Goal: Task Accomplishment & Management: Use online tool/utility

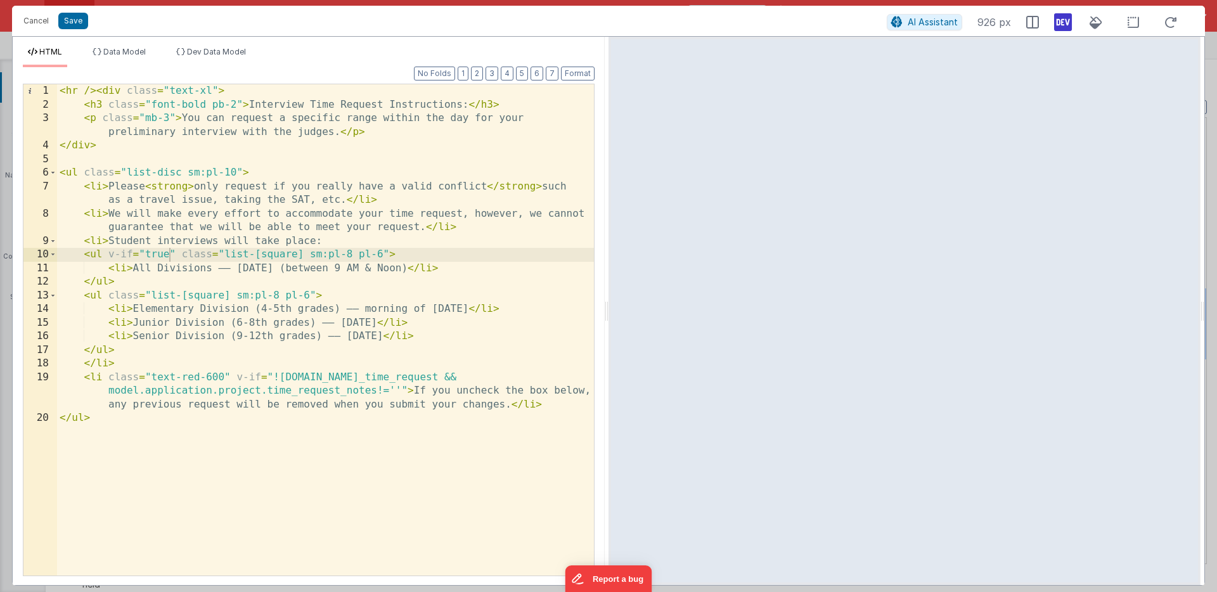
scroll to position [834, 0]
click at [79, 20] on button "Save" at bounding box center [73, 21] width 30 height 16
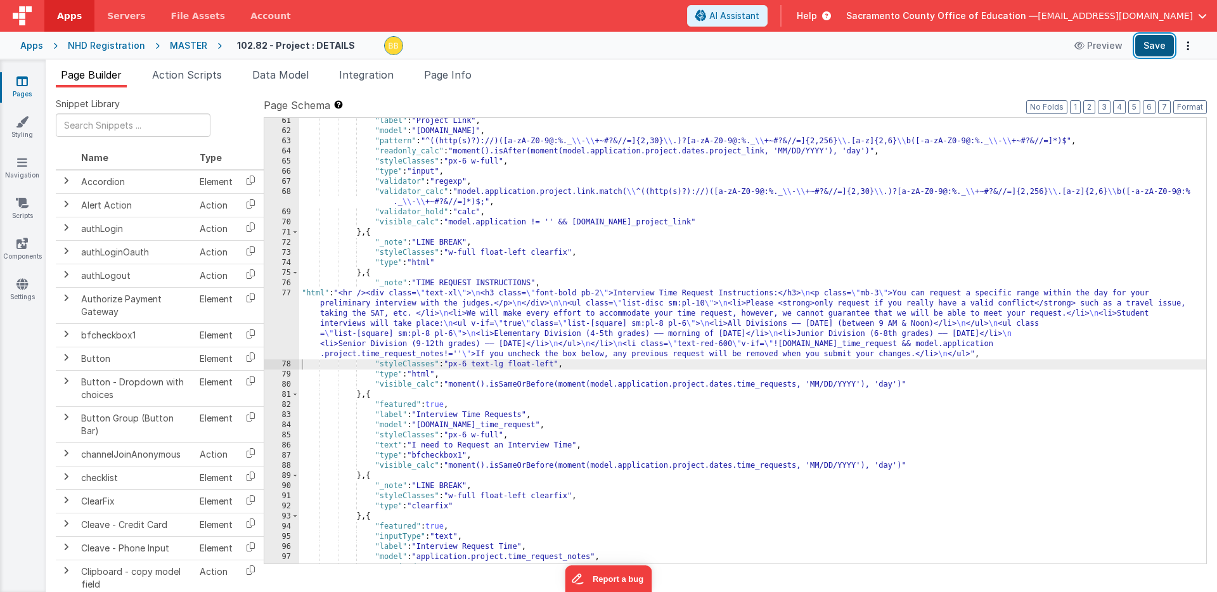
click at [1167, 44] on button "Save" at bounding box center [1154, 46] width 39 height 22
click at [22, 80] on icon at bounding box center [21, 81] width 11 height 13
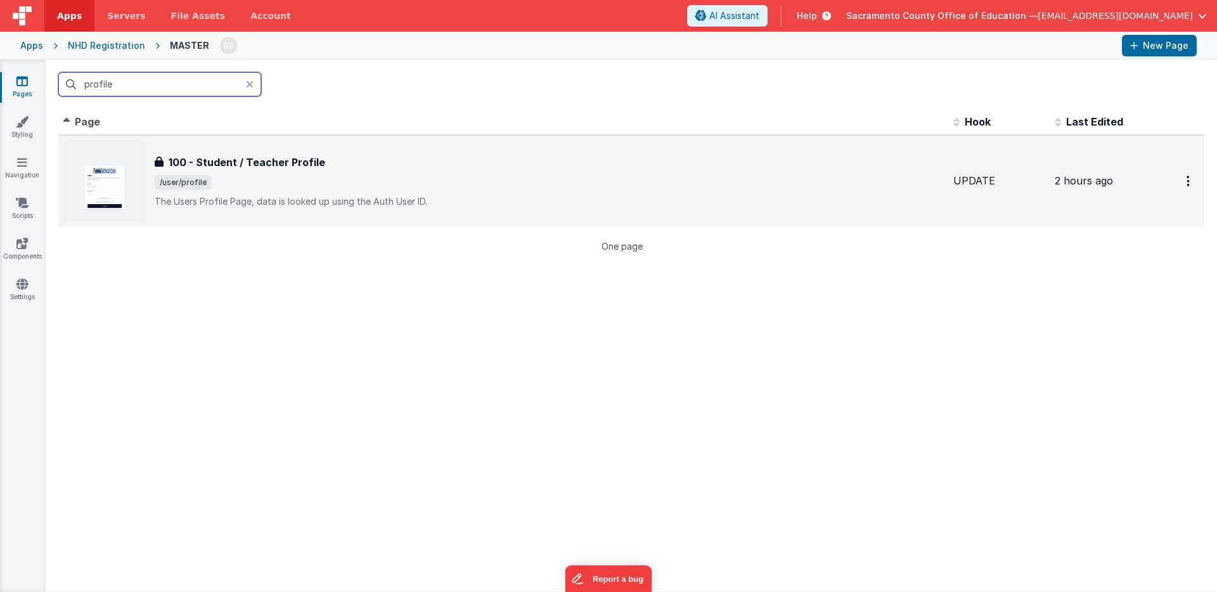
type input "profile"
click at [251, 162] on h3 "100 - Student / Teacher Profile" at bounding box center [247, 162] width 157 height 15
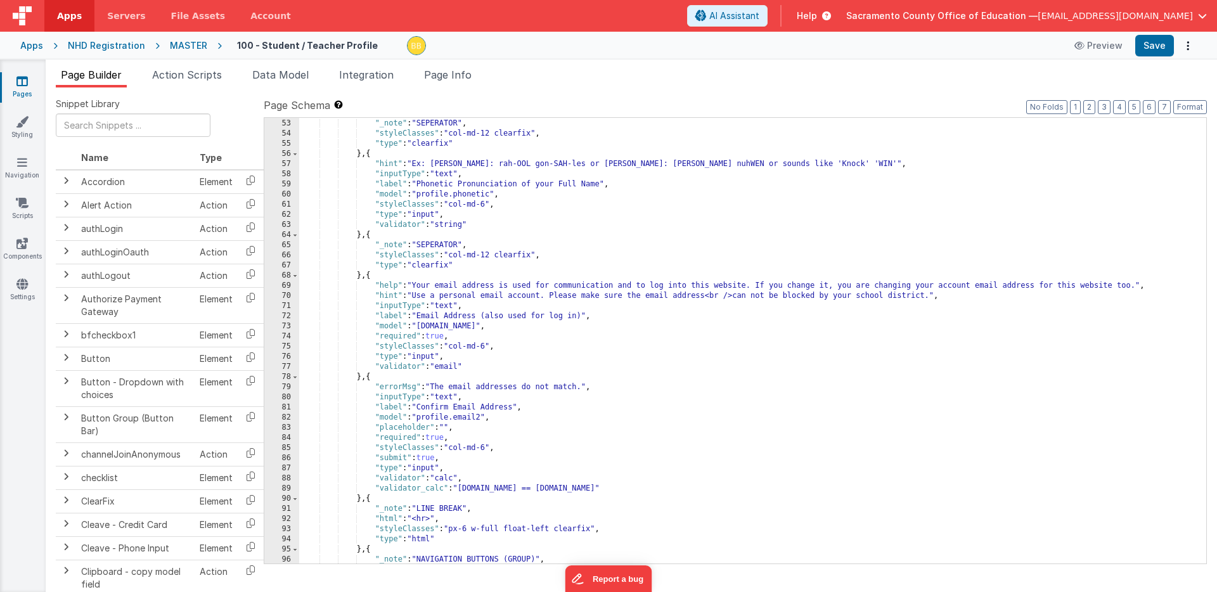
scroll to position [575, 0]
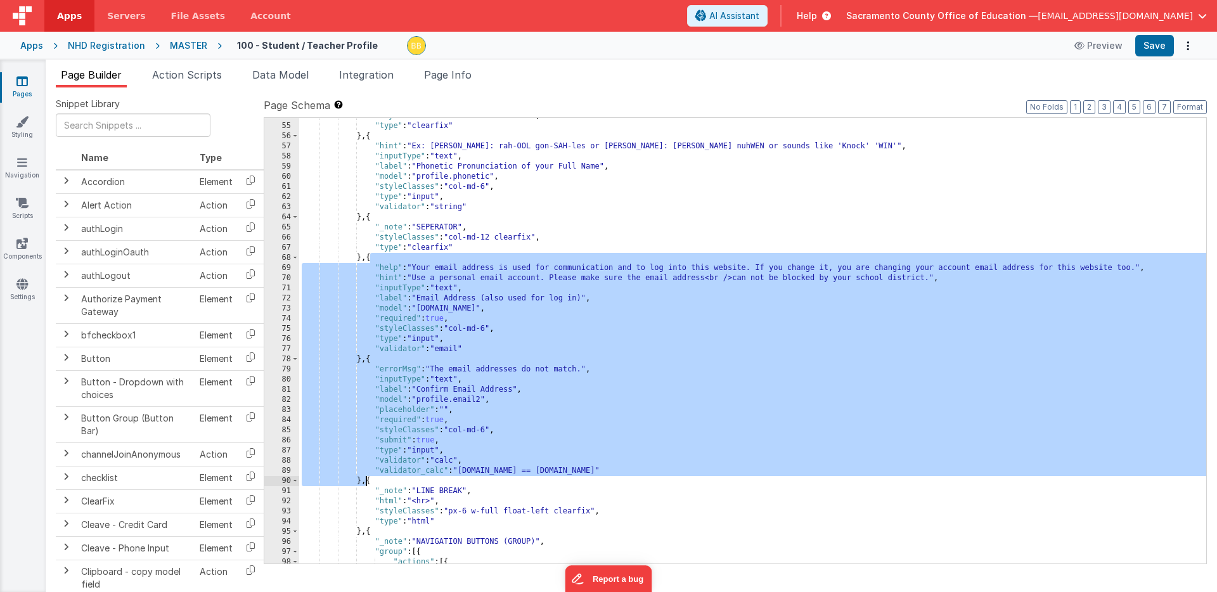
drag, startPoint x: 370, startPoint y: 258, endPoint x: 368, endPoint y: 481, distance: 223.1
click at [368, 481] on div ""styleClasses" : "col-md-12 clearfix" , "type" : "clearfix" } , { "hint" : "Ex:…" at bounding box center [752, 344] width 907 height 466
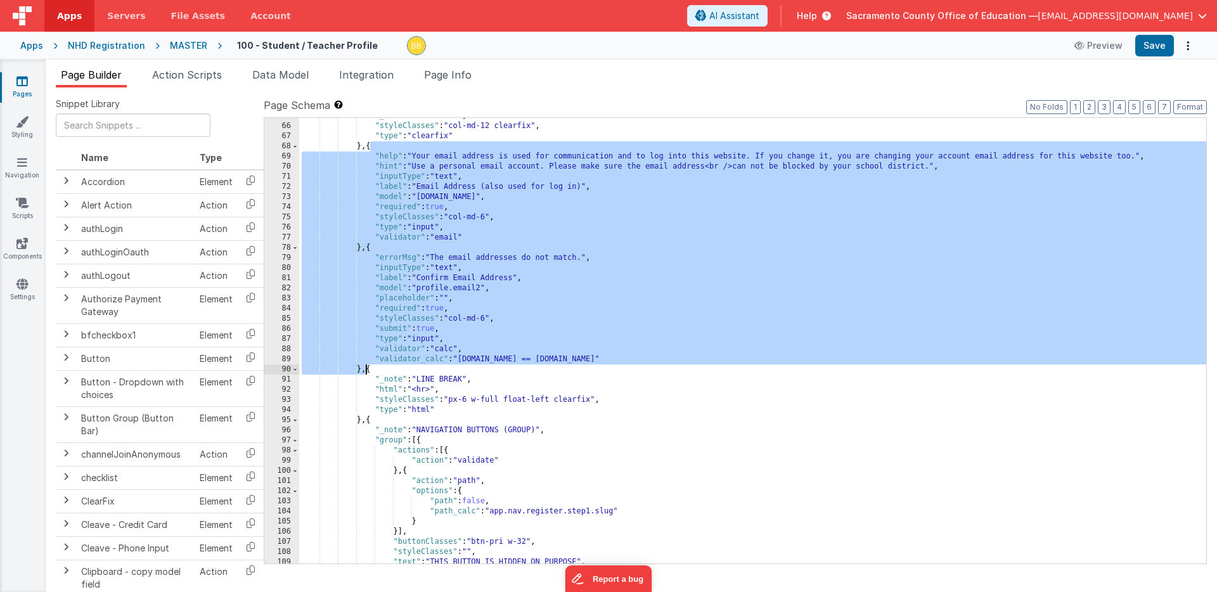
scroll to position [662, 0]
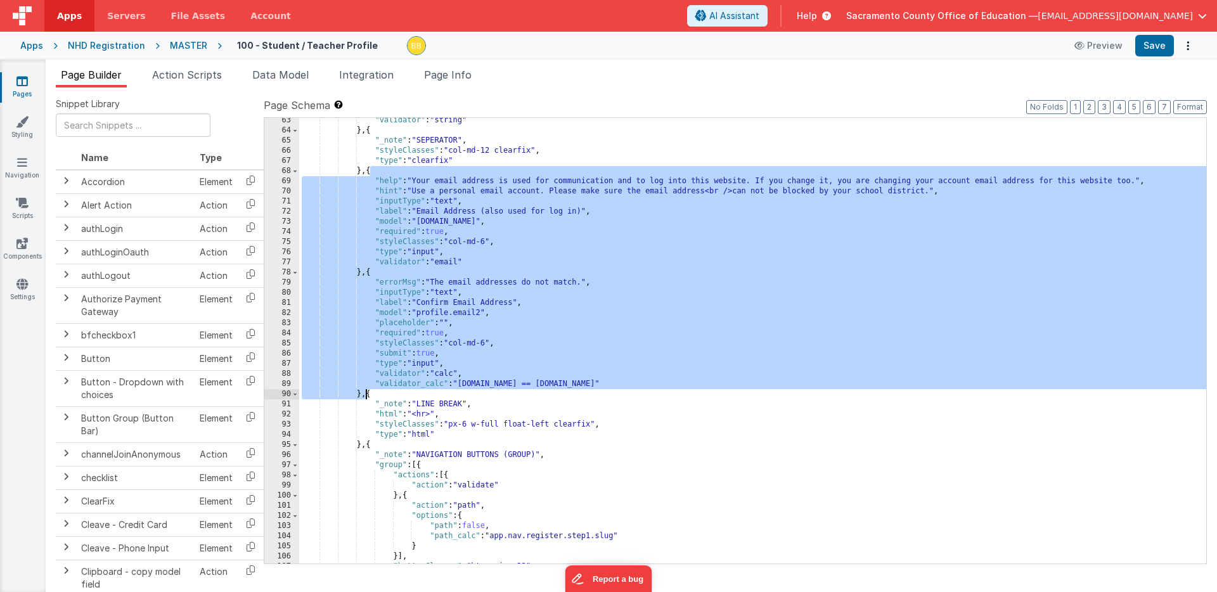
click at [471, 264] on div ""validator" : "string" } , { "_note" : "SEPERATOR" , "styleClasses" : "col-md-1…" at bounding box center [752, 348] width 907 height 466
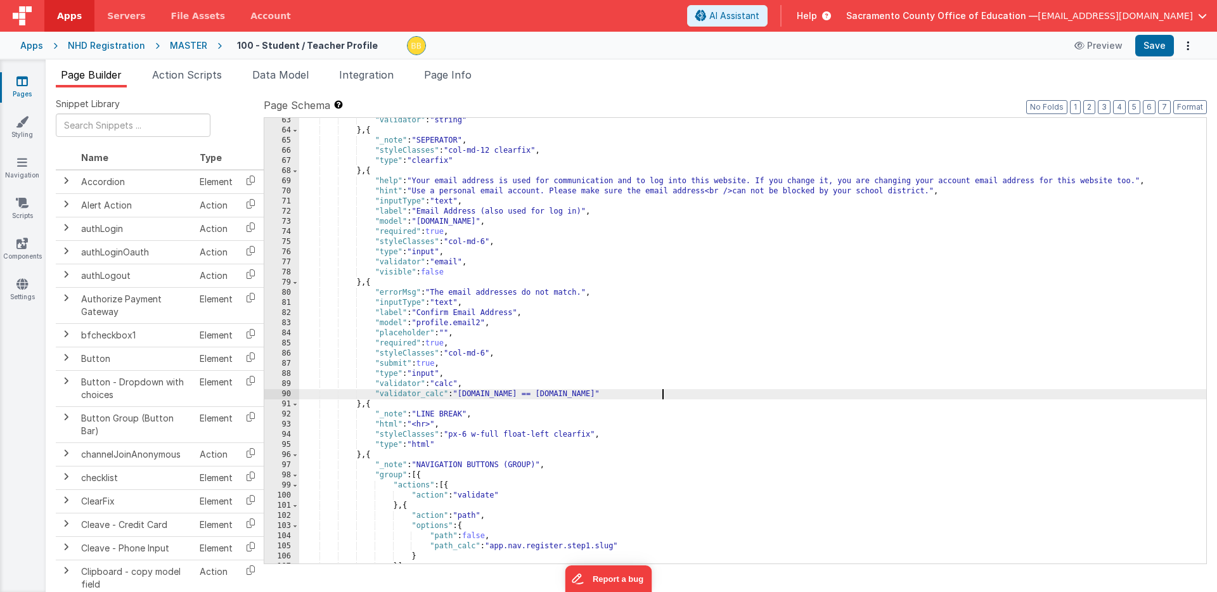
click at [666, 396] on div ""validator" : "string" } , { "_note" : "SEPERATOR" , "styleClasses" : "col-md-1…" at bounding box center [752, 348] width 907 height 466
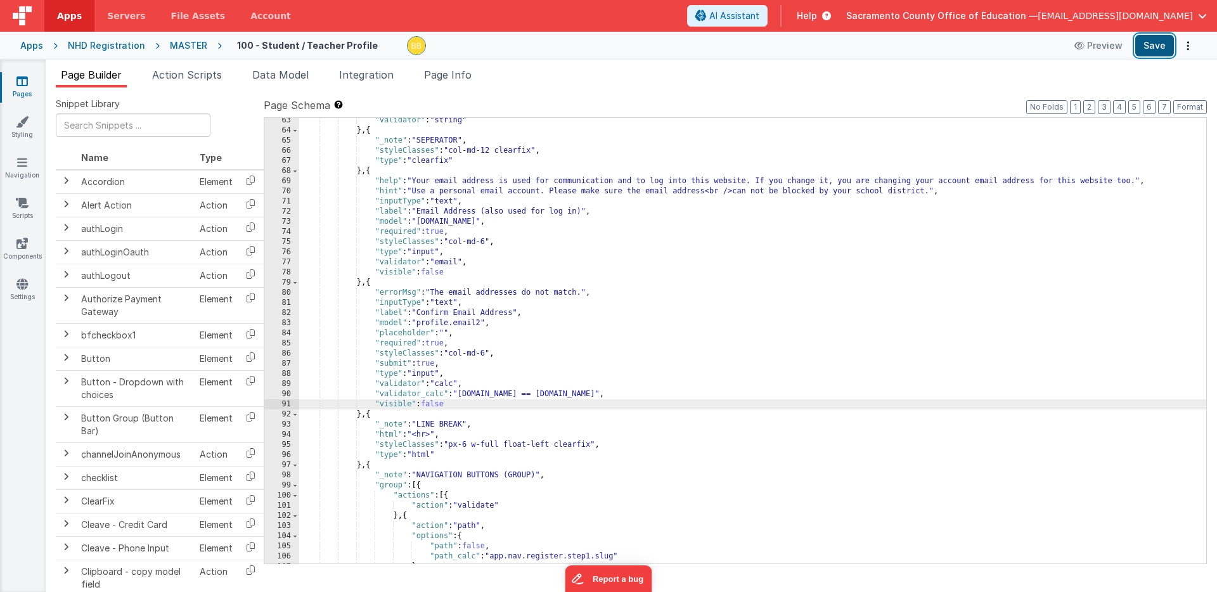
click at [1155, 46] on button "Save" at bounding box center [1154, 46] width 39 height 22
click at [23, 80] on icon at bounding box center [21, 81] width 11 height 13
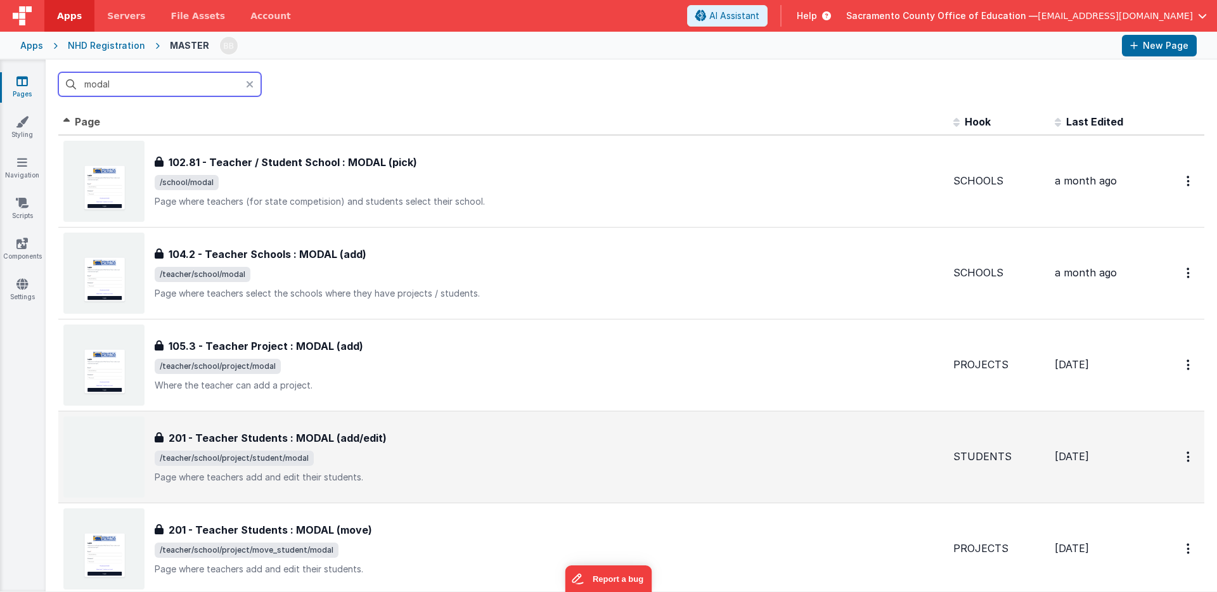
type input "modal"
click at [247, 437] on h3 "201 - Teacher Students : MODAL (add/edit)" at bounding box center [278, 437] width 218 height 15
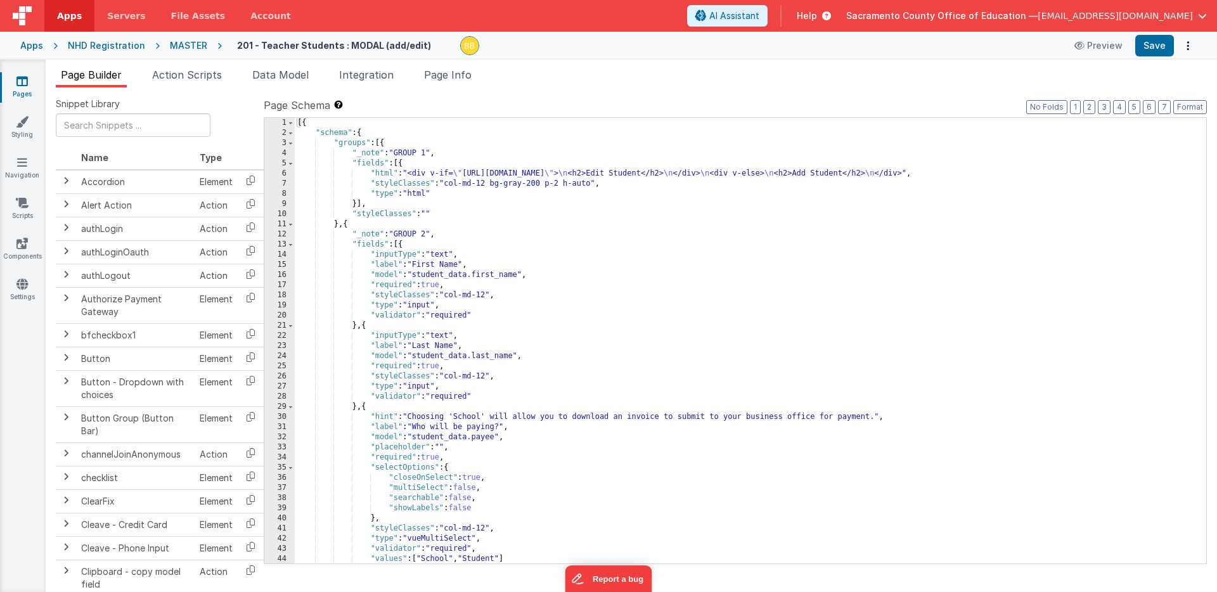
click at [24, 85] on icon at bounding box center [21, 81] width 11 height 13
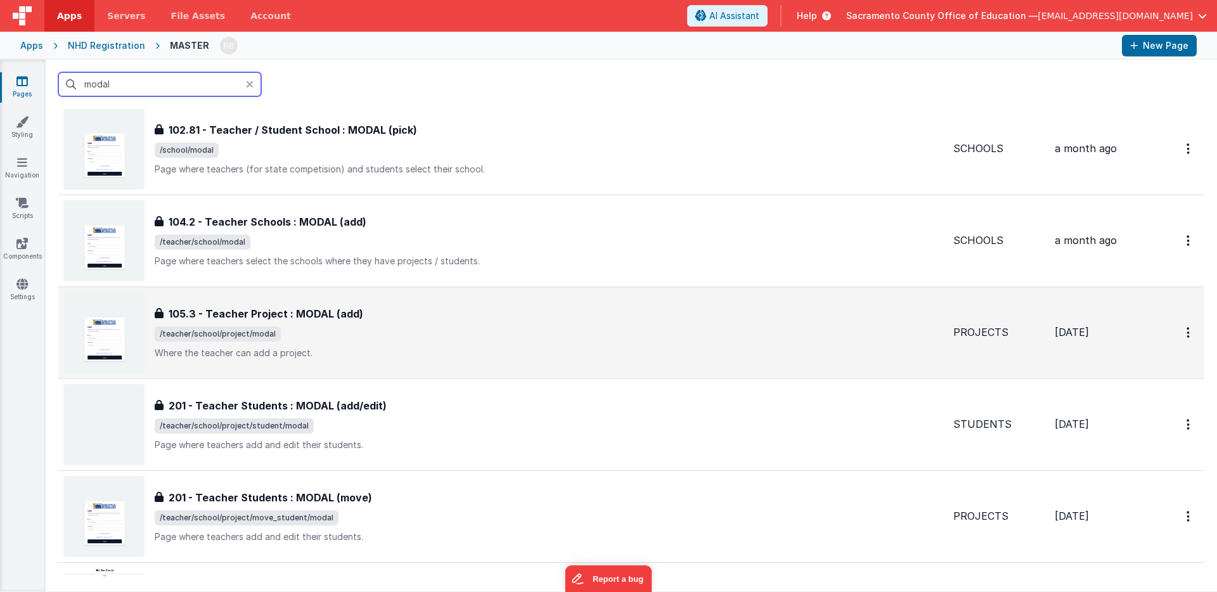
scroll to position [41, 0]
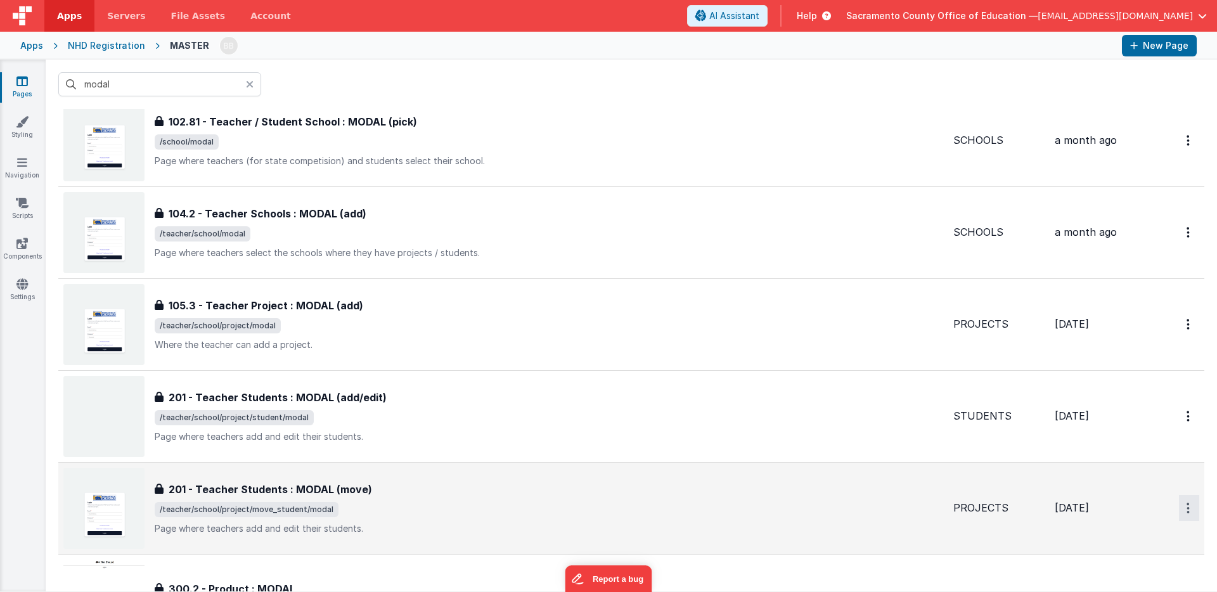
click at [1187, 506] on icon "Options" at bounding box center [1188, 508] width 3 height 11
click at [1137, 557] on link "Duplicate" at bounding box center [1144, 561] width 112 height 24
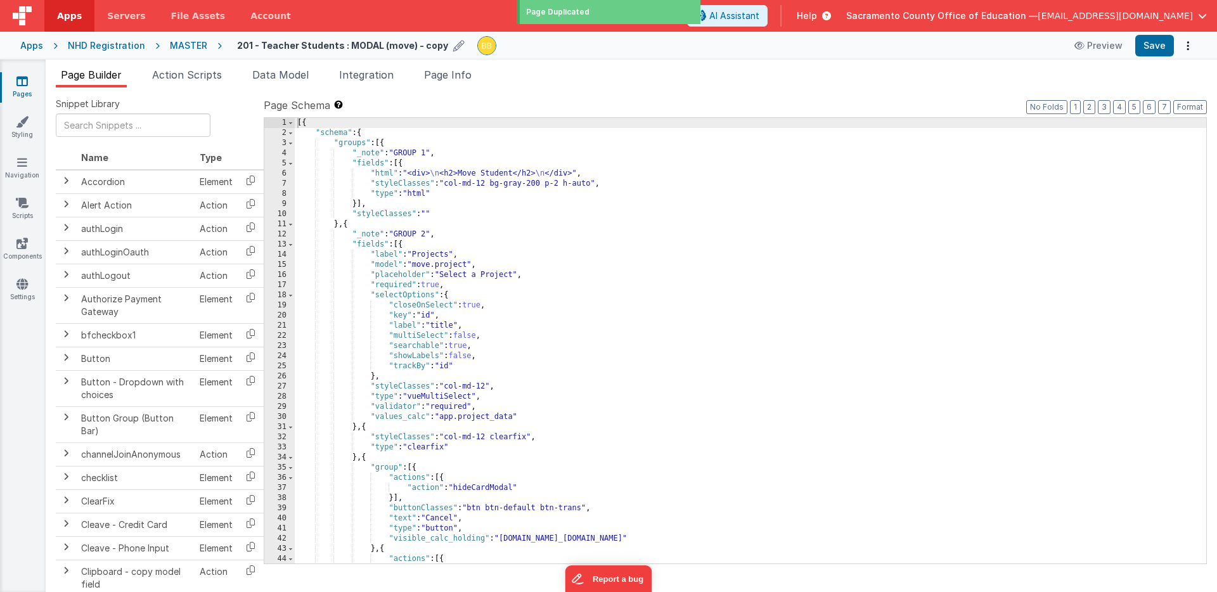
click at [333, 48] on h4 "201 - Teacher Students : MODAL (move) - copy" at bounding box center [342, 46] width 211 height 10
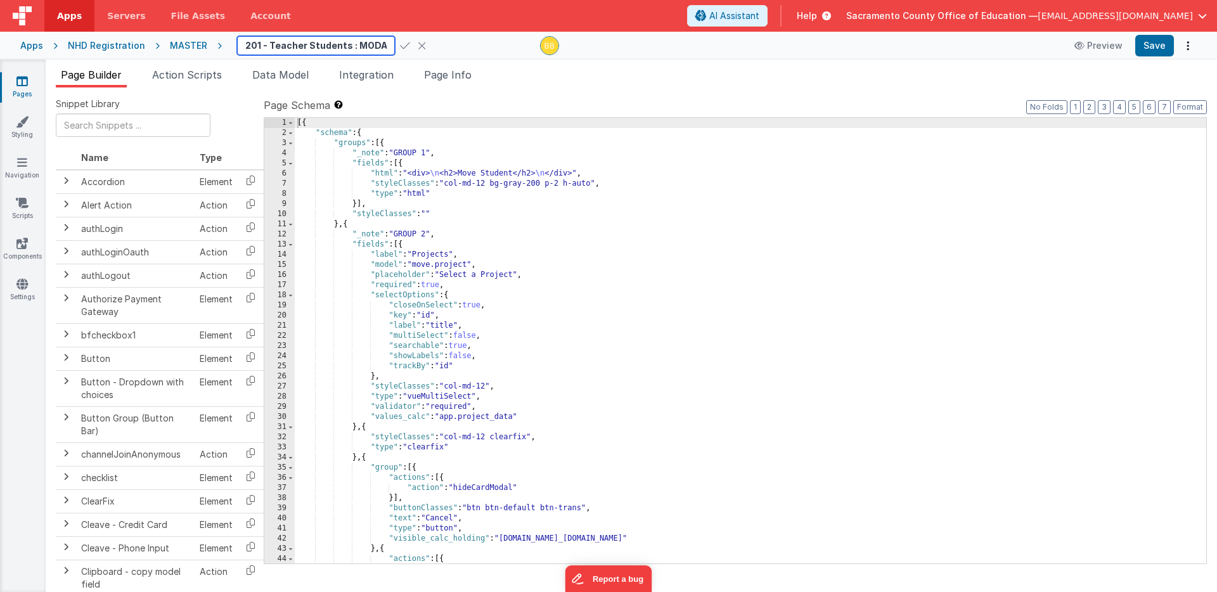
drag, startPoint x: 242, startPoint y: 46, endPoint x: 262, endPoint y: 43, distance: 20.5
click at [262, 43] on input "201 - Teacher Students : MODAL (move) - copy" at bounding box center [316, 45] width 158 height 19
drag, startPoint x: 337, startPoint y: 47, endPoint x: 352, endPoint y: 44, distance: 14.8
click at [352, 44] on input "201 - Profile : MODAL (move) - copy" at bounding box center [316, 45] width 158 height 19
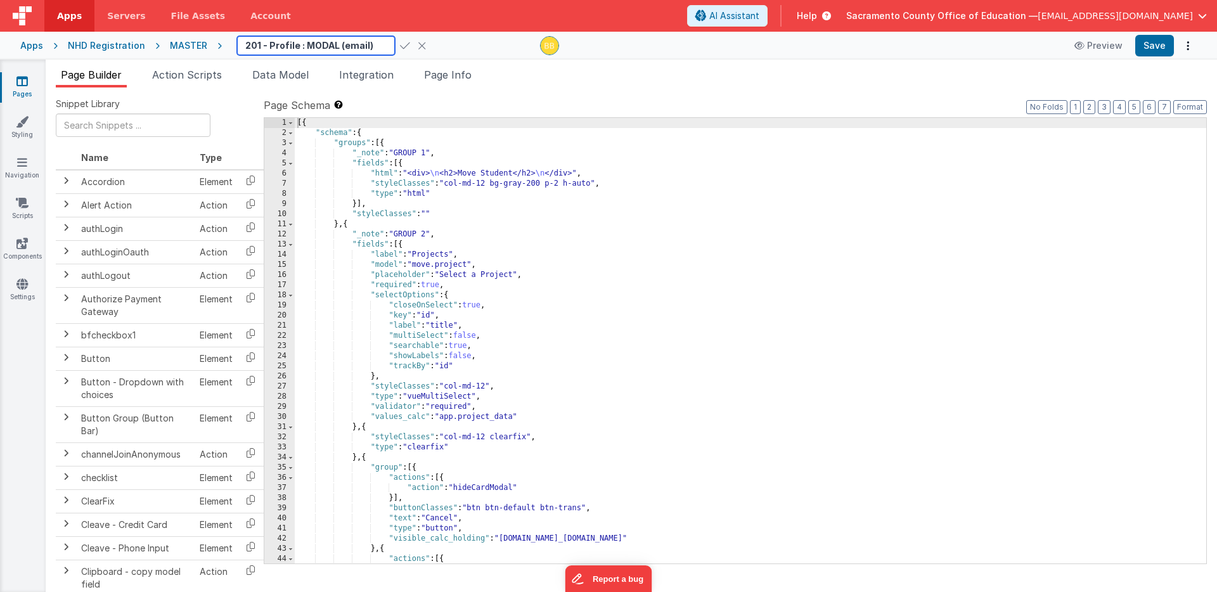
scroll to position [0, 15]
type input "201 - Profile : MODAL (email)"
click at [400, 44] on icon at bounding box center [405, 46] width 10 height 18
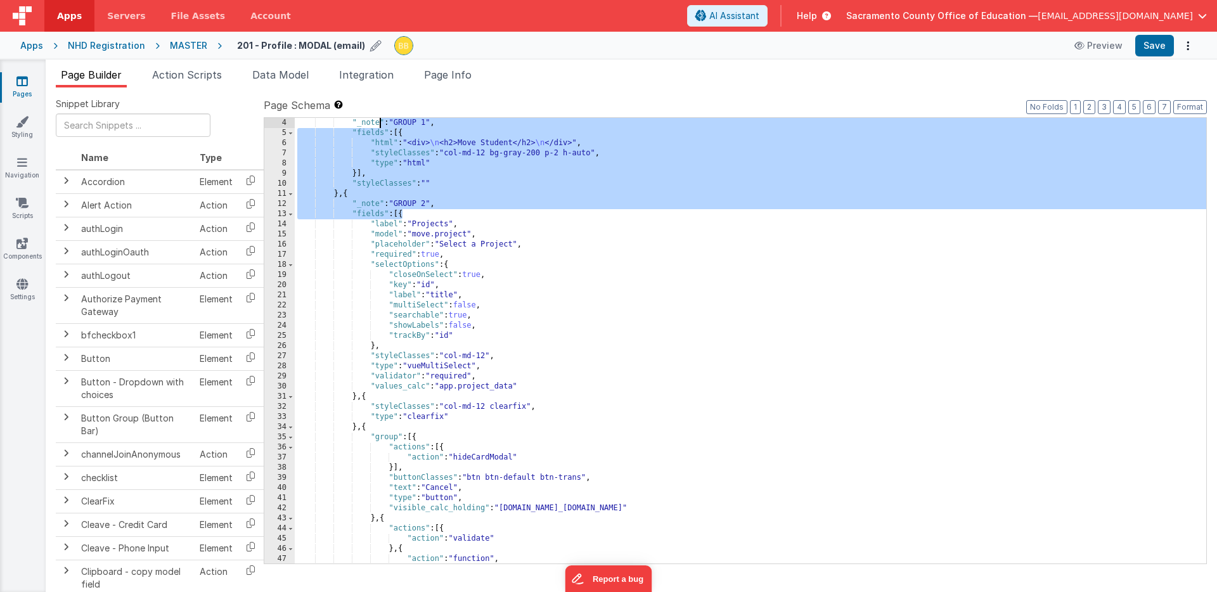
scroll to position [30, 0]
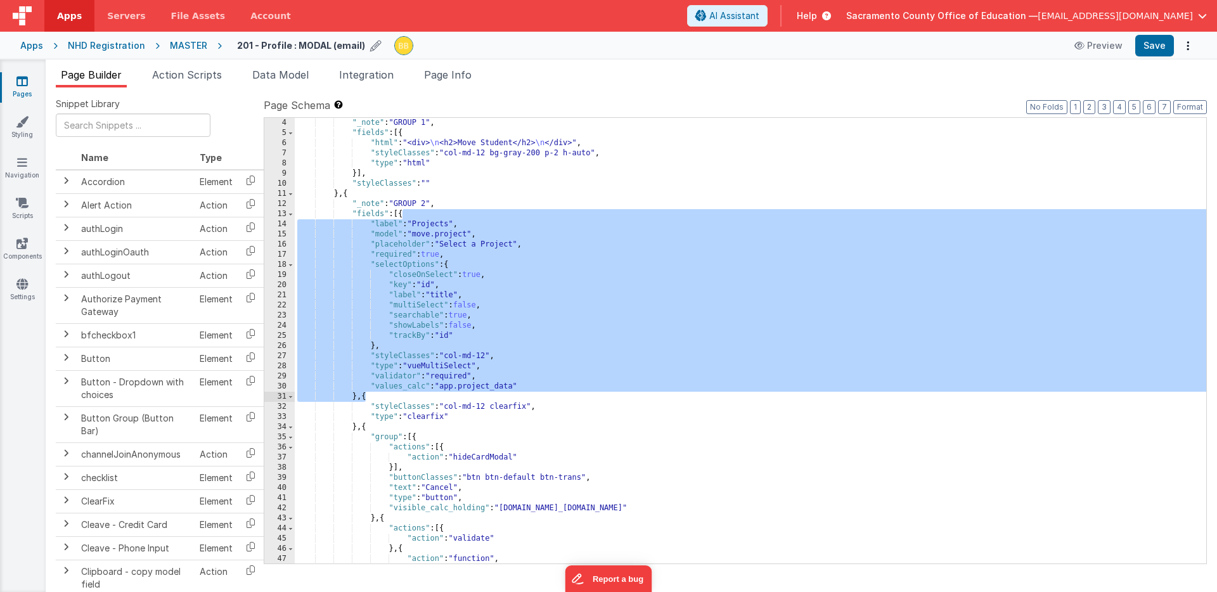
drag, startPoint x: 402, startPoint y: 197, endPoint x: 366, endPoint y: 395, distance: 201.0
click at [366, 395] on div ""_note" : "GROUP 1" , "fields" : [{ "html" : "<div> \n <h2>Move Student</h2> \n…" at bounding box center [750, 351] width 911 height 466
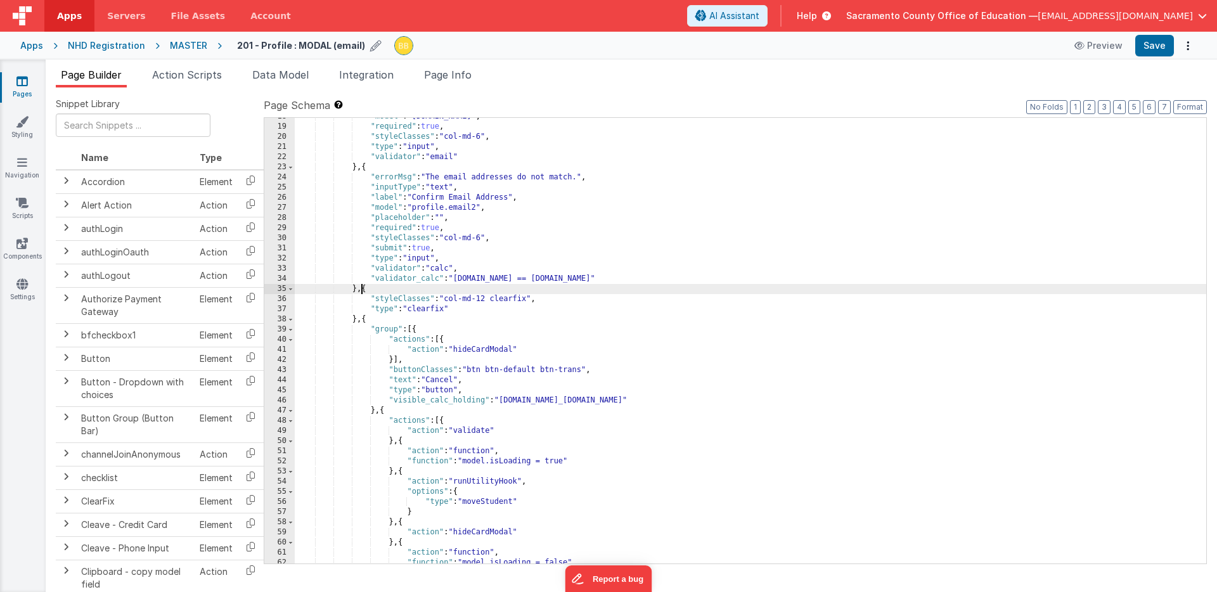
scroll to position [191, 0]
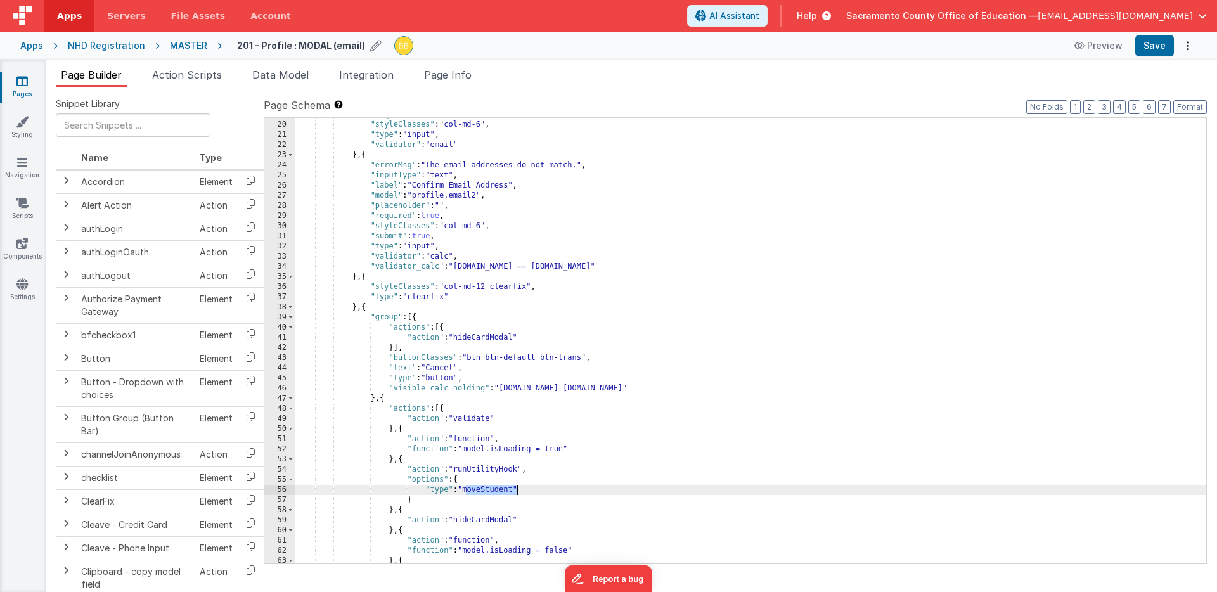
drag, startPoint x: 467, startPoint y: 491, endPoint x: 515, endPoint y: 489, distance: 48.8
click at [515, 489] on div ""required" : true , "styleClasses" : "col-md-6" , "type" : "input" , "validator…" at bounding box center [750, 343] width 911 height 466
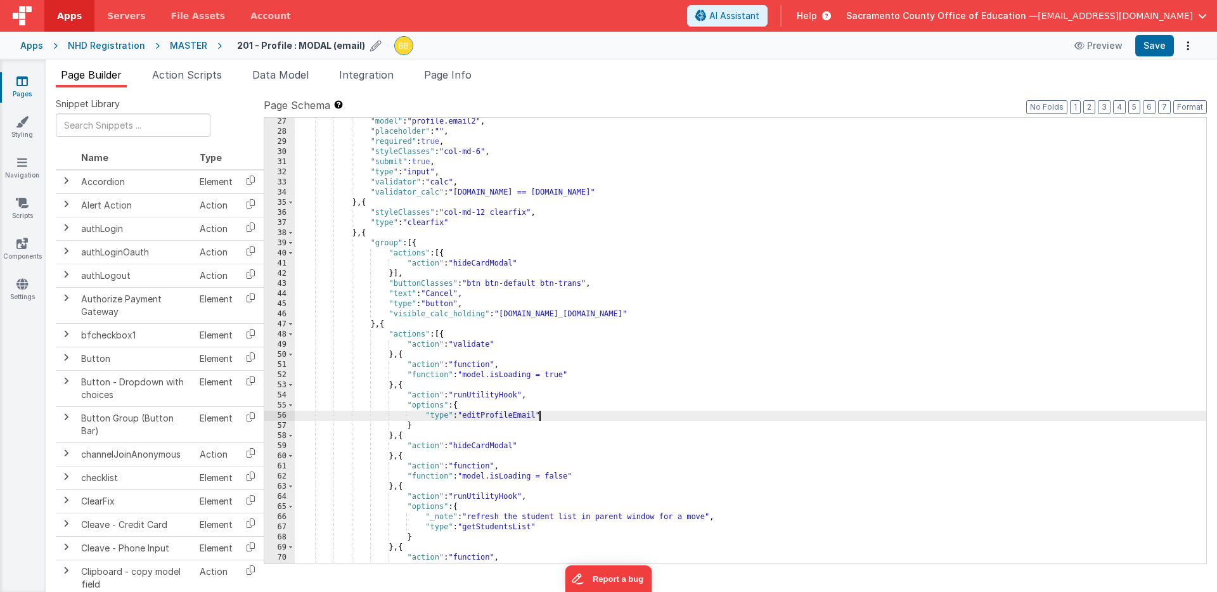
scroll to position [278, 0]
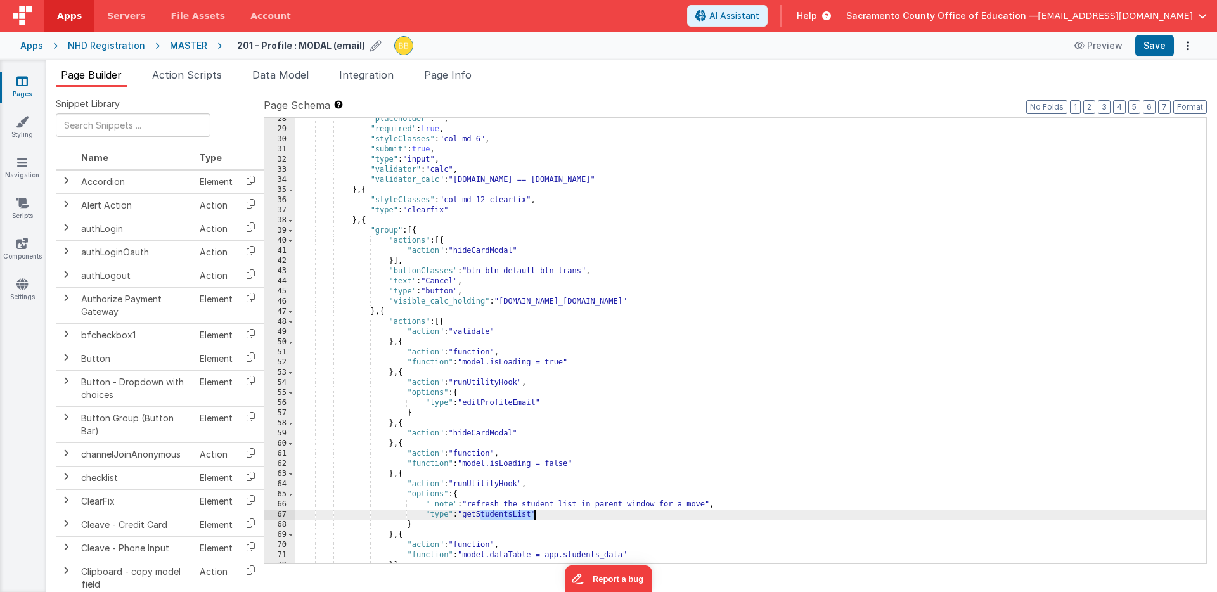
drag, startPoint x: 480, startPoint y: 516, endPoint x: 534, endPoint y: 514, distance: 53.9
click at [534, 514] on div ""placeholder" : "" , "required" : true , "styleClasses" : "col-md-6" , "submit"…" at bounding box center [750, 347] width 911 height 466
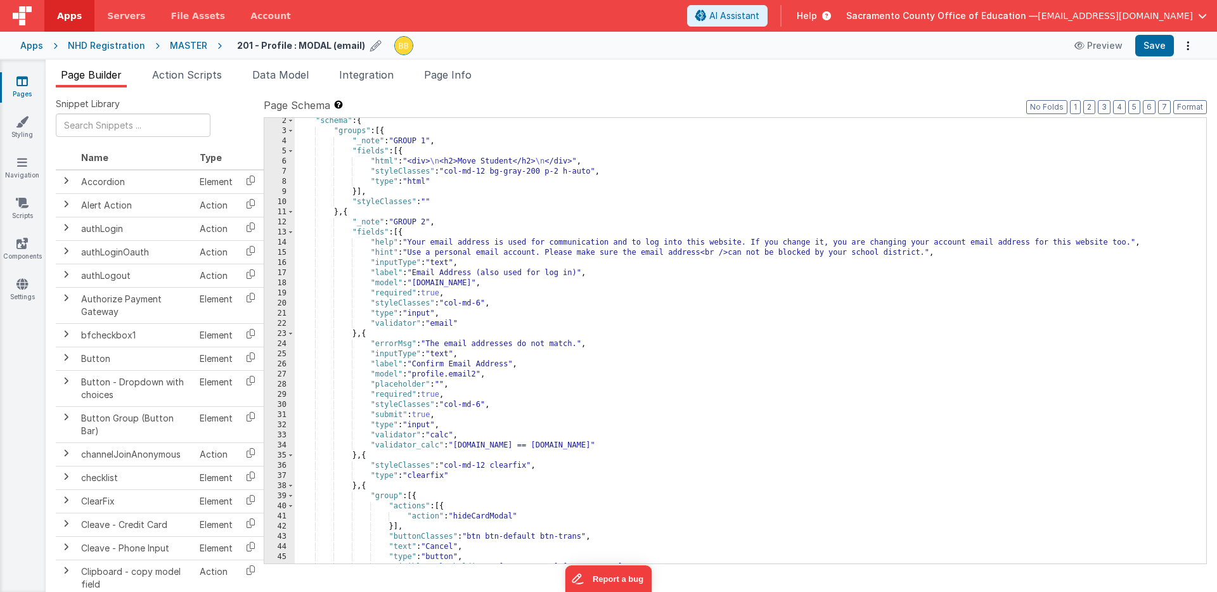
scroll to position [12, 0]
click at [488, 162] on div ""schema" : { "groups" : [{ "_note" : "GROUP 1" , "fields" : [{ "html" : "<div> …" at bounding box center [750, 349] width 911 height 466
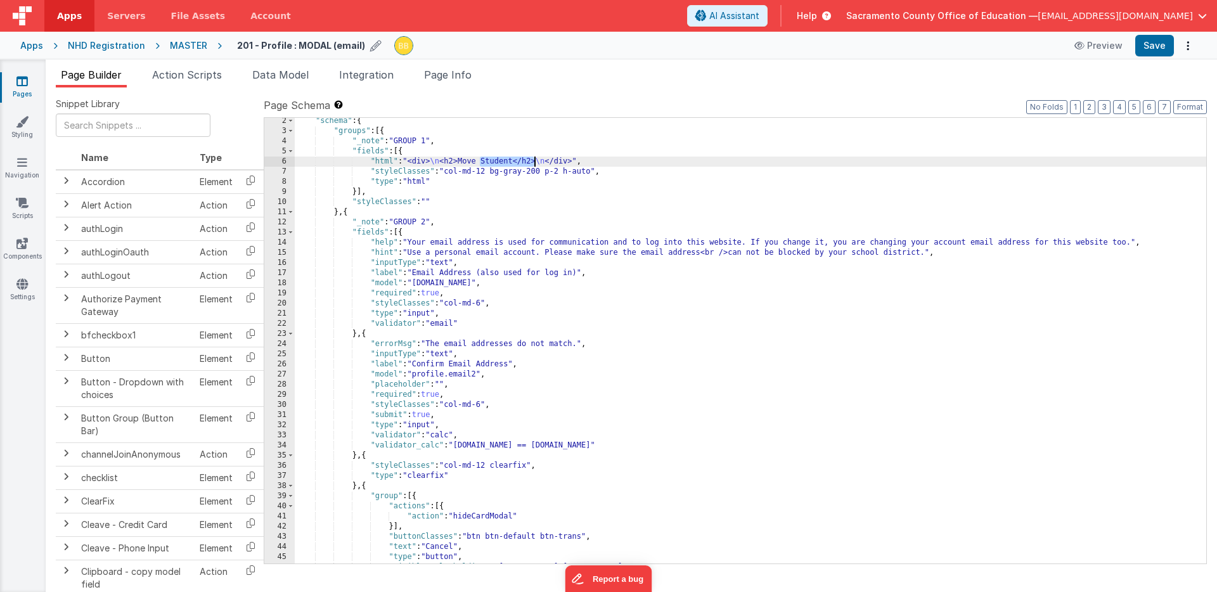
drag, startPoint x: 489, startPoint y: 162, endPoint x: 511, endPoint y: 159, distance: 22.3
click at [511, 159] on div ""schema" : { "groups" : [{ "_note" : "GROUP 1" , "fields" : [{ "html" : "<div> …" at bounding box center [750, 349] width 911 height 466
click at [1154, 44] on button "Save" at bounding box center [1154, 46] width 39 height 22
click at [20, 79] on icon at bounding box center [21, 81] width 11 height 13
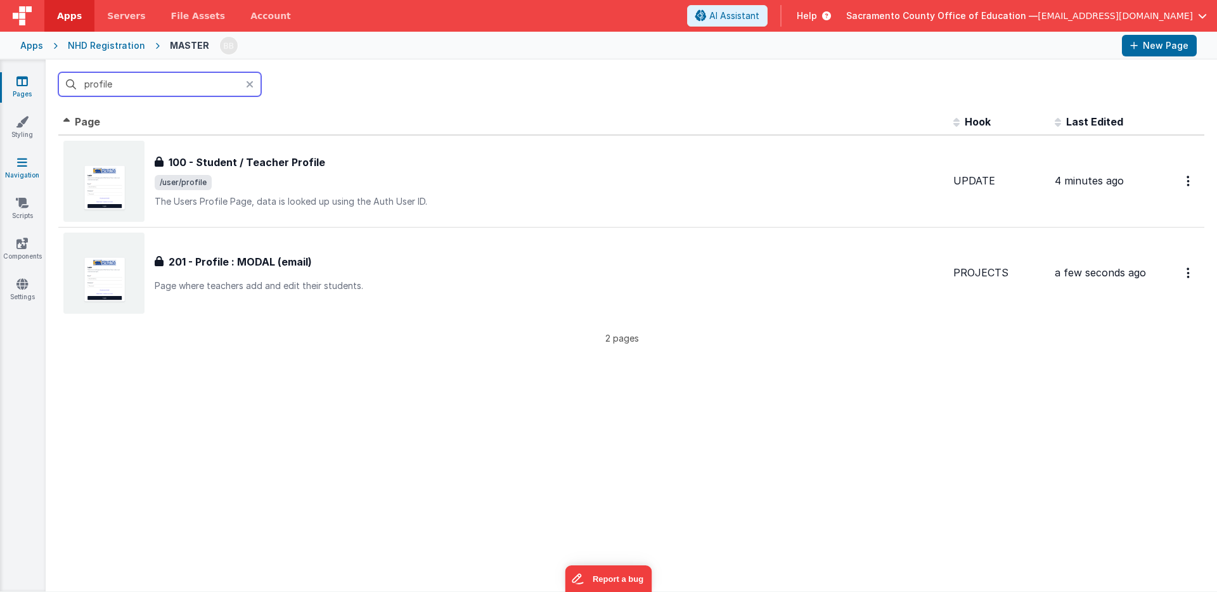
type input "profile"
click at [21, 159] on icon at bounding box center [22, 162] width 10 height 13
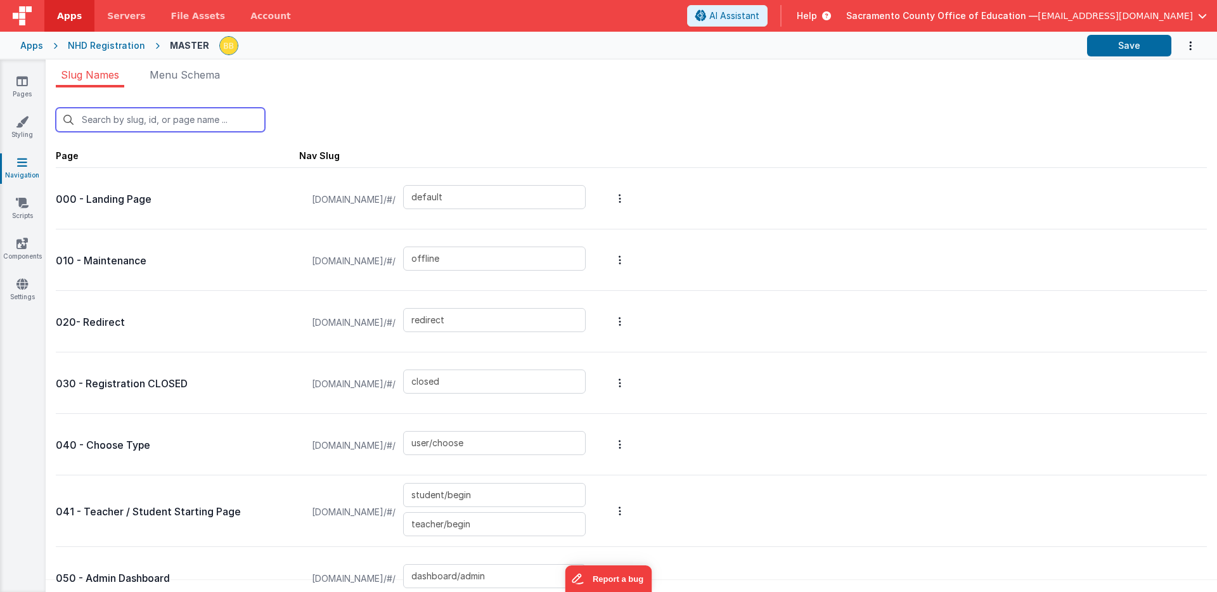
click at [198, 115] on input "text" at bounding box center [160, 120] width 209 height 24
type input "p"
type input "user/choose"
type input "student/begin"
type input "user/profile"
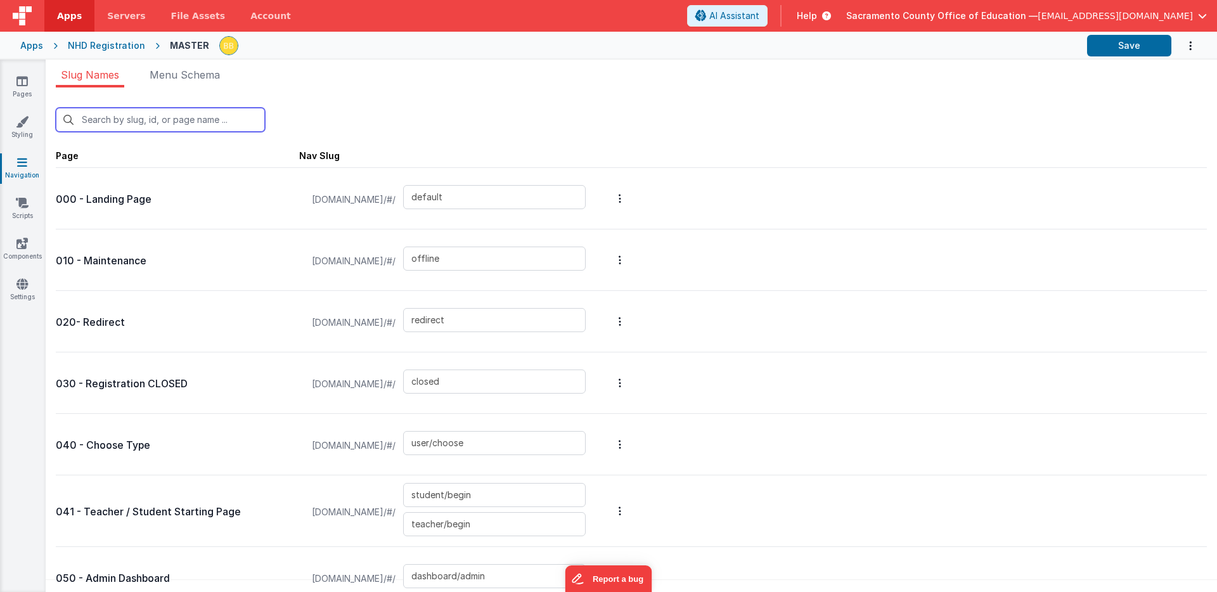
type input "user/register/student/1"
type input "user/register/student/2"
type input "user/register/student/3"
type input "user/register/student/4"
type input "user/register/student/5"
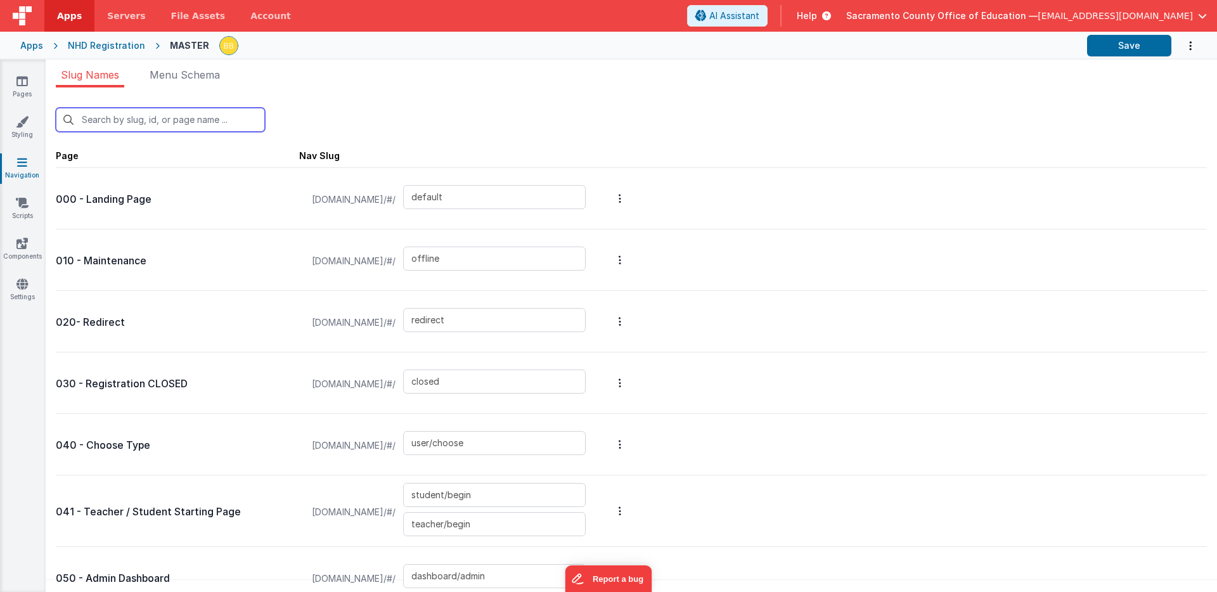
type input "school/modal"
type input "student/project/details"
type input "user/register/teacher/1"
type input "user/register/teacher/2"
type input "user/register/teacher/3"
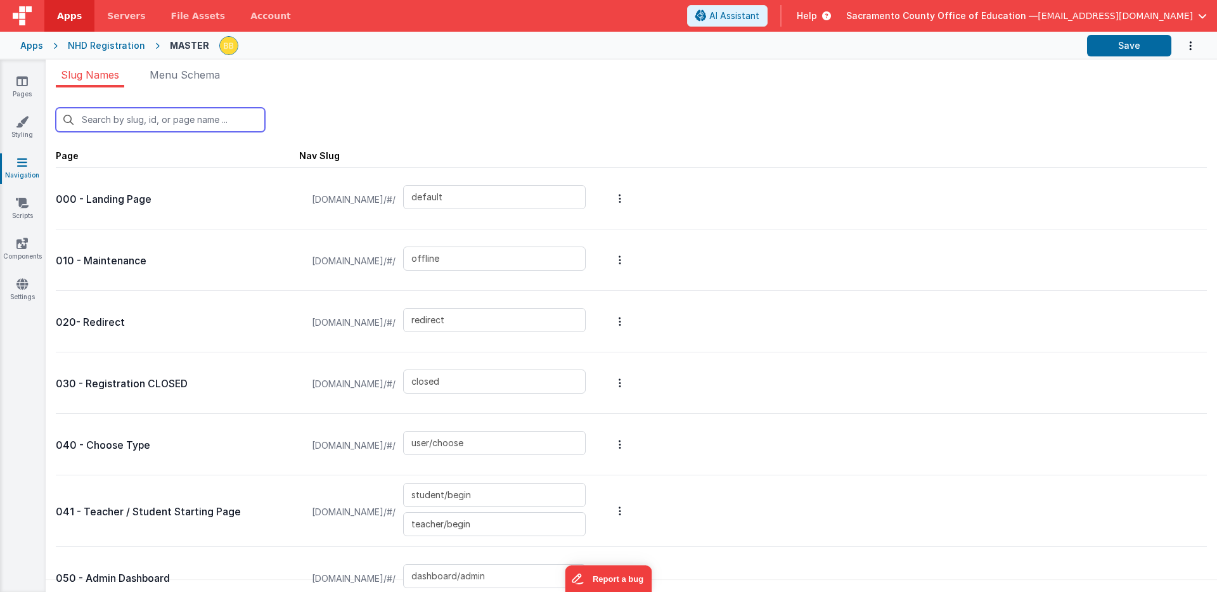
type input "user/register/teacher/4"
type input "student/school/projects"
type input "teacher/school/project/modal"
type input "teacher/school/project/student/modal"
type input "teacher/school/project/move_student/modal"
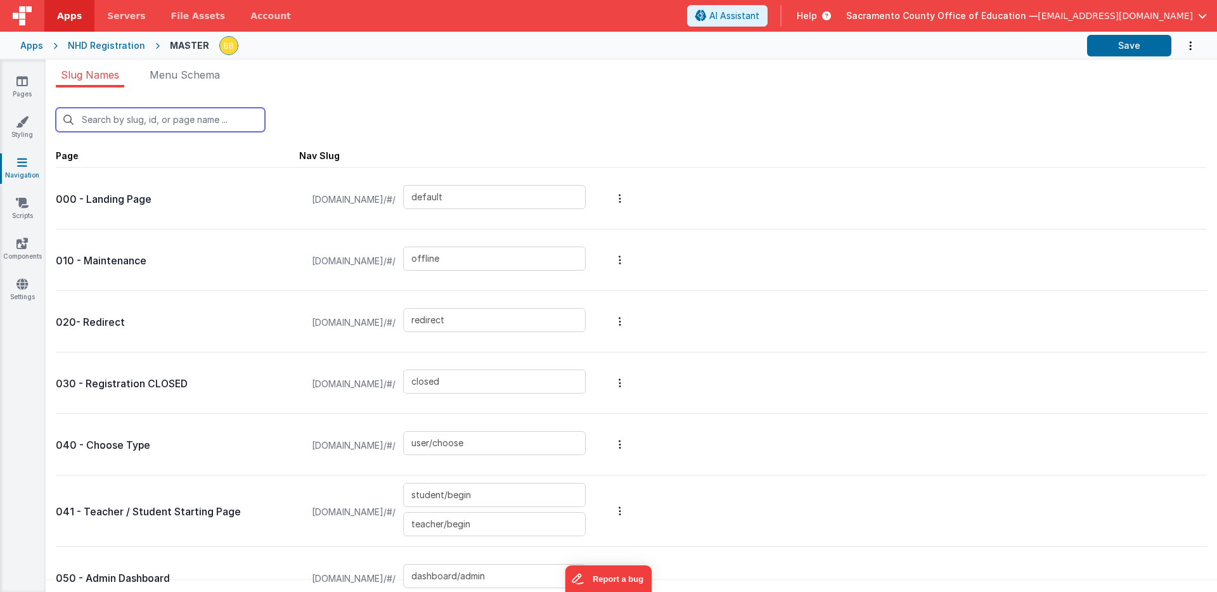
type input "store"
type input "project/scores"
type input "registertest"
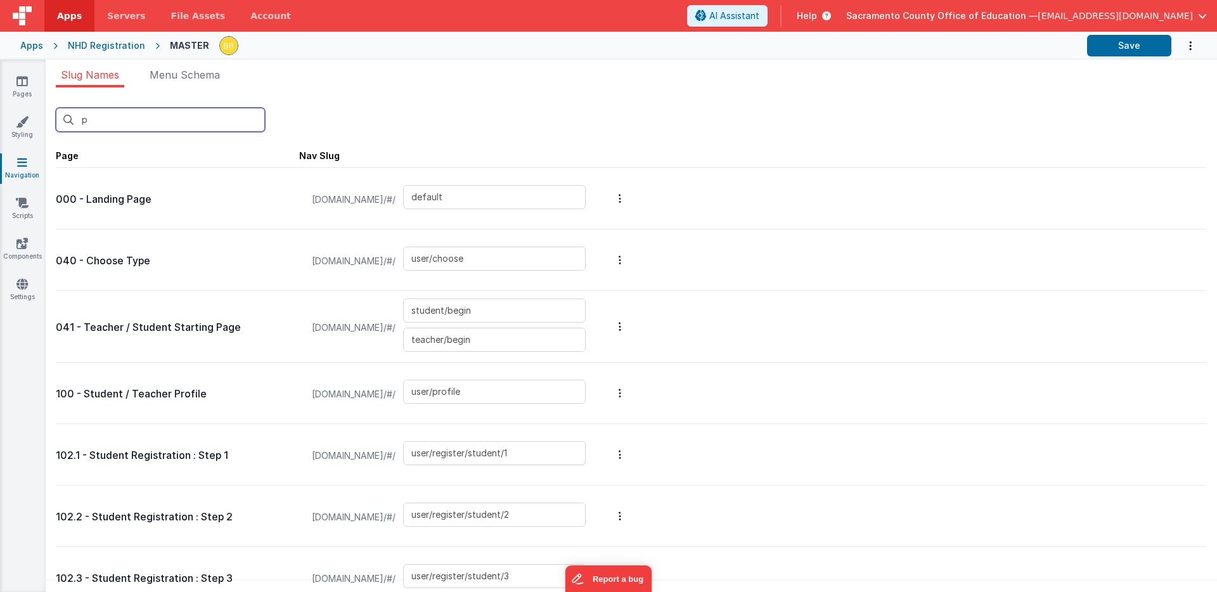
type input "pr"
type input "user/profile"
type input "student/project/details"
type input "student/school/projects"
type input "teacher/school/project/modal"
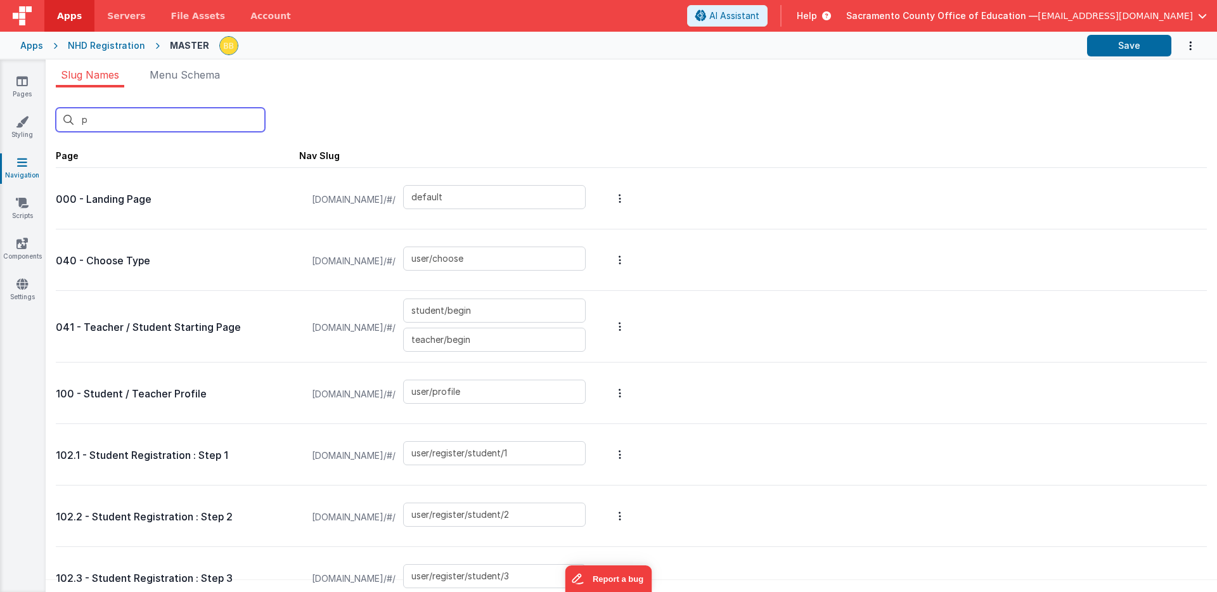
type input "teacher/school/project/student/modal"
type input "teacher/school/project/move_student/modal"
type input "store"
type input "project/scores"
type input "teacher/school/projects"
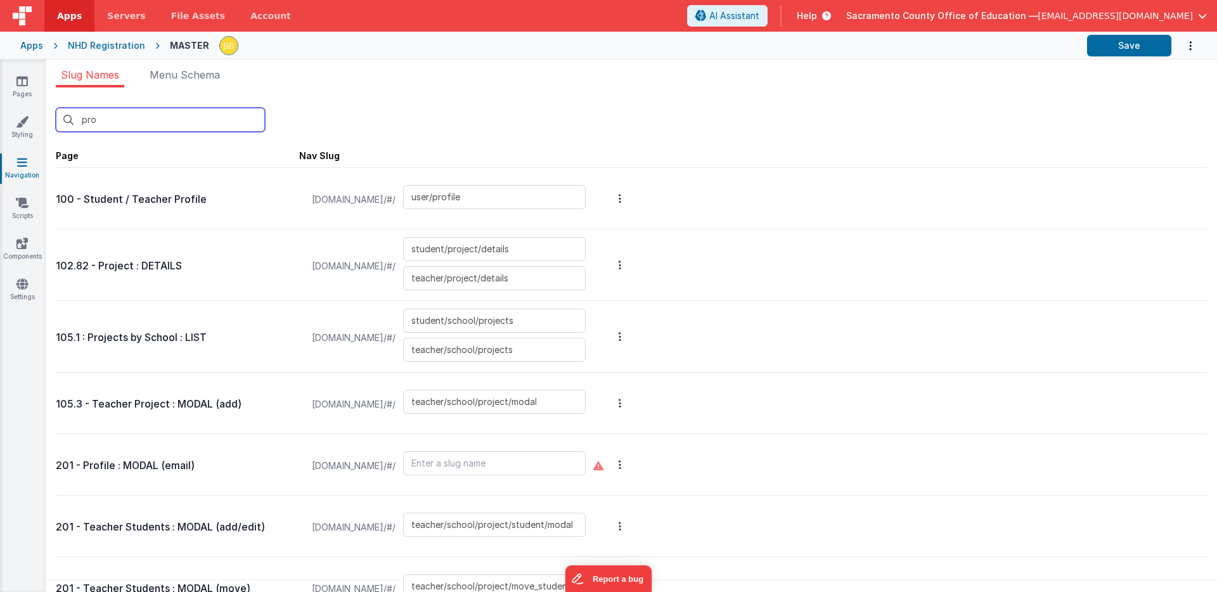
type input "prof"
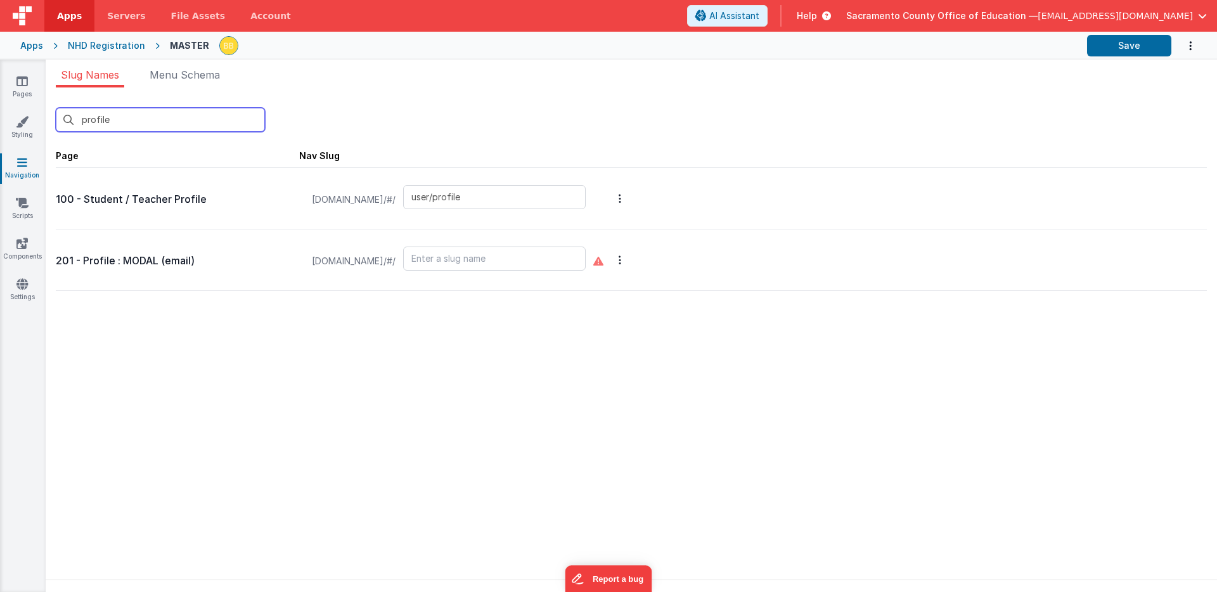
type input "profile"
click at [508, 257] on input "text" at bounding box center [494, 259] width 183 height 24
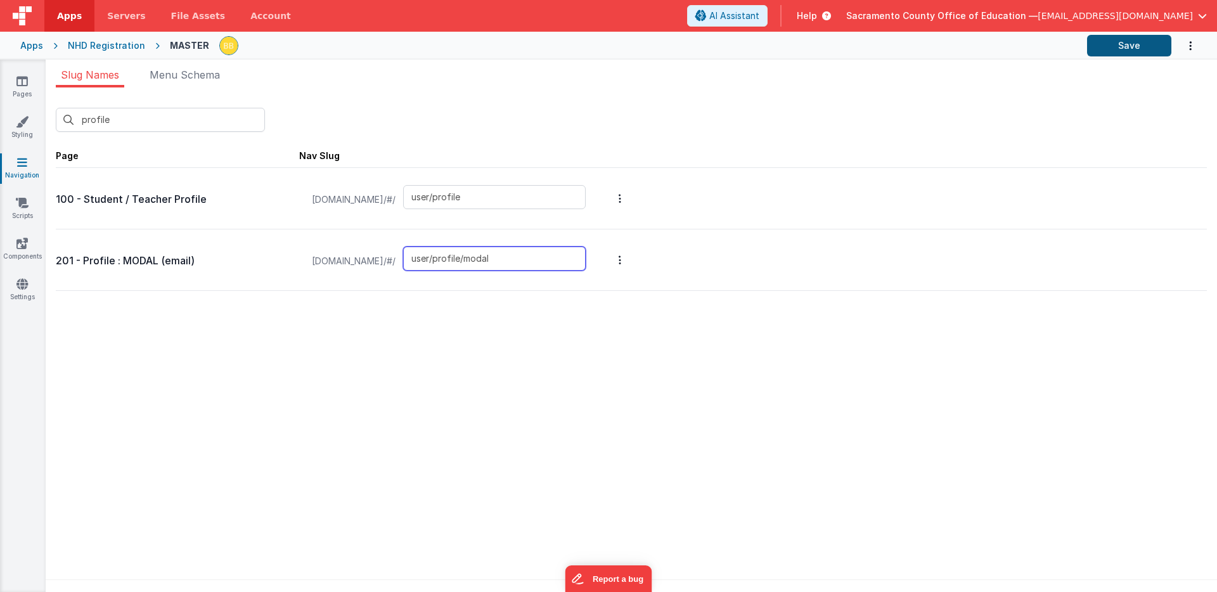
type input "user/profile/modal"
click at [1116, 43] on button "Save" at bounding box center [1129, 46] width 84 height 22
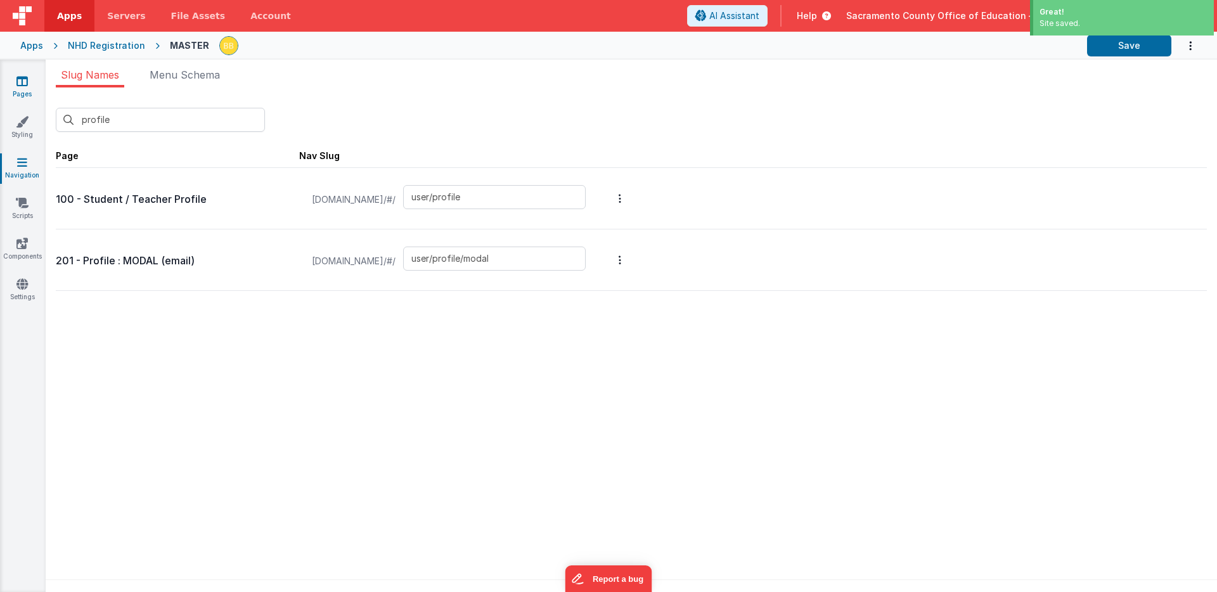
click at [22, 79] on icon at bounding box center [21, 81] width 11 height 13
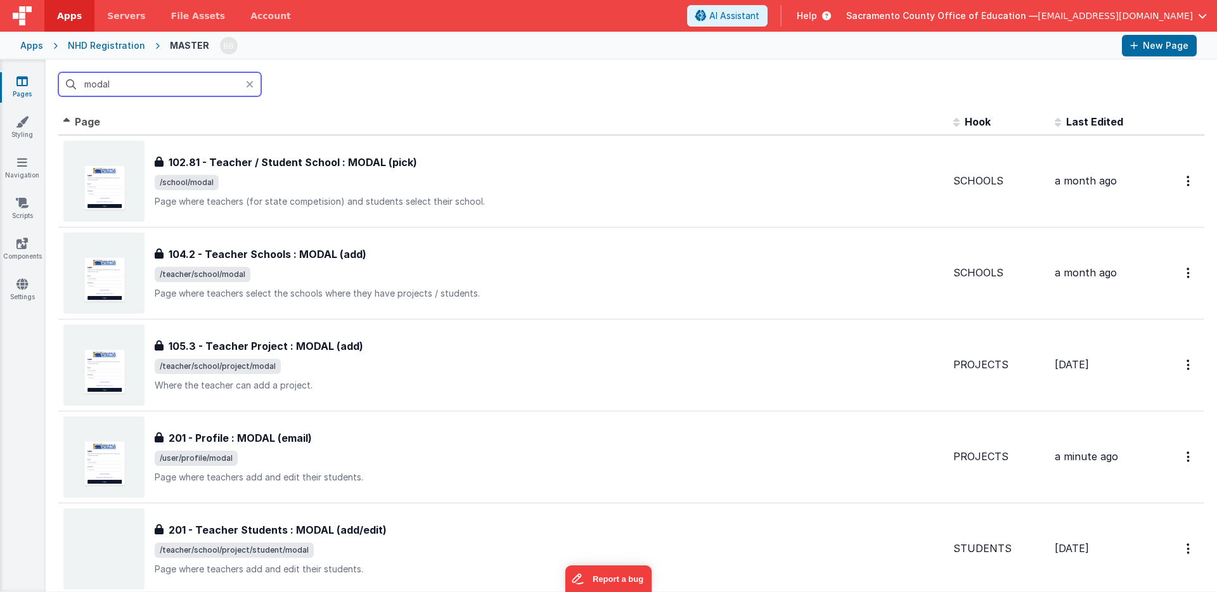
drag, startPoint x: 109, startPoint y: 82, endPoint x: 81, endPoint y: 80, distance: 28.0
click at [81, 80] on input "modal" at bounding box center [159, 84] width 203 height 24
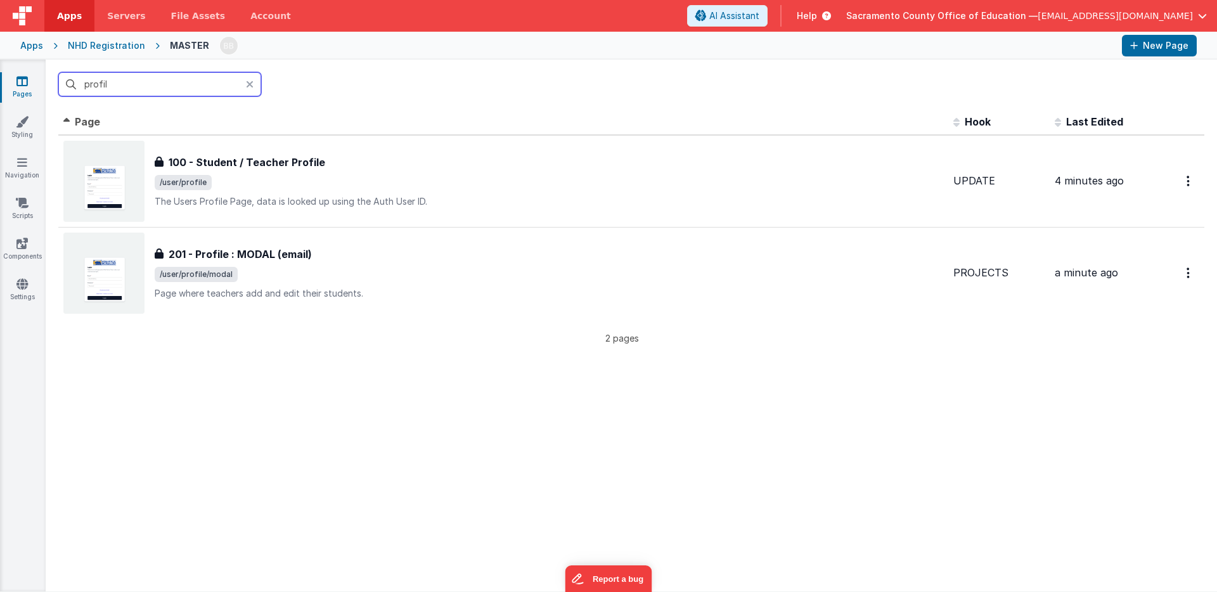
type input "profile"
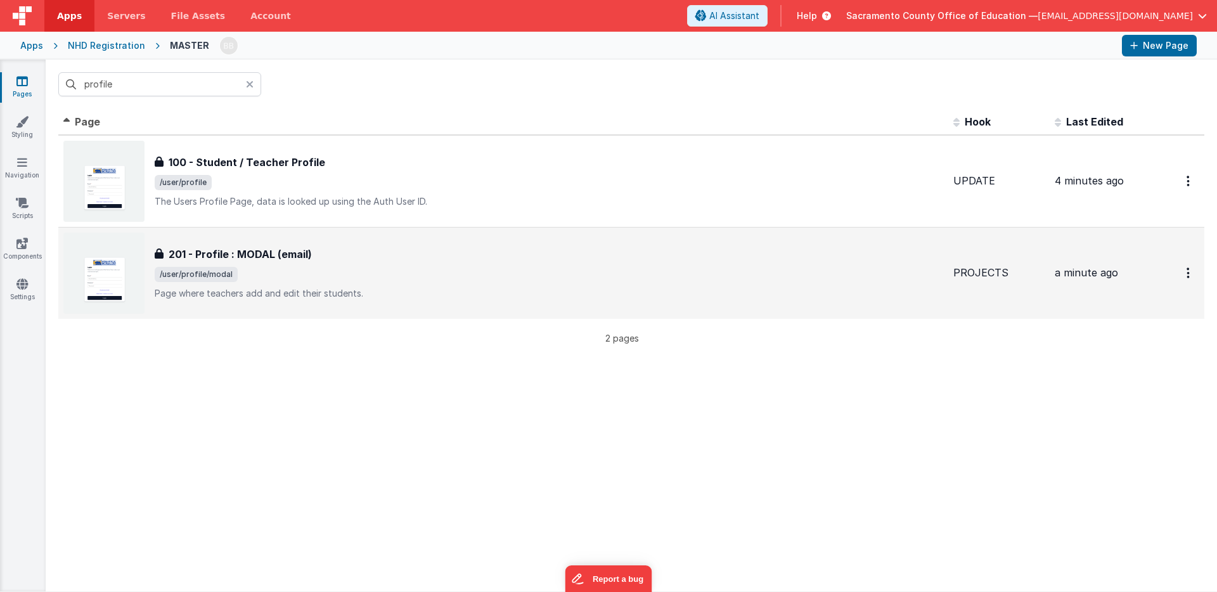
click at [255, 253] on h3 "201 - Profile : MODAL (email)" at bounding box center [240, 254] width 143 height 15
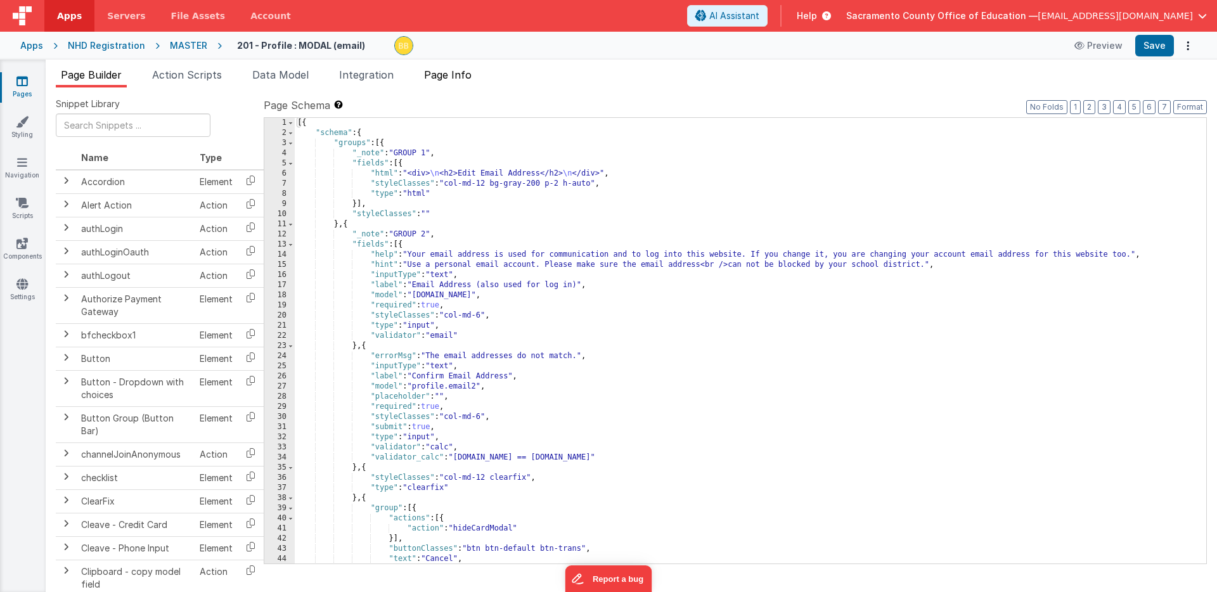
click at [456, 71] on span "Page Info" at bounding box center [448, 74] width 48 height 13
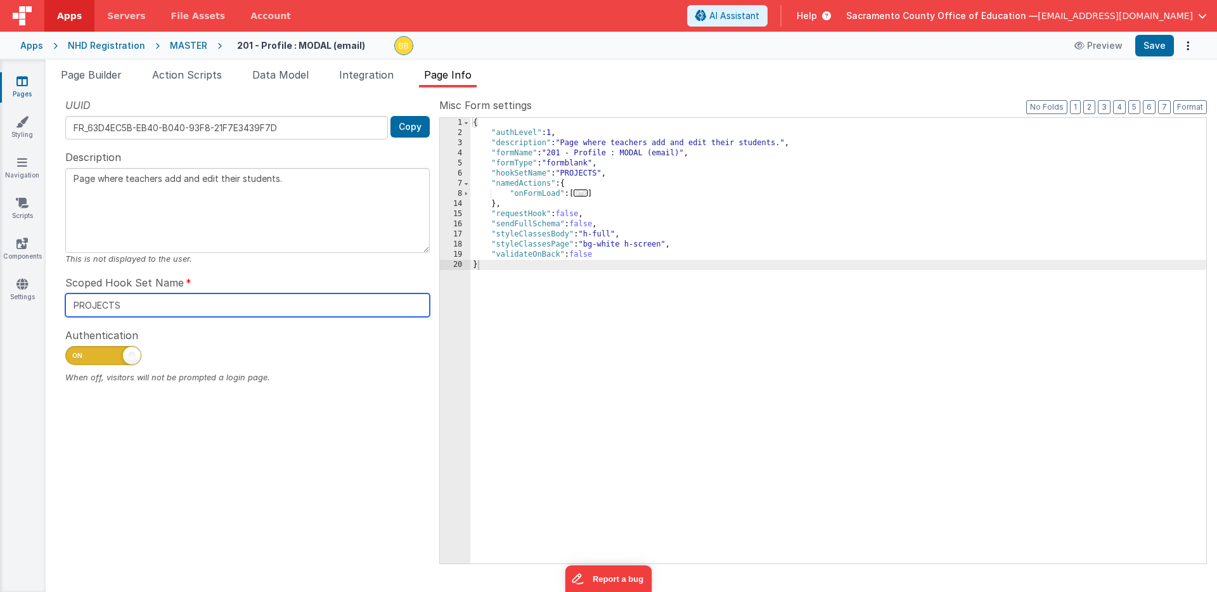
click at [98, 304] on input "PROJECTS" at bounding box center [247, 304] width 364 height 23
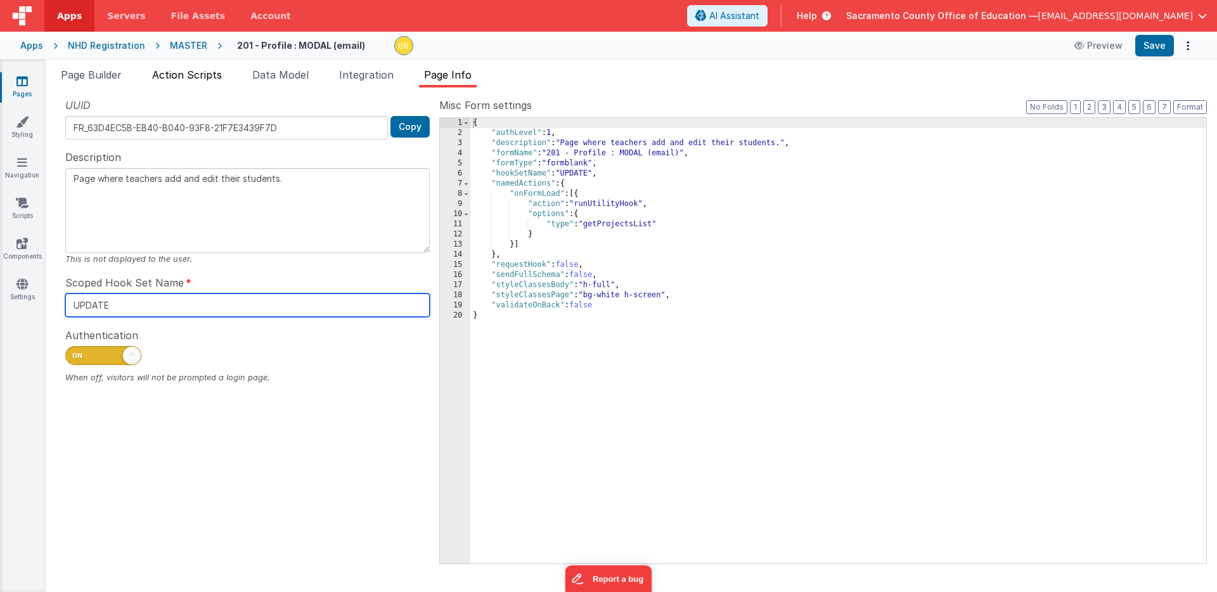
type input "UPDATE"
click at [195, 77] on span "Action Scripts" at bounding box center [187, 74] width 70 height 13
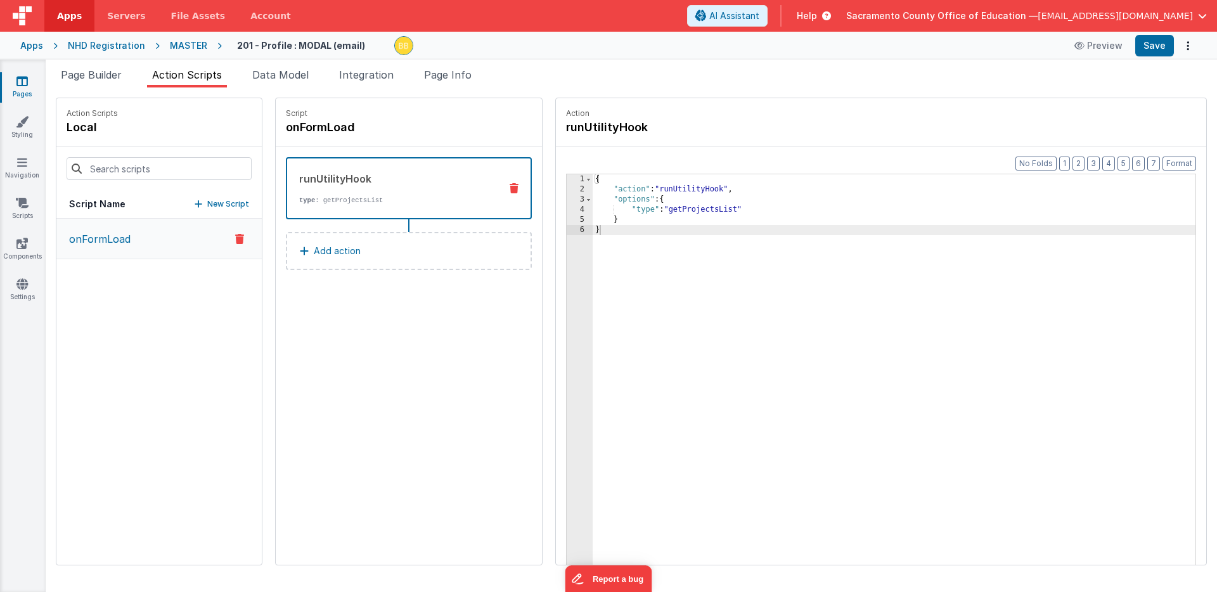
click at [105, 238] on p "onFormLoad" at bounding box center [95, 238] width 69 height 15
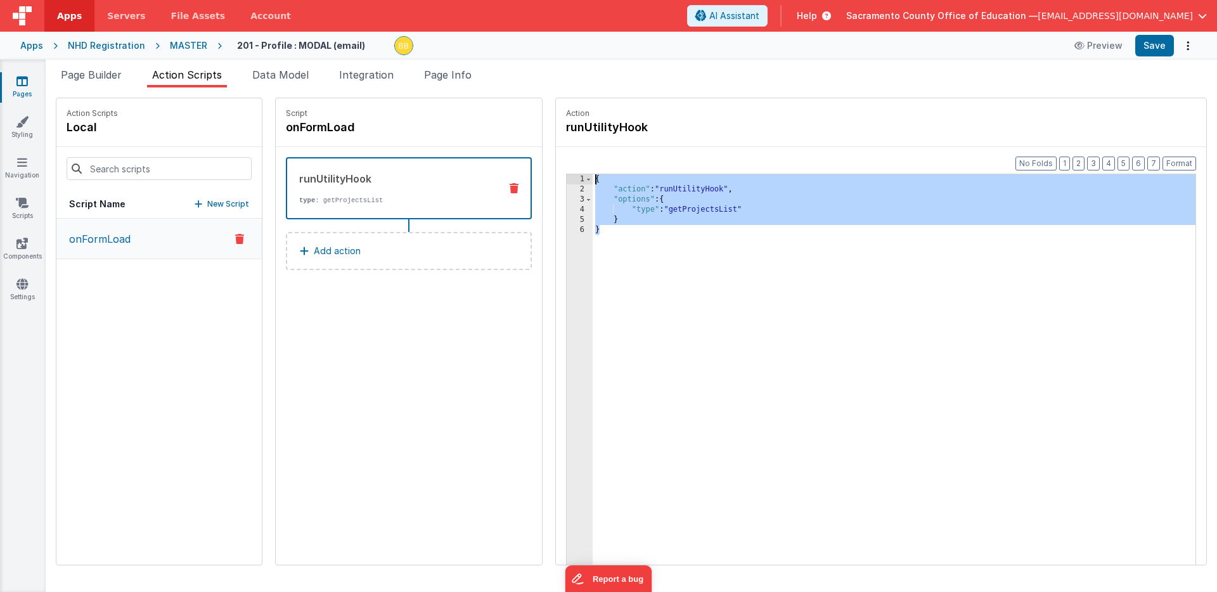
drag, startPoint x: 577, startPoint y: 236, endPoint x: 539, endPoint y: 168, distance: 77.8
click at [556, 168] on div "Format 7 6 5 4 3 2 1 No Folds 1 2 3 4 5 6 { "action" : "runUtilityHook" , "opti…" at bounding box center [881, 380] width 650 height 467
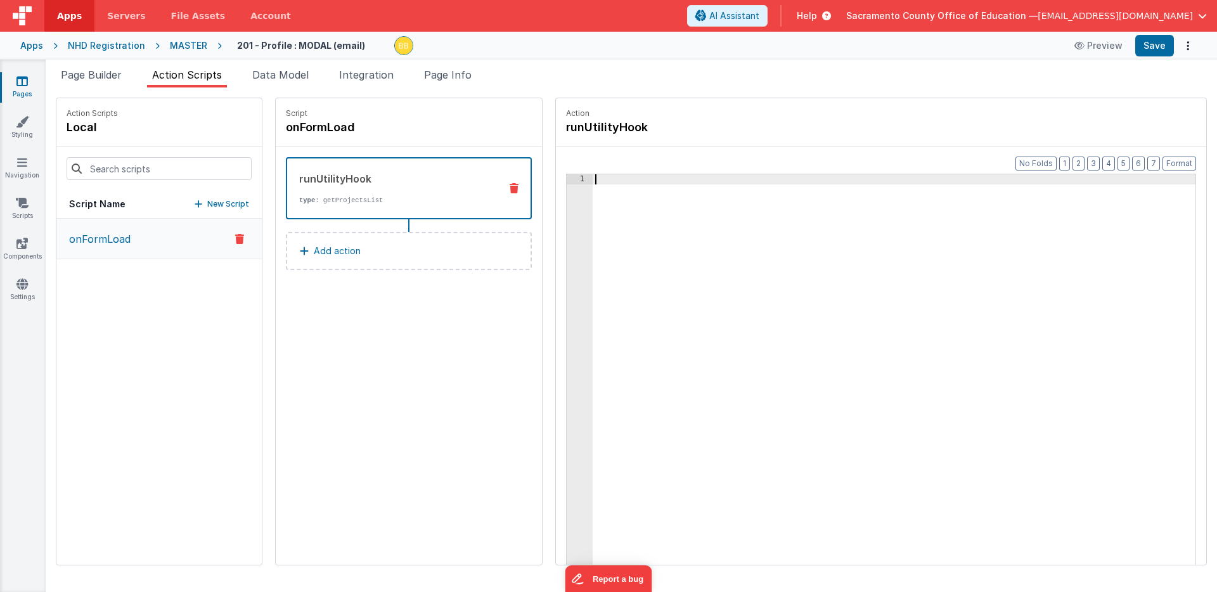
click at [415, 302] on div "Script onFormLoad runUtilityHook type : getProjectsList Add action" at bounding box center [409, 331] width 266 height 467
click at [108, 294] on div "onFormLoad" at bounding box center [158, 392] width 205 height 346
click at [115, 235] on p "onFormLoad" at bounding box center [95, 238] width 69 height 15
click at [510, 184] on icon at bounding box center [514, 188] width 9 height 10
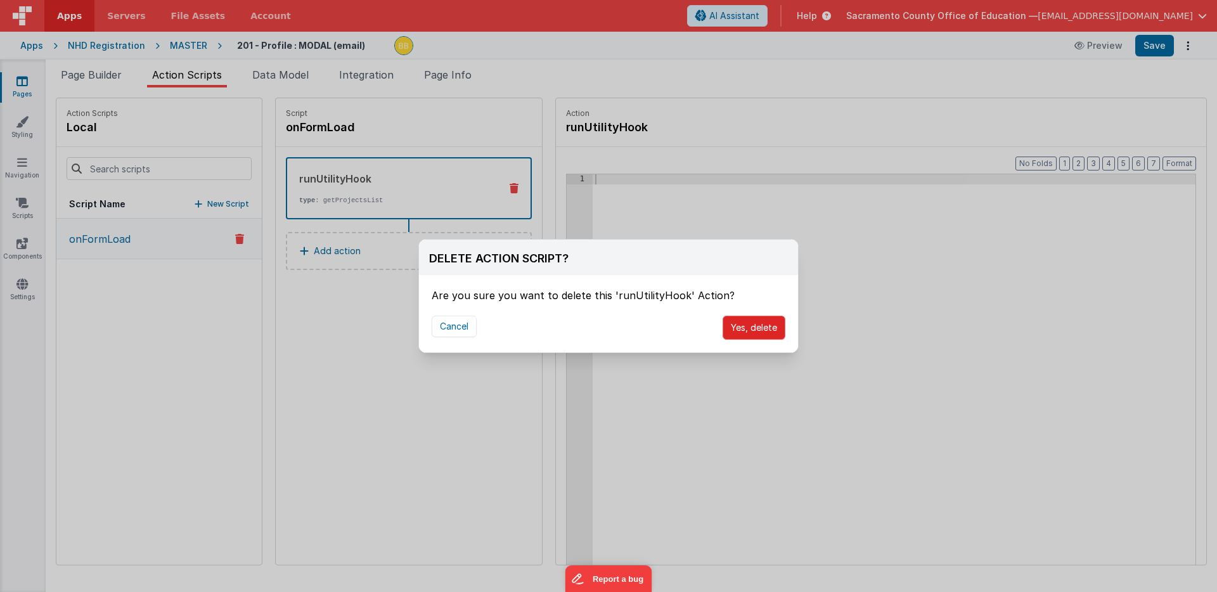
click at [745, 329] on button "Yes, delete" at bounding box center [754, 328] width 63 height 24
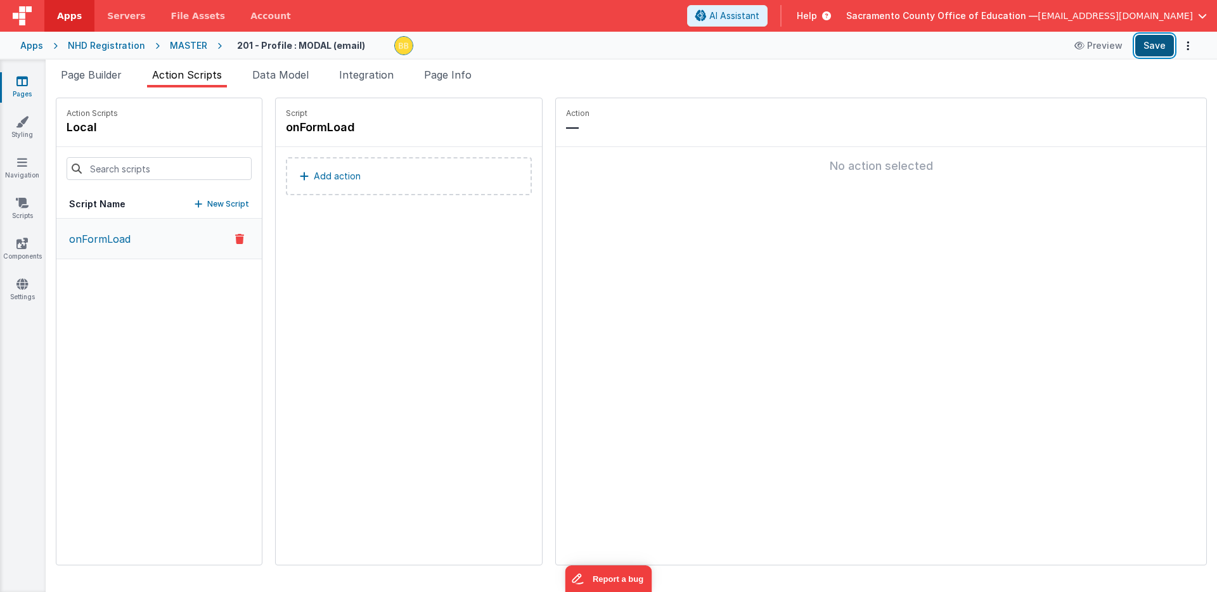
click at [1154, 42] on button "Save" at bounding box center [1154, 46] width 39 height 22
click at [23, 82] on icon at bounding box center [21, 81] width 11 height 13
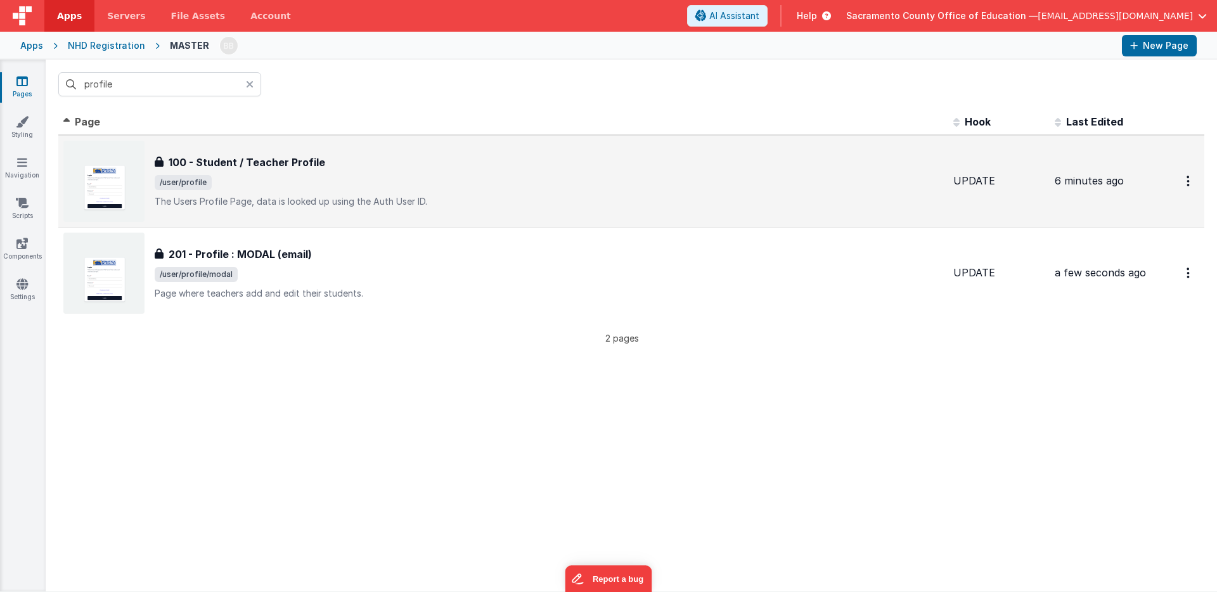
click at [249, 160] on h3 "100 - Student / Teacher Profile" at bounding box center [247, 162] width 157 height 15
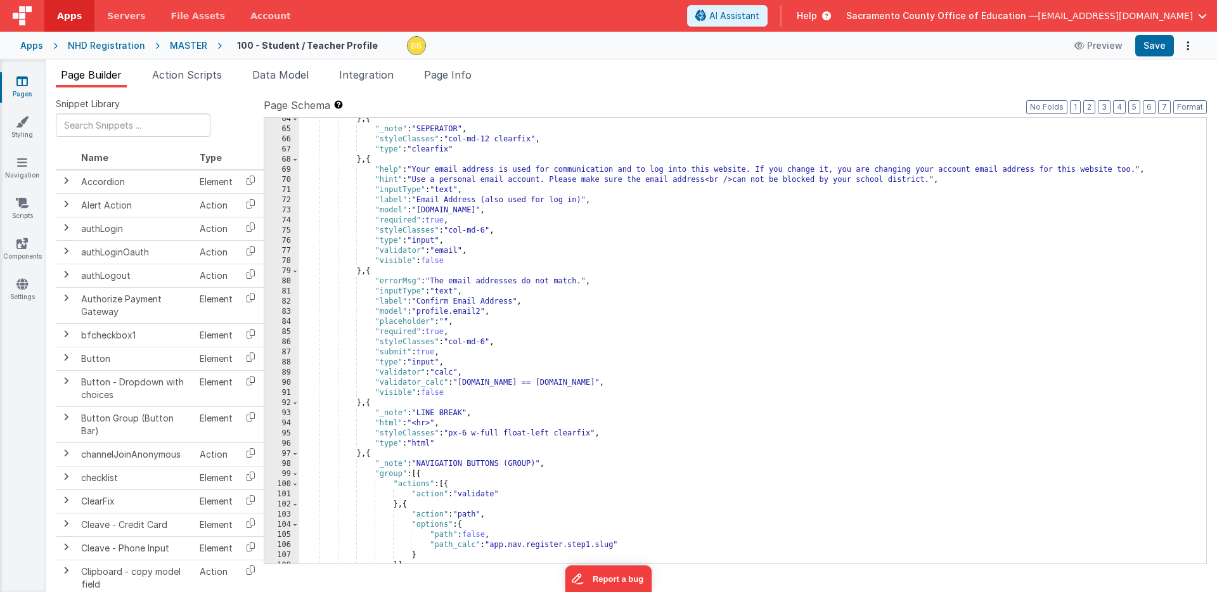
scroll to position [699, 0]
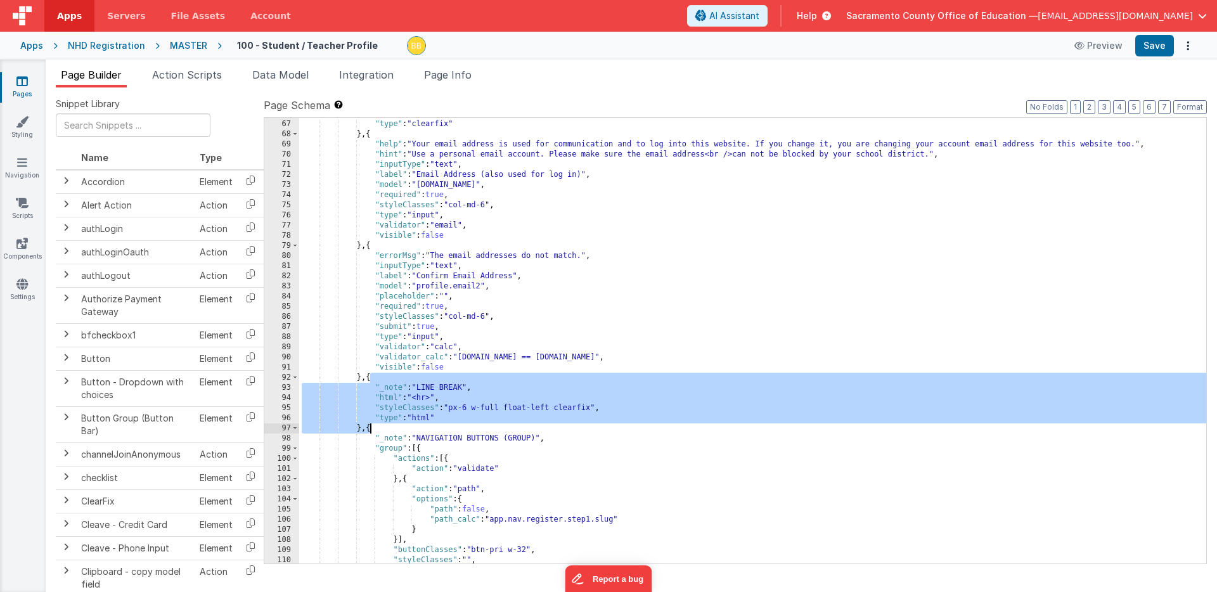
drag, startPoint x: 370, startPoint y: 377, endPoint x: 370, endPoint y: 428, distance: 51.3
click at [370, 428] on div ""styleClasses" : "col-md-12 clearfix" , "type" : "clearfix" } , { "help" : "You…" at bounding box center [752, 342] width 907 height 466
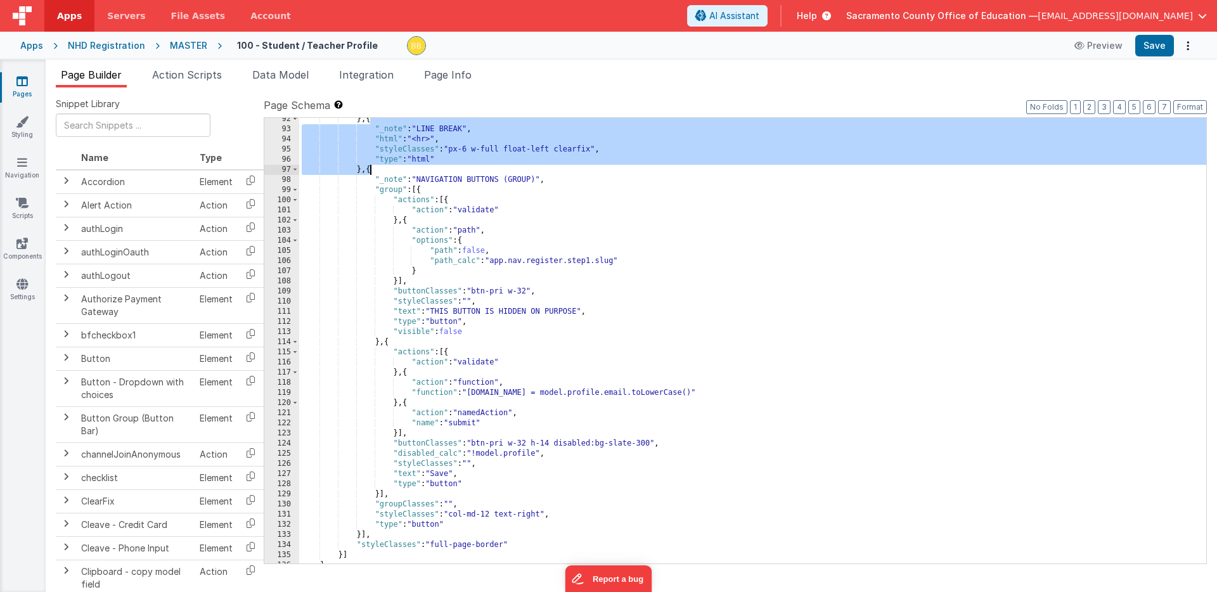
scroll to position [957, 0]
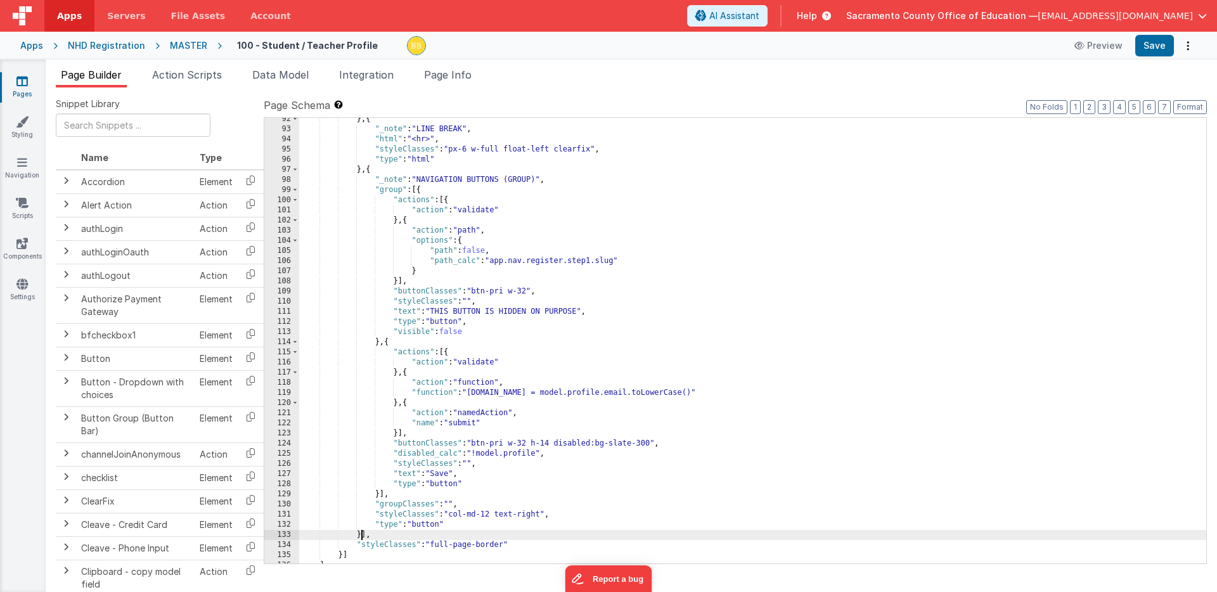
click at [361, 536] on div "} , { "_note" : "LINE BREAK" , "html" : "<hr>" , "styleClasses" : "px-6 w-full …" at bounding box center [752, 347] width 907 height 466
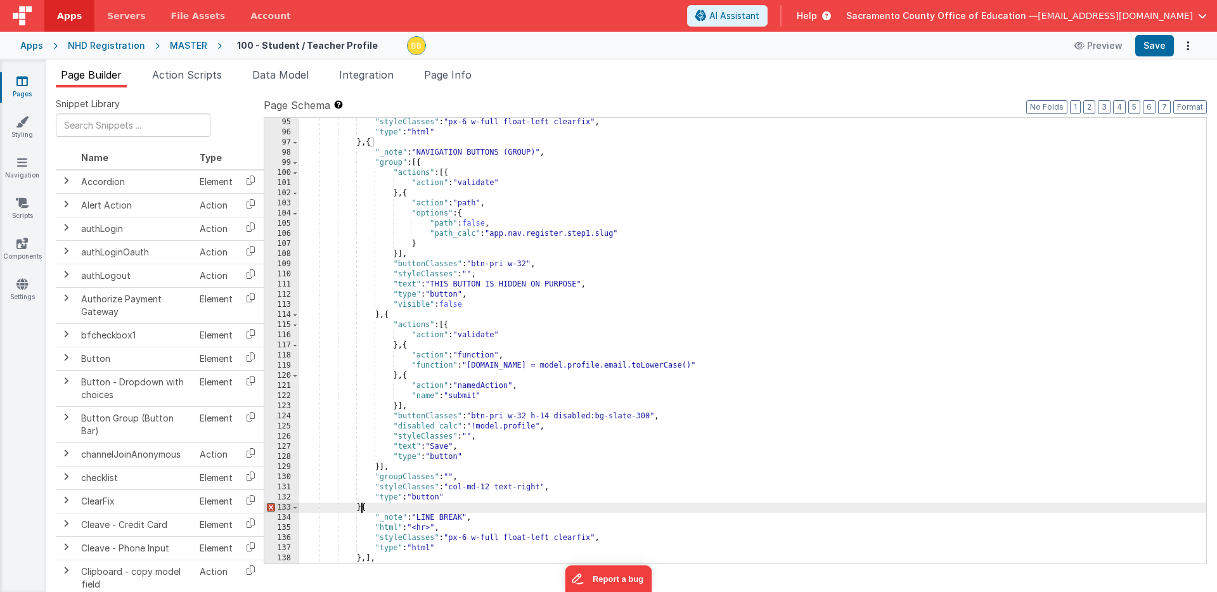
click at [361, 510] on div ""styleClasses" : "px-6 w-full float-left clearfix" , "type" : "html" } , { "_no…" at bounding box center [752, 350] width 907 height 466
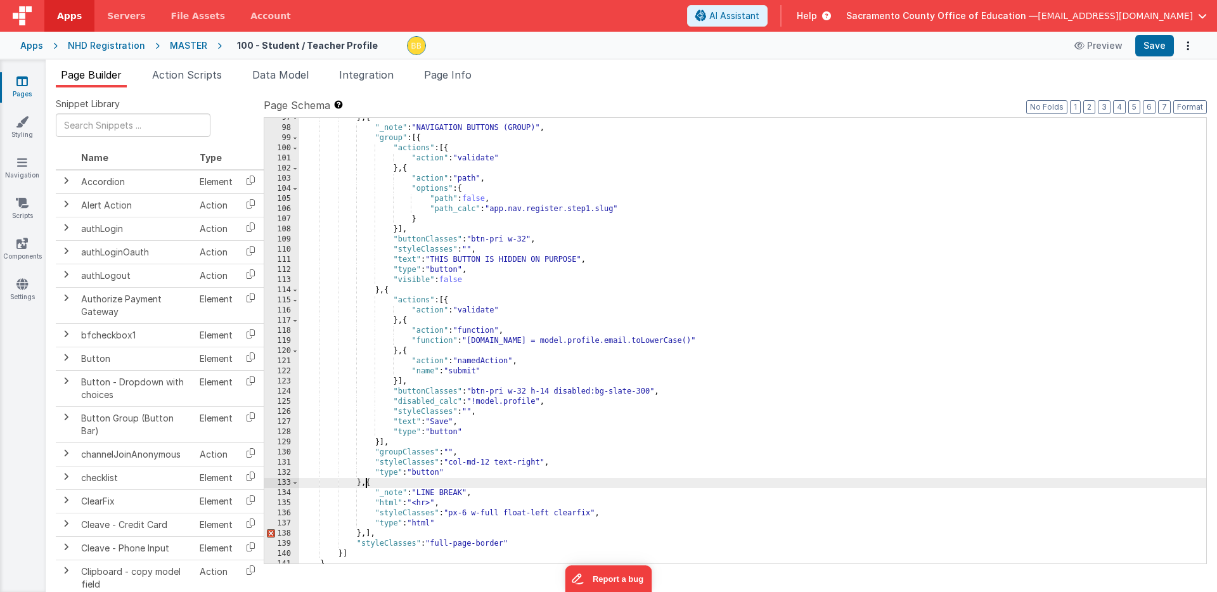
scroll to position [1025, 0]
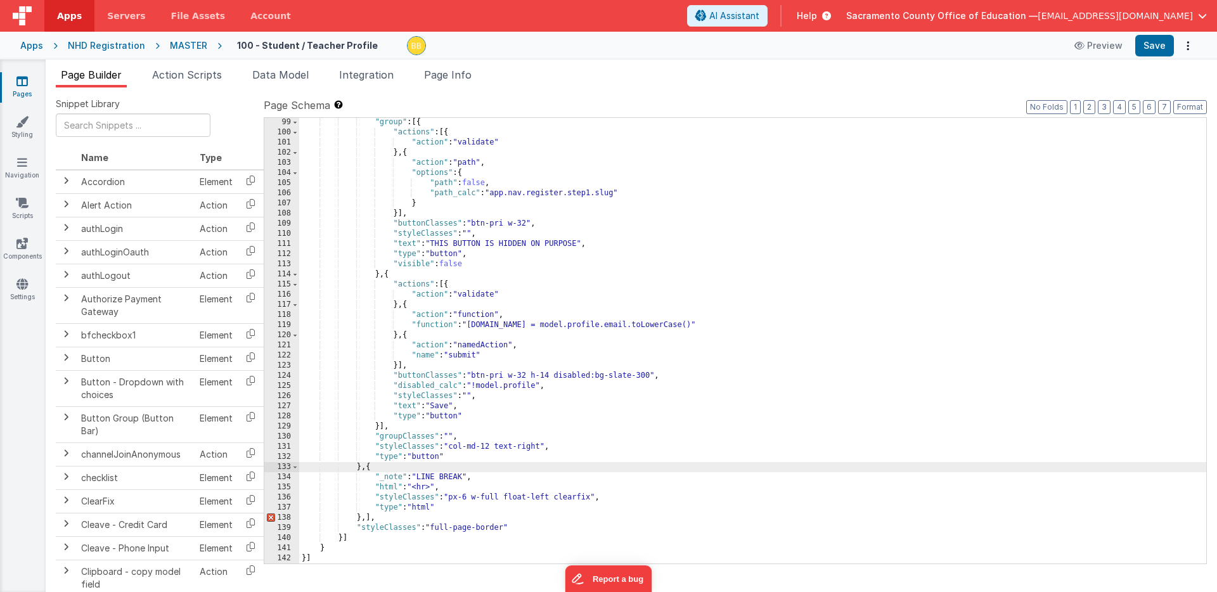
click at [370, 520] on div ""group" : [{ "actions" : [{ "action" : "validate" } , { "action" : "path" , "op…" at bounding box center [752, 350] width 907 height 466
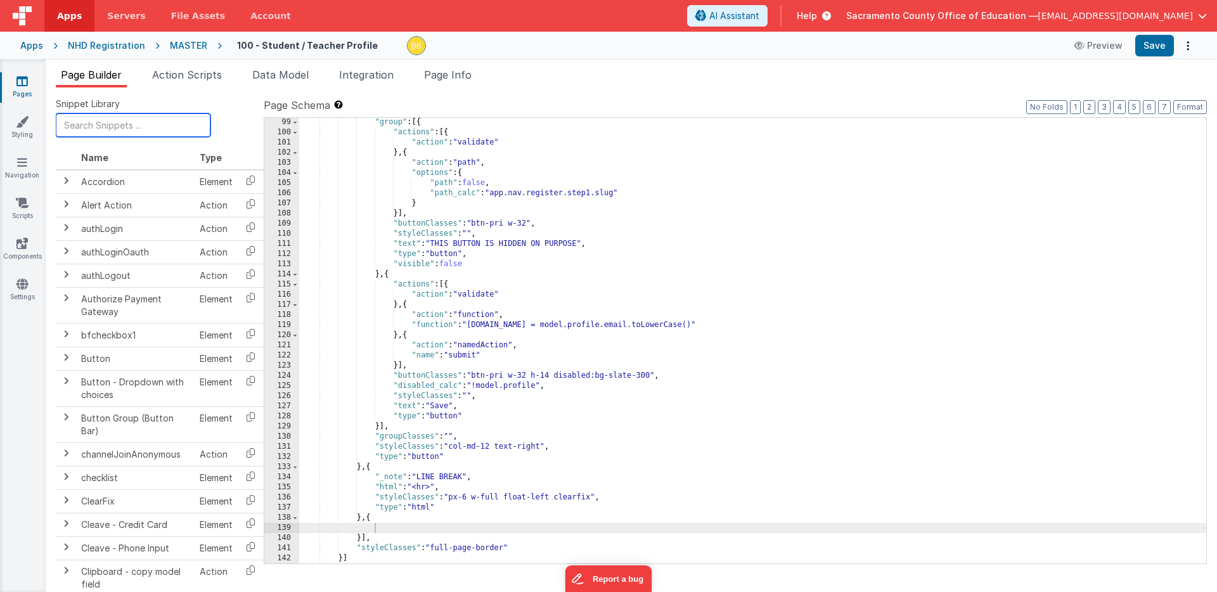
click at [102, 125] on input "text" at bounding box center [133, 124] width 155 height 23
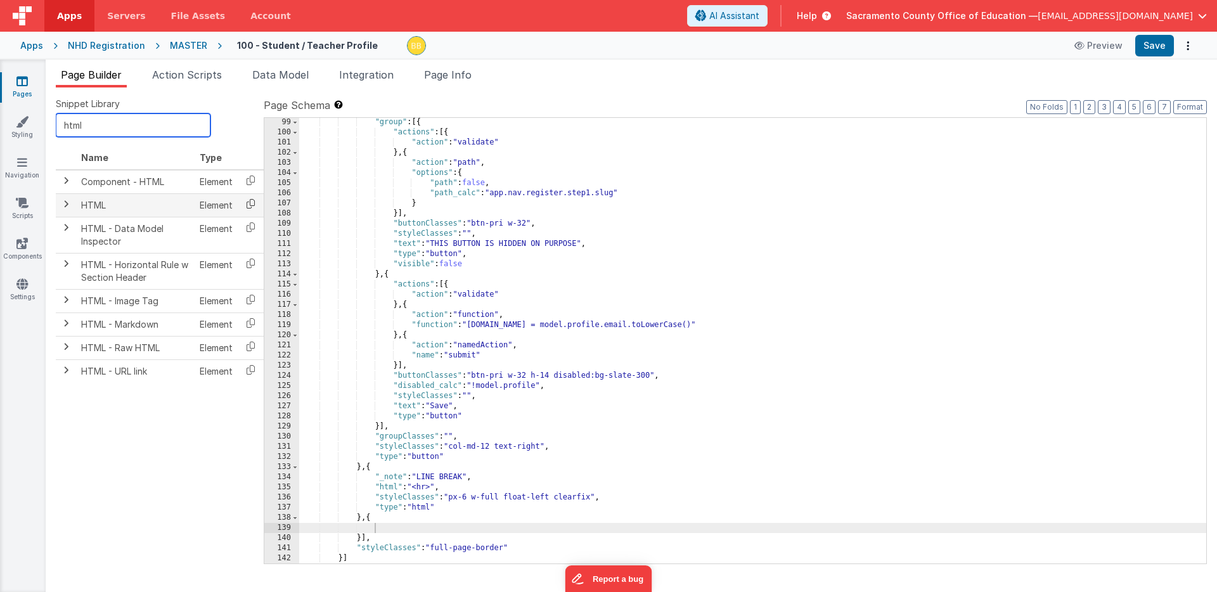
type input "html"
click at [251, 202] on icon at bounding box center [251, 204] width 26 height 20
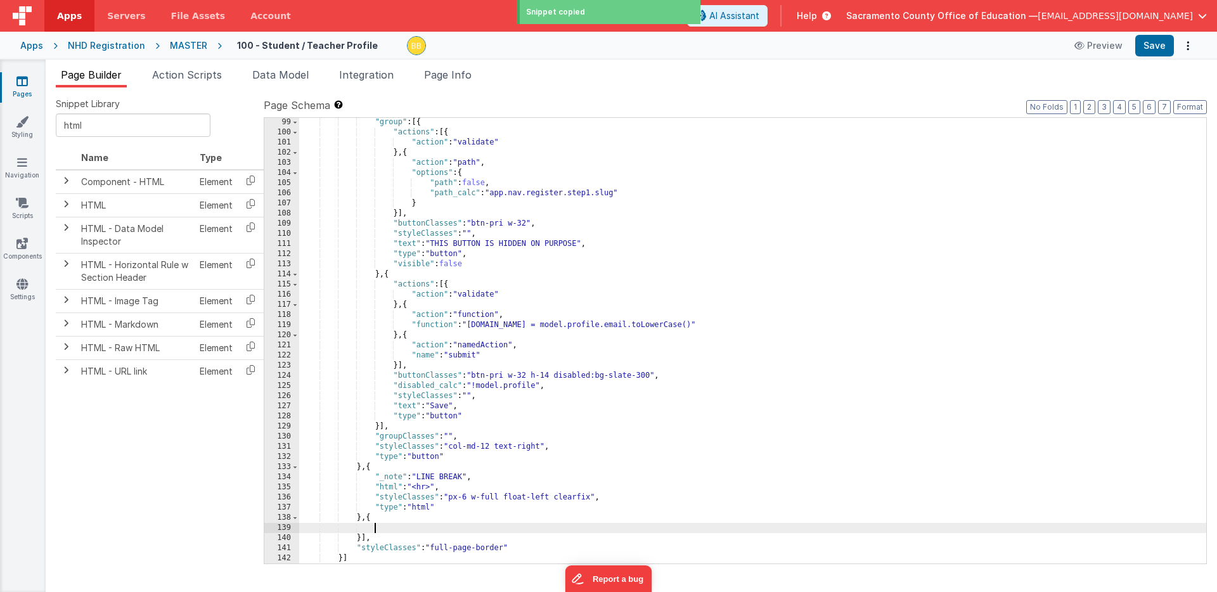
click at [379, 528] on div ""group" : [{ "actions" : [{ "action" : "validate" } , { "action" : "path" , "op…" at bounding box center [752, 350] width 907 height 466
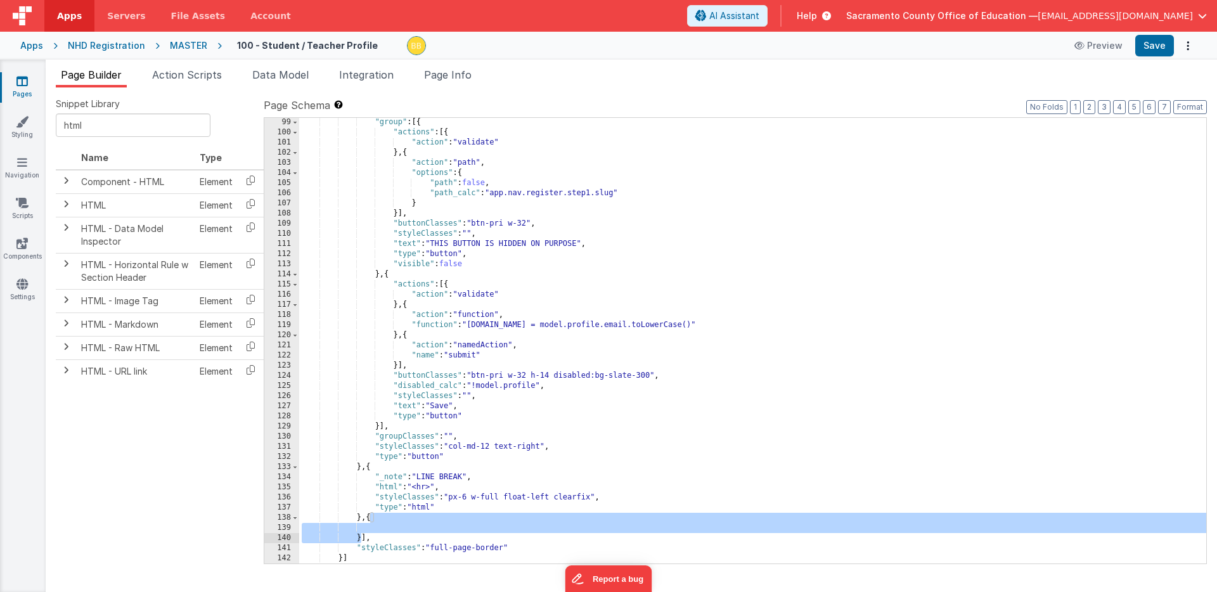
drag, startPoint x: 371, startPoint y: 518, endPoint x: 360, endPoint y: 534, distance: 19.2
click at [360, 534] on div ""group" : [{ "actions" : [{ "action" : "validate" } , { "action" : "path" , "op…" at bounding box center [752, 350] width 907 height 466
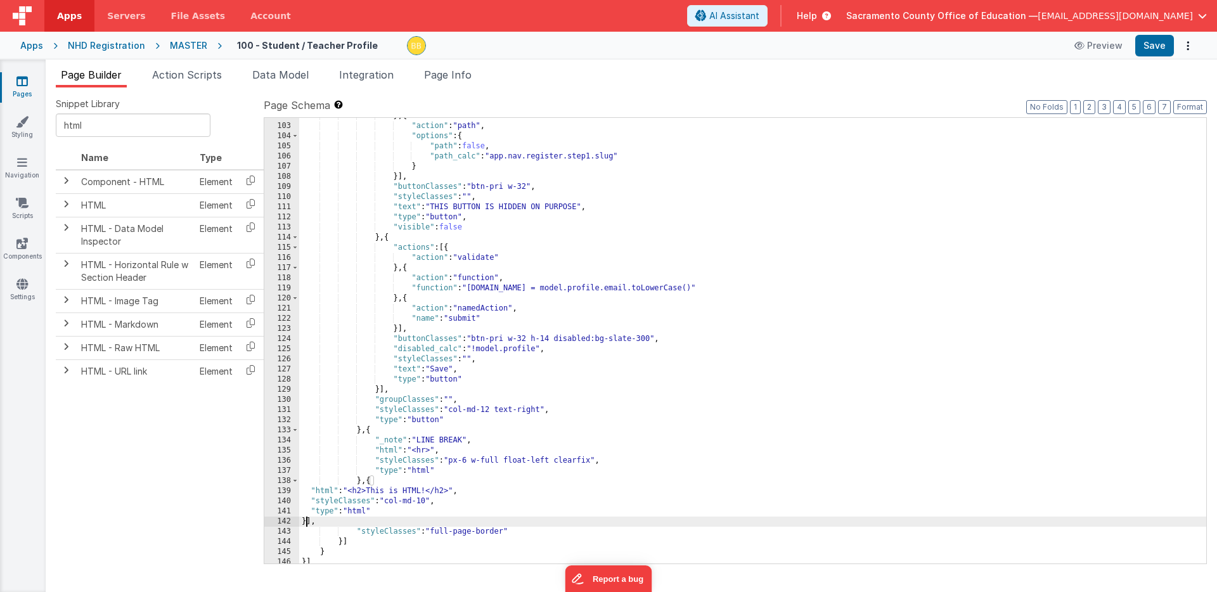
scroll to position [1066, 0]
click at [377, 489] on div ""action" : "path" , "options" : { "path" : false , "path_calc" : "app.nav.regis…" at bounding box center [752, 350] width 907 height 466
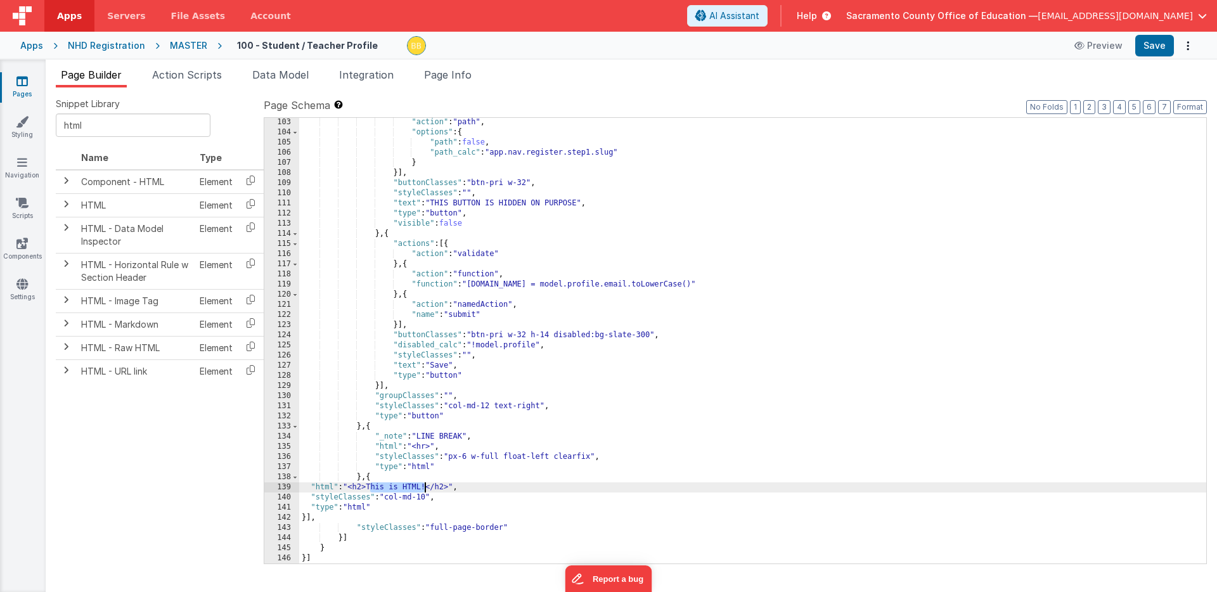
drag, startPoint x: 377, startPoint y: 489, endPoint x: 419, endPoint y: 489, distance: 41.8
click at [419, 489] on div ""action" : "path" , "options" : { "path" : false , "path_calc" : "app.nav.regis…" at bounding box center [752, 350] width 907 height 466
click at [429, 498] on div ""action" : "path" , "options" : { "path" : false , "path_calc" : "app.nav.regis…" at bounding box center [752, 350] width 907 height 466
click at [1161, 45] on button "Save" at bounding box center [1154, 46] width 39 height 22
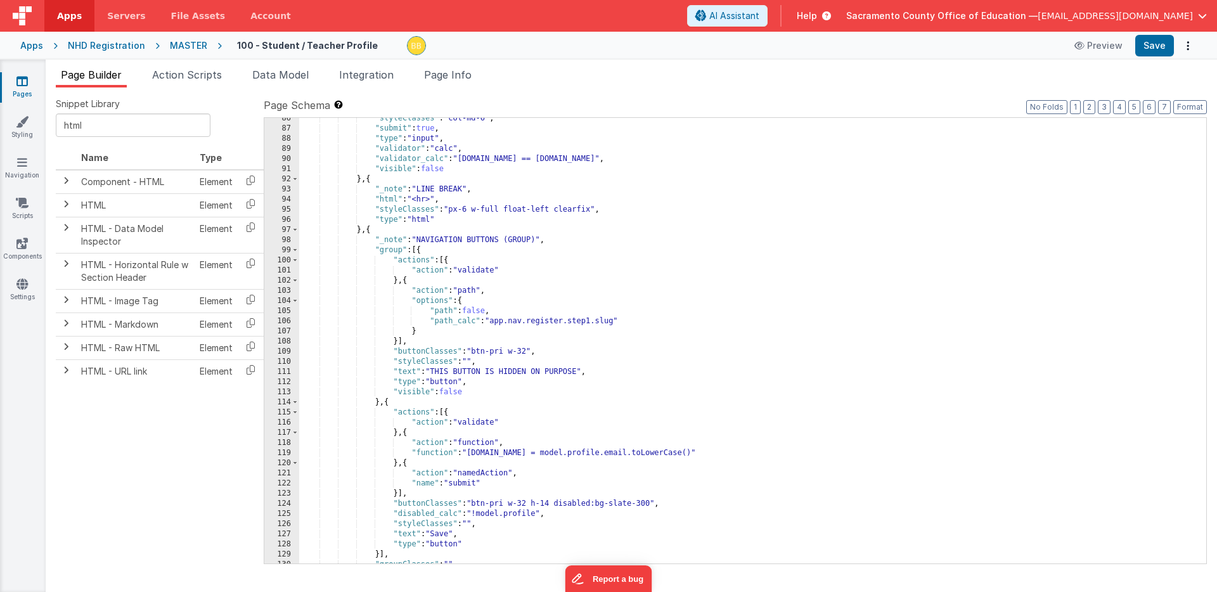
scroll to position [897, 0]
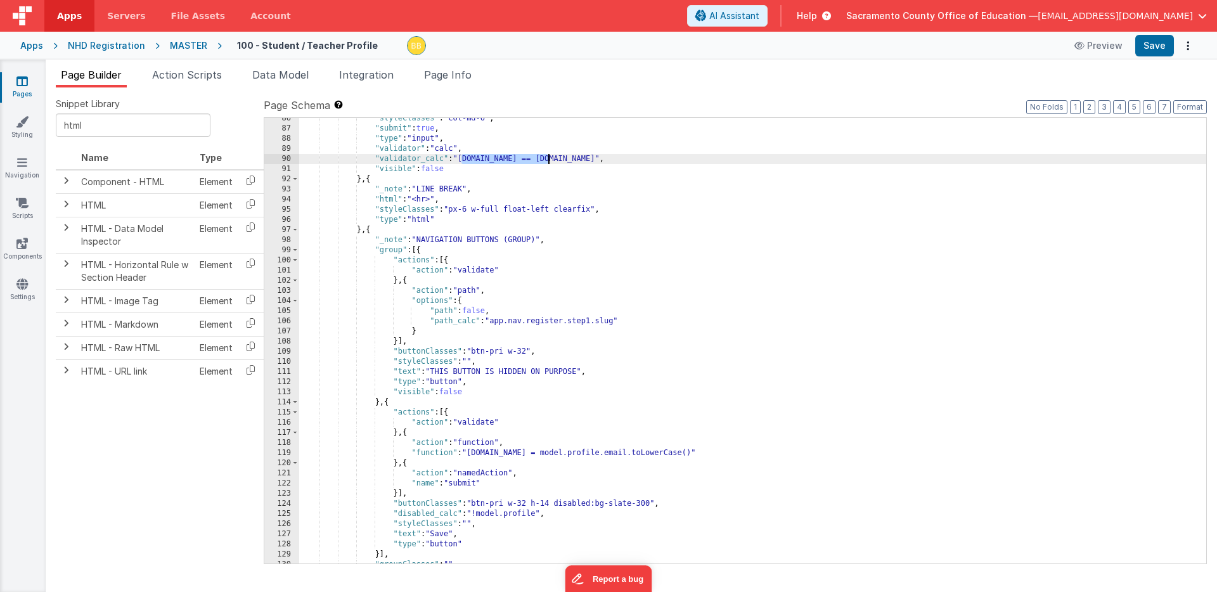
drag, startPoint x: 461, startPoint y: 159, endPoint x: 546, endPoint y: 158, distance: 84.9
click at [546, 158] on div ""styleClasses" : "col-md-6" , "submit" : true , "type" : "input" , "validator" …" at bounding box center [752, 346] width 907 height 466
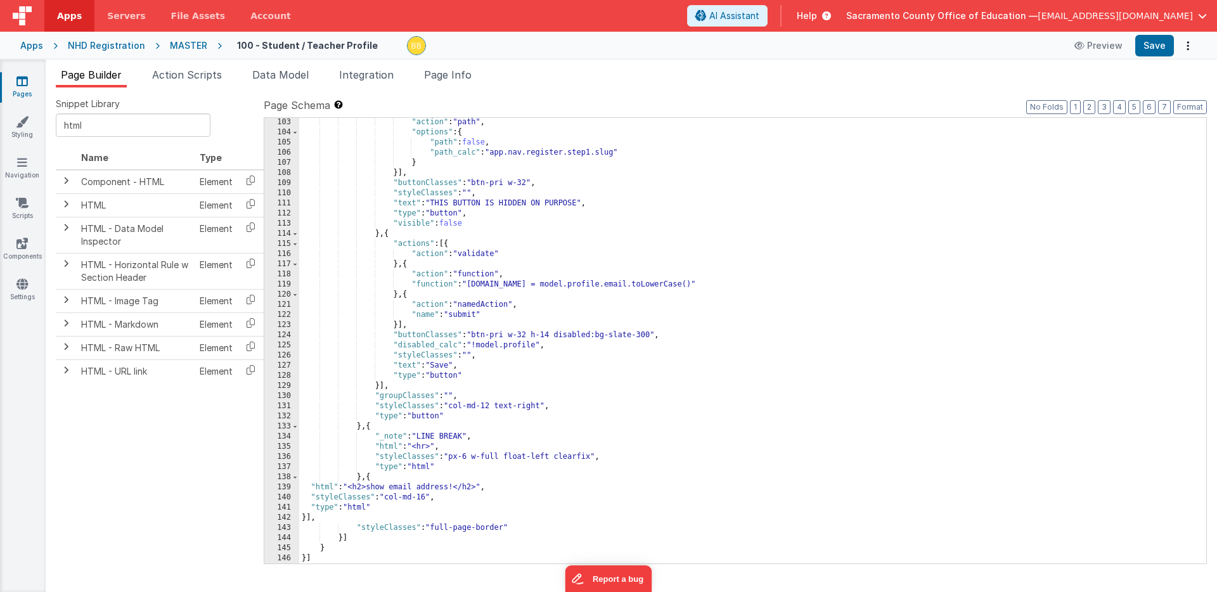
scroll to position [1066, 0]
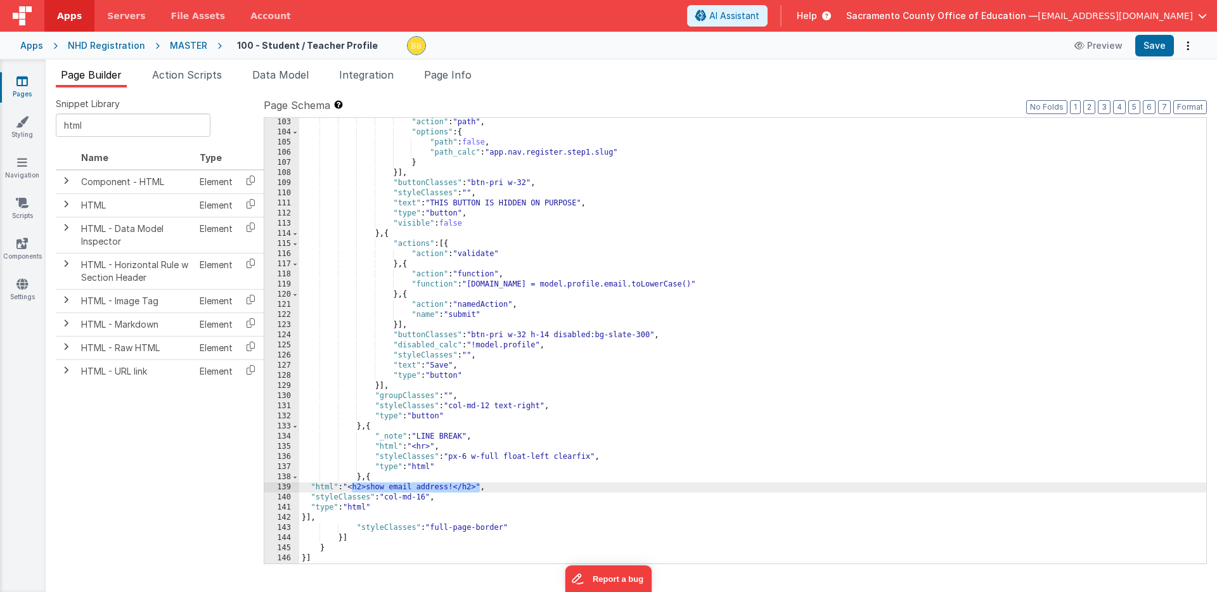
drag, startPoint x: 352, startPoint y: 488, endPoint x: 479, endPoint y: 484, distance: 126.2
click at [479, 484] on div ""action" : "path" , "options" : { "path" : false , "path_calc" : "app.nav.regis…" at bounding box center [752, 350] width 907 height 466
paste textarea
click at [352, 487] on div ""action" : "path" , "options" : { "path" : false , "path_calc" : "app.nav.regis…" at bounding box center [752, 350] width 907 height 466
click at [426, 500] on div ""action" : "path" , "options" : { "path" : false , "path_calc" : "app.nav.regis…" at bounding box center [752, 350] width 907 height 466
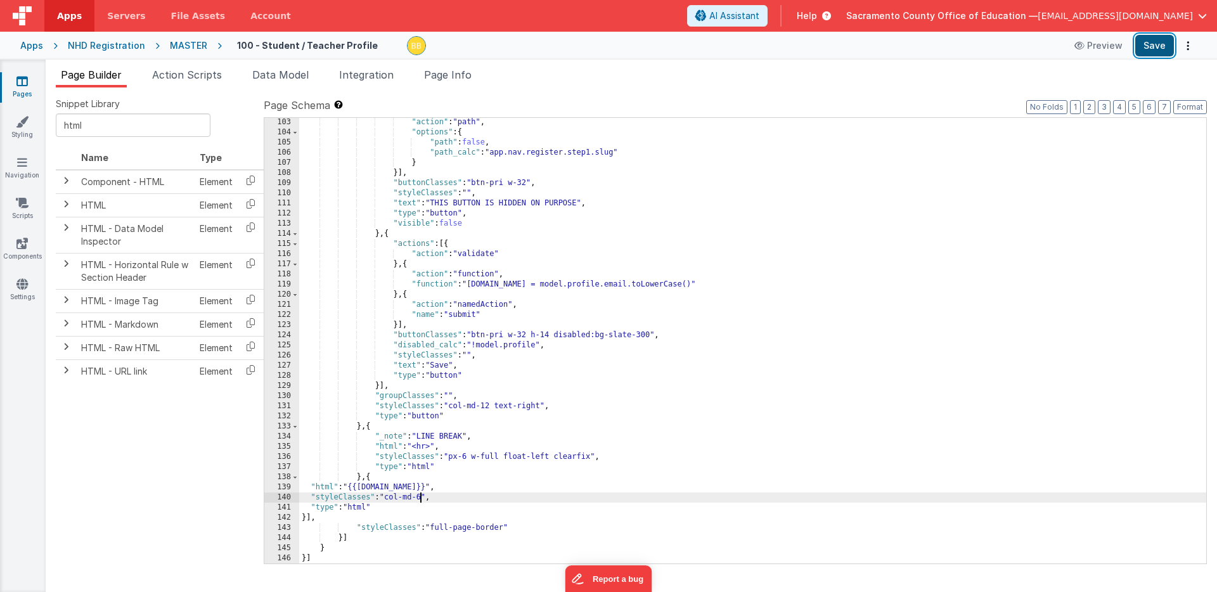
click at [1154, 44] on button "Save" at bounding box center [1154, 46] width 39 height 22
click at [321, 486] on div ""action" : "path" , "options" : { "path" : false , "path_calc" : "app.nav.regis…" at bounding box center [752, 350] width 907 height 466
click at [284, 486] on div "139" at bounding box center [281, 487] width 35 height 10
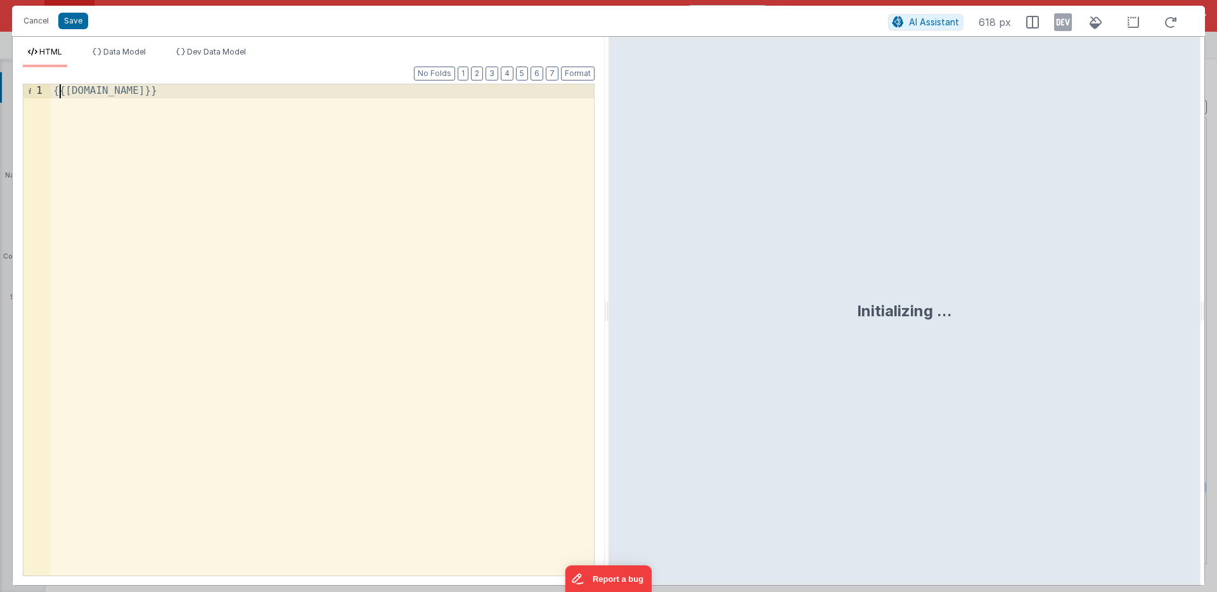
click at [57, 89] on div "{{[DOMAIN_NAME]}}" at bounding box center [322, 343] width 543 height 518
click at [126, 90] on div "< label for = "" > </ label > {{[DOMAIN_NAME]}}" at bounding box center [322, 343] width 543 height 518
drag, startPoint x: 169, startPoint y: 91, endPoint x: 217, endPoint y: 91, distance: 47.5
click at [217, 91] on div "< label for = "email" > </ label > {{[DOMAIN_NAME]}}" at bounding box center [322, 343] width 543 height 518
drag, startPoint x: 192, startPoint y: 91, endPoint x: 210, endPoint y: 5, distance: 87.5
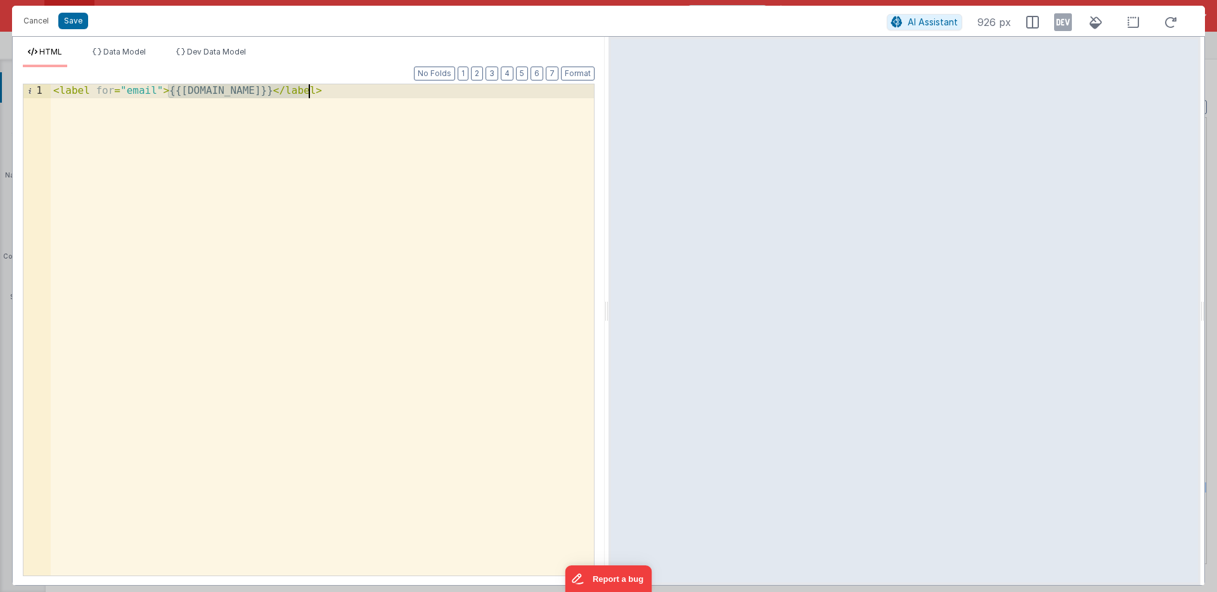
drag, startPoint x: 167, startPoint y: 91, endPoint x: 308, endPoint y: 91, distance: 141.4
click at [308, 91] on div "< label for = "email" > {{[DOMAIN_NAME]}} </ label >" at bounding box center [322, 343] width 543 height 518
click at [257, 90] on div "< label for = "email" > {{[DOMAIN_NAME]}} </ label >" at bounding box center [322, 343] width 543 height 518
drag, startPoint x: 168, startPoint y: 93, endPoint x: 309, endPoint y: 92, distance: 140.7
click at [309, 92] on div "< label for = "email" > {{[DOMAIN_NAME]}} </ label >" at bounding box center [322, 343] width 543 height 518
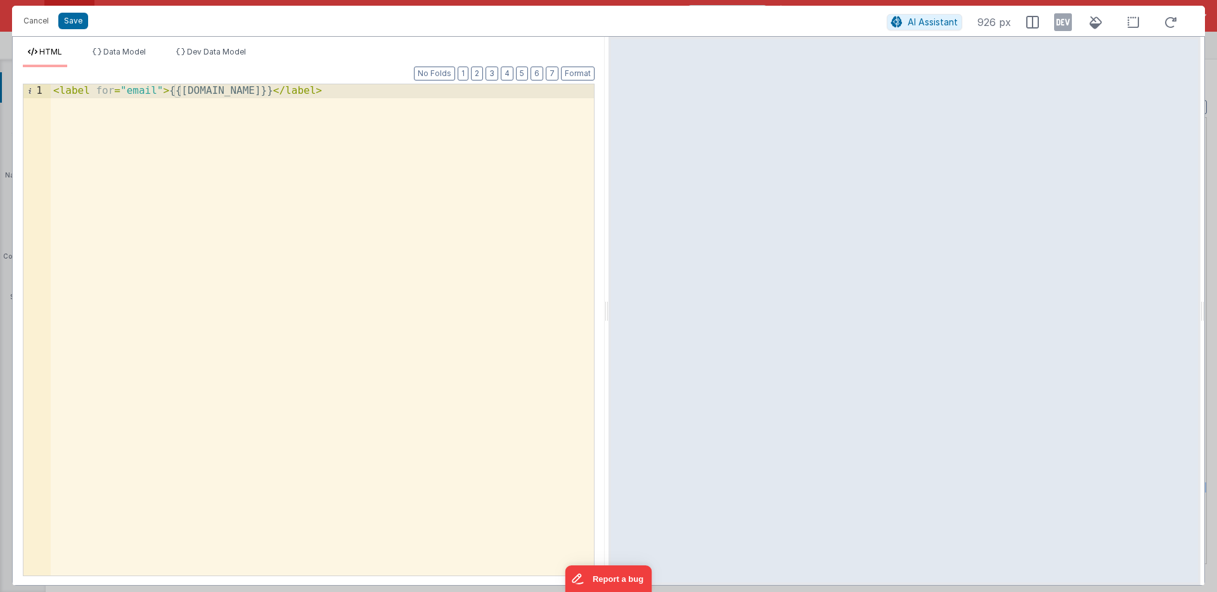
click at [303, 93] on div "< label for = "email" > {{[DOMAIN_NAME]}} </ label >" at bounding box center [322, 343] width 543 height 518
drag, startPoint x: 172, startPoint y: 92, endPoint x: 309, endPoint y: 91, distance: 136.9
click at [309, 91] on div "< label for = "email" > {{[DOMAIN_NAME]}} </ label >" at bounding box center [322, 343] width 543 height 518
click at [306, 89] on div "< label for = "email" > </ label >" at bounding box center [322, 343] width 543 height 518
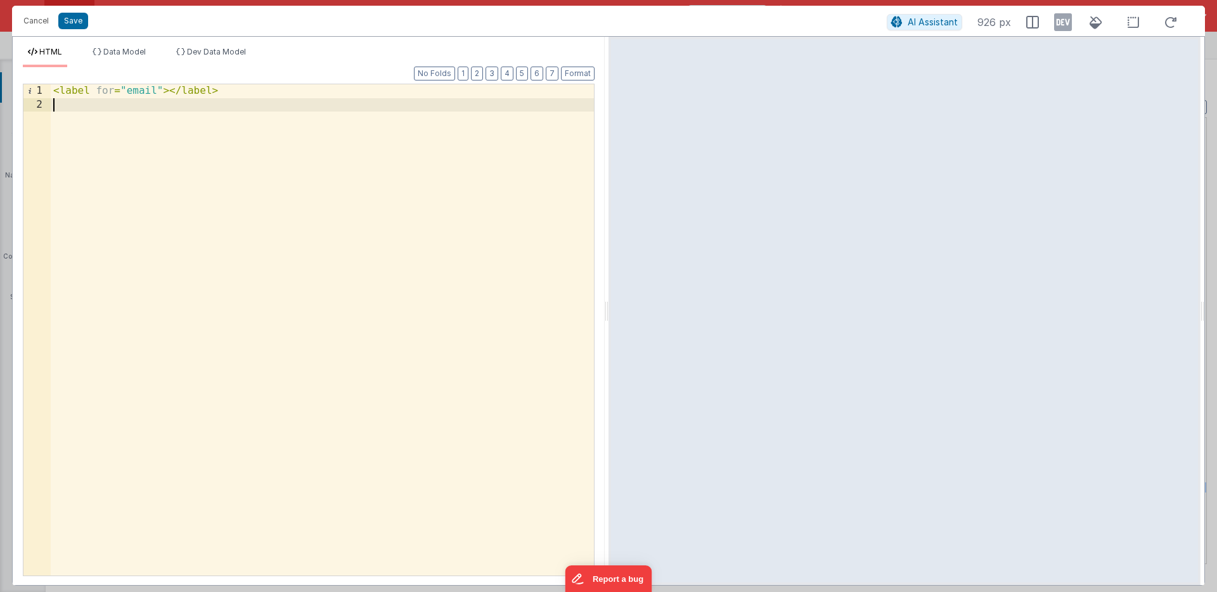
paste textarea
click at [169, 91] on div "< label for = "email" > </ label > {{[DOMAIN_NAME]}}" at bounding box center [322, 343] width 543 height 518
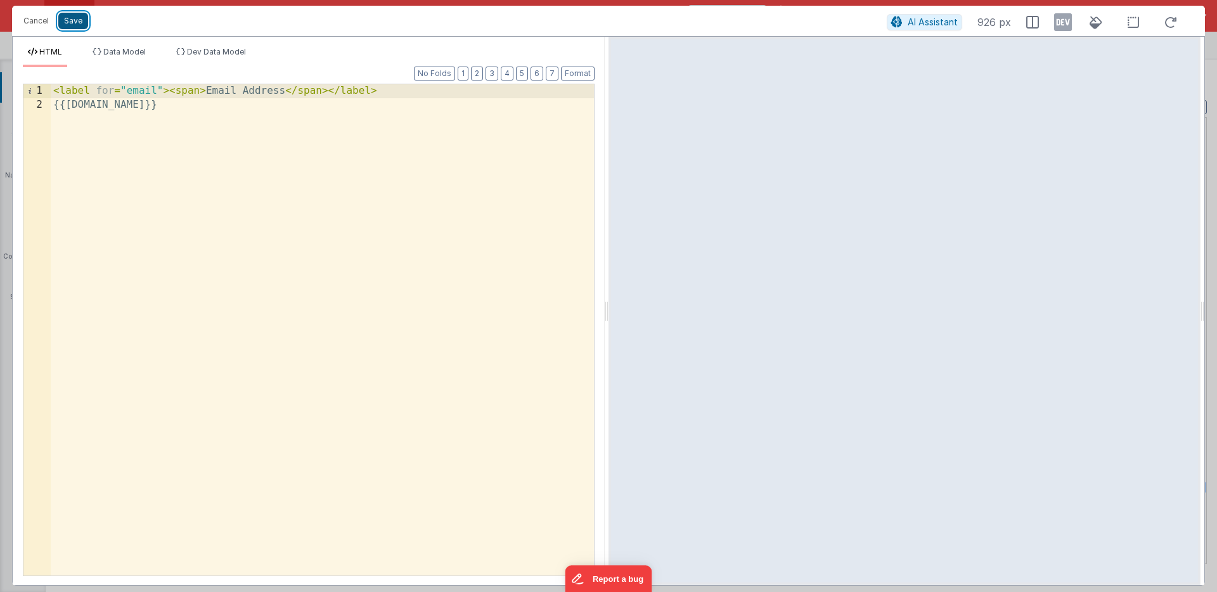
click at [72, 18] on button "Save" at bounding box center [73, 21] width 30 height 16
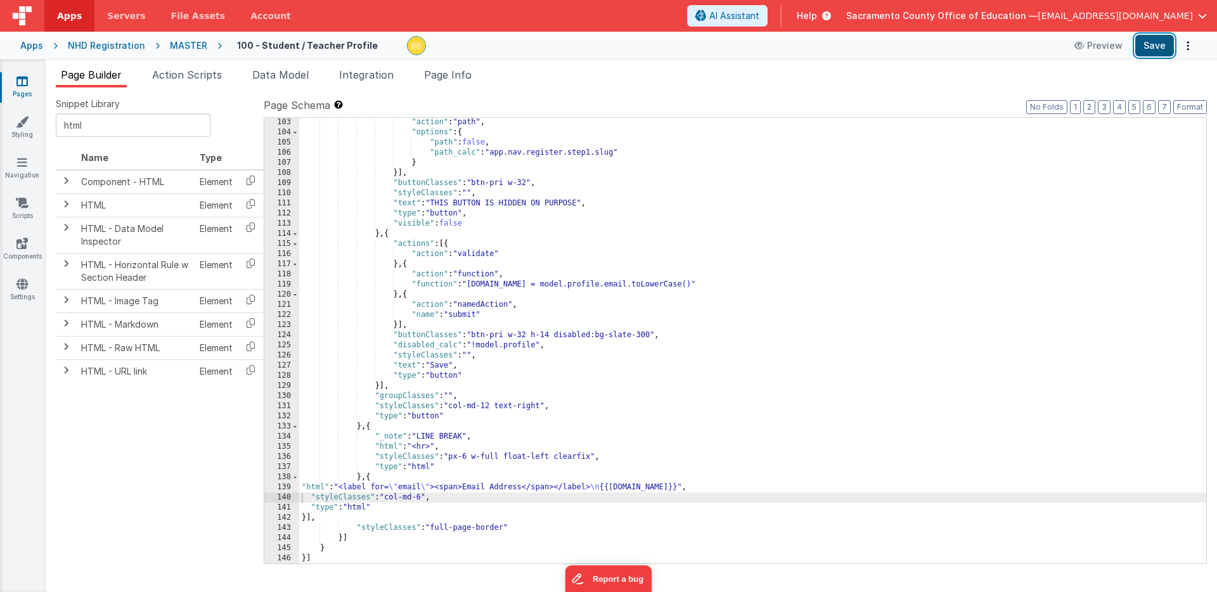
click at [1157, 44] on button "Save" at bounding box center [1154, 46] width 39 height 22
click at [72, 124] on input "html" at bounding box center [133, 124] width 155 height 23
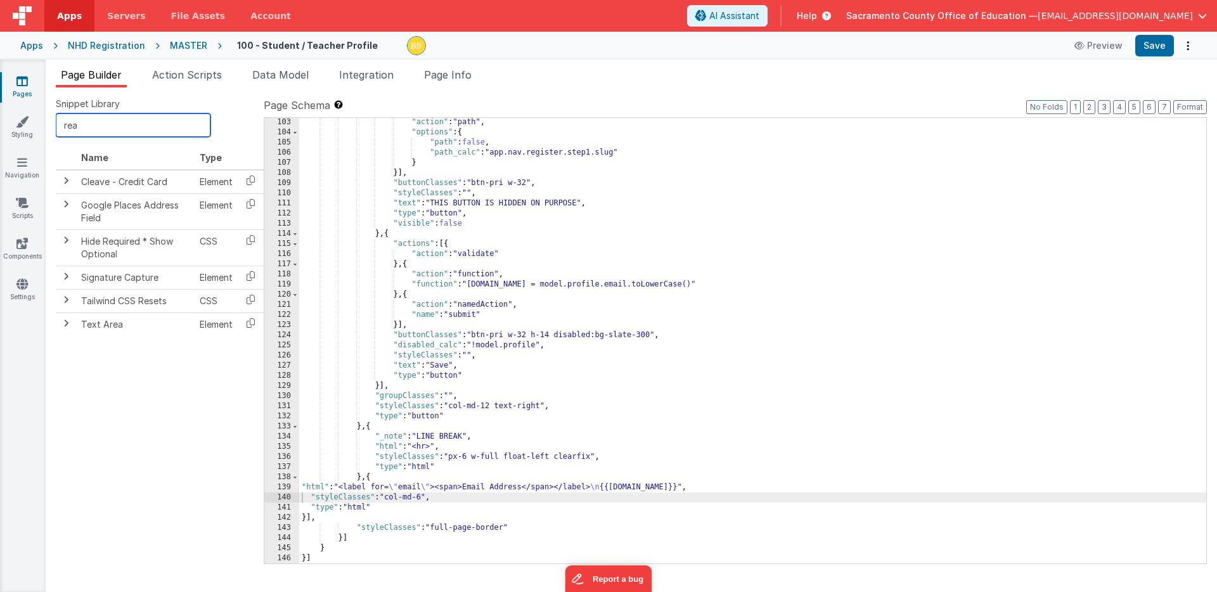
type input "read"
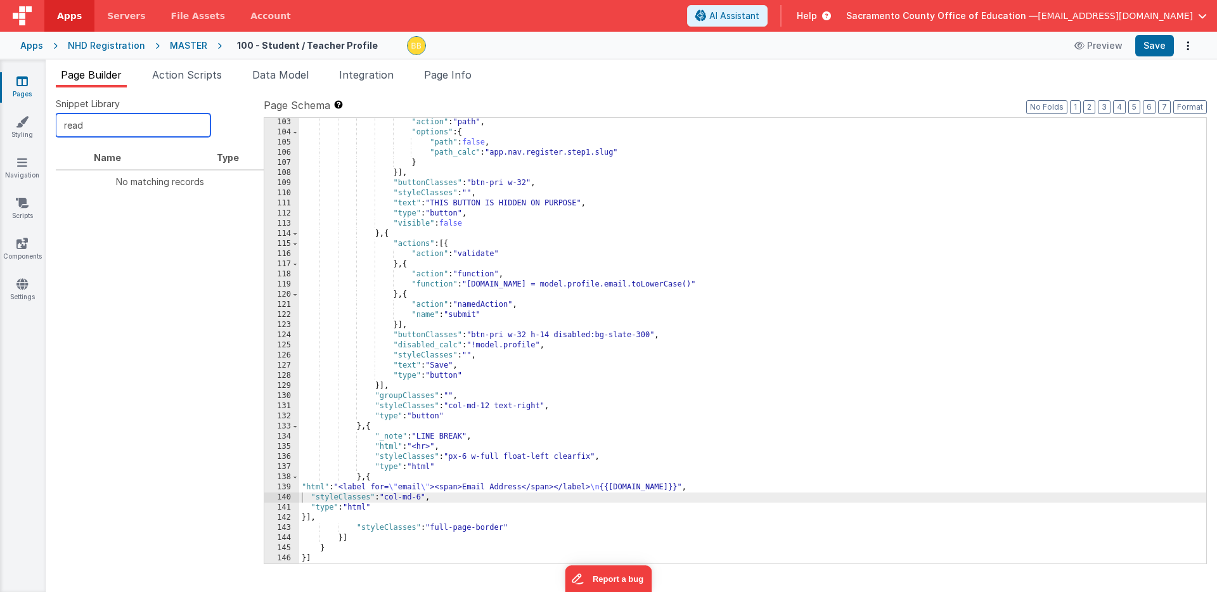
drag, startPoint x: 145, startPoint y: 127, endPoint x: 56, endPoint y: 123, distance: 88.8
click at [56, 123] on input "read" at bounding box center [133, 124] width 155 height 23
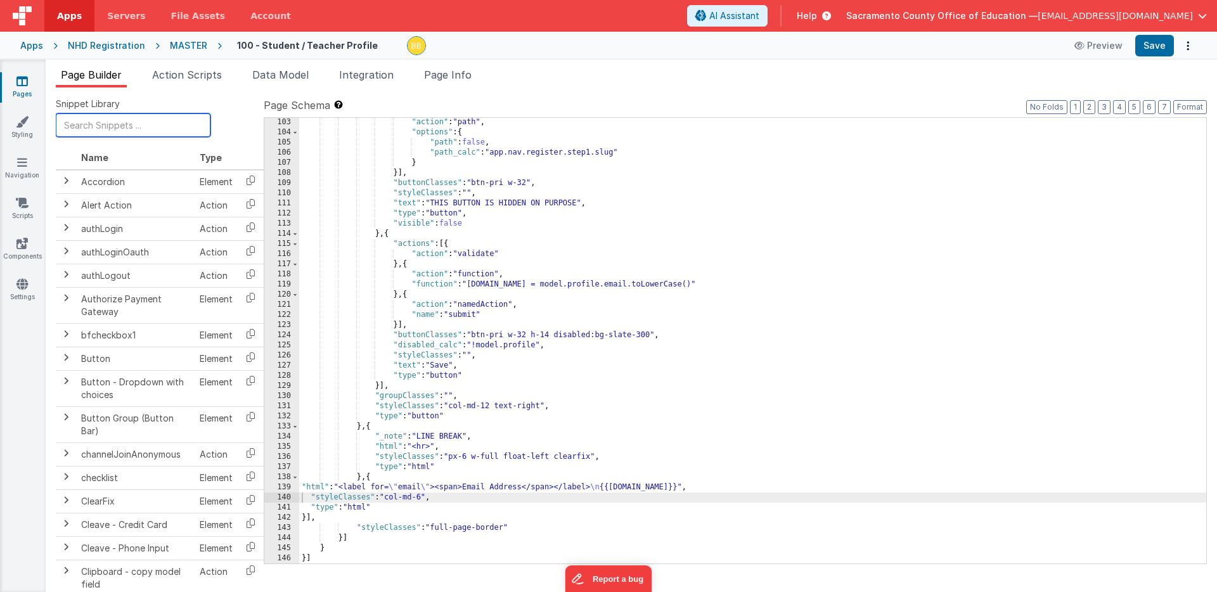
click at [124, 123] on input "text" at bounding box center [133, 124] width 155 height 23
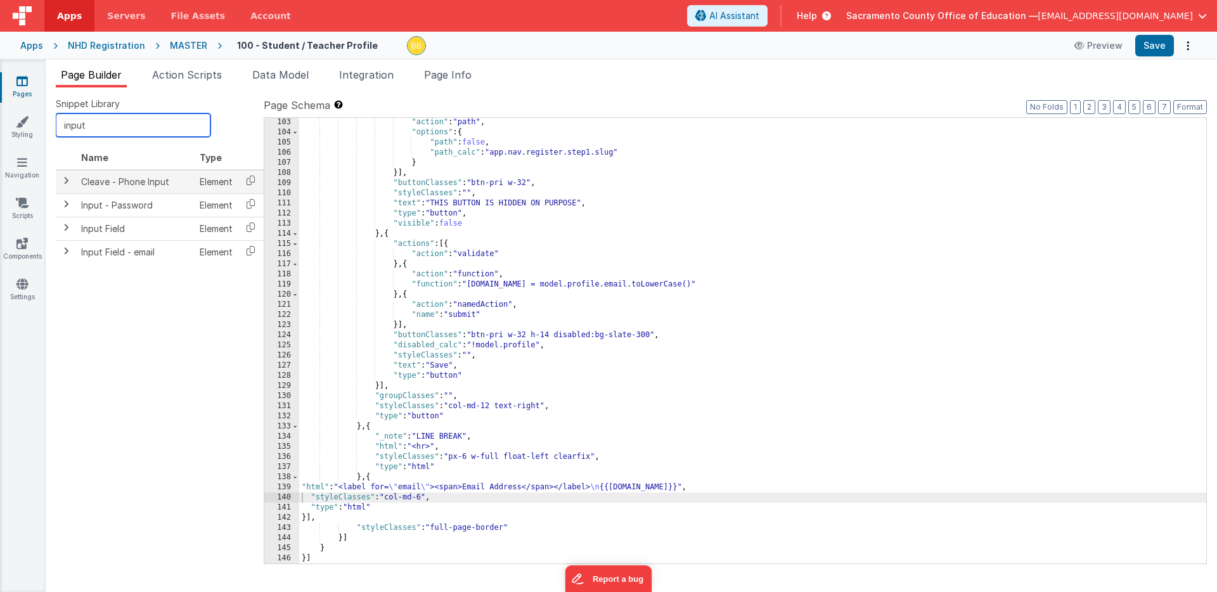
type input "input"
click at [65, 179] on span at bounding box center [66, 181] width 10 height 10
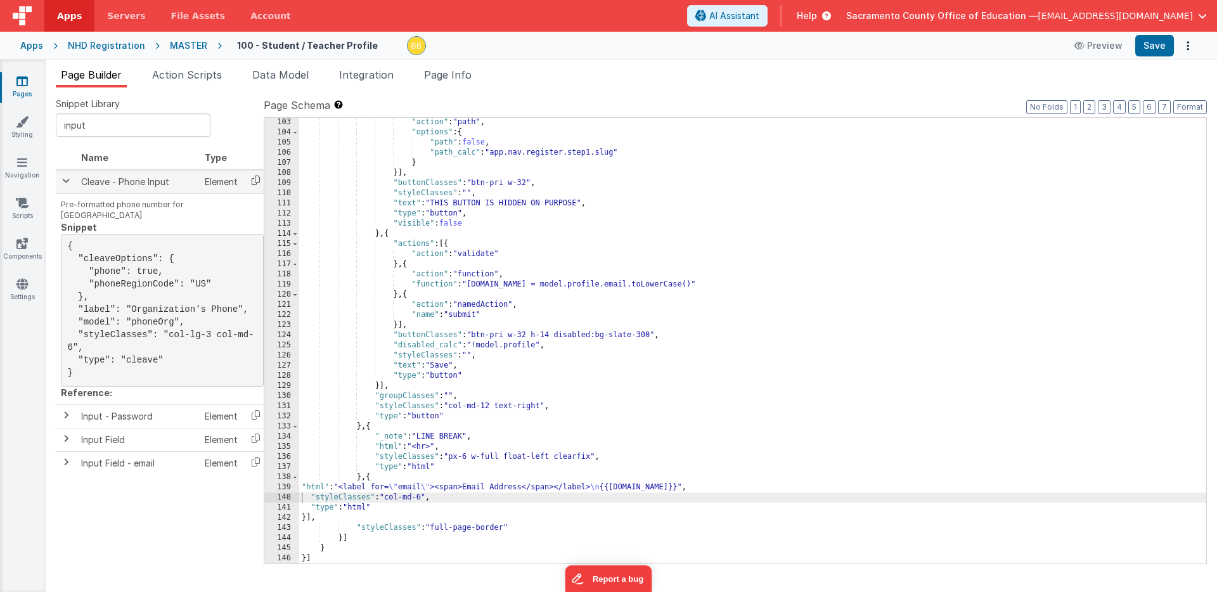
click at [254, 178] on icon at bounding box center [256, 181] width 26 height 20
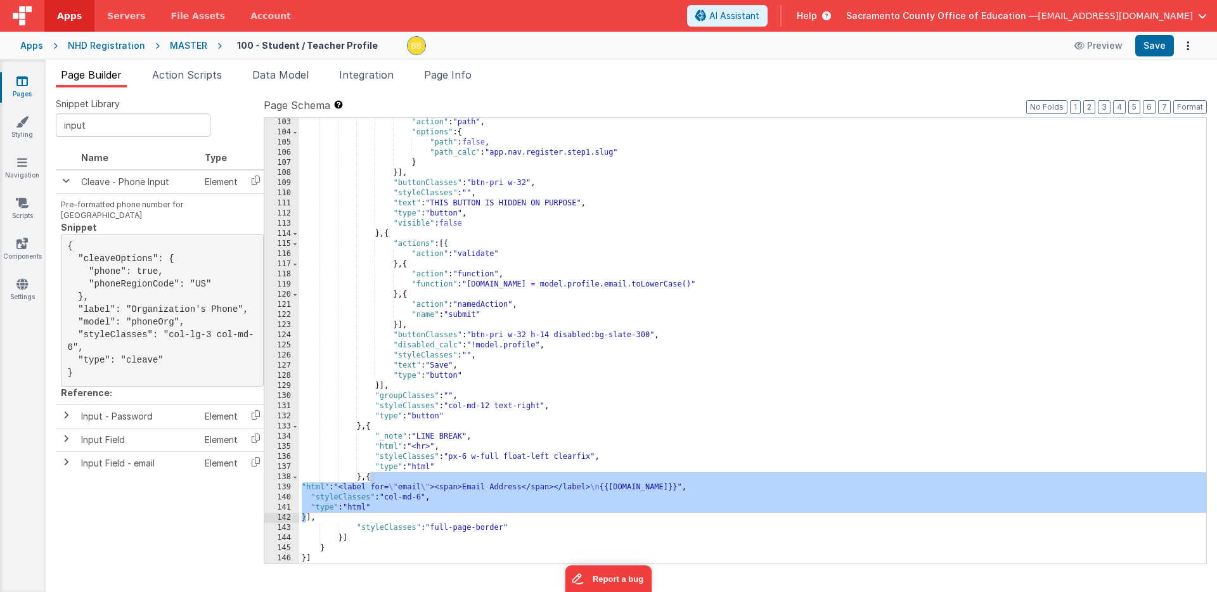
drag, startPoint x: 370, startPoint y: 478, endPoint x: 306, endPoint y: 517, distance: 74.2
click at [306, 517] on div ""action" : "path" , "options" : { "path" : false , "path_calc" : "app.nav.regis…" at bounding box center [752, 350] width 907 height 466
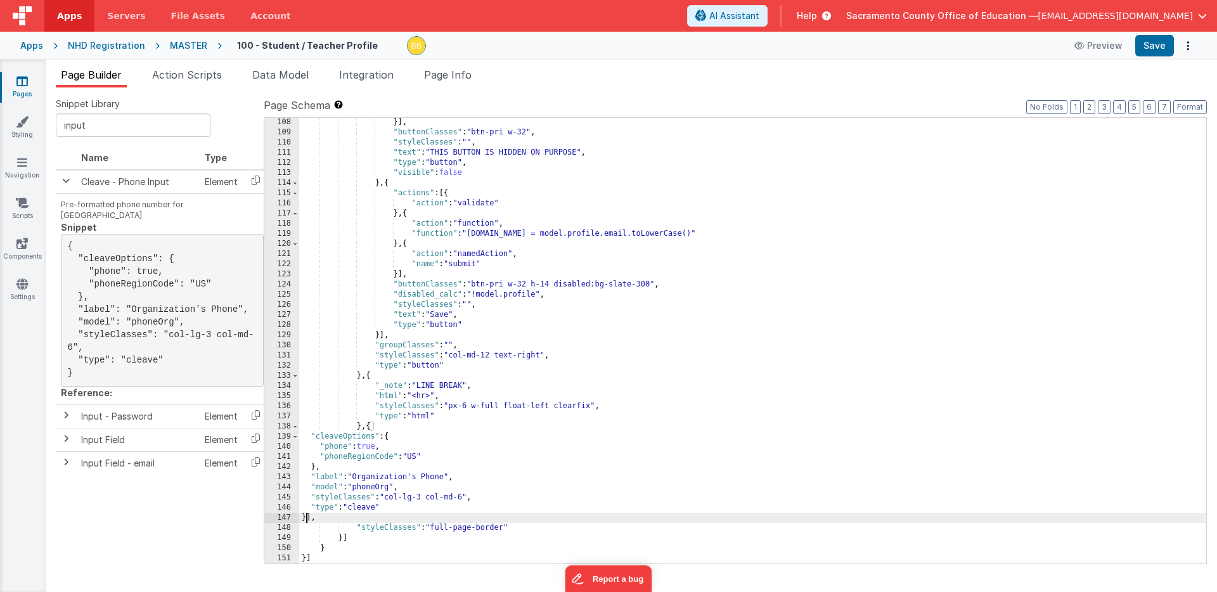
scroll to position [1116, 0]
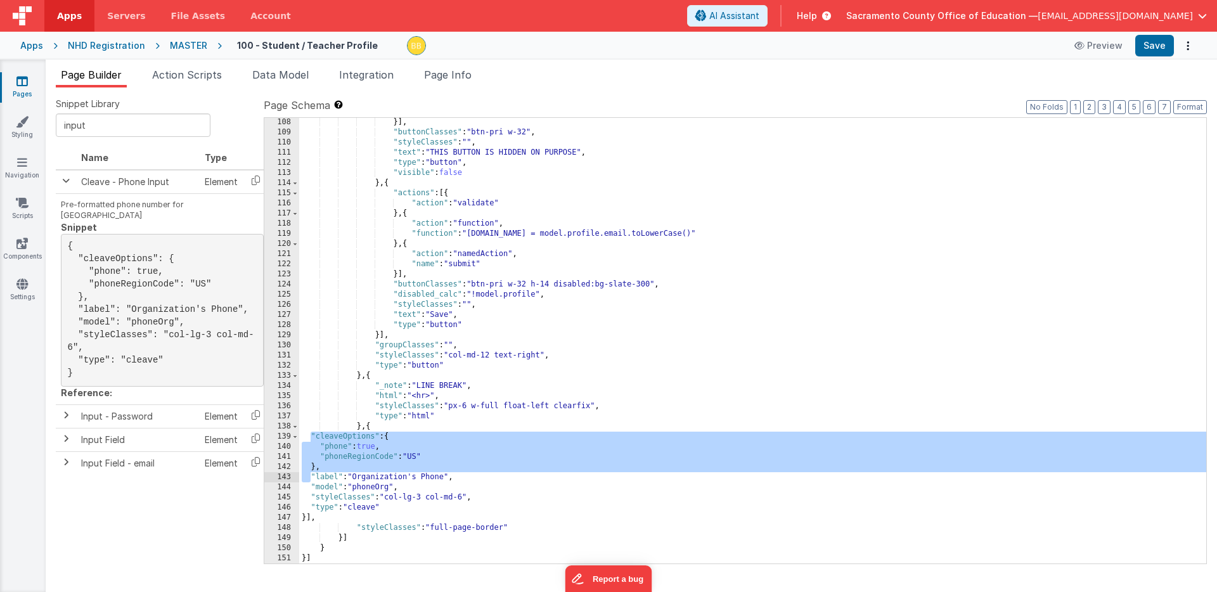
drag, startPoint x: 309, startPoint y: 437, endPoint x: 310, endPoint y: 475, distance: 38.0
click at [310, 475] on div "}] , "buttonClasses" : "btn-pri w-32" , "styleClasses" : "" , "text" : "THIS BU…" at bounding box center [752, 350] width 907 height 466
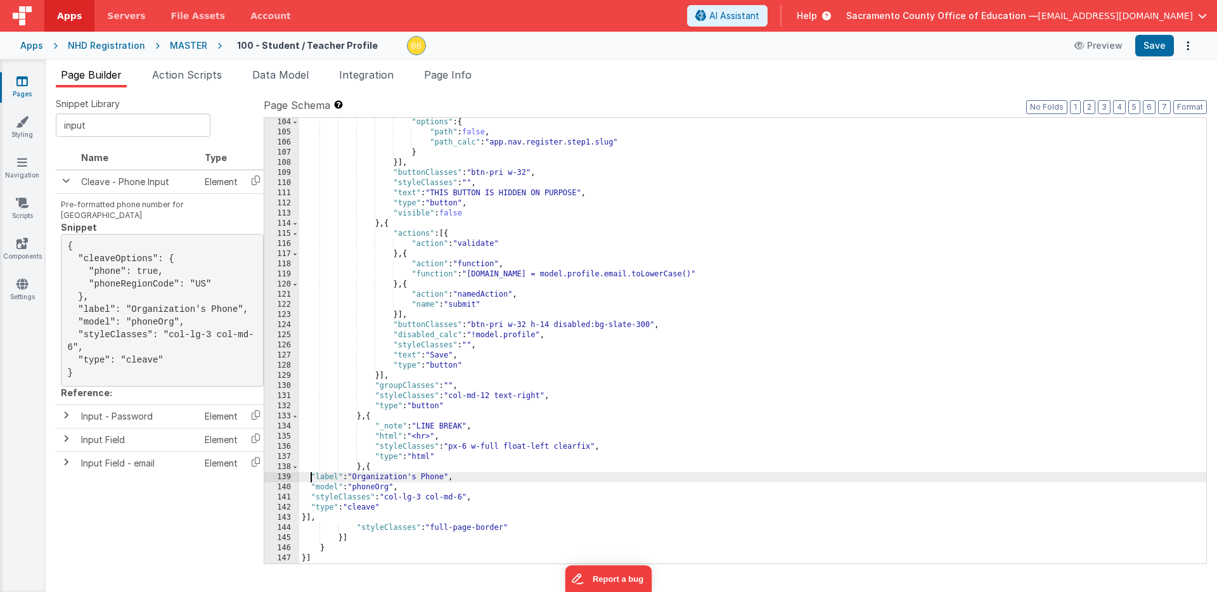
scroll to position [1076, 0]
click at [398, 480] on div ""options" : { "path" : false , "path_calc" : "app.nav.register.step1.slug" } }]…" at bounding box center [752, 350] width 907 height 466
drag, startPoint x: 398, startPoint y: 480, endPoint x: 437, endPoint y: 480, distance: 38.7
click at [437, 480] on div ""options" : { "path" : false , "path_calc" : "app.nav.register.step1.slug" } }]…" at bounding box center [752, 350] width 907 height 466
click at [377, 488] on div ""options" : { "path" : false , "path_calc" : "app.nav.register.step1.slug" } }]…" at bounding box center [752, 350] width 907 height 466
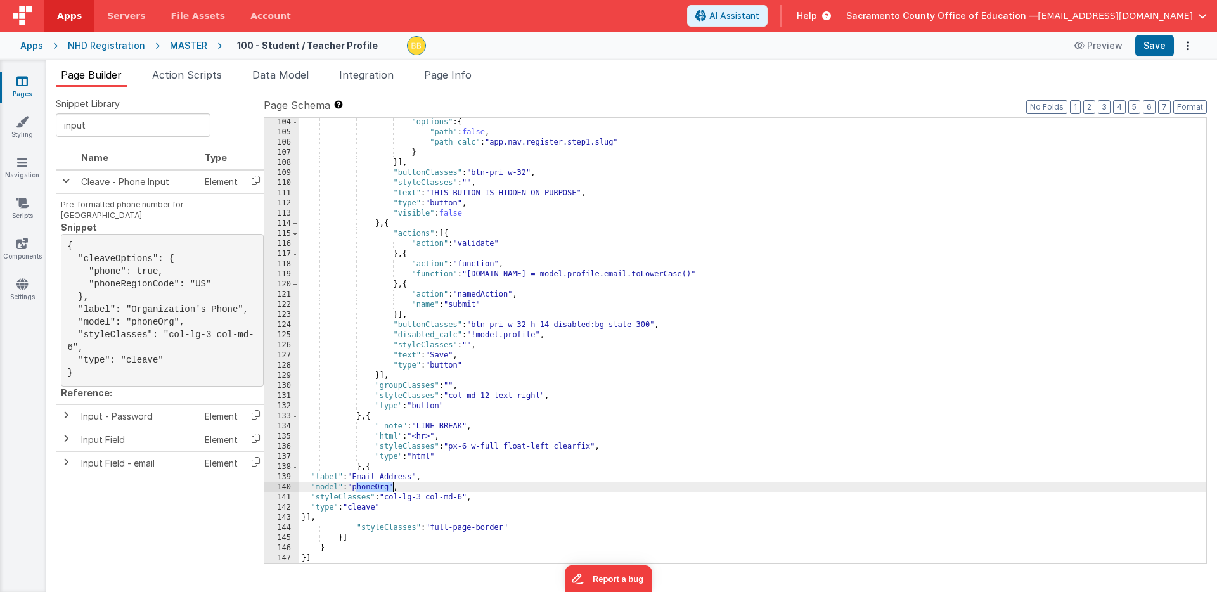
click at [377, 488] on div ""options" : { "path" : false , "path_calc" : "app.nav.register.step1.slug" } }]…" at bounding box center [752, 350] width 907 height 466
drag, startPoint x: 407, startPoint y: 499, endPoint x: 428, endPoint y: 499, distance: 21.6
click at [428, 499] on div ""options" : { "path" : false , "path_calc" : "app.nav.register.step1.slug" } }]…" at bounding box center [752, 350] width 907 height 466
click at [453, 499] on div ""options" : { "path" : false , "path_calc" : "app.nav.register.step1.slug" } }]…" at bounding box center [752, 350] width 907 height 466
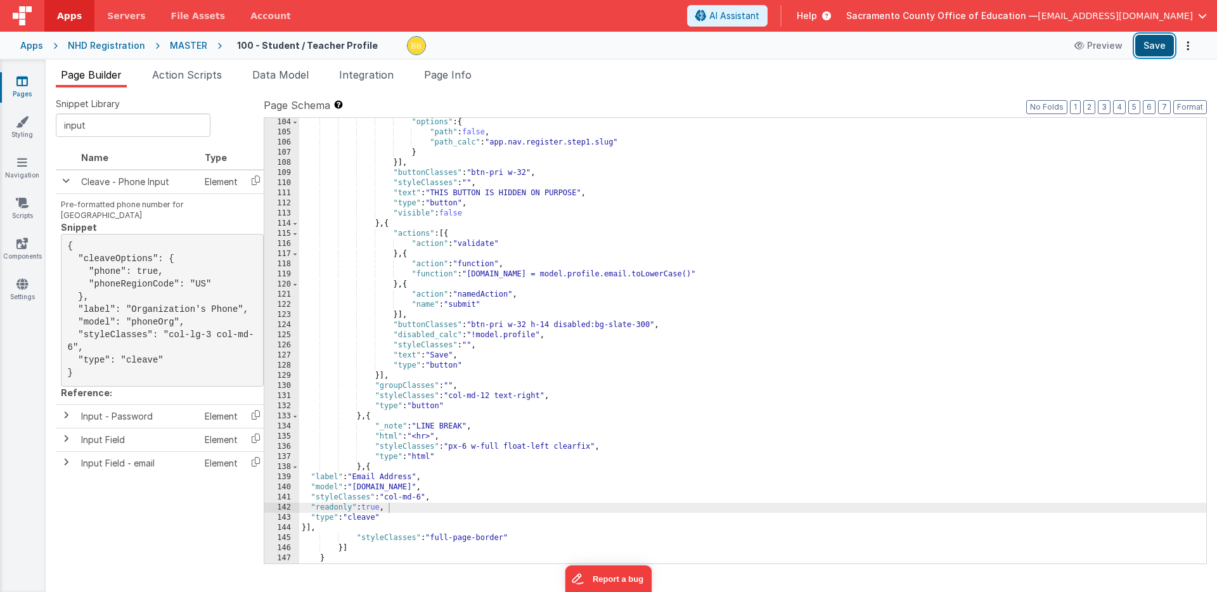
click at [1157, 44] on button "Save" at bounding box center [1154, 46] width 39 height 22
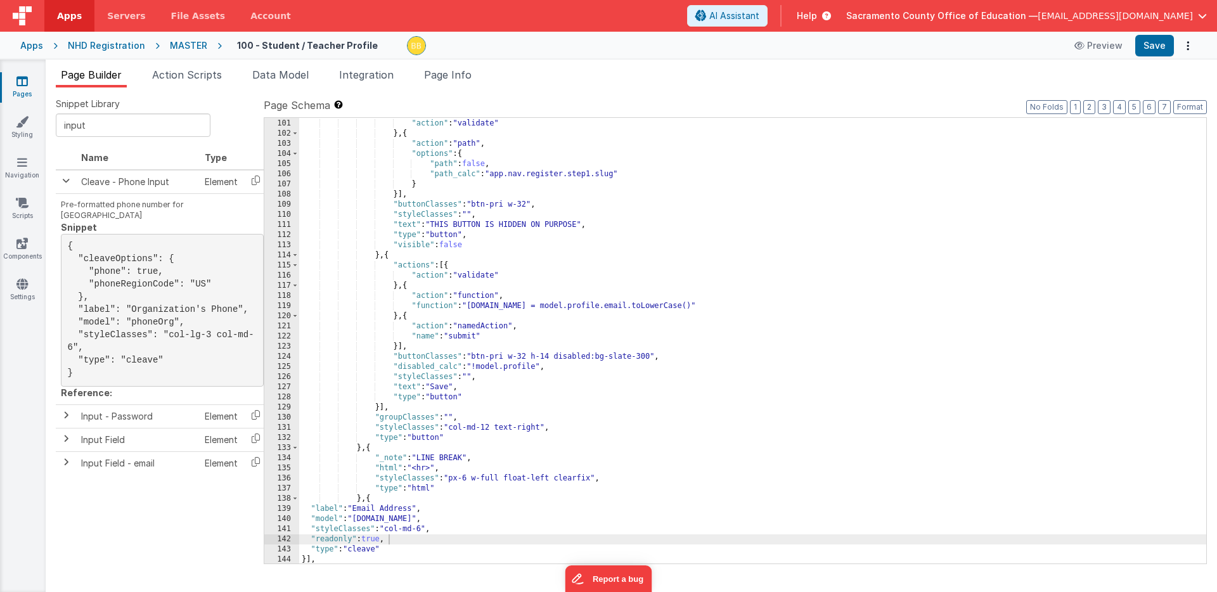
scroll to position [1086, 0]
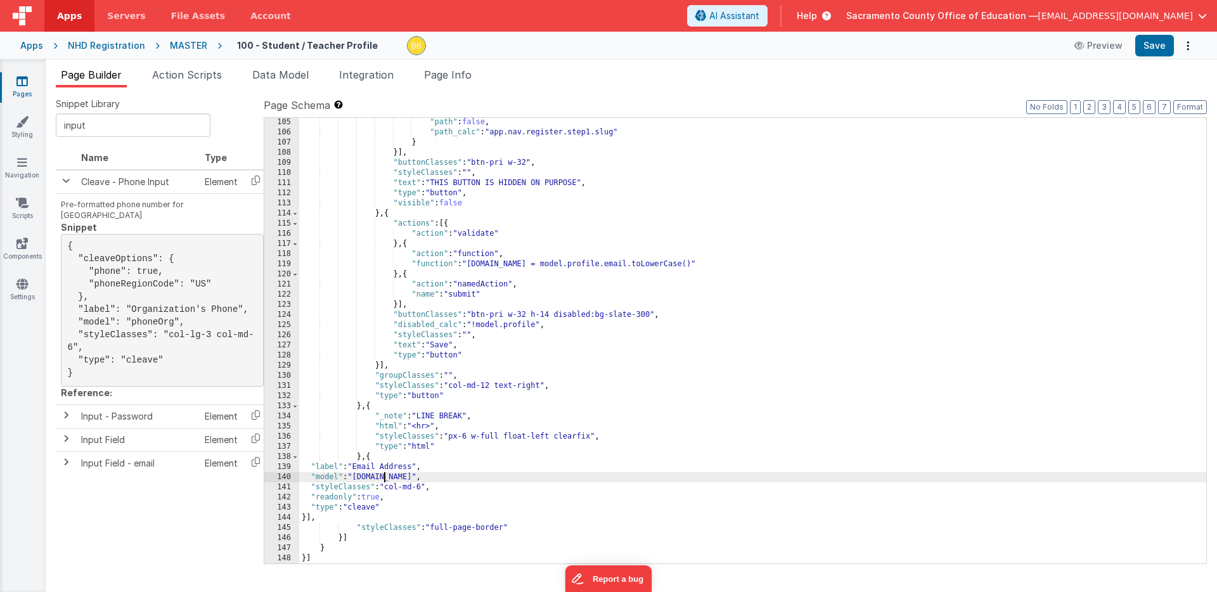
click at [384, 478] on div ""path" : false , "path_calc" : "app.nav.register.step1.slug" } }] , "buttonClas…" at bounding box center [752, 350] width 907 height 466
click at [1146, 40] on button "Save" at bounding box center [1154, 46] width 39 height 22
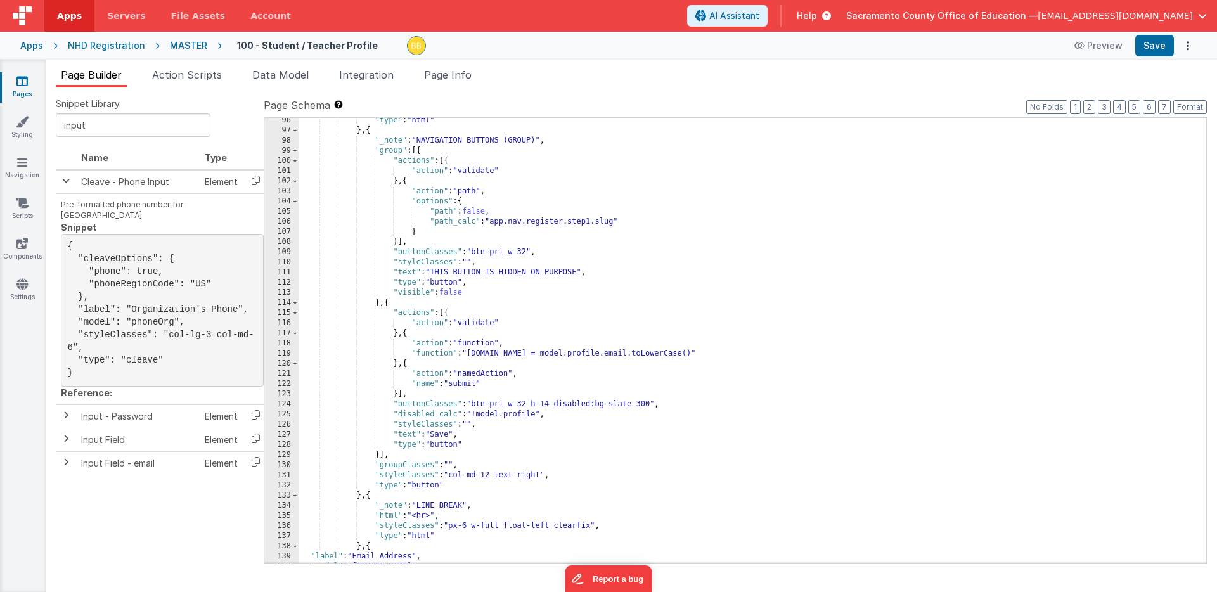
scroll to position [996, 0]
click at [23, 81] on icon at bounding box center [21, 81] width 11 height 13
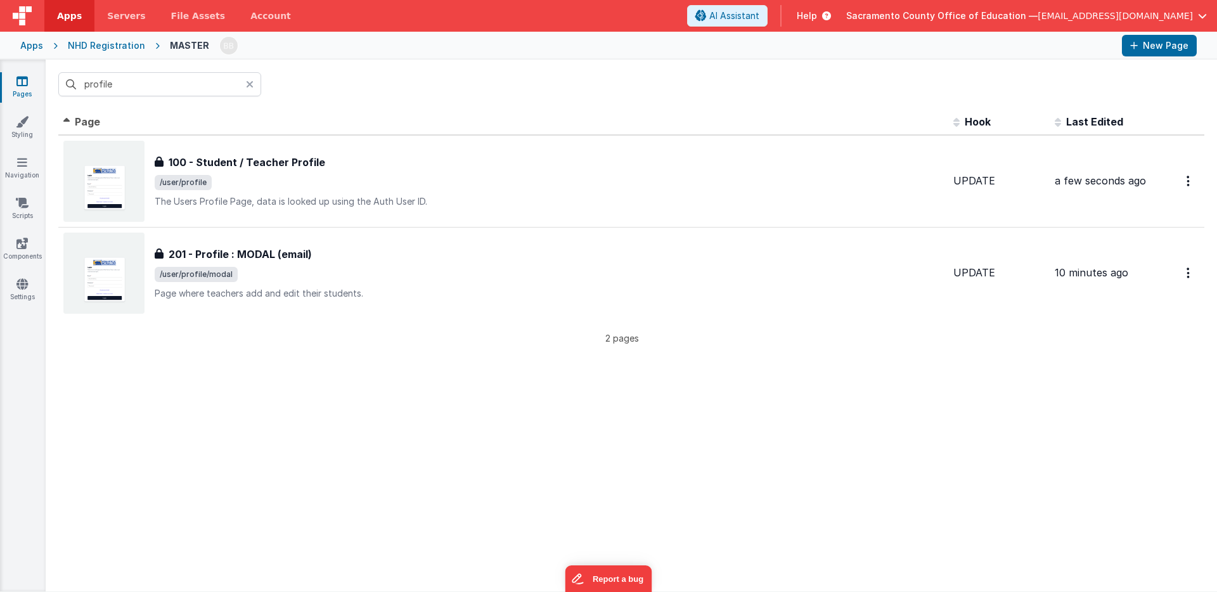
click at [250, 82] on icon at bounding box center [250, 84] width 8 height 10
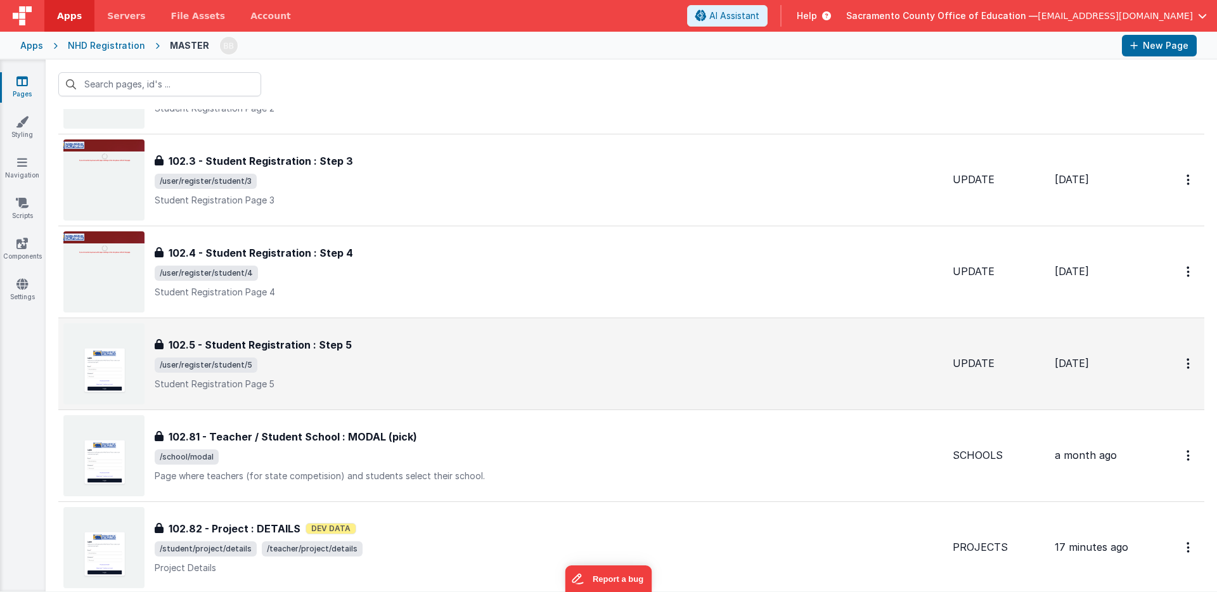
scroll to position [1244, 0]
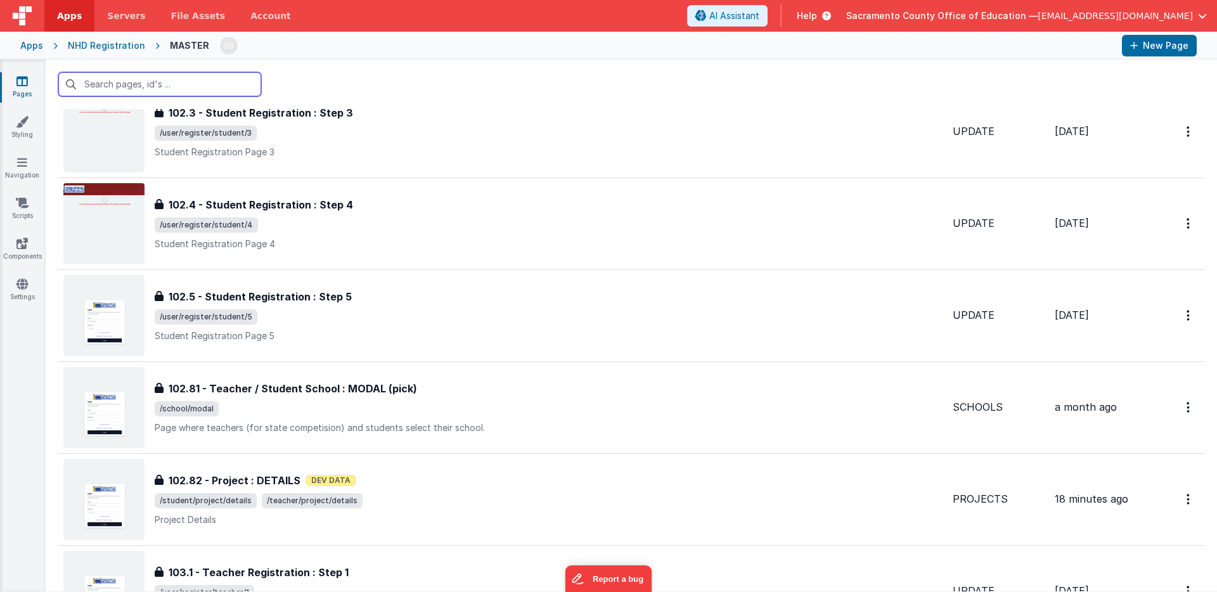
click at [165, 88] on input "text" at bounding box center [159, 84] width 203 height 24
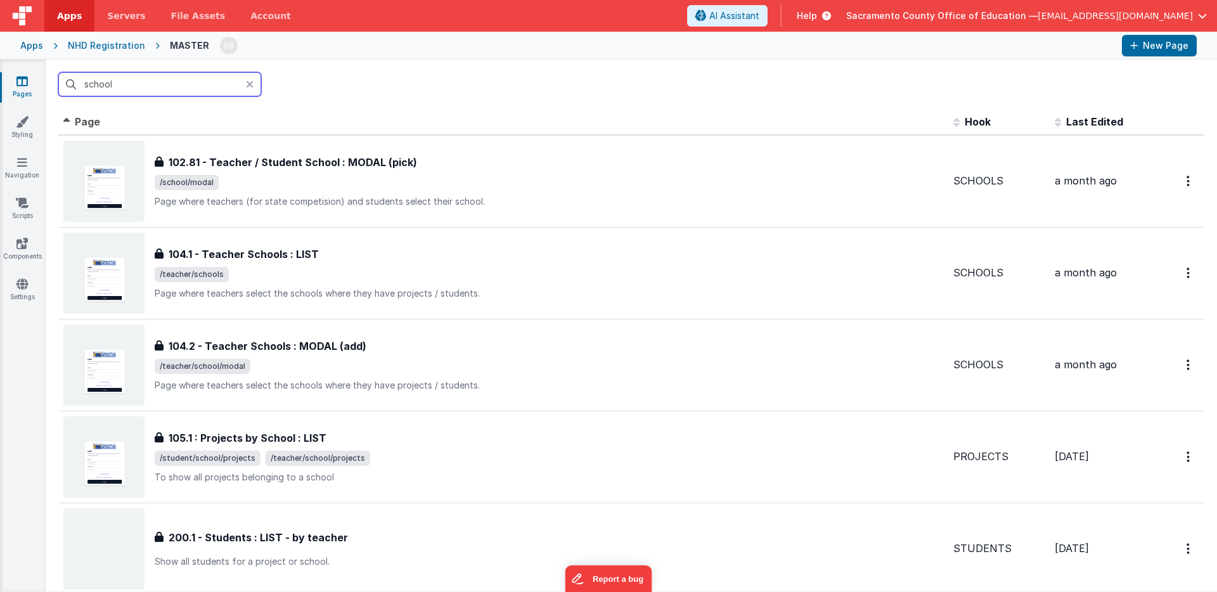
scroll to position [0, 0]
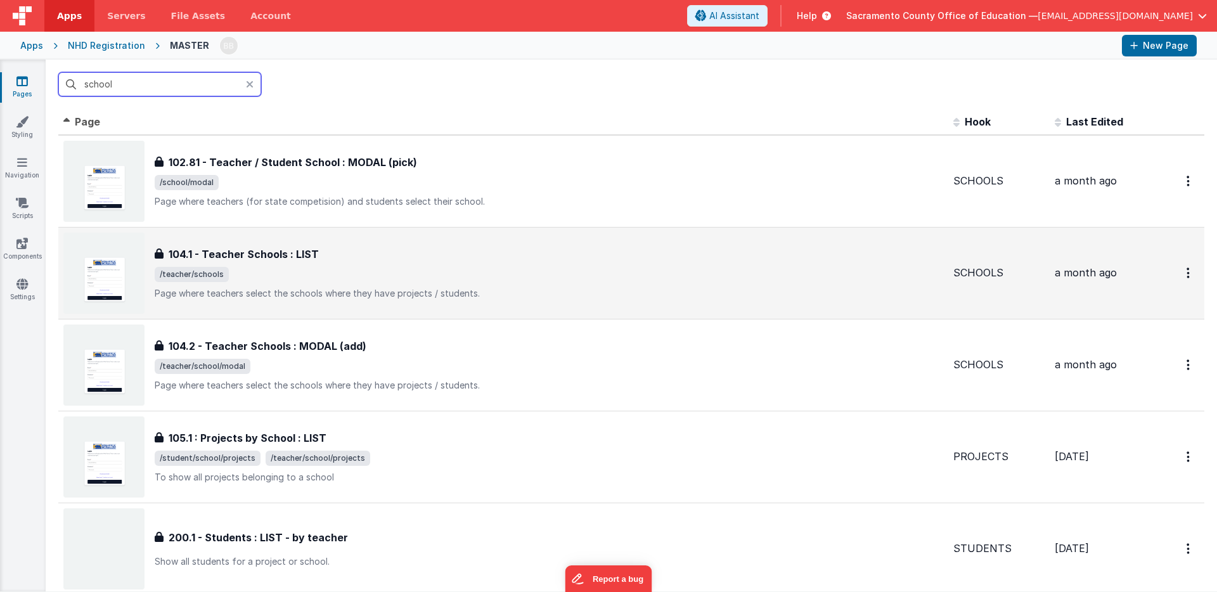
type input "school"
click at [233, 250] on h3 "104.1 - Teacher Schools : LIST" at bounding box center [244, 254] width 150 height 15
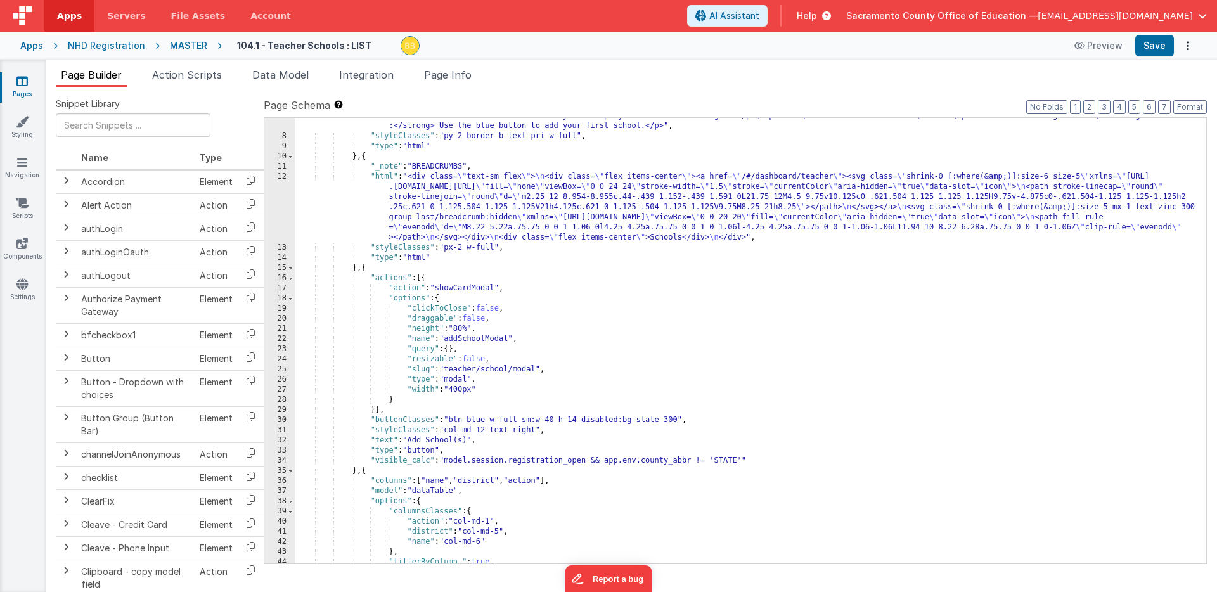
scroll to position [90, 0]
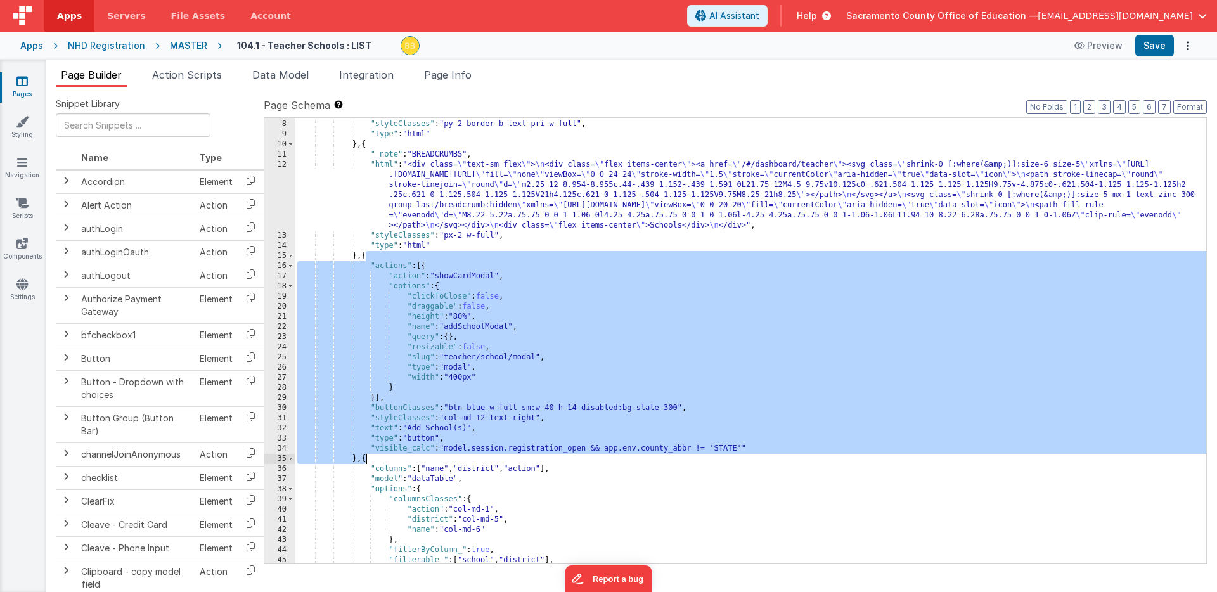
drag, startPoint x: 365, startPoint y: 257, endPoint x: 364, endPoint y: 458, distance: 201.6
click at [364, 458] on div ""html" : "<div class= \" text-xl sm:text-3xl font-bold \" >{{ app.user.teacher.…" at bounding box center [750, 332] width 911 height 486
click at [22, 80] on icon at bounding box center [21, 81] width 11 height 13
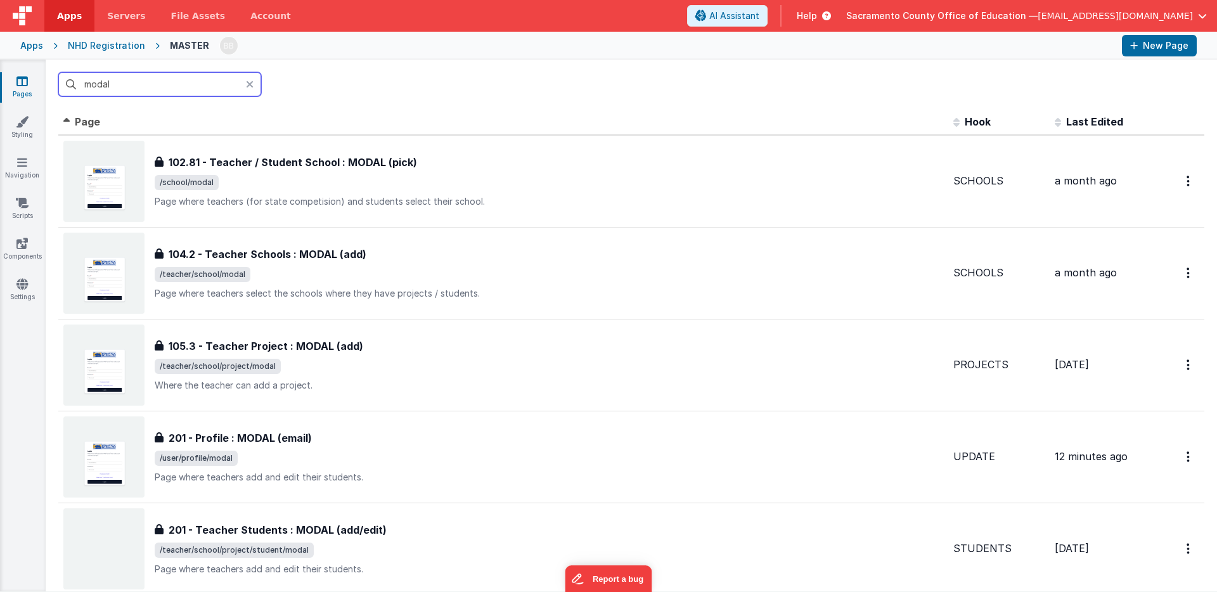
click at [99, 86] on input "modal" at bounding box center [159, 84] width 203 height 24
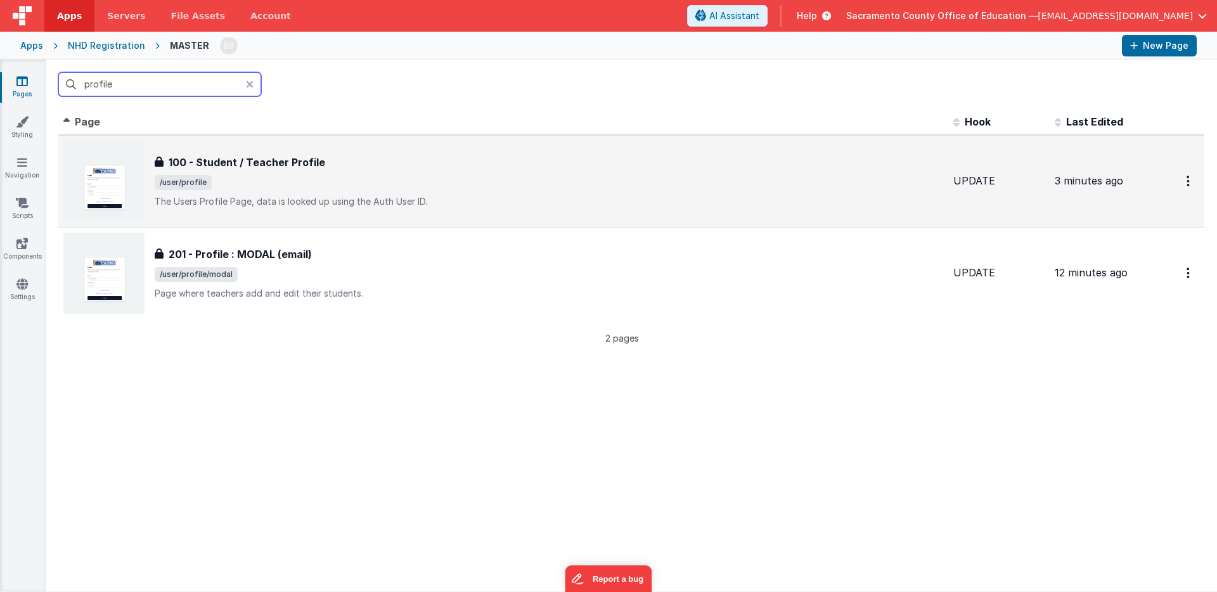
type input "profile"
click at [244, 160] on h3 "100 - Student / Teacher Profile" at bounding box center [247, 162] width 157 height 15
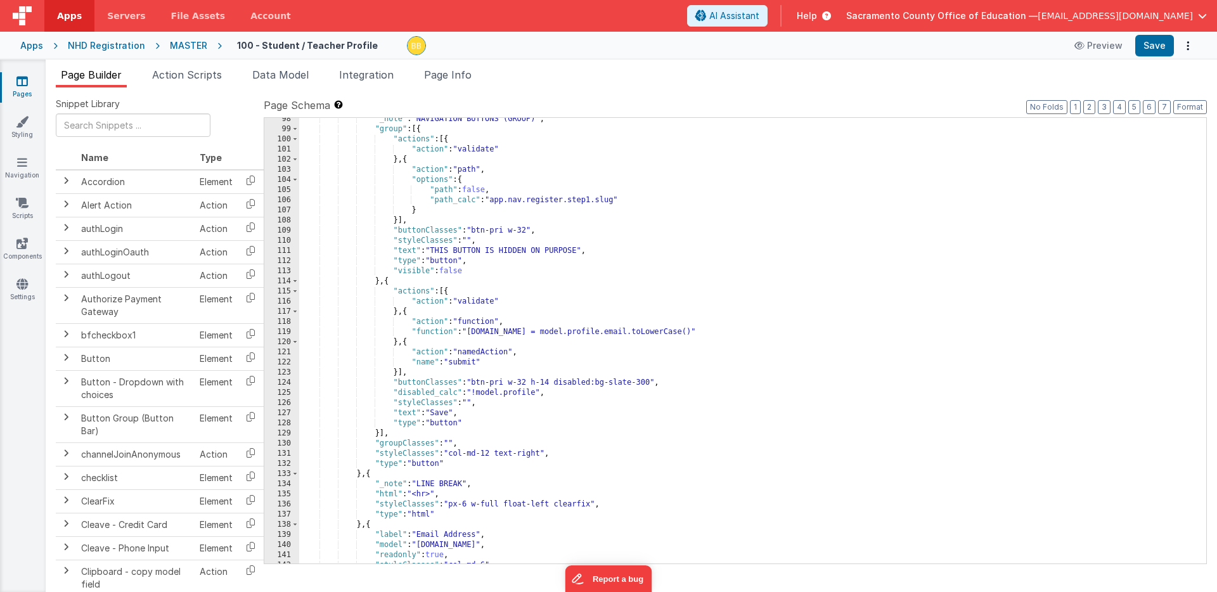
scroll to position [1086, 0]
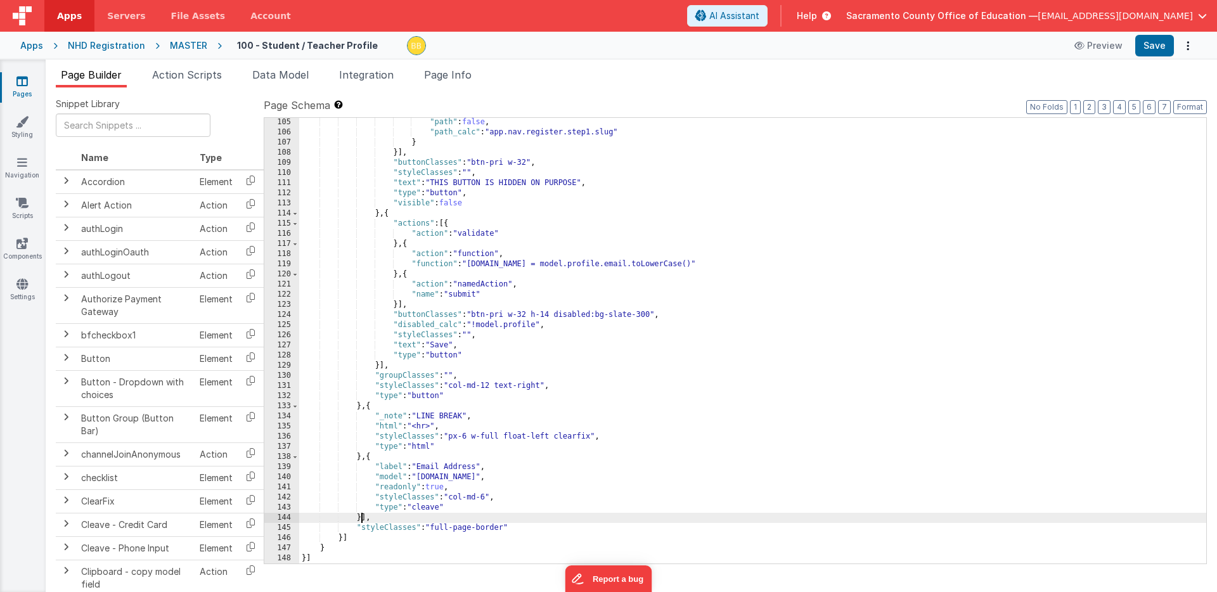
click at [361, 519] on div ""path" : false , "path_calc" : "app.nav.register.step1.slug" } }] , "buttonClas…" at bounding box center [752, 350] width 907 height 466
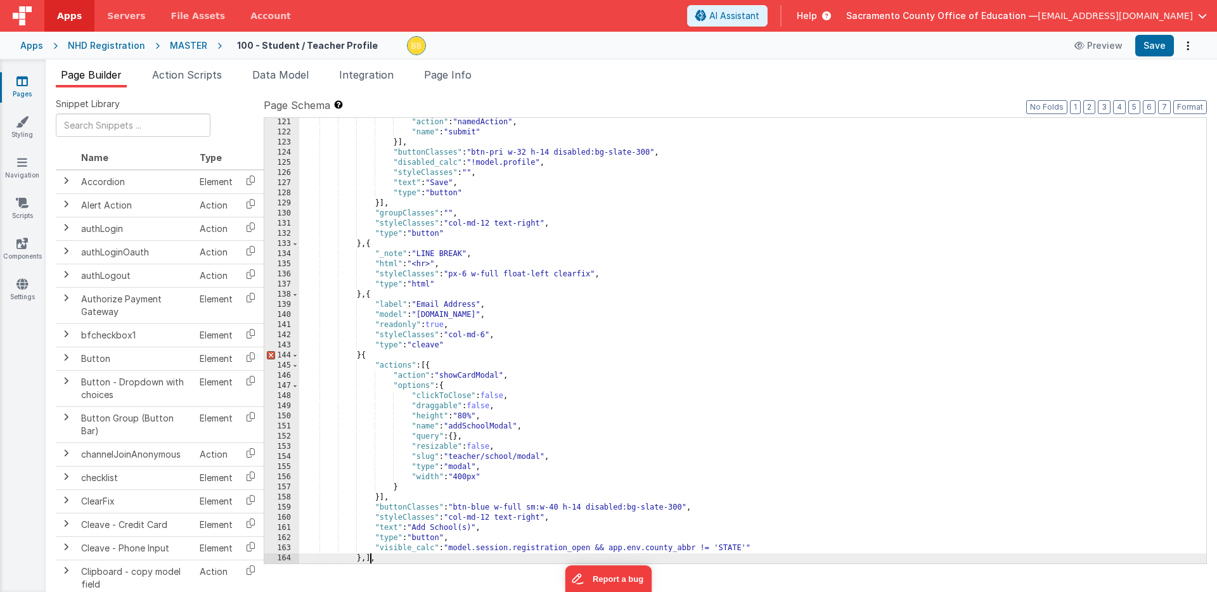
scroll to position [1289, 0]
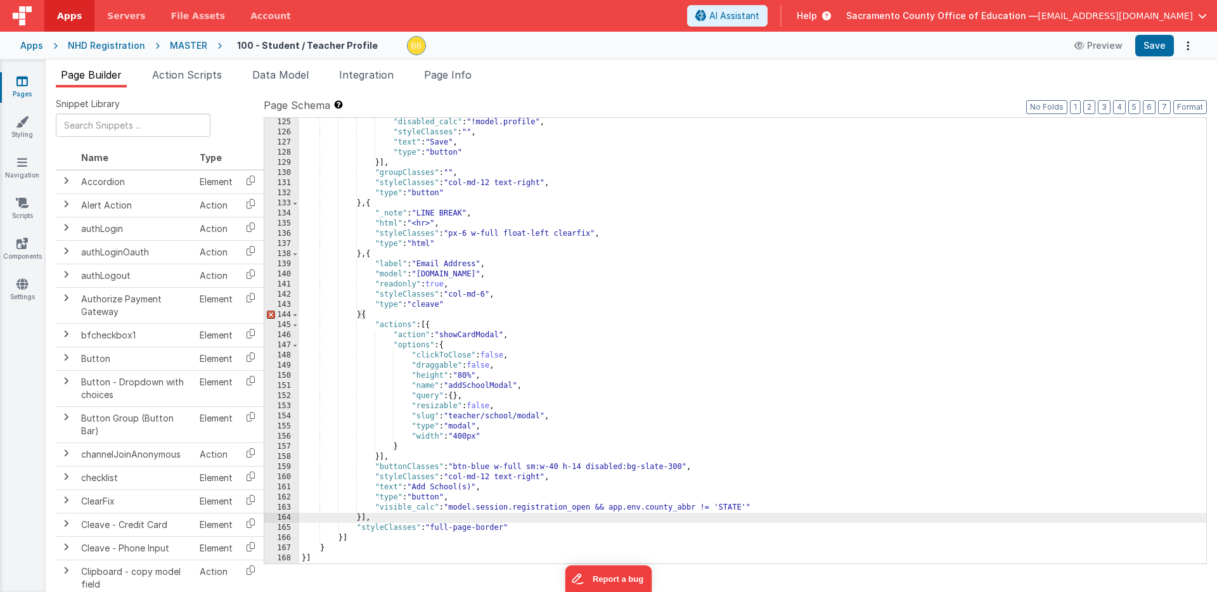
click at [360, 316] on div ""disabled_calc" : "!model.profile" , "styleClasses" : "" , "text" : "Save" , "t…" at bounding box center [752, 350] width 907 height 466
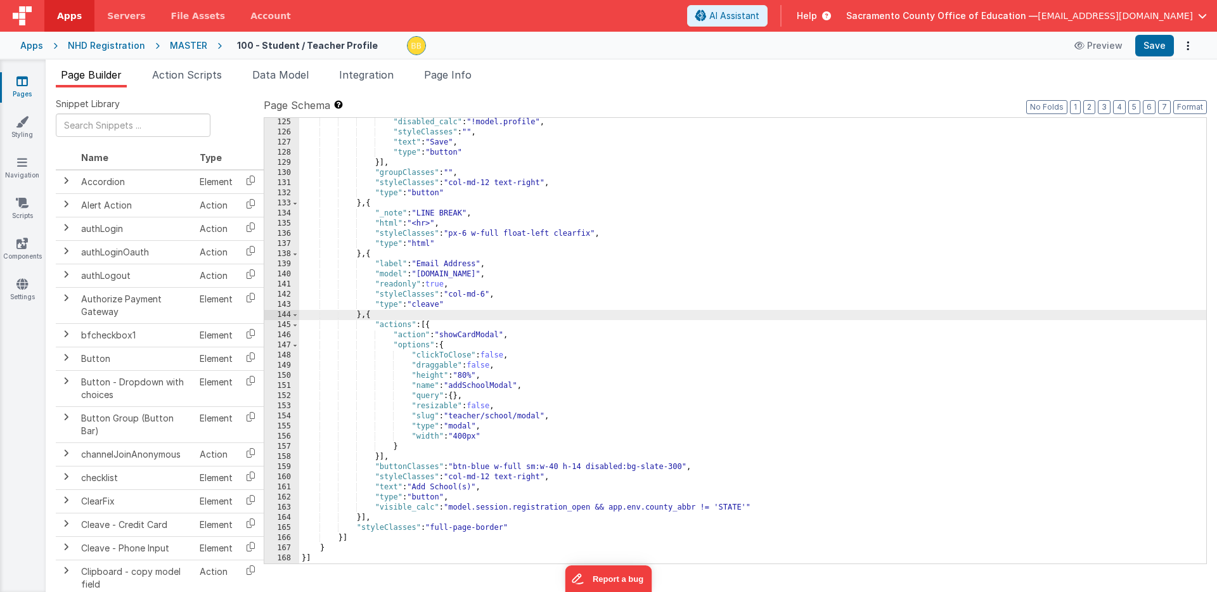
click at [472, 419] on div ""disabled_calc" : "!model.profile" , "styleClasses" : "" , "text" : "Save" , "t…" at bounding box center [752, 350] width 907 height 466
drag, startPoint x: 472, startPoint y: 419, endPoint x: 508, endPoint y: 415, distance: 35.7
click at [508, 415] on div ""disabled_calc" : "!model.profile" , "styleClasses" : "" , "text" : "Save" , "t…" at bounding box center [752, 350] width 907 height 466
click at [431, 397] on div ""disabled_calc" : "!model.profile" , "styleClasses" : "" , "text" : "Save" , "t…" at bounding box center [752, 350] width 907 height 466
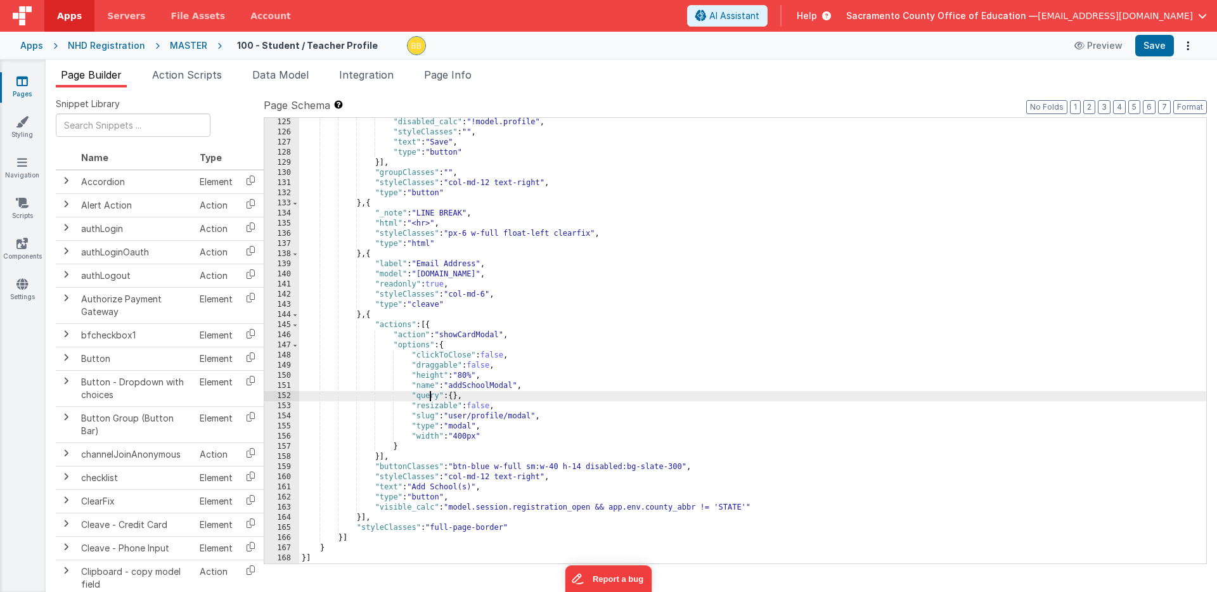
click at [431, 397] on div ""disabled_calc" : "!model.profile" , "styleClasses" : "" , "text" : "Save" , "t…" at bounding box center [752, 350] width 907 height 466
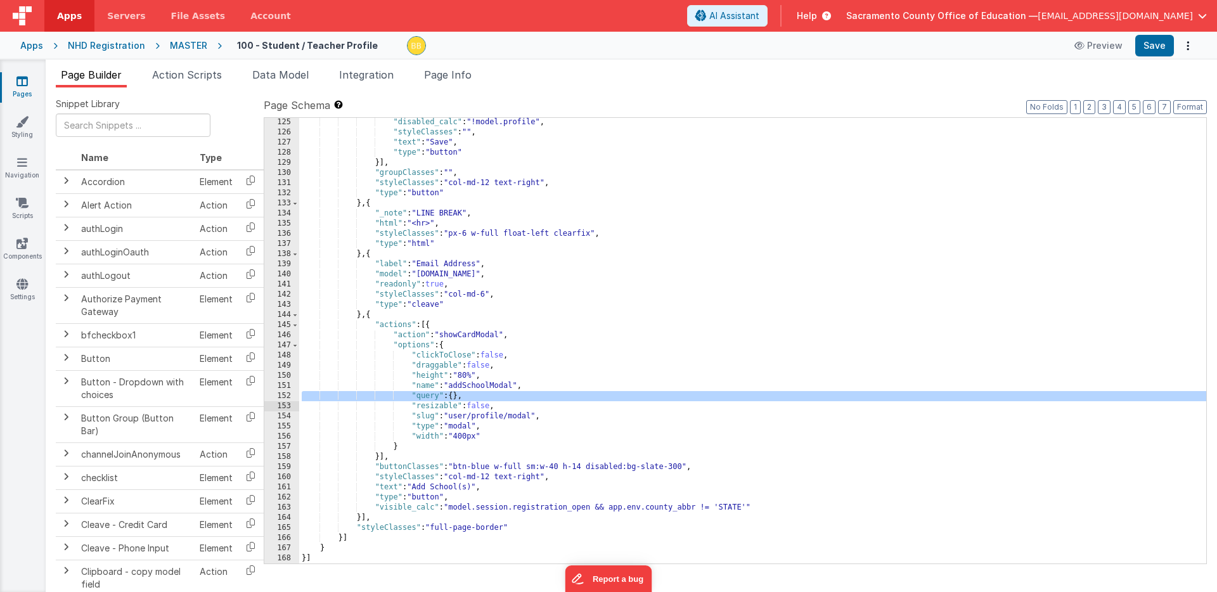
scroll to position [1278, 0]
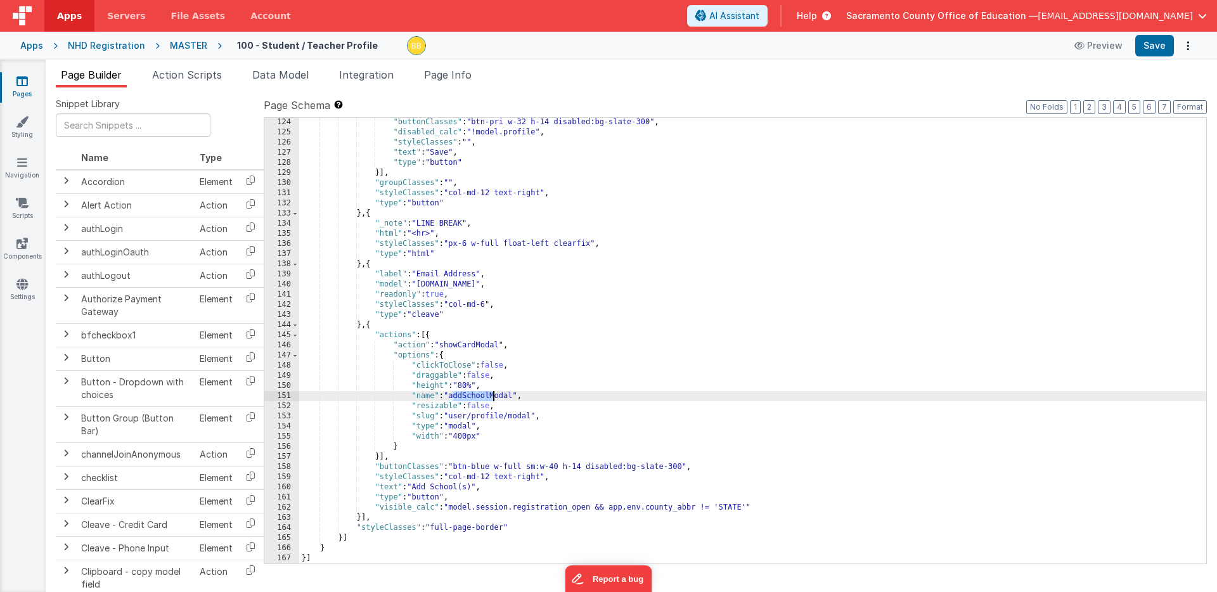
drag, startPoint x: 451, startPoint y: 396, endPoint x: 492, endPoint y: 396, distance: 40.6
click at [492, 396] on div ""buttonClasses" : "btn-pri w-32 h-14 disabled:bg-slate-300" , "disabled_calc" :…" at bounding box center [752, 350] width 907 height 466
click at [1154, 42] on button "Save" at bounding box center [1154, 46] width 39 height 22
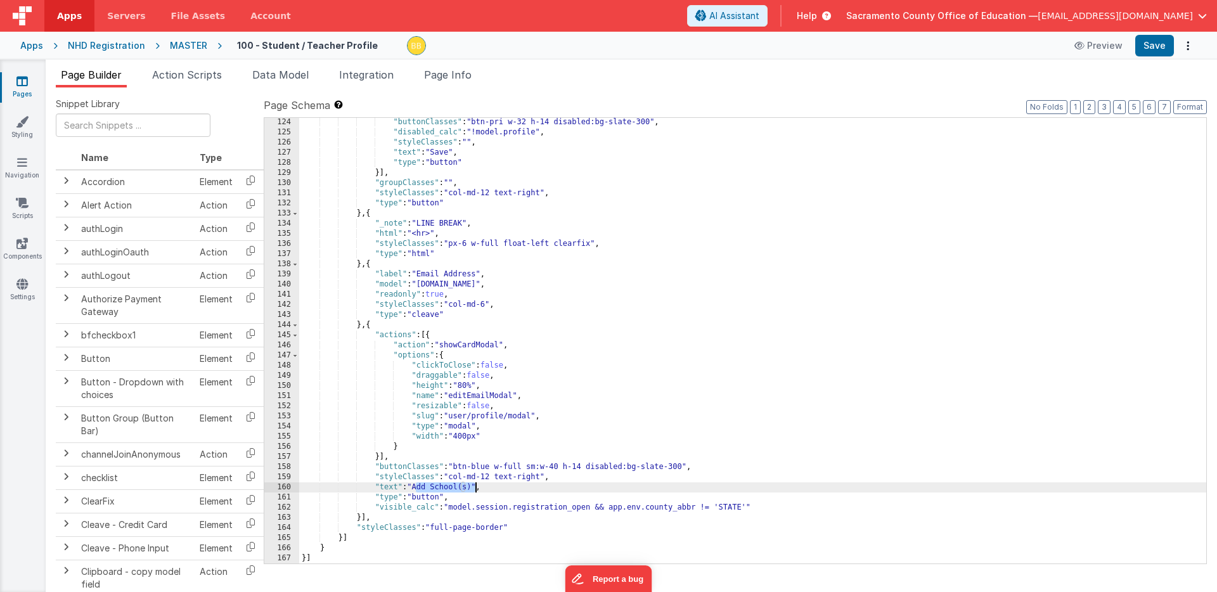
drag, startPoint x: 416, startPoint y: 488, endPoint x: 476, endPoint y: 487, distance: 60.2
click at [476, 487] on div ""buttonClasses" : "btn-pri w-32 h-14 disabled:bg-slate-300" , "disabled_calc" :…" at bounding box center [752, 350] width 907 height 466
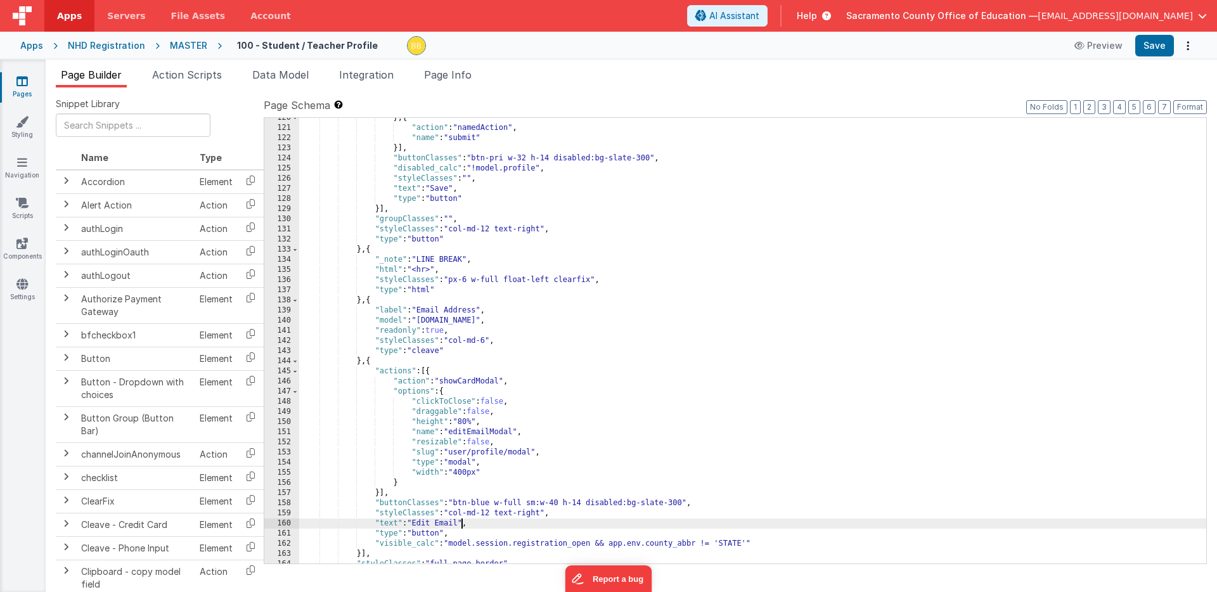
scroll to position [1230, 0]
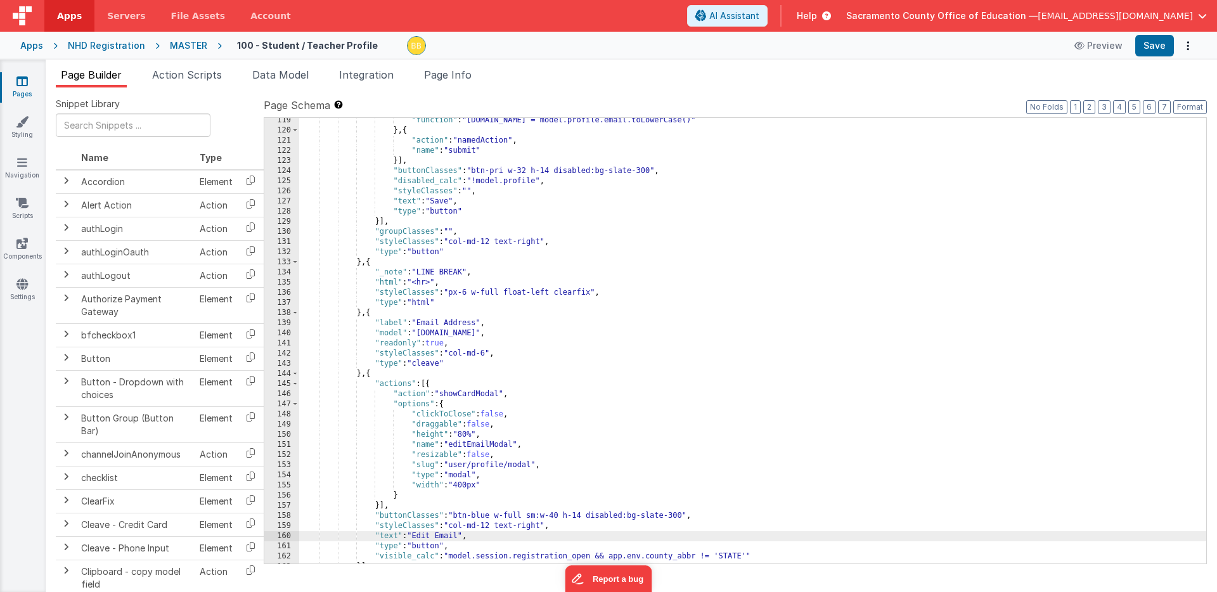
click at [452, 174] on div ""function" : "[DOMAIN_NAME] = model.profile.email.toLowerCase()" } , { "action"…" at bounding box center [752, 348] width 907 height 466
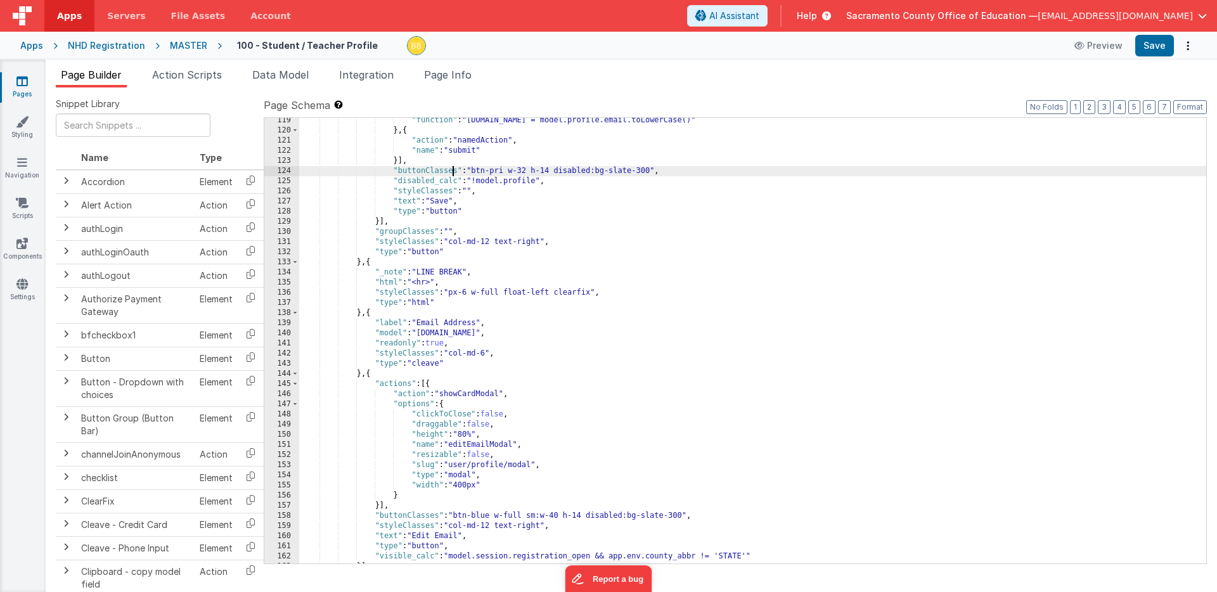
click at [452, 174] on div ""function" : "[DOMAIN_NAME] = model.profile.email.toLowerCase()" } , { "action"…" at bounding box center [752, 348] width 907 height 466
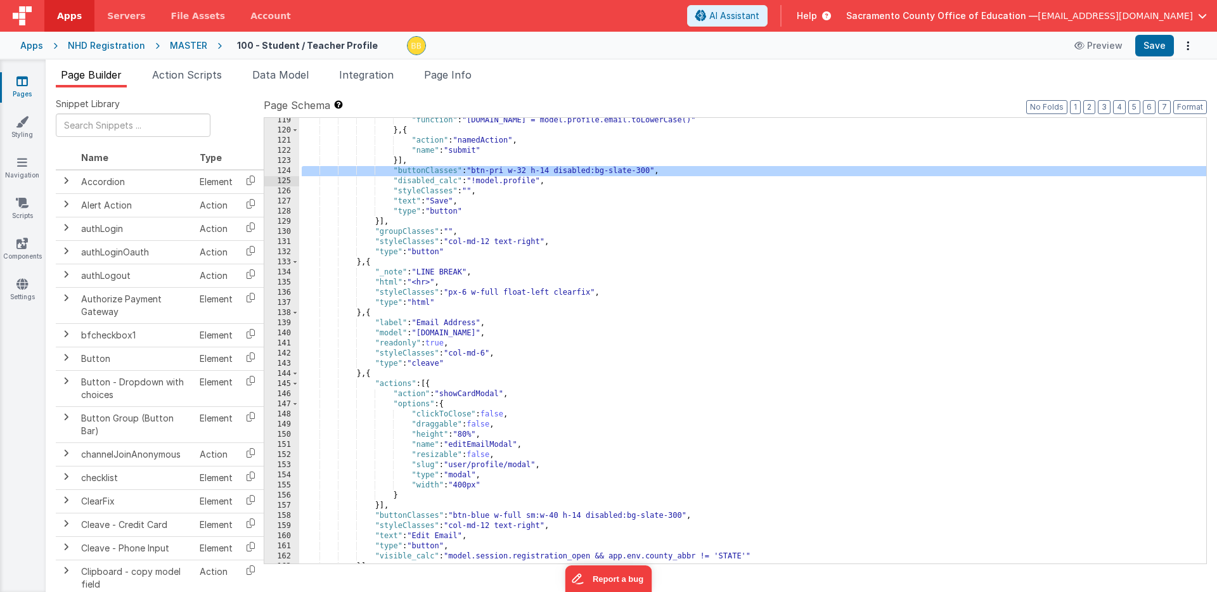
click at [427, 518] on div ""function" : "[DOMAIN_NAME] = model.profile.email.toLowerCase()" } , { "action"…" at bounding box center [752, 348] width 907 height 466
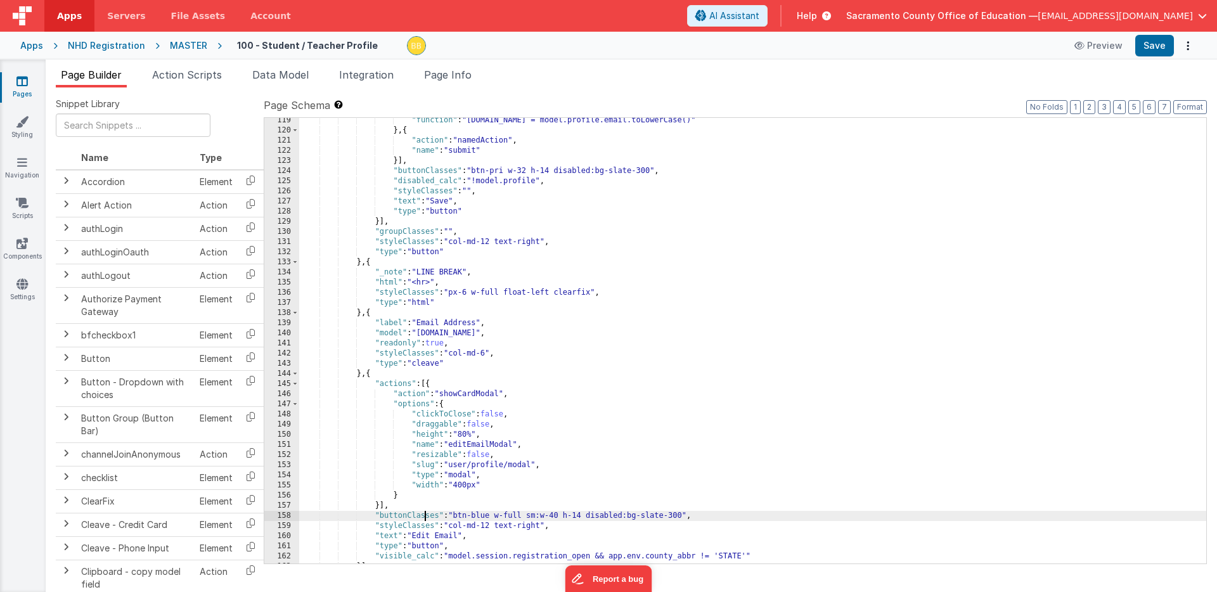
click at [427, 518] on div ""function" : "[DOMAIN_NAME] = model.profile.email.toLowerCase()" } , { "action"…" at bounding box center [752, 348] width 907 height 466
click at [1155, 45] on button "Save" at bounding box center [1154, 46] width 39 height 22
click at [453, 201] on div ""function" : "[DOMAIN_NAME] = model.profile.email.toLowerCase()" } , { "action"…" at bounding box center [752, 348] width 907 height 466
click at [1159, 39] on button "Save" at bounding box center [1154, 46] width 39 height 22
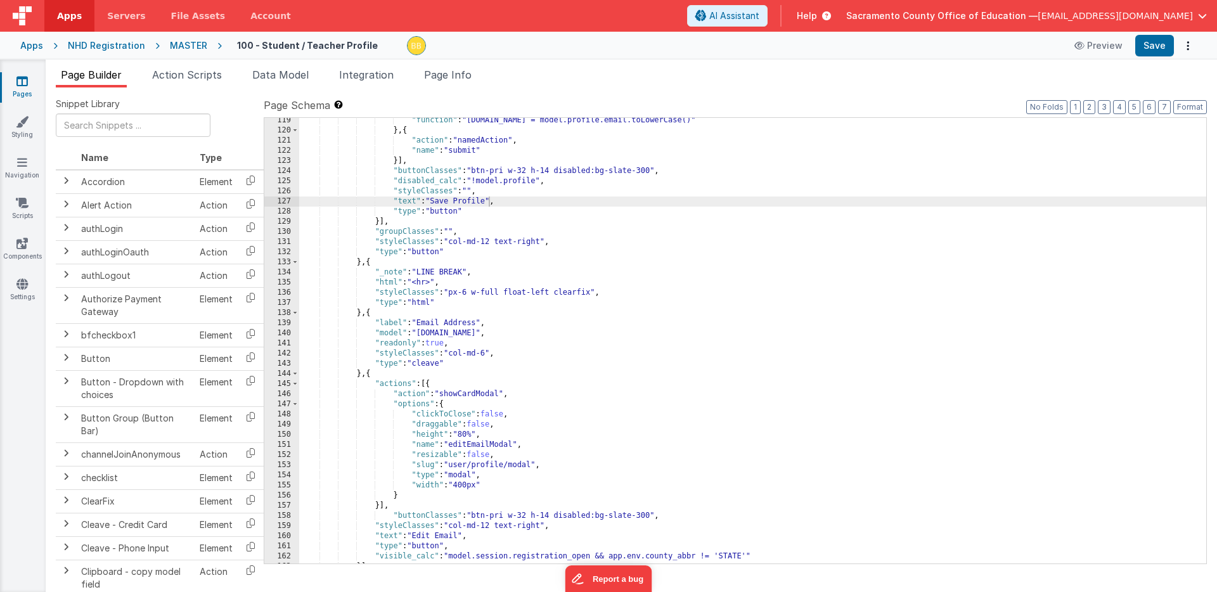
click at [22, 80] on icon at bounding box center [21, 81] width 11 height 13
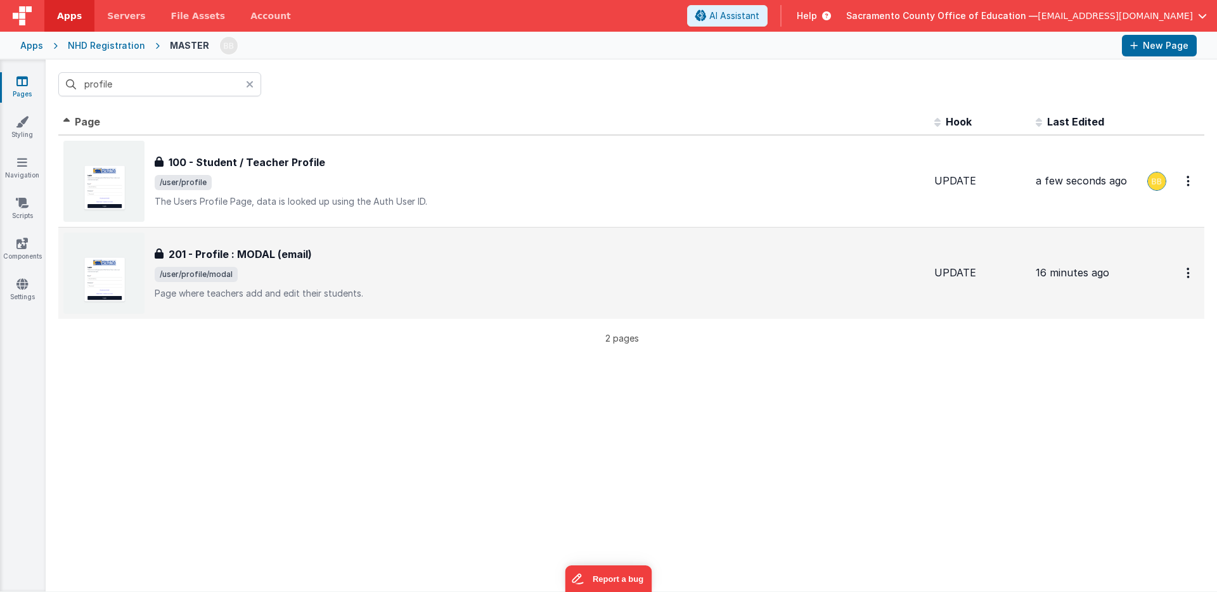
click at [252, 253] on h3 "201 - Profile : MODAL (email)" at bounding box center [240, 254] width 143 height 15
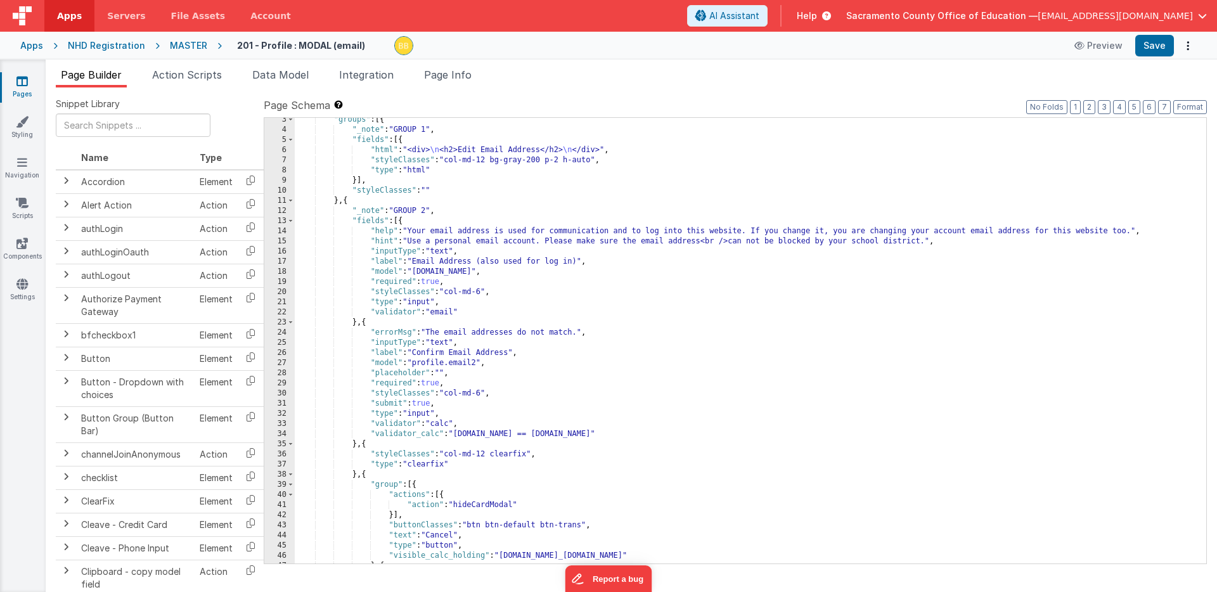
scroll to position [36, 0]
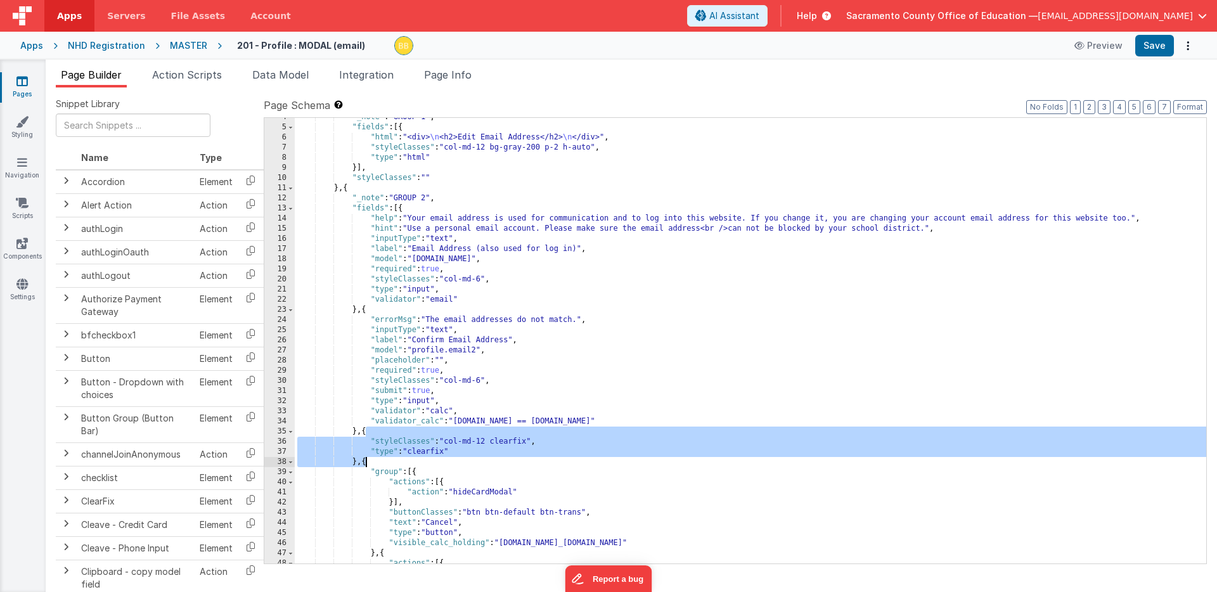
drag, startPoint x: 366, startPoint y: 433, endPoint x: 365, endPoint y: 459, distance: 26.0
click at [365, 459] on div ""_note" : "GROUP 1" , "fields" : [{ "html" : "<div> \n <h2>Edit Email Address</…" at bounding box center [750, 345] width 911 height 466
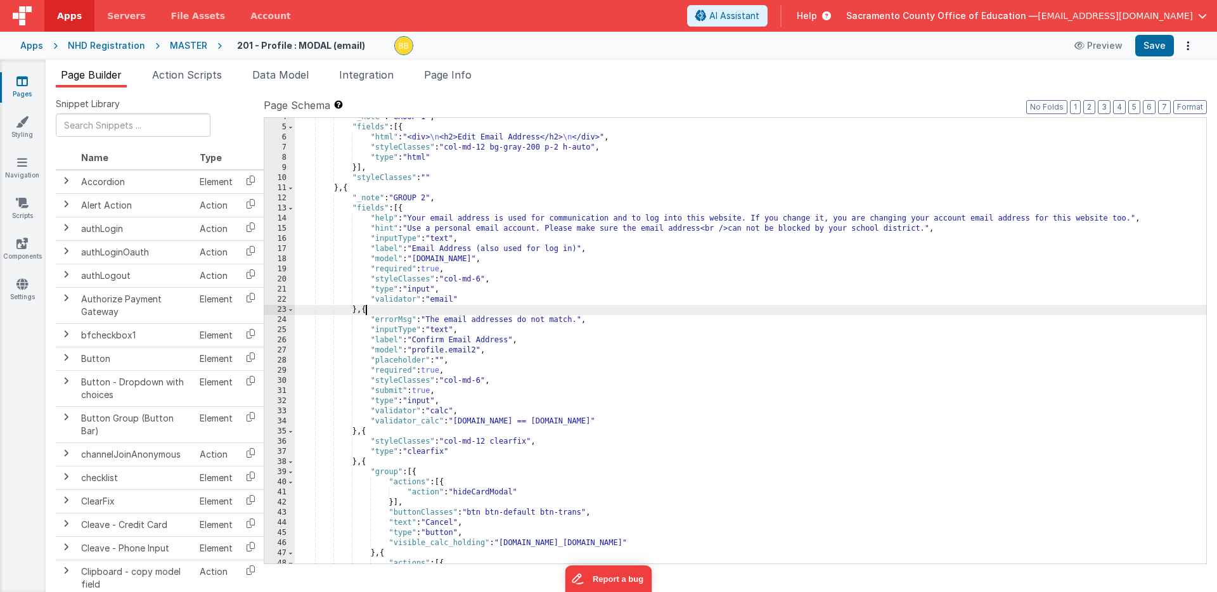
click at [365, 312] on div ""_note" : "GROUP 1" , "fields" : [{ "html" : "<div> \n <h2>Edit Email Address</…" at bounding box center [750, 345] width 911 height 466
paste textarea
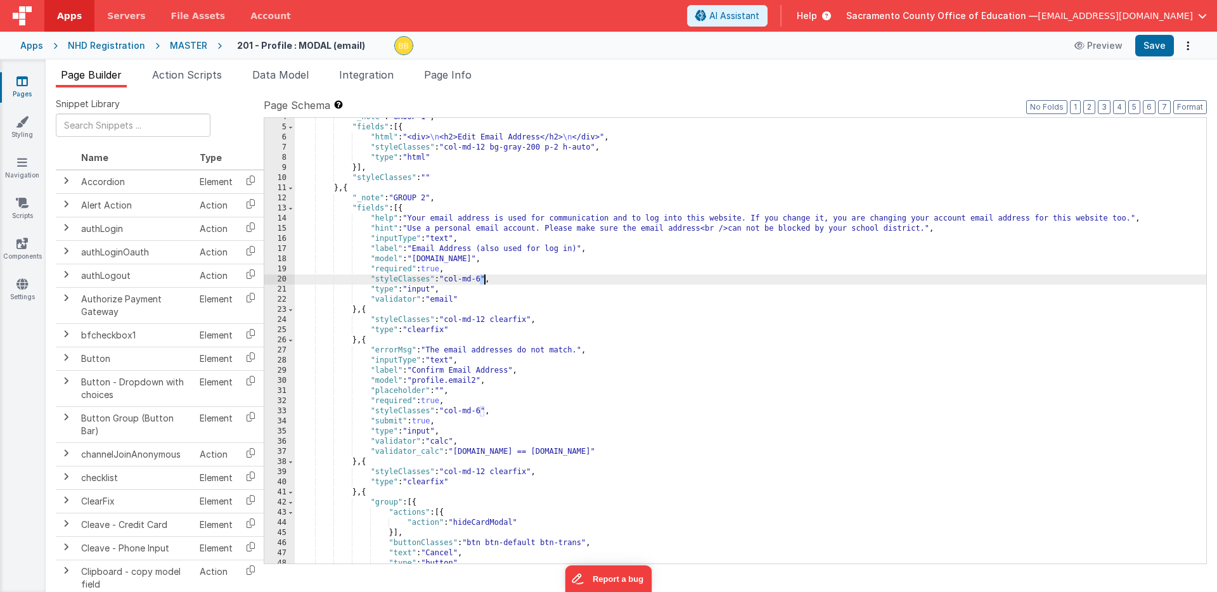
drag, startPoint x: 479, startPoint y: 279, endPoint x: 486, endPoint y: 279, distance: 7.0
click at [486, 279] on div ""_note" : "GROUP 1" , "fields" : [{ "html" : "<div> \n <h2>Edit Email Address</…" at bounding box center [750, 345] width 911 height 466
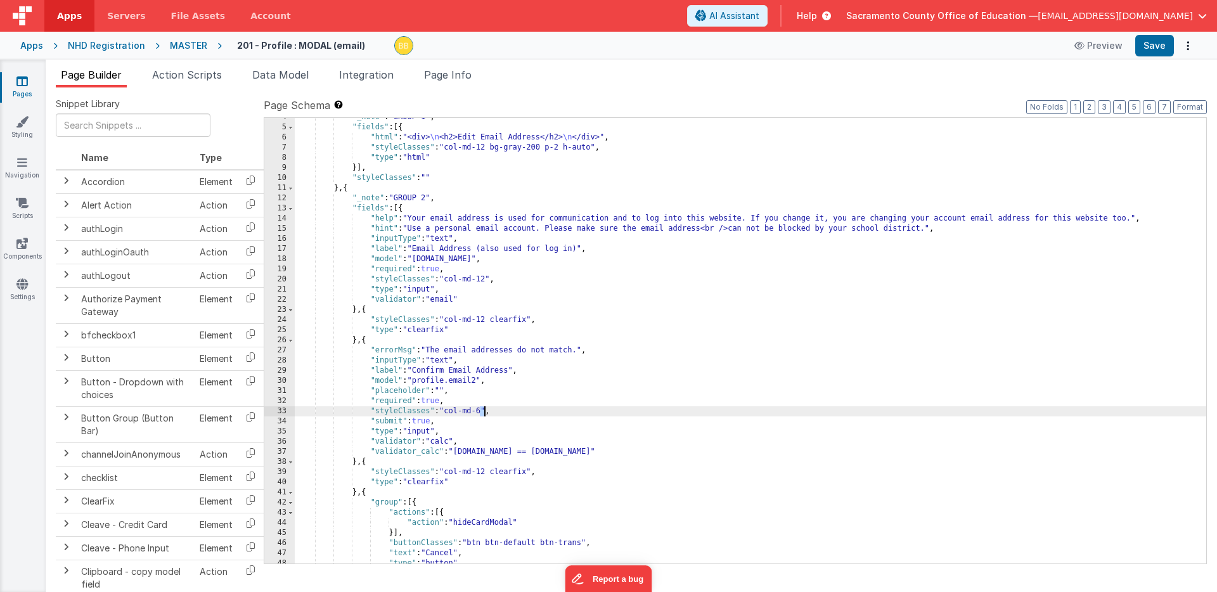
click at [484, 410] on div ""_note" : "GROUP 1" , "fields" : [{ "html" : "<div> \n <h2>Edit Email Address</…" at bounding box center [750, 345] width 911 height 466
click at [1154, 44] on button "Save" at bounding box center [1154, 46] width 39 height 22
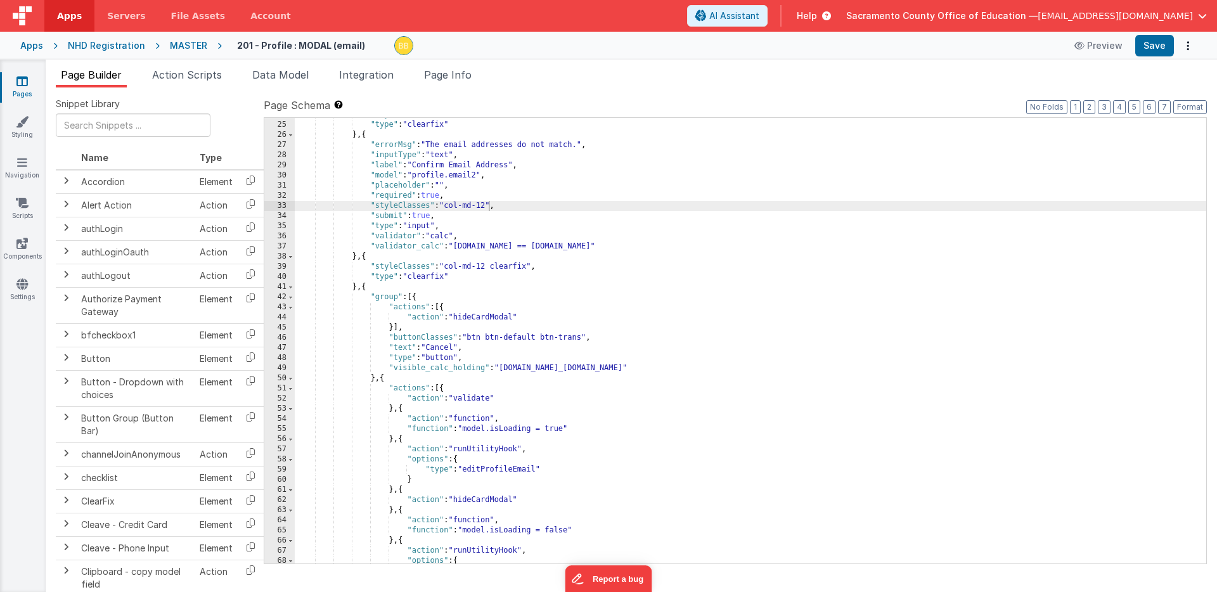
scroll to position [241, 0]
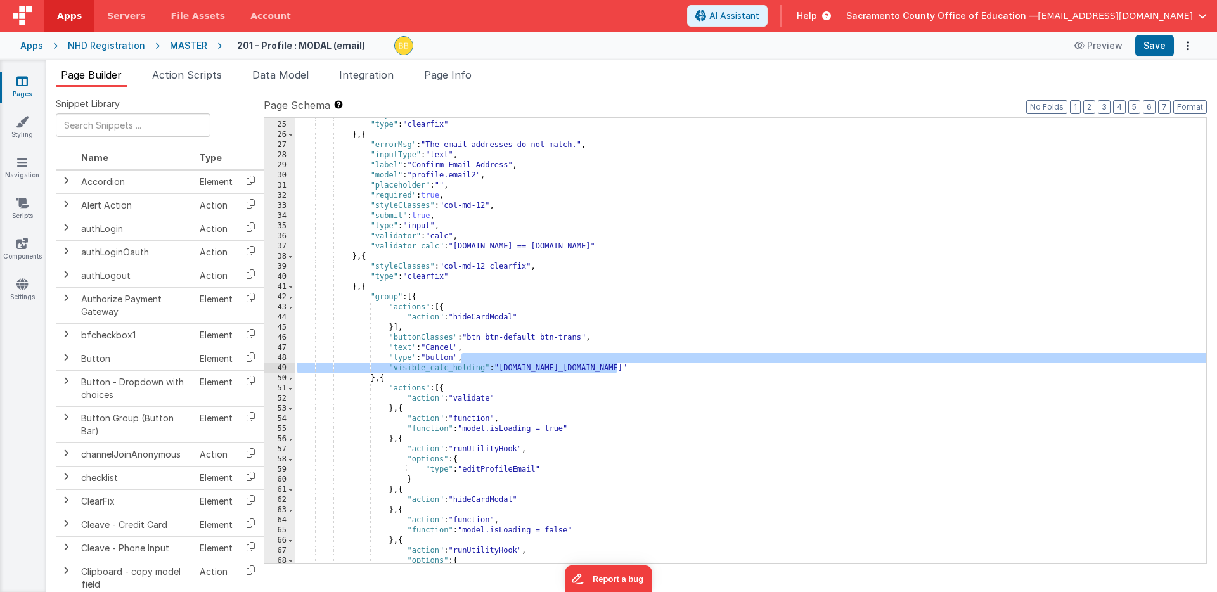
drag, startPoint x: 462, startPoint y: 359, endPoint x: 616, endPoint y: 366, distance: 154.2
click at [616, 366] on div ""styleClasses" : "col-md-12 clearfix" , "type" : "clearfix" } , { "errorMsg" : …" at bounding box center [750, 343] width 911 height 466
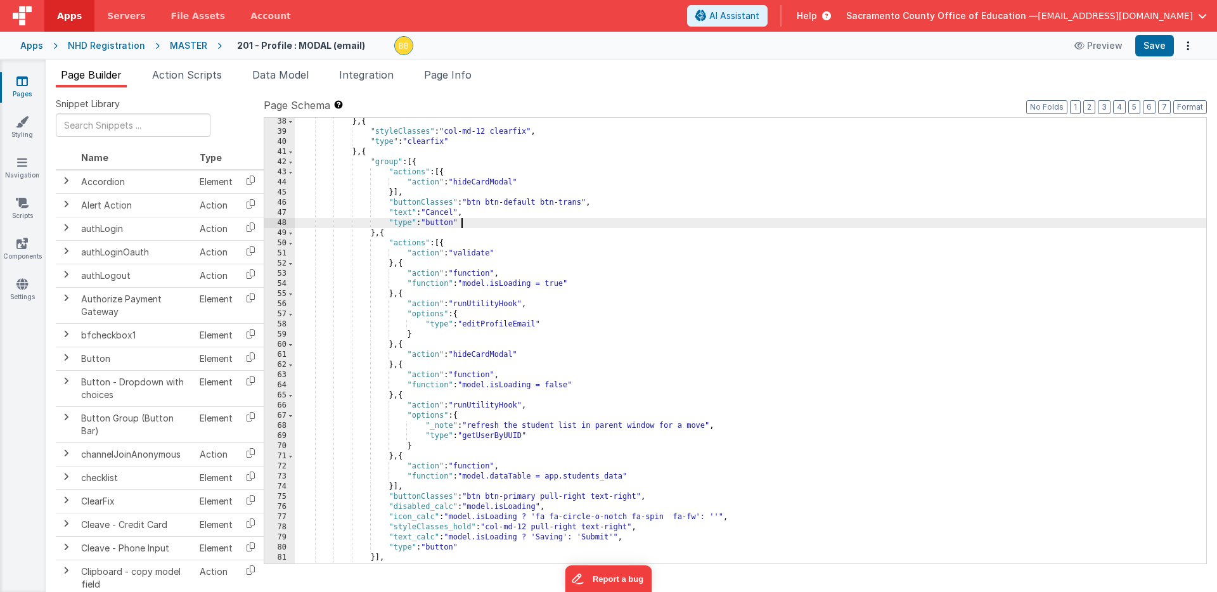
scroll to position [389, 0]
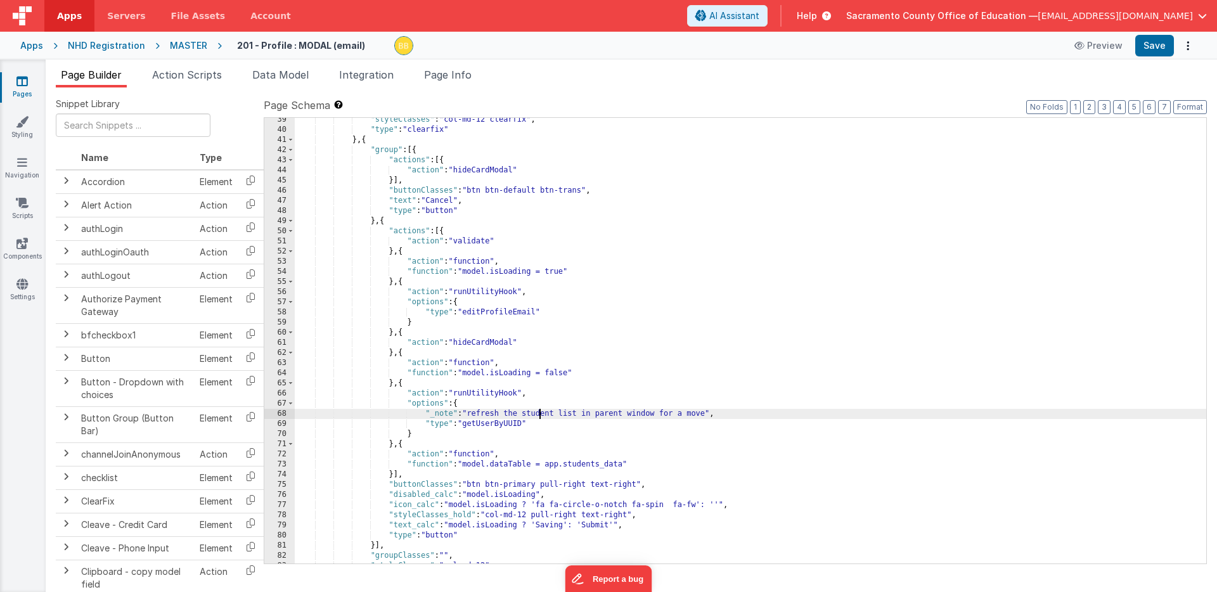
click at [541, 414] on div ""styleClasses" : "col-md-12 clearfix" , "type" : "clearfix" } , { "group" : [{ …" at bounding box center [750, 348] width 911 height 466
drag, startPoint x: 541, startPoint y: 414, endPoint x: 695, endPoint y: 411, distance: 153.4
click at [695, 411] on div ""styleClasses" : "col-md-12 clearfix" , "type" : "clearfix" } , { "group" : [{ …" at bounding box center [750, 348] width 911 height 466
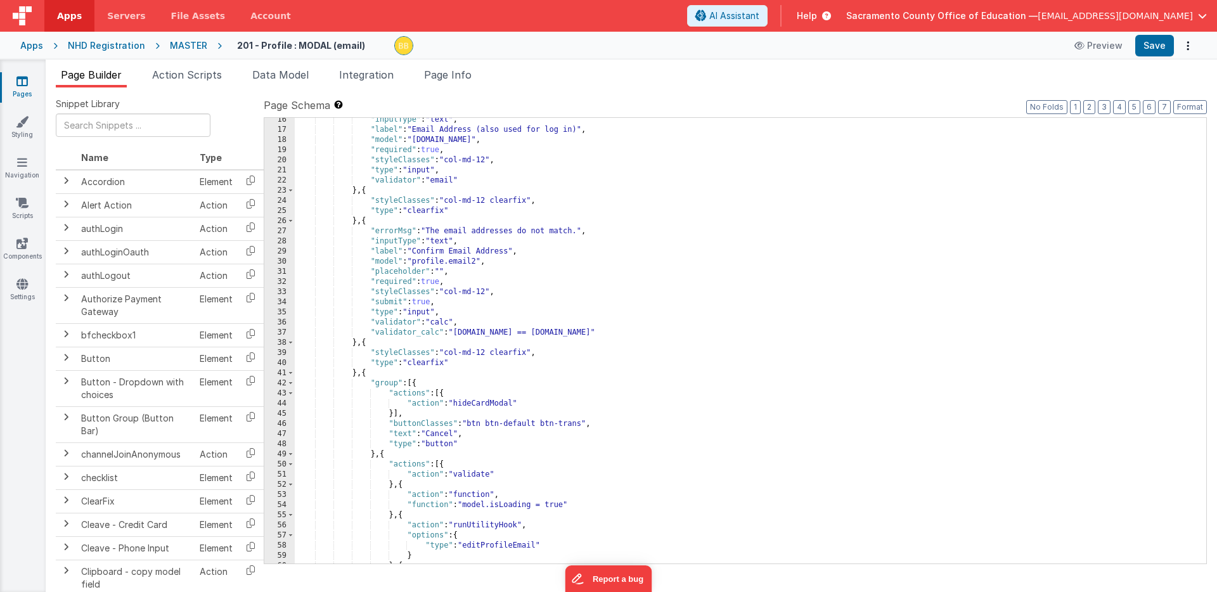
scroll to position [143, 0]
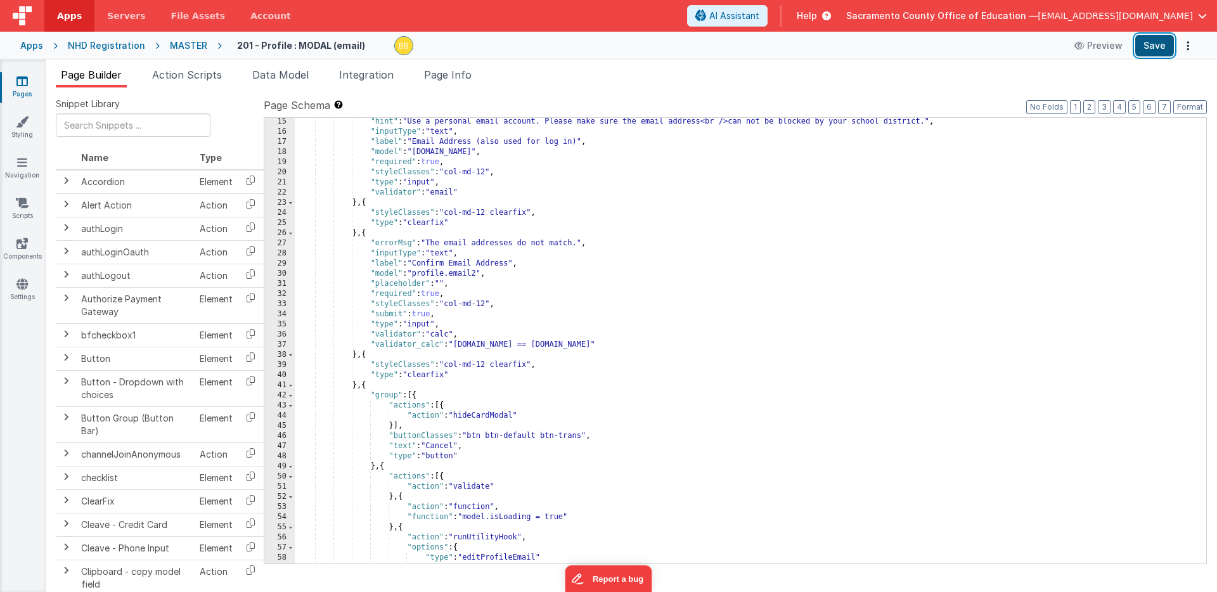
click at [1153, 42] on button "Save" at bounding box center [1154, 46] width 39 height 22
click at [22, 81] on icon at bounding box center [21, 81] width 11 height 13
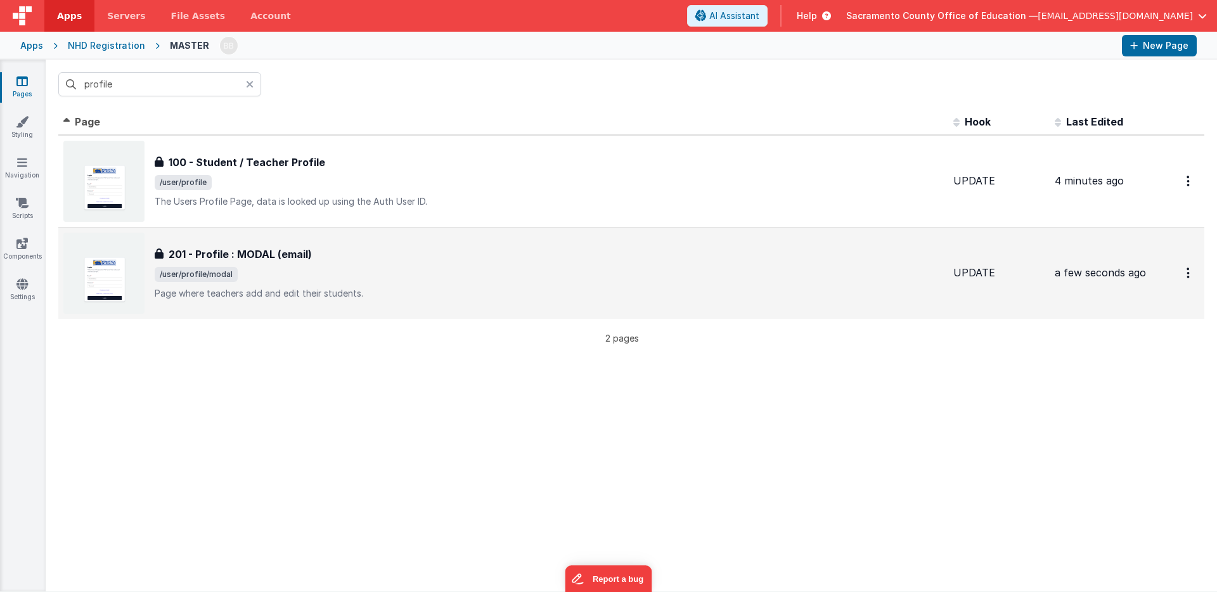
click at [235, 256] on h3 "201 - Profile : MODAL (email)" at bounding box center [240, 254] width 143 height 15
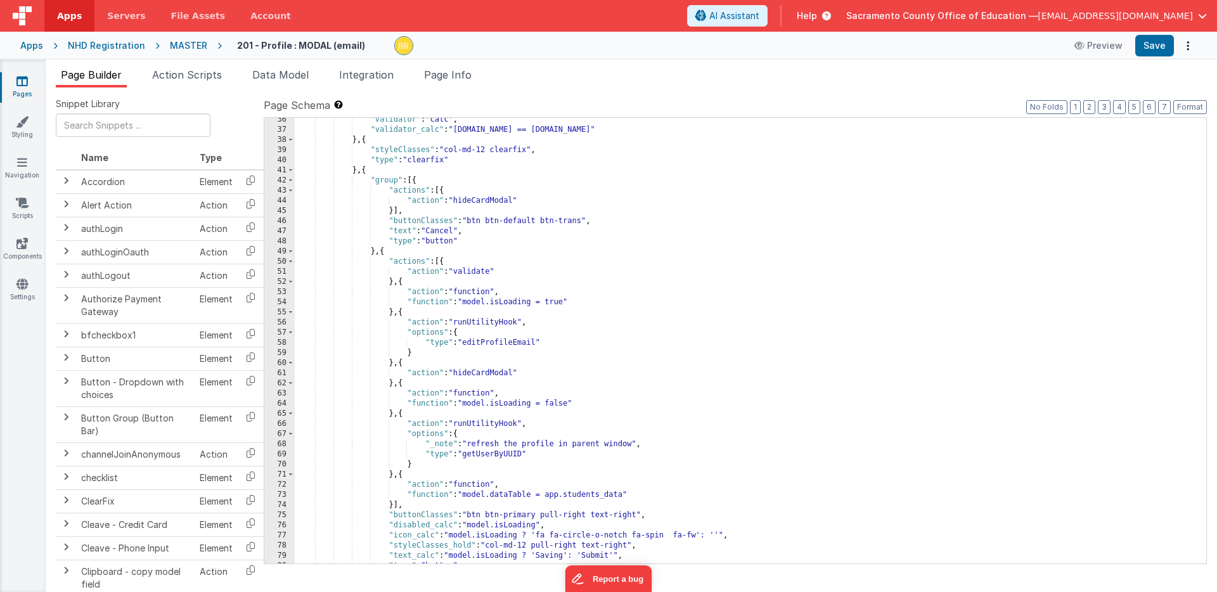
scroll to position [358, 0]
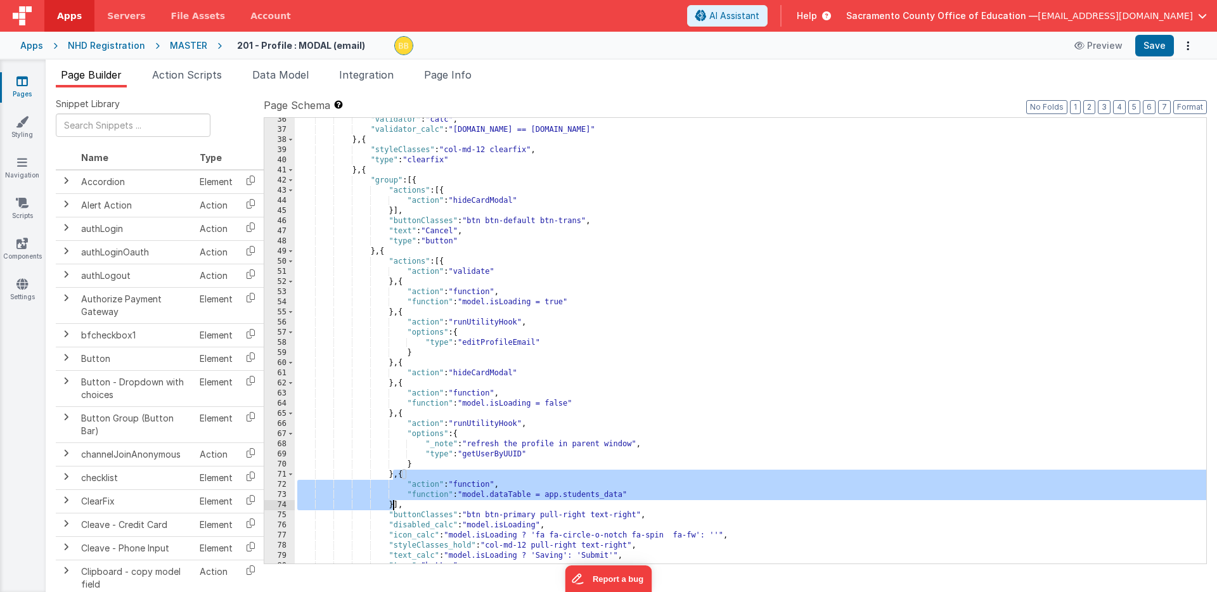
drag, startPoint x: 392, startPoint y: 475, endPoint x: 392, endPoint y: 501, distance: 26.0
click at [392, 501] on div ""validator" : "calc" , "validator_calc" : "[DOMAIN_NAME] == [DOMAIN_NAME]" } , …" at bounding box center [750, 348] width 911 height 466
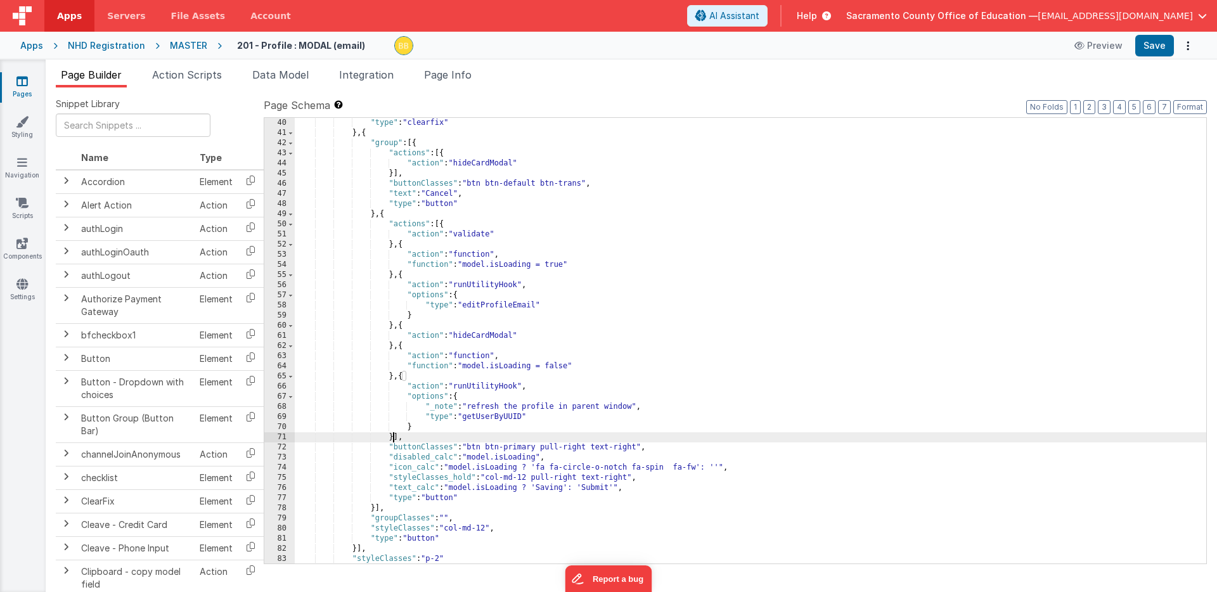
scroll to position [396, 0]
click at [1158, 42] on button "Save" at bounding box center [1154, 46] width 39 height 22
click at [22, 80] on icon at bounding box center [21, 81] width 11 height 13
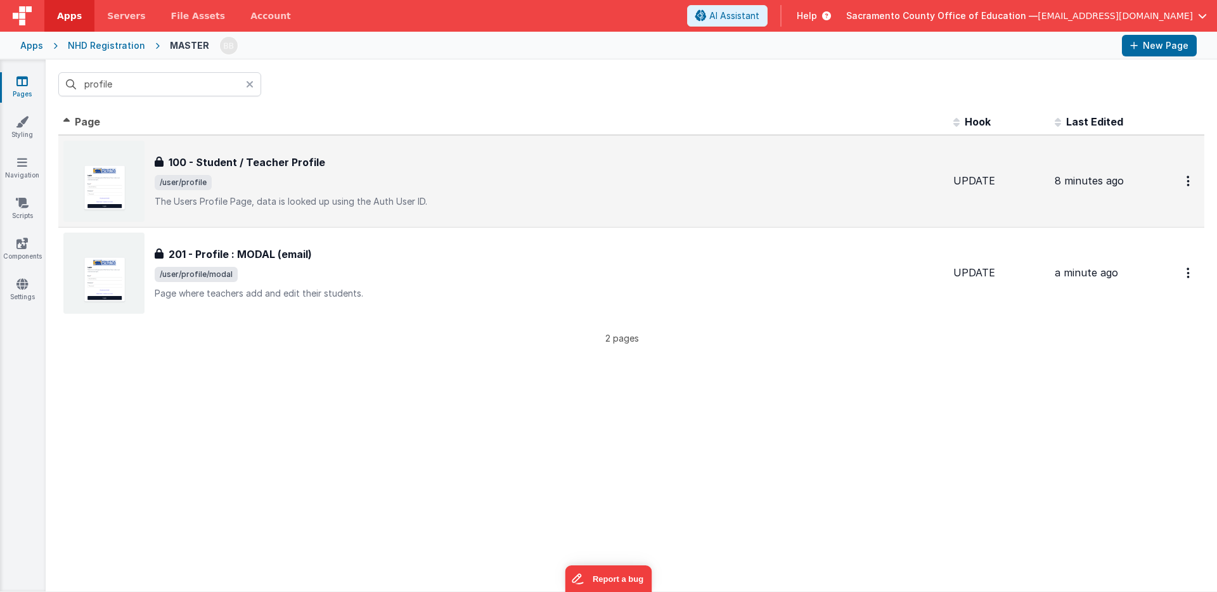
click at [243, 162] on h3 "100 - Student / Teacher Profile" at bounding box center [247, 162] width 157 height 15
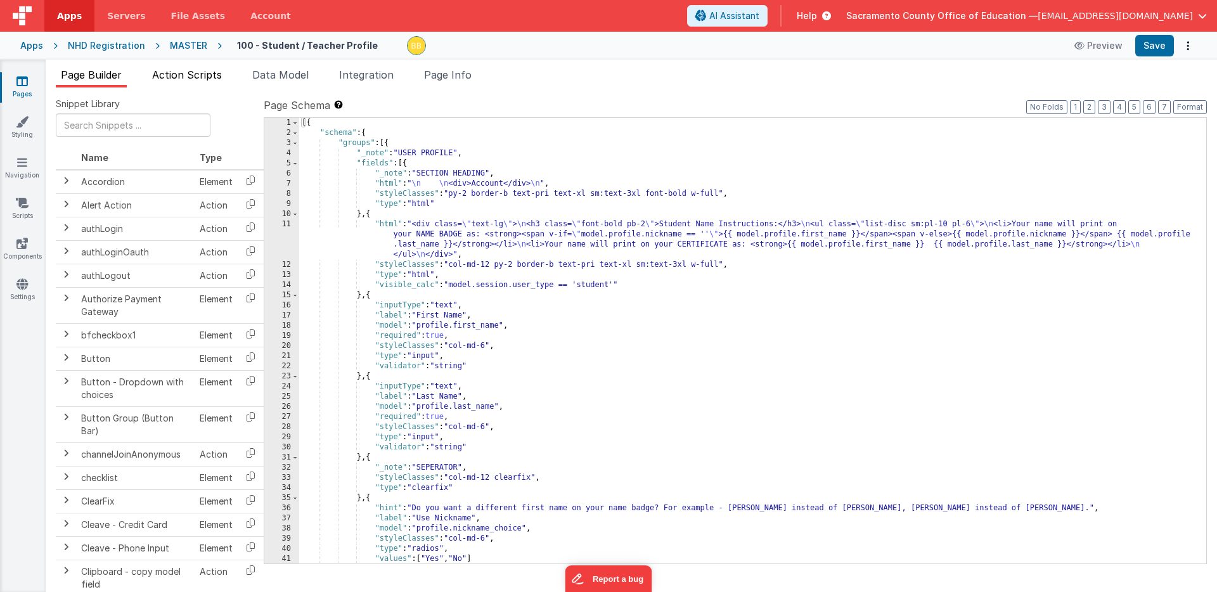
click at [214, 74] on span "Action Scripts" at bounding box center [187, 74] width 70 height 13
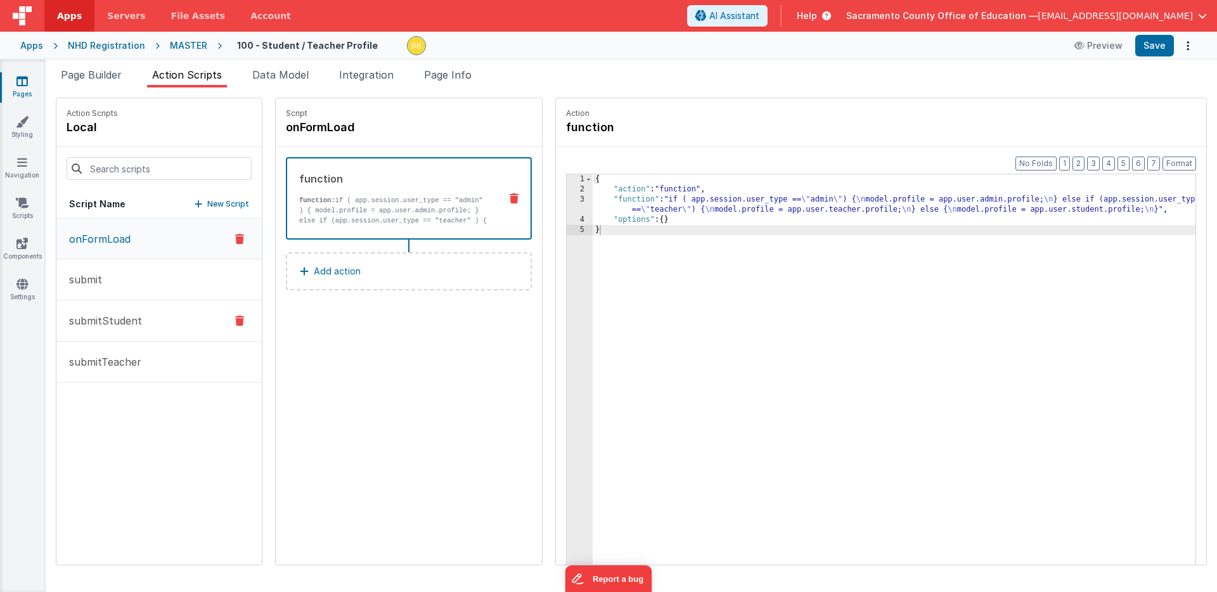
click at [132, 319] on p "submitStudent" at bounding box center [101, 320] width 80 height 15
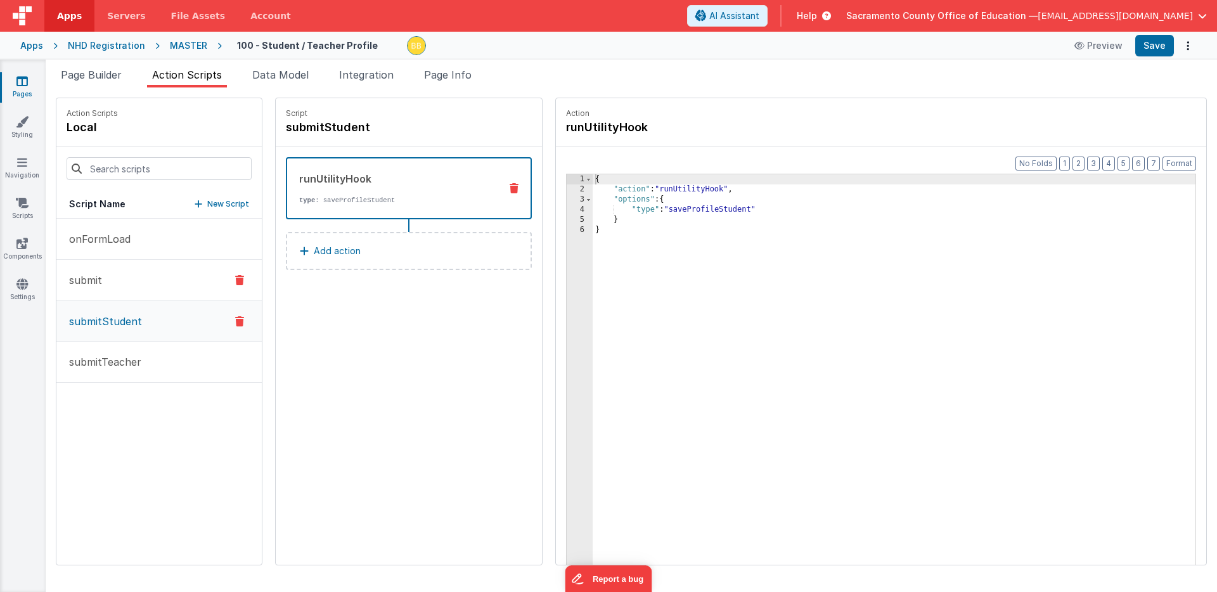
click at [98, 278] on p "submit" at bounding box center [81, 280] width 41 height 15
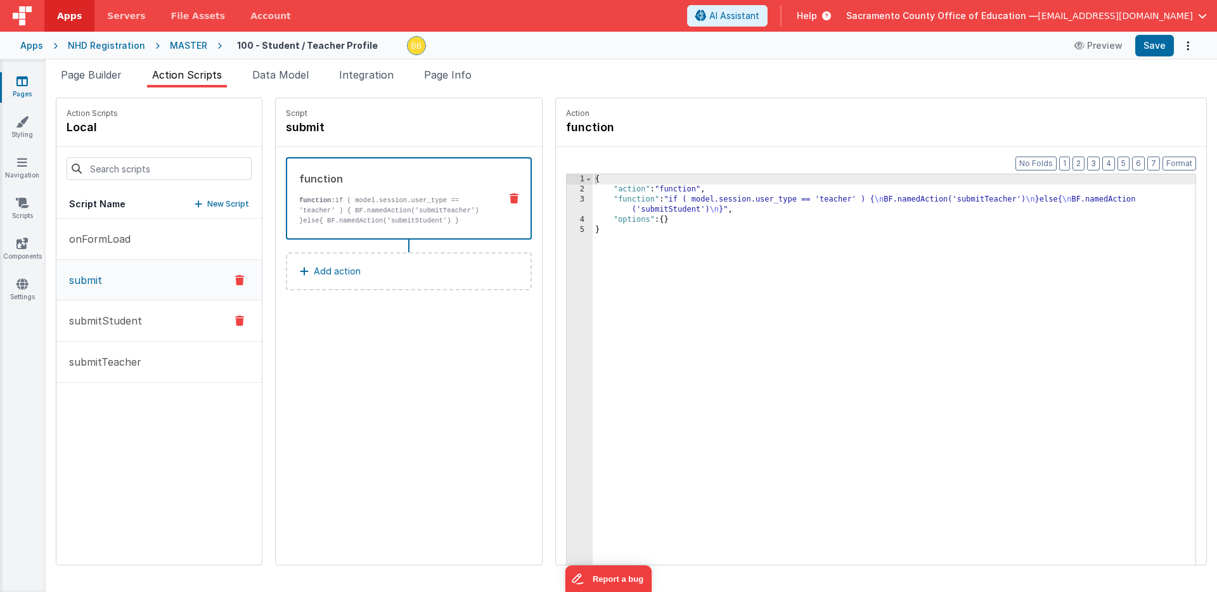
click at [112, 322] on p "submitStudent" at bounding box center [101, 320] width 80 height 15
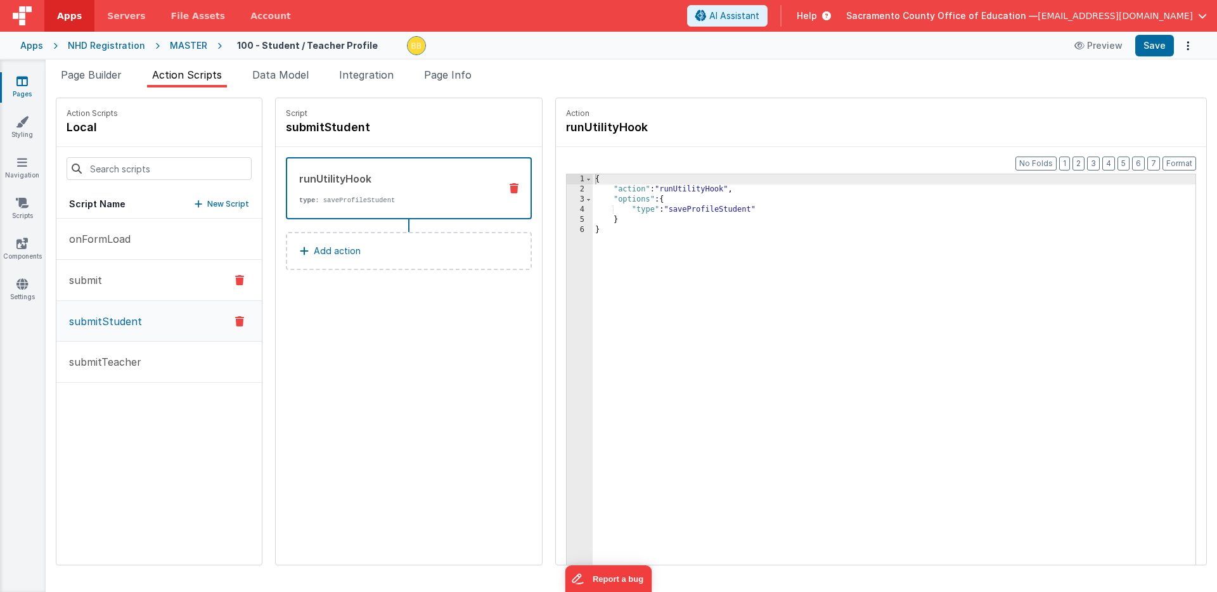
click at [97, 280] on p "submit" at bounding box center [81, 280] width 41 height 15
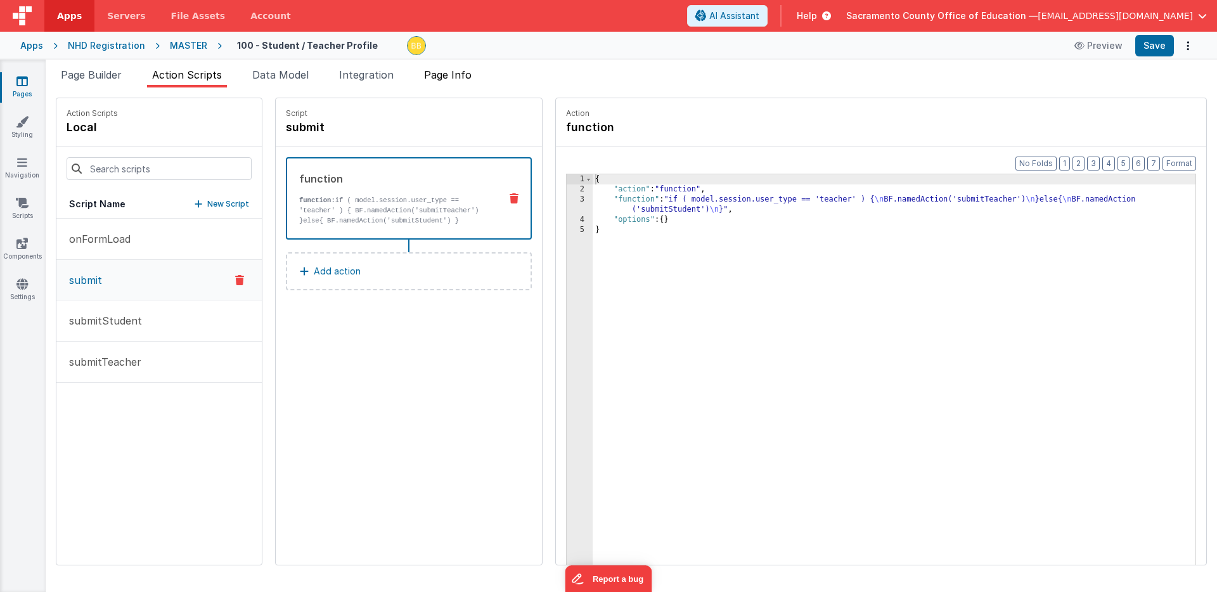
click at [448, 77] on span "Page Info" at bounding box center [448, 74] width 48 height 13
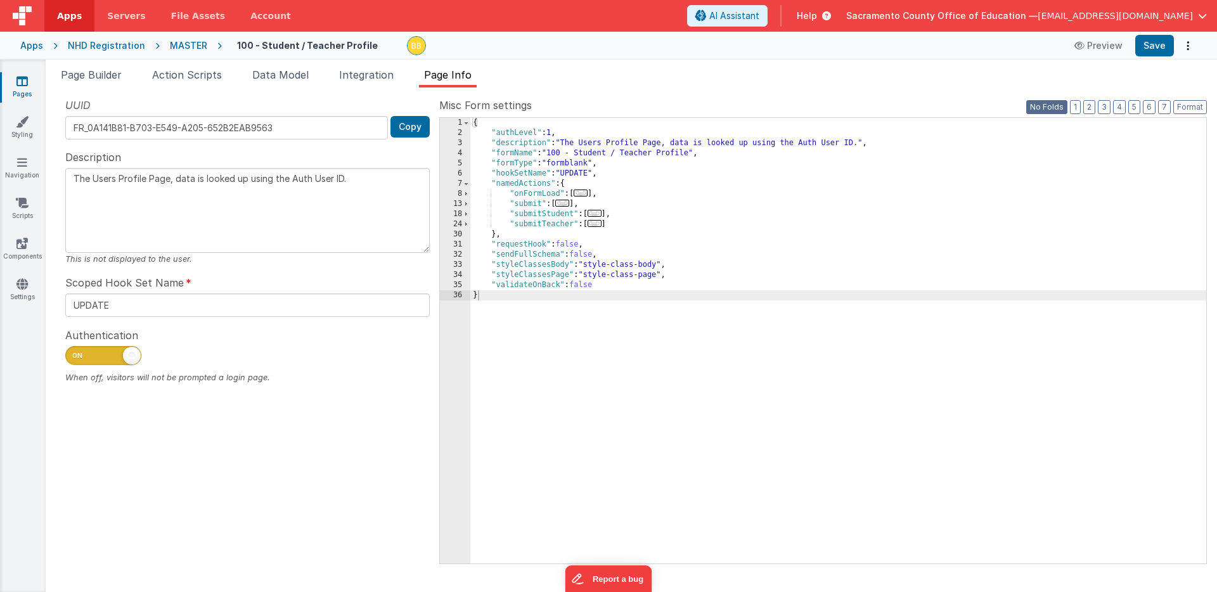
click at [1052, 105] on button "No Folds" at bounding box center [1046, 107] width 41 height 14
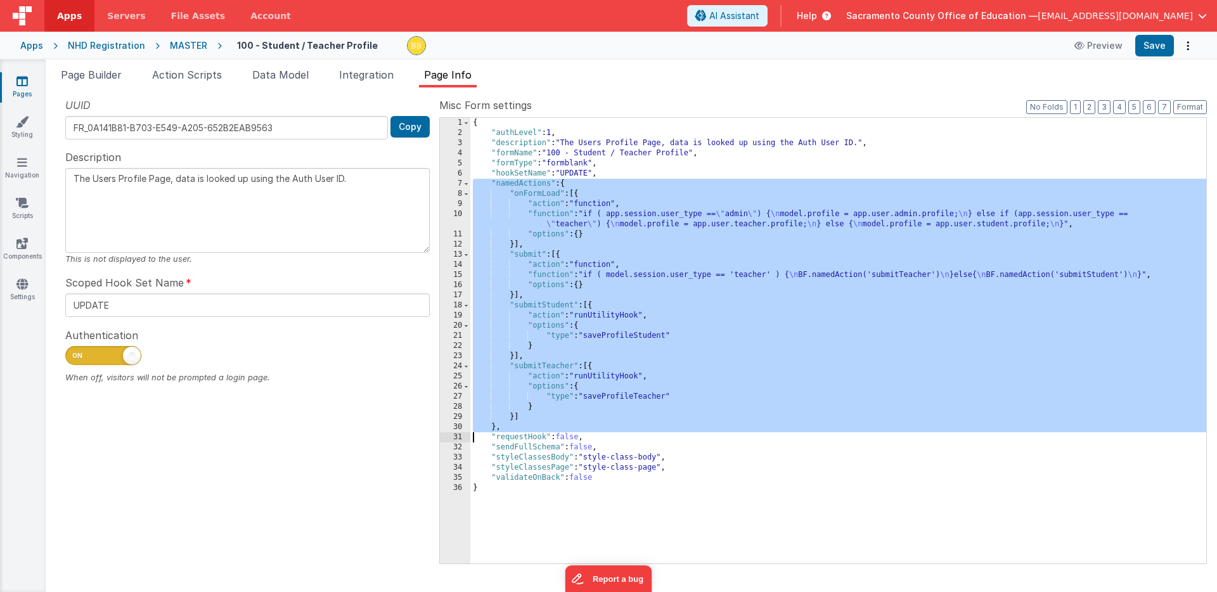
drag, startPoint x: 472, startPoint y: 186, endPoint x: 465, endPoint y: 437, distance: 251.8
click at [465, 437] on div "1 2 3 4 5 6 7 8 9 10 11 12 13 14 15 16 17 18 19 20 21 22 23 24 25 26 27 28 29 3…" at bounding box center [823, 340] width 768 height 447
click at [23, 79] on icon at bounding box center [21, 81] width 11 height 13
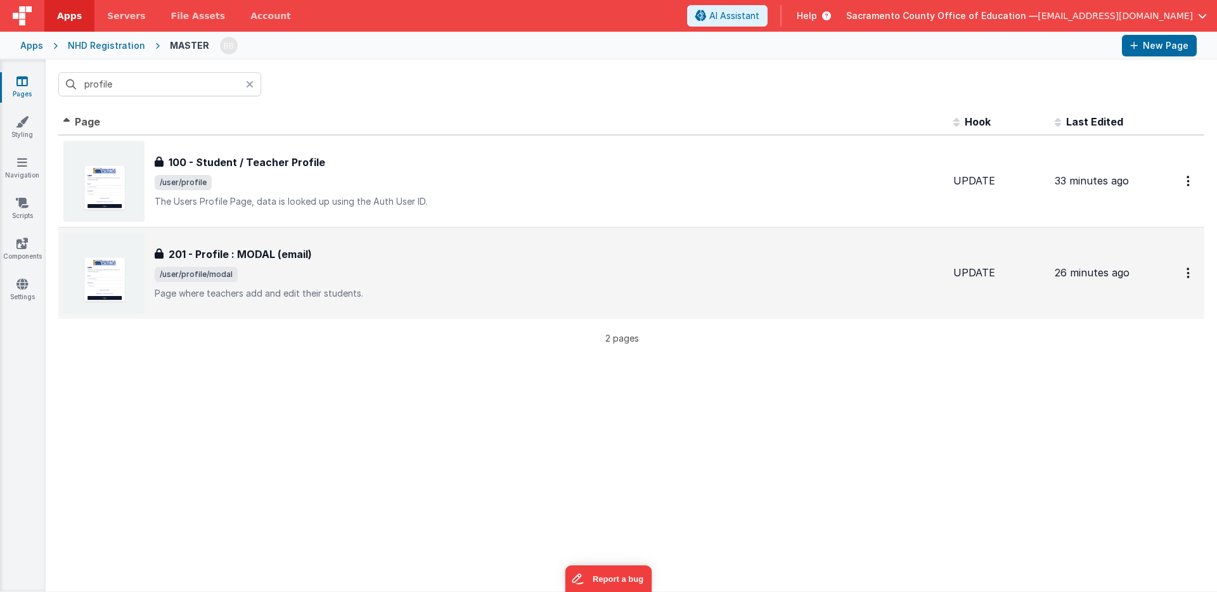
click at [226, 252] on h3 "201 - Profile : MODAL (email)" at bounding box center [240, 254] width 143 height 15
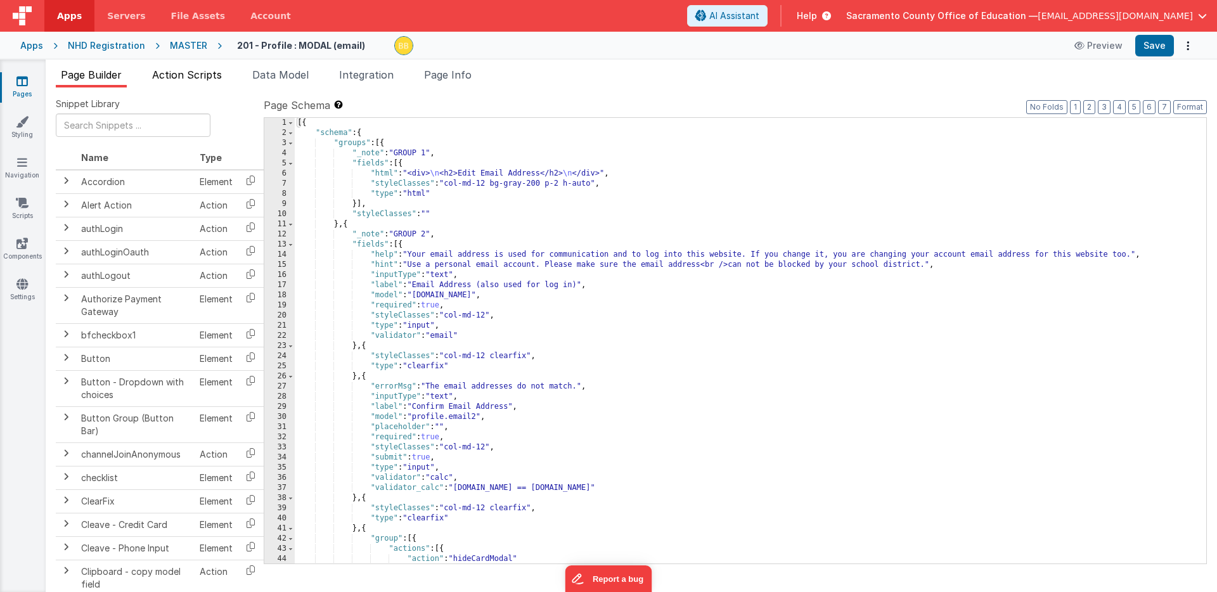
click at [202, 74] on span "Action Scripts" at bounding box center [187, 74] width 70 height 13
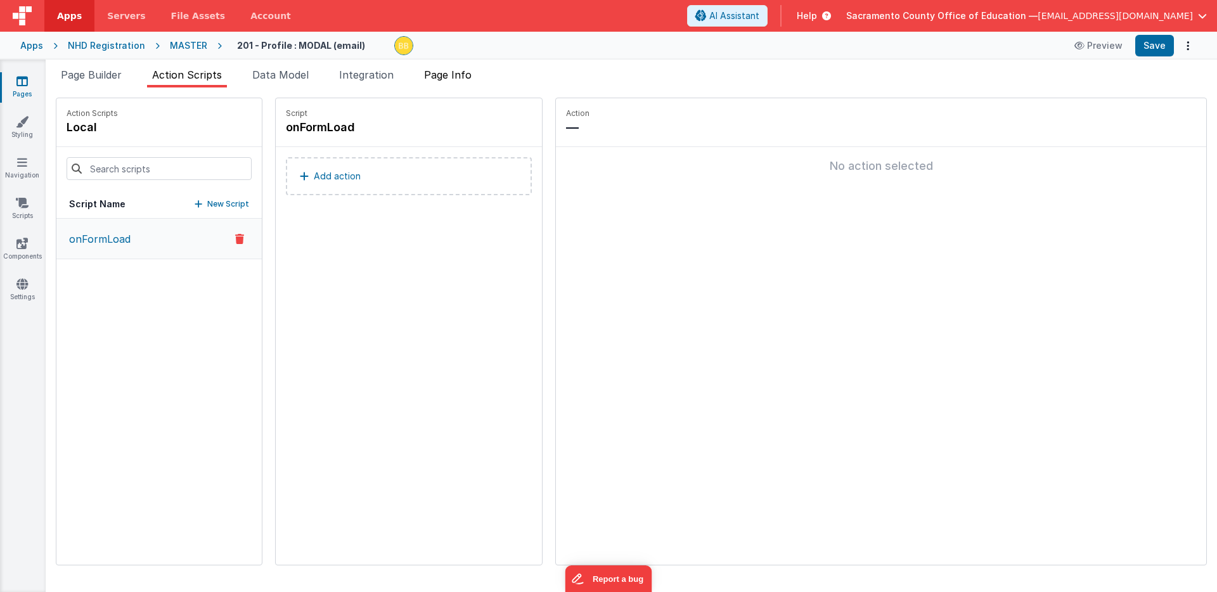
click at [448, 73] on span "Page Info" at bounding box center [448, 74] width 48 height 13
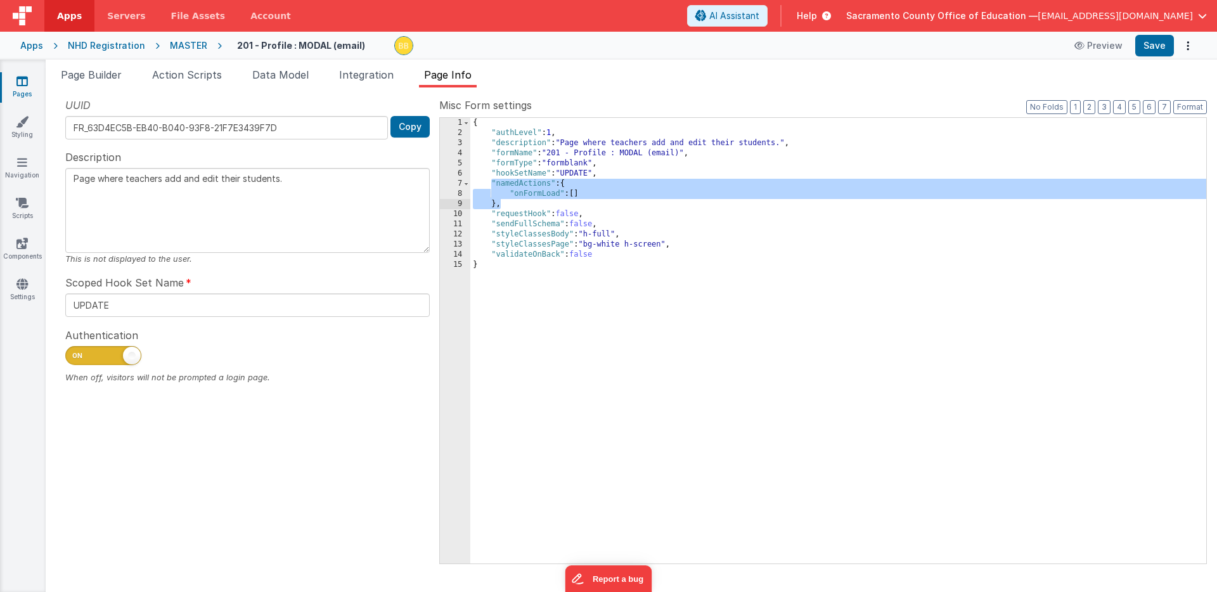
drag, startPoint x: 492, startPoint y: 184, endPoint x: 501, endPoint y: 205, distance: 22.1
click at [501, 205] on div "{ "authLevel" : 1 , "description" : "Page where teachers add and edit their stu…" at bounding box center [838, 351] width 736 height 466
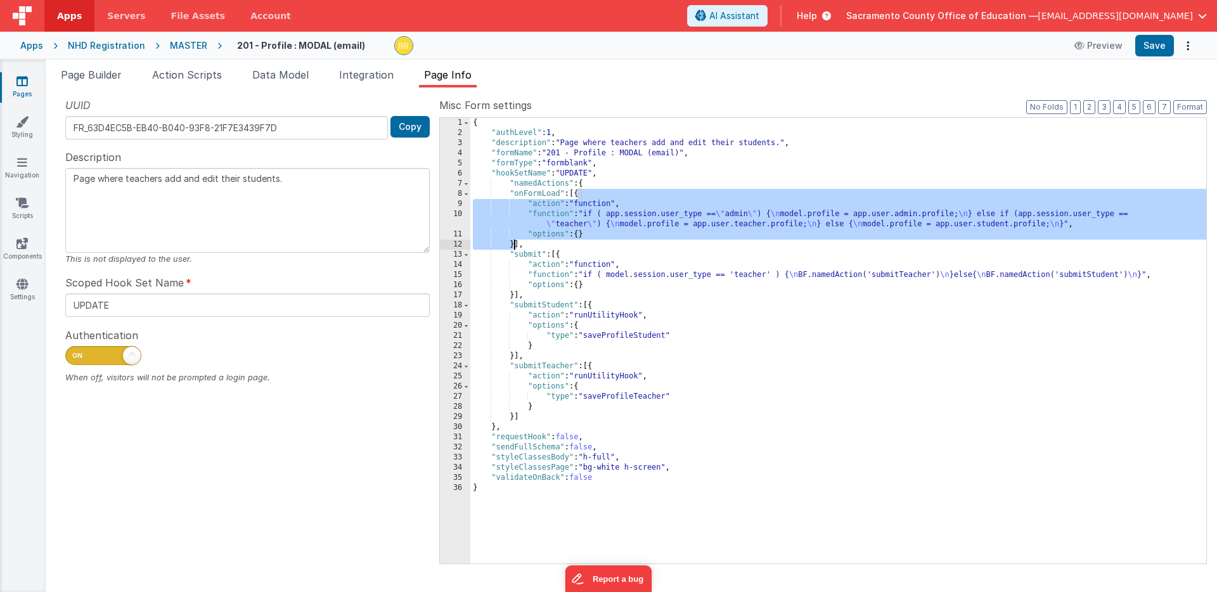
drag, startPoint x: 578, startPoint y: 194, endPoint x: 515, endPoint y: 241, distance: 78.9
click at [515, 241] on div "{ "authLevel" : 1 , "description" : "Page where teachers add and edit their stu…" at bounding box center [838, 351] width 736 height 466
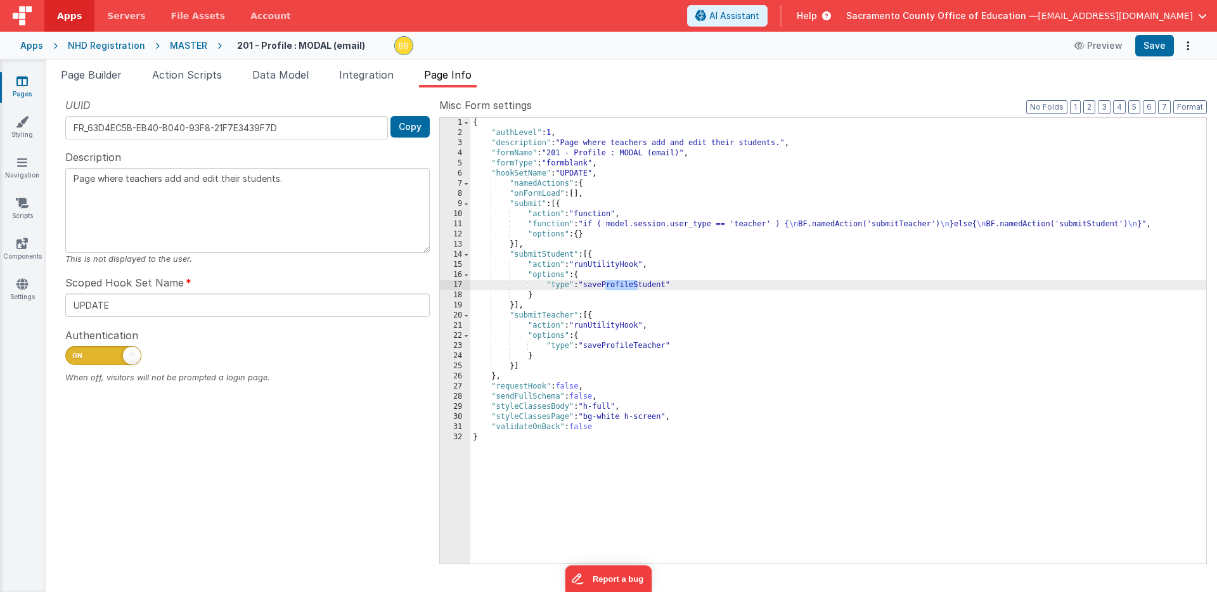
drag, startPoint x: 607, startPoint y: 287, endPoint x: 636, endPoint y: 286, distance: 29.2
click at [636, 286] on div "{ "authLevel" : 1 , "description" : "Page where teachers add and edit their stu…" at bounding box center [838, 351] width 736 height 466
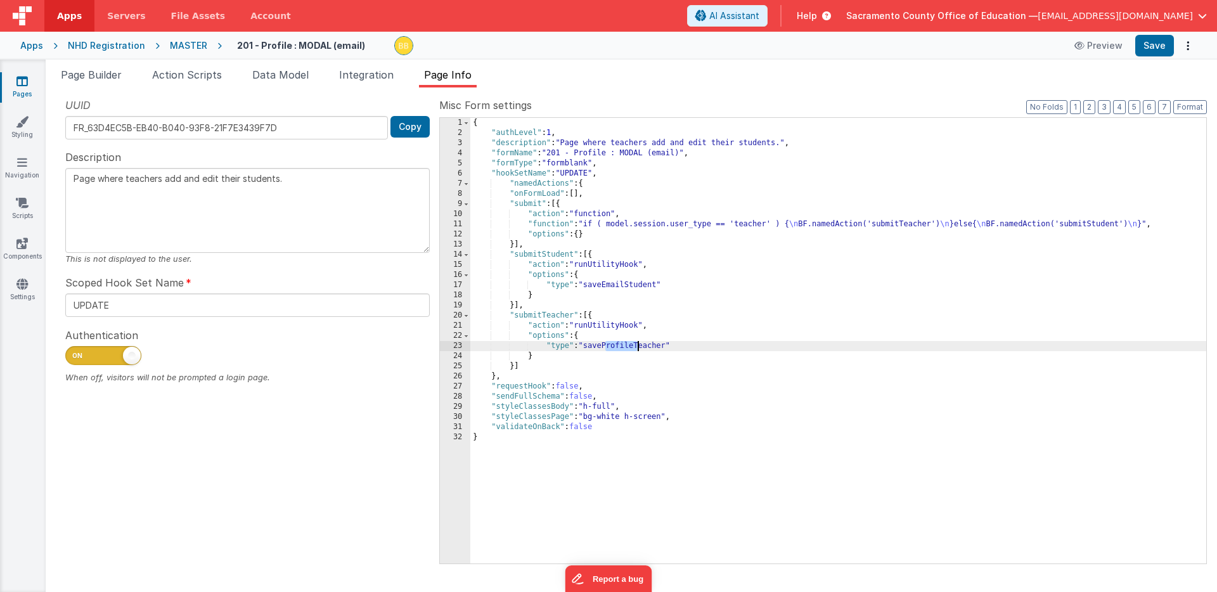
drag, startPoint x: 606, startPoint y: 347, endPoint x: 636, endPoint y: 346, distance: 29.8
click at [636, 346] on div "{ "authLevel" : 1 , "description" : "Page where teachers add and edit their stu…" at bounding box center [838, 351] width 736 height 466
click at [1154, 39] on button "Save" at bounding box center [1154, 46] width 39 height 22
click at [191, 73] on span "Action Scripts" at bounding box center [187, 74] width 70 height 13
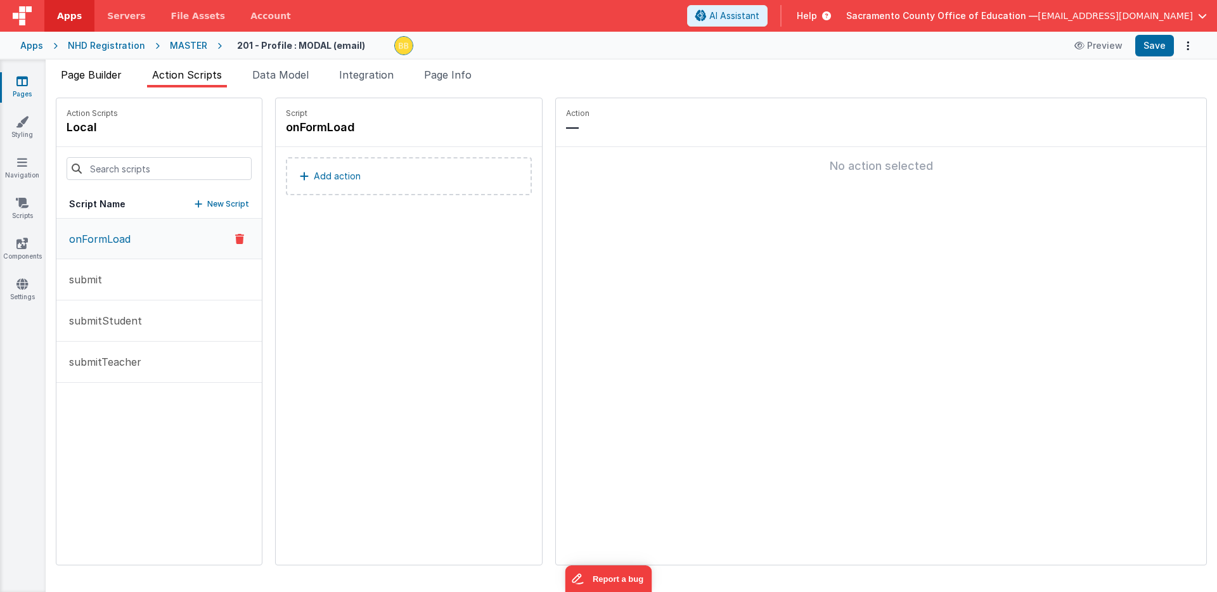
click at [94, 75] on span "Page Builder" at bounding box center [91, 74] width 61 height 13
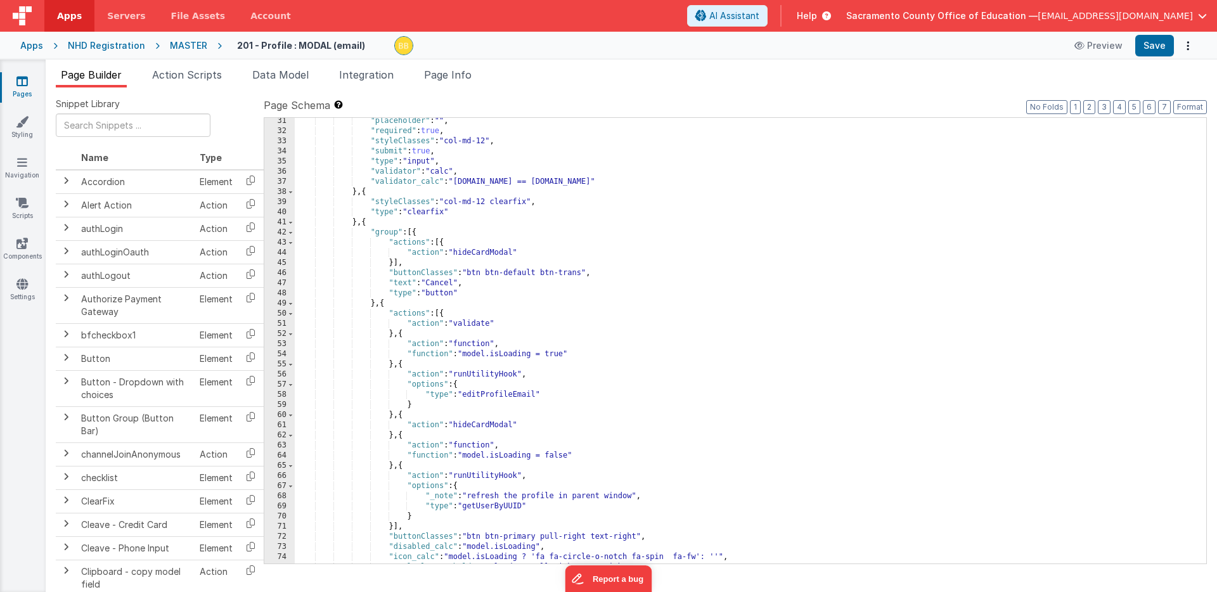
scroll to position [306, 0]
click at [486, 397] on div ""placeholder" : "" , "required" : true , "styleClasses" : "col-md-12" , "submit…" at bounding box center [750, 349] width 911 height 466
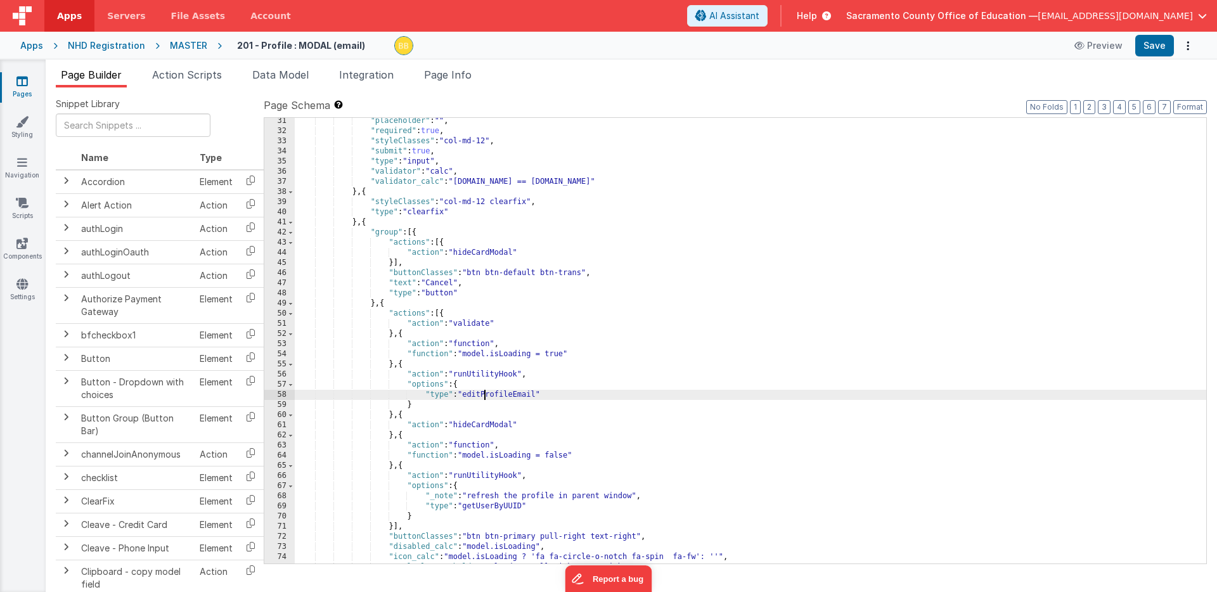
click at [486, 396] on div ""placeholder" : "" , "required" : true , "styleClasses" : "col-md-12" , "submit…" at bounding box center [750, 349] width 911 height 466
click at [1153, 43] on button "Save" at bounding box center [1154, 46] width 39 height 22
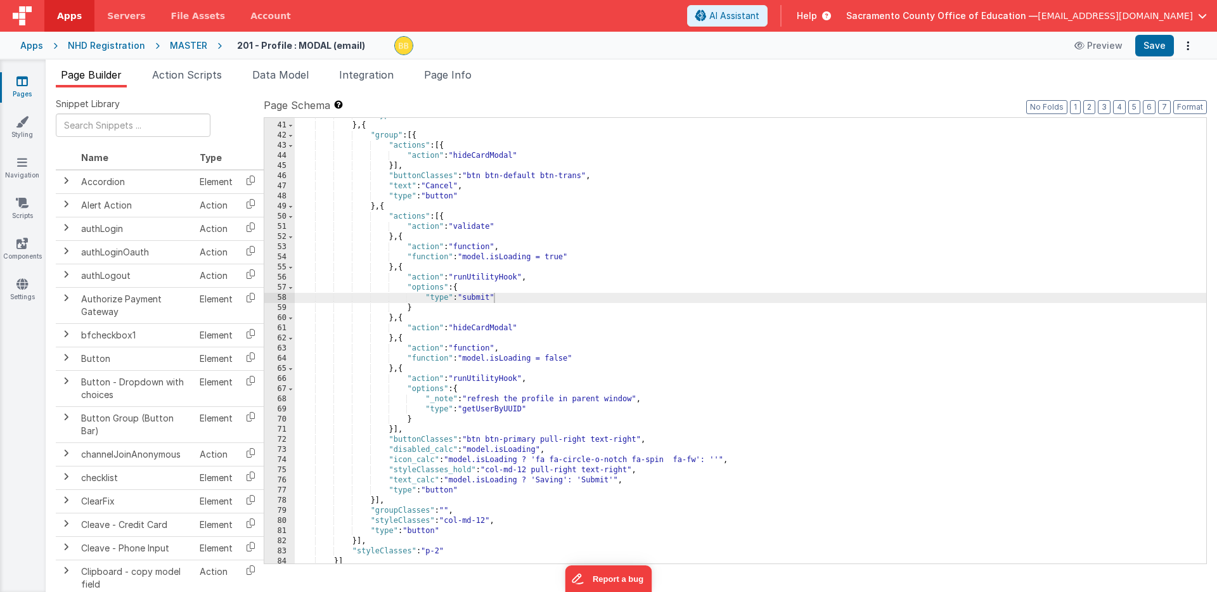
scroll to position [427, 0]
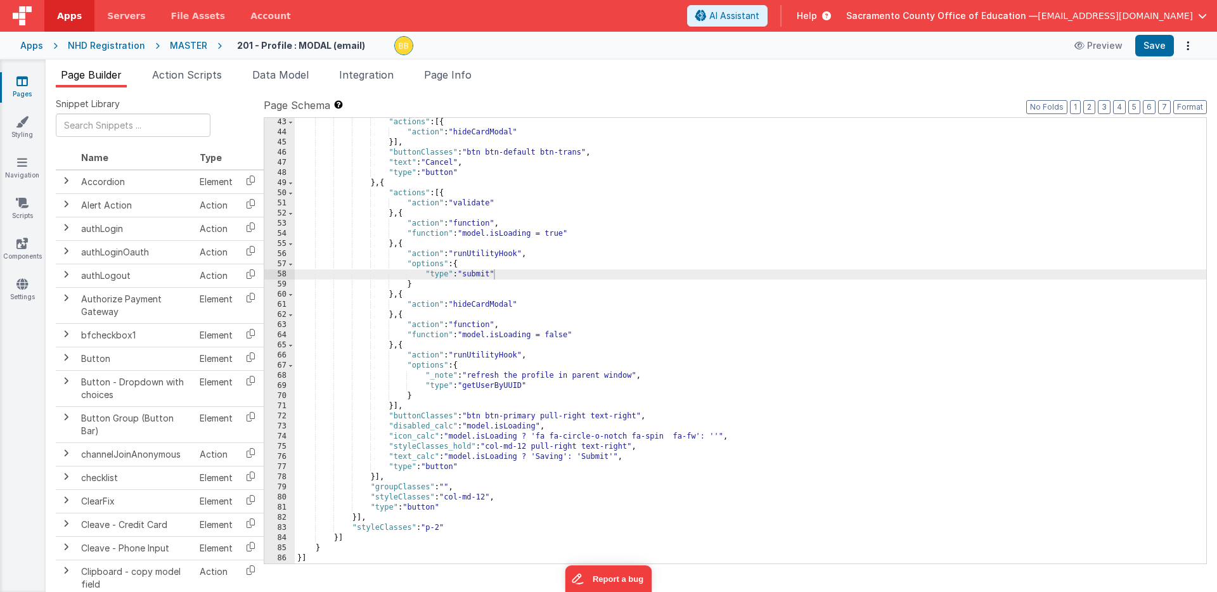
click at [23, 80] on icon at bounding box center [21, 81] width 11 height 13
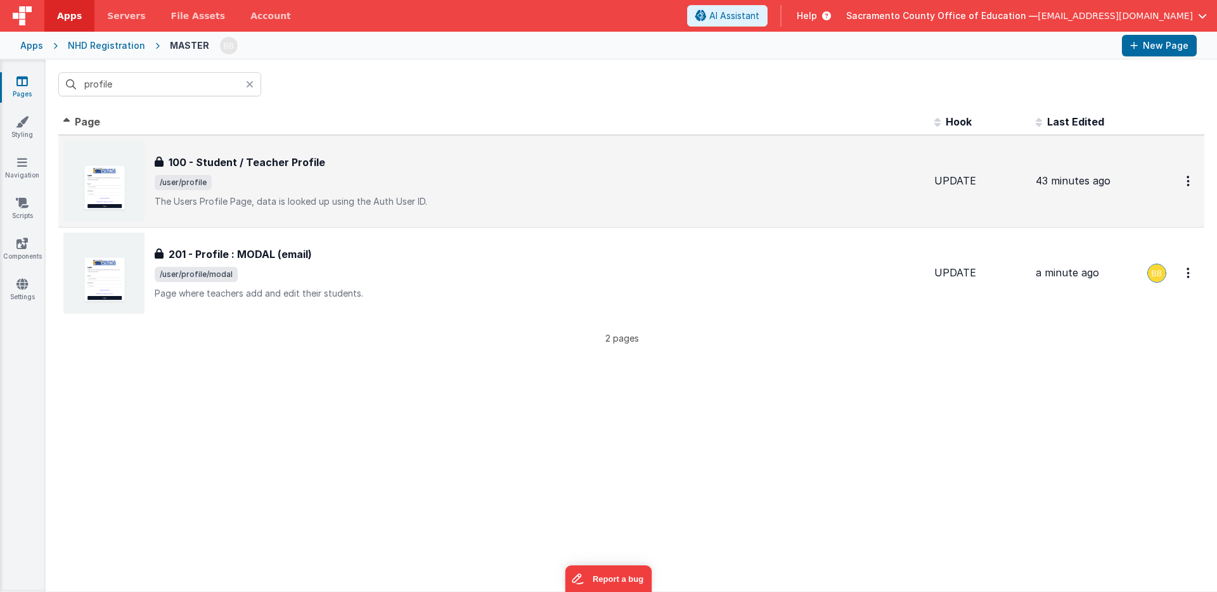
click at [253, 161] on h3 "100 - Student / Teacher Profile" at bounding box center [247, 162] width 157 height 15
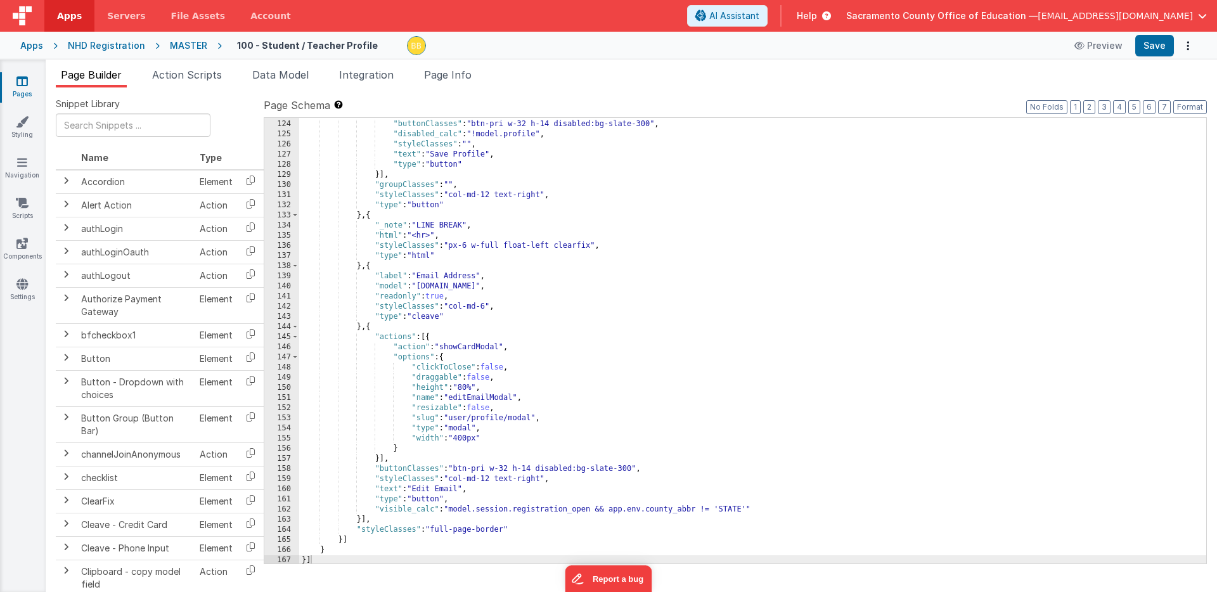
scroll to position [1278, 0]
click at [405, 509] on div ""buttonClasses" : "btn-pri w-32 h-14 disabled:bg-slate-300" , "disabled_calc" :…" at bounding box center [752, 350] width 907 height 466
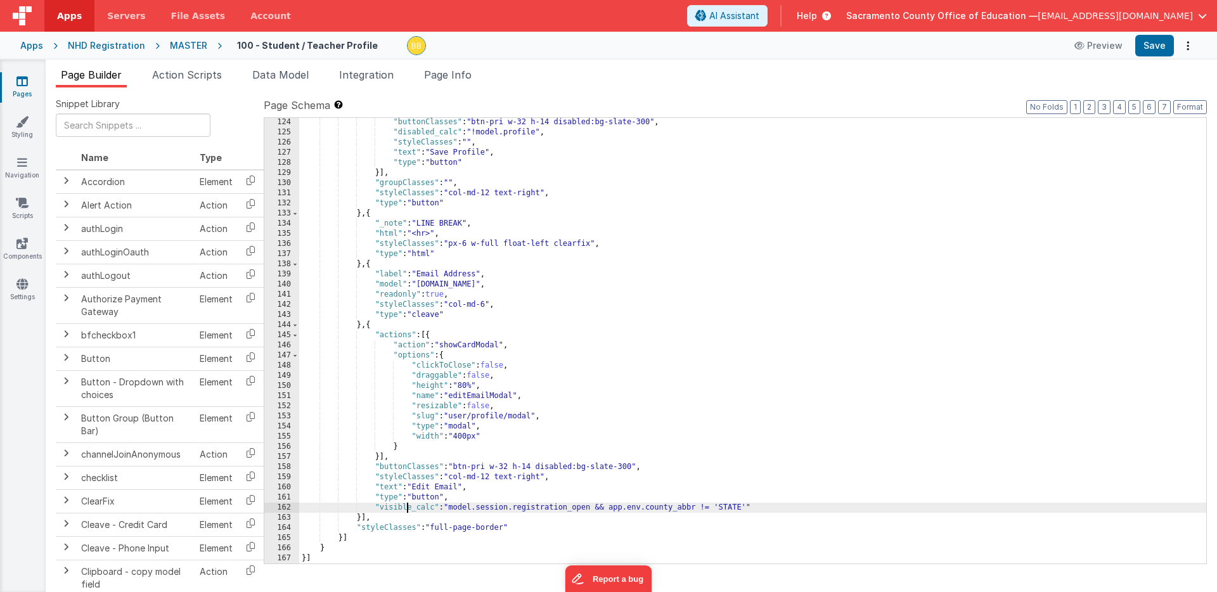
click at [405, 509] on div ""buttonClasses" : "btn-pri w-32 h-14 disabled:bg-slate-300" , "disabled_calc" :…" at bounding box center [752, 350] width 907 height 466
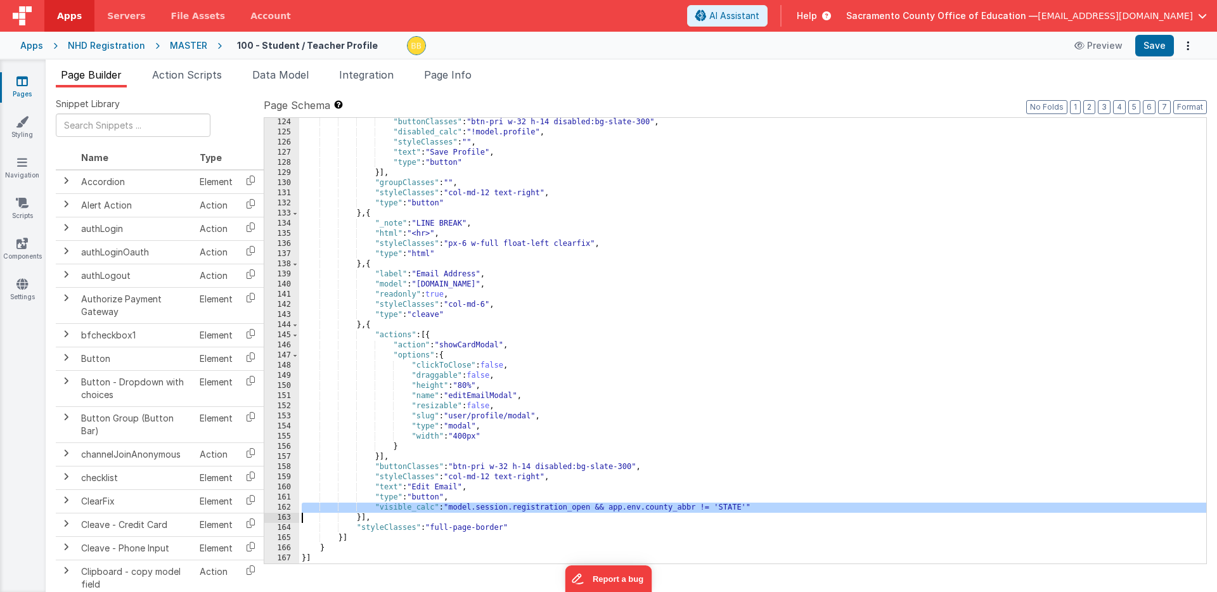
click at [405, 509] on div ""buttonClasses" : "btn-pri w-32 h-14 disabled:bg-slate-300" , "disabled_calc" :…" at bounding box center [752, 350] width 907 height 466
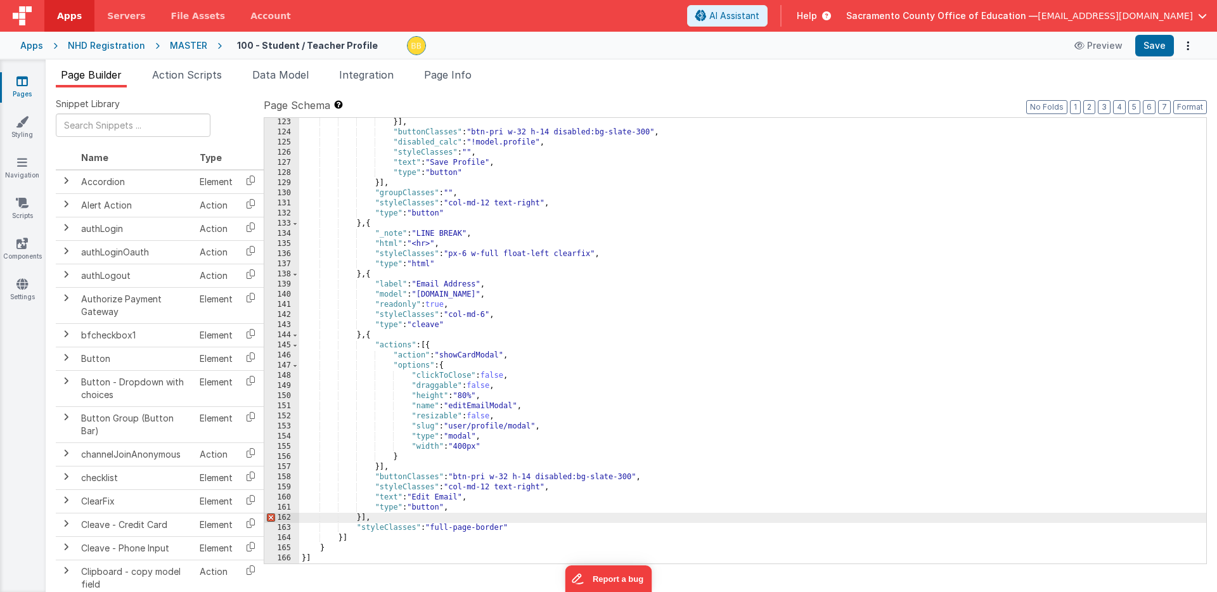
click at [470, 507] on div "}] , "buttonClasses" : "btn-pri w-32 h-14 disabled:bg-slate-300" , "disabled_ca…" at bounding box center [752, 350] width 907 height 466
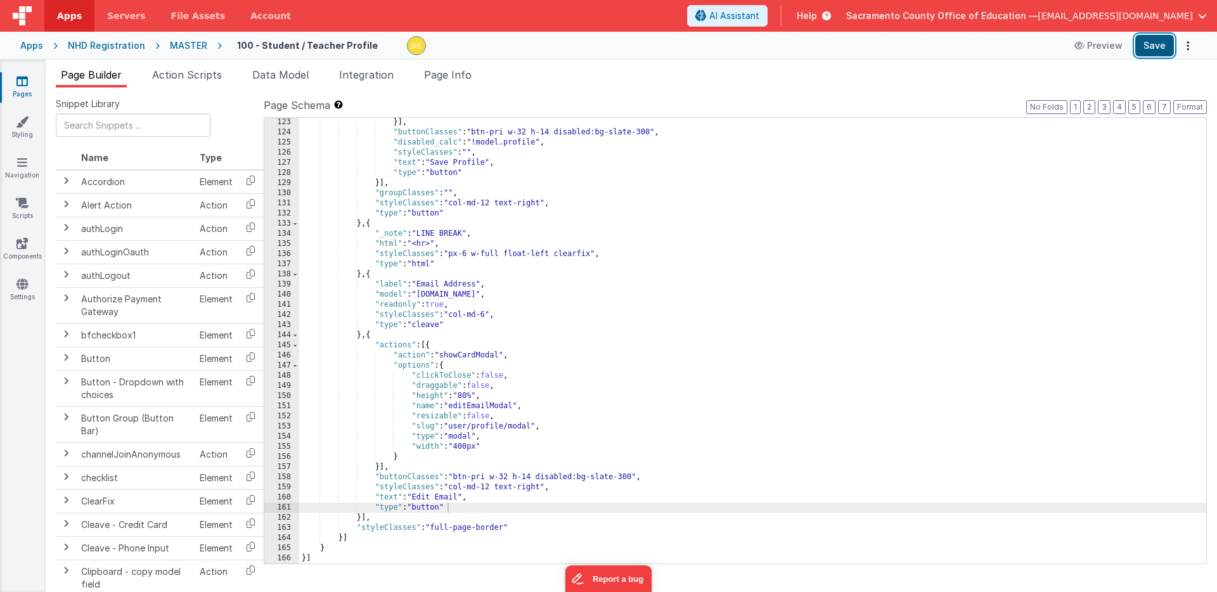
click at [1157, 44] on button "Save" at bounding box center [1154, 46] width 39 height 22
click at [18, 81] on icon at bounding box center [21, 81] width 11 height 13
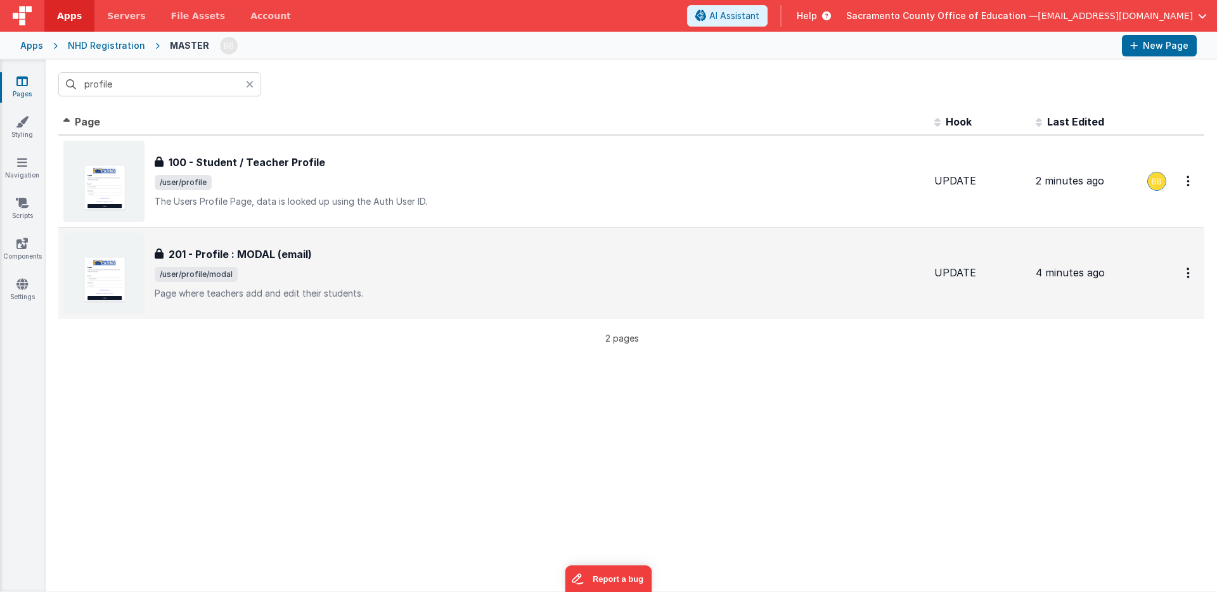
click at [243, 253] on h3 "201 - Profile : MODAL (email)" at bounding box center [240, 254] width 143 height 15
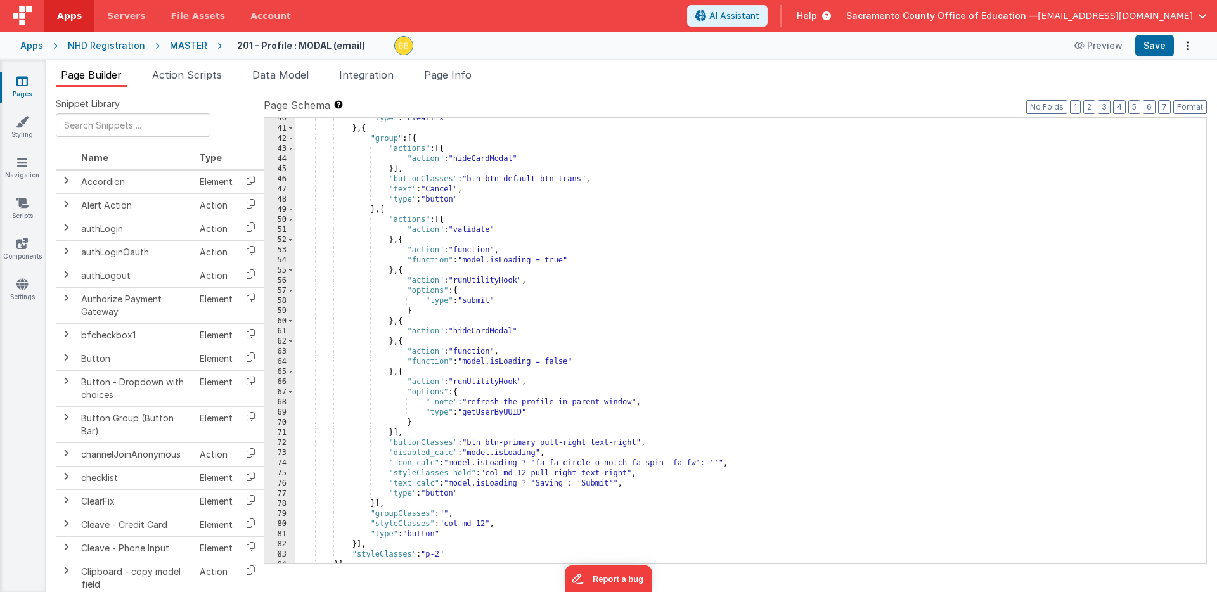
scroll to position [400, 0]
click at [25, 79] on icon at bounding box center [21, 81] width 11 height 13
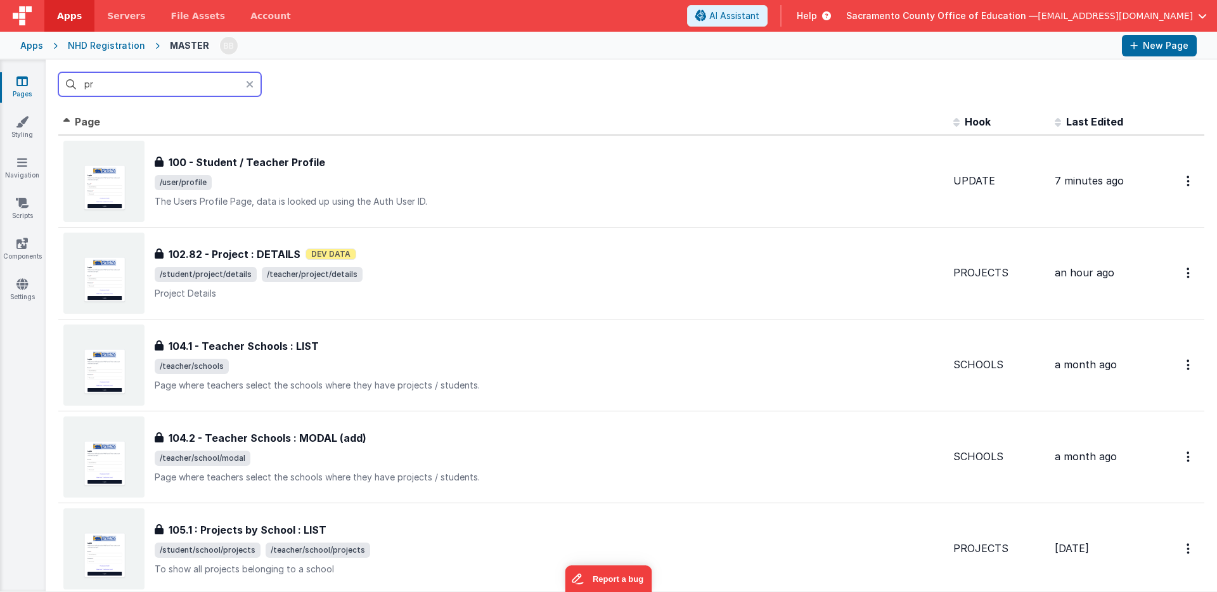
type input "p"
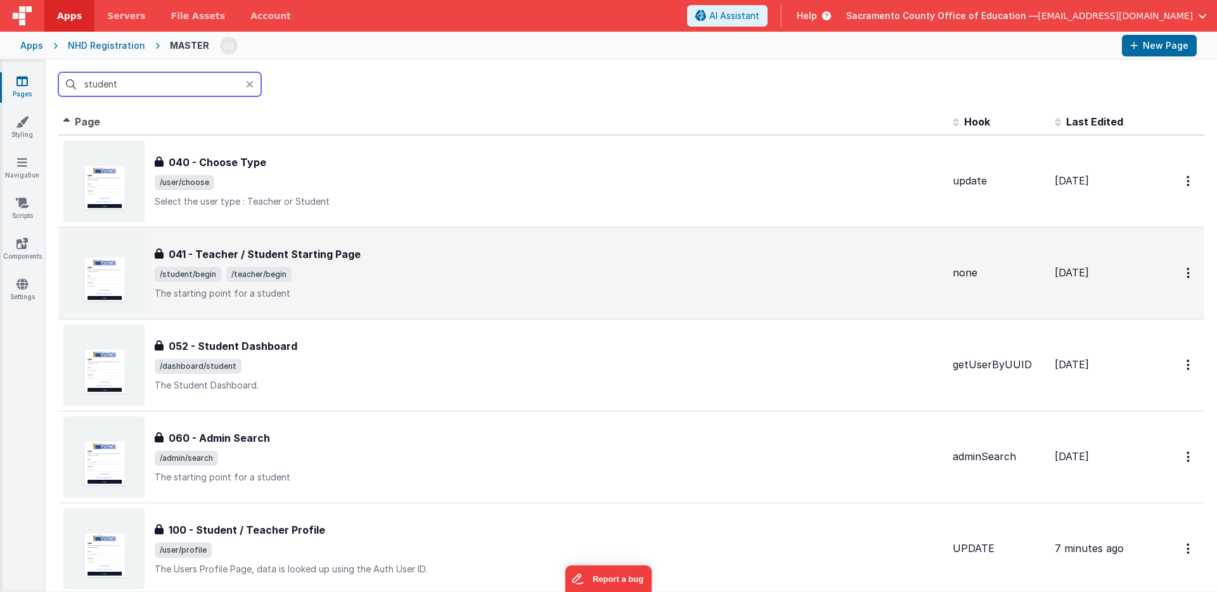
type input "student"
click at [248, 251] on h3 "041 - Teacher / Student Starting Page" at bounding box center [265, 254] width 192 height 15
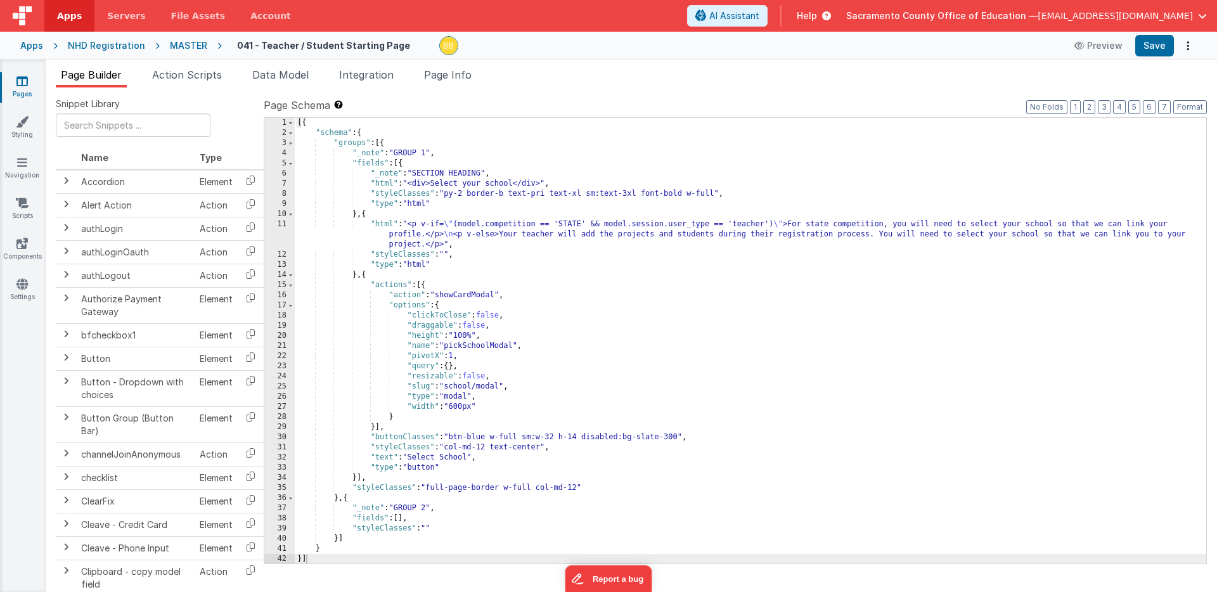
click at [432, 356] on div "[{ "schema" : { "groups" : [{ "_note" : "GROUP 1" , "fields" : [{ "_note" : "SE…" at bounding box center [750, 351] width 911 height 466
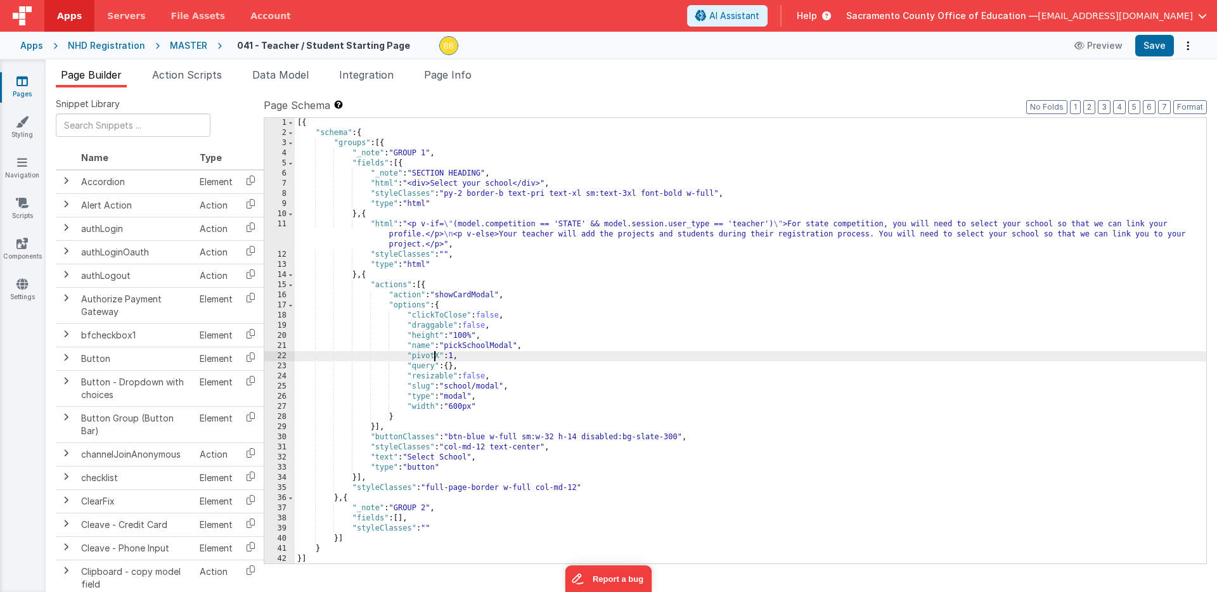
click at [432, 356] on div "[{ "schema" : { "groups" : [{ "_note" : "GROUP 1" , "fields" : [{ "_note" : "SE…" at bounding box center [750, 351] width 911 height 466
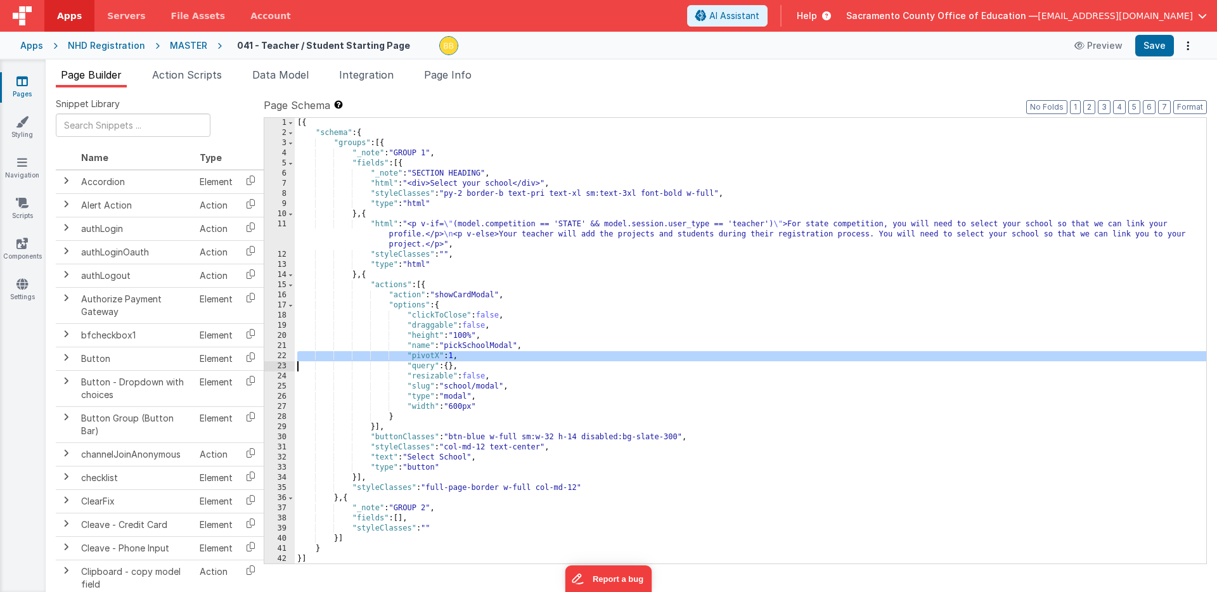
click at [432, 358] on div "[{ "schema" : { "groups" : [{ "_note" : "GROUP 1" , "fields" : [{ "_note" : "SE…" at bounding box center [750, 351] width 911 height 466
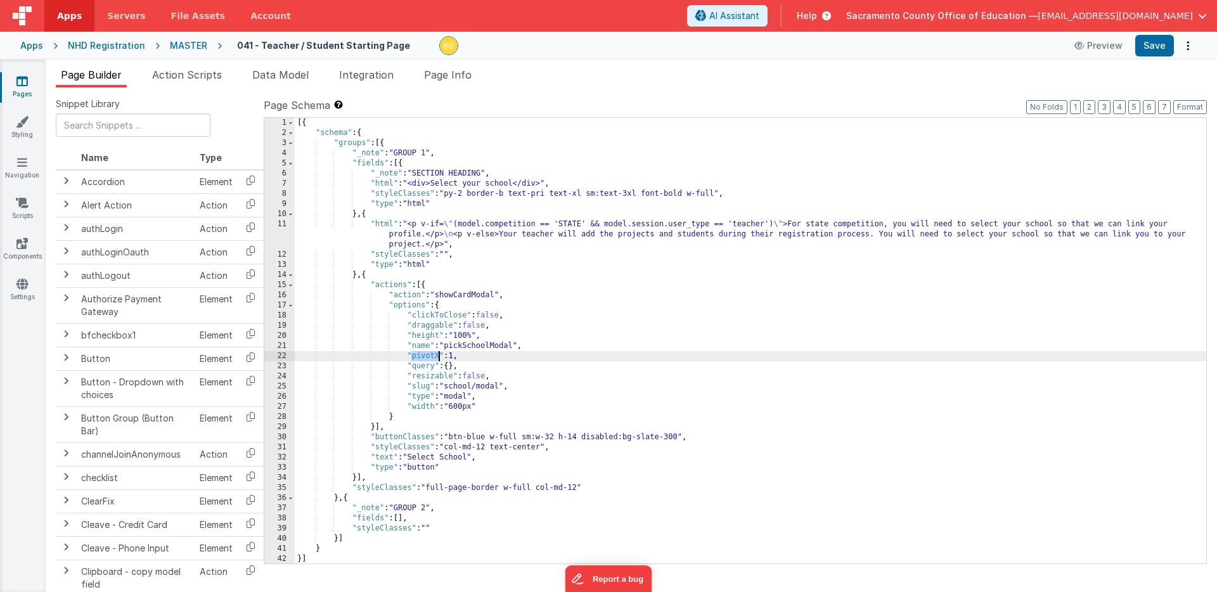
click at [432, 358] on div "[{ "schema" : { "groups" : [{ "_note" : "GROUP 1" , "fields" : [{ "_note" : "SE…" at bounding box center [750, 351] width 911 height 466
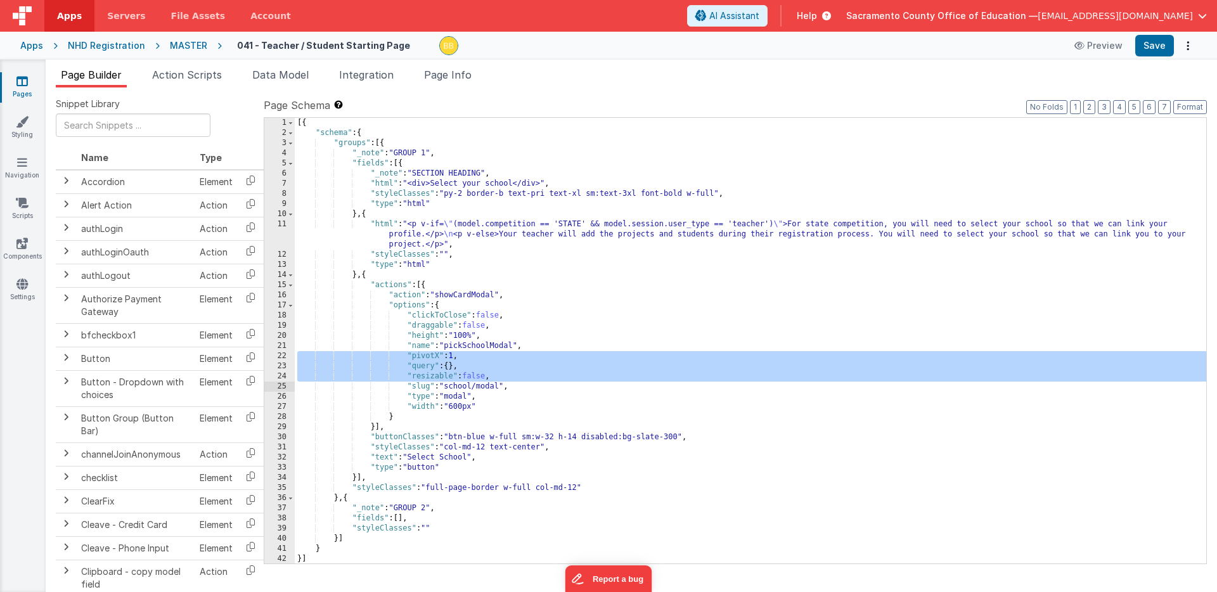
drag, startPoint x: 432, startPoint y: 358, endPoint x: 431, endPoint y: 375, distance: 16.5
click at [431, 375] on div "[{ "schema" : { "groups" : [{ "_note" : "GROUP 1" , "fields" : [{ "_note" : "SE…" at bounding box center [750, 351] width 911 height 466
click at [23, 77] on icon at bounding box center [21, 81] width 11 height 13
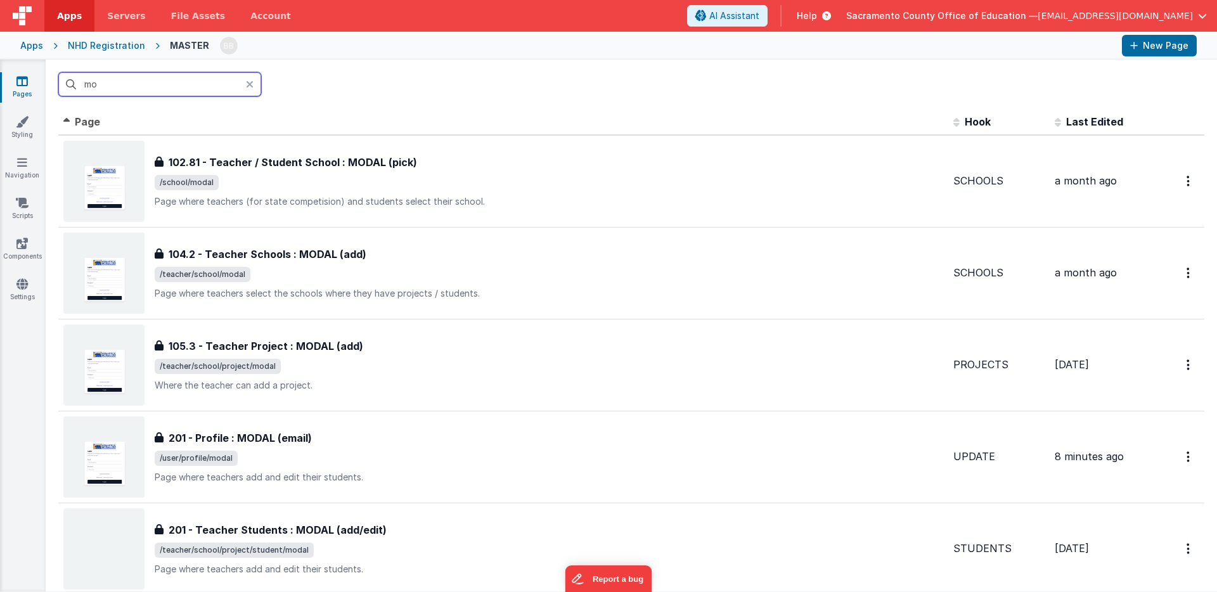
type input "m"
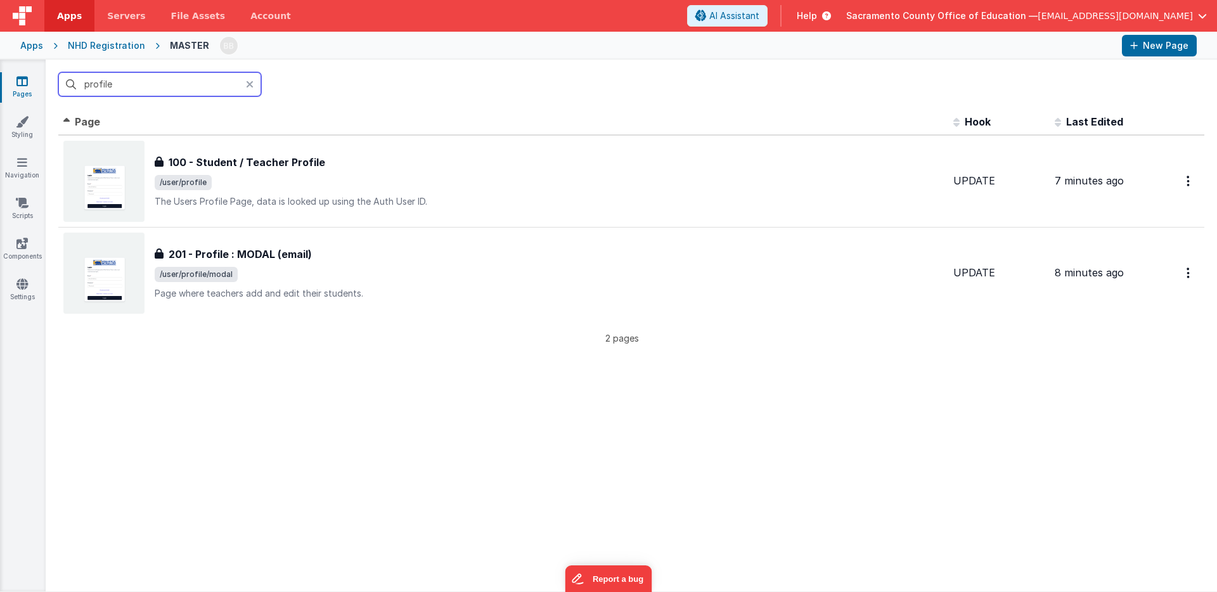
type input "profile"
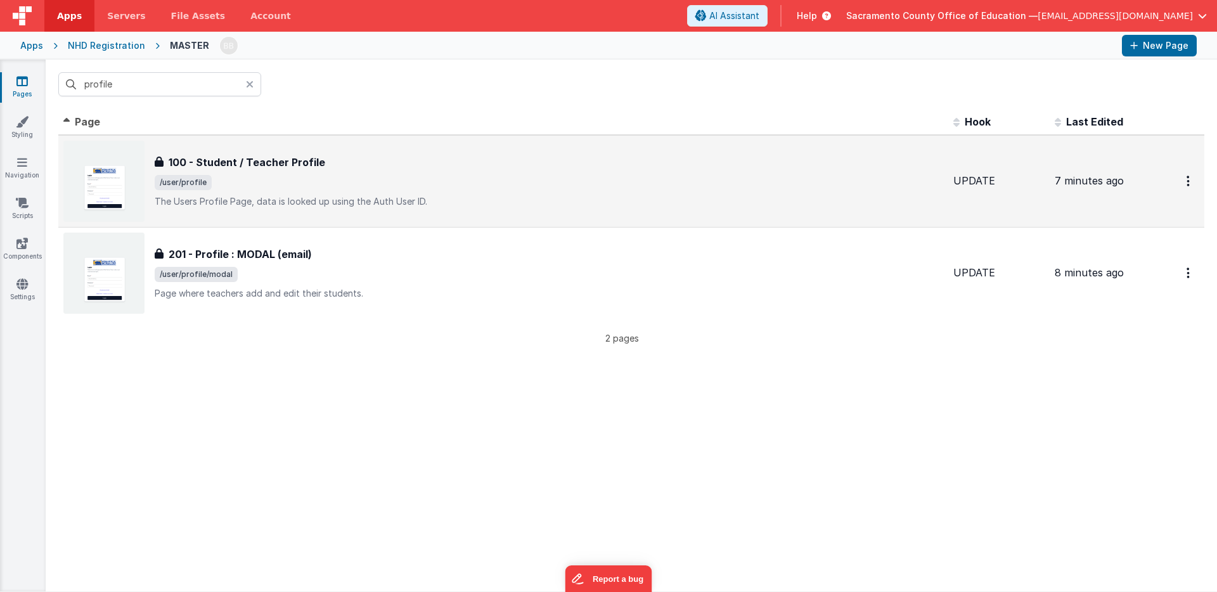
click at [239, 163] on h3 "100 - Student / Teacher Profile" at bounding box center [247, 162] width 157 height 15
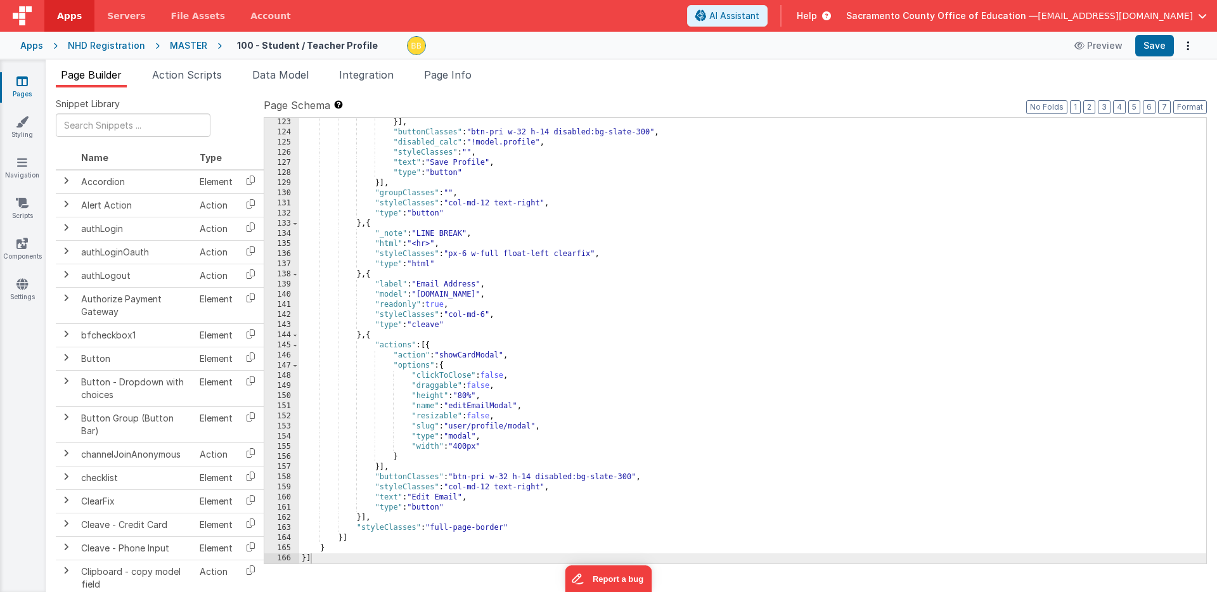
scroll to position [1268, 0]
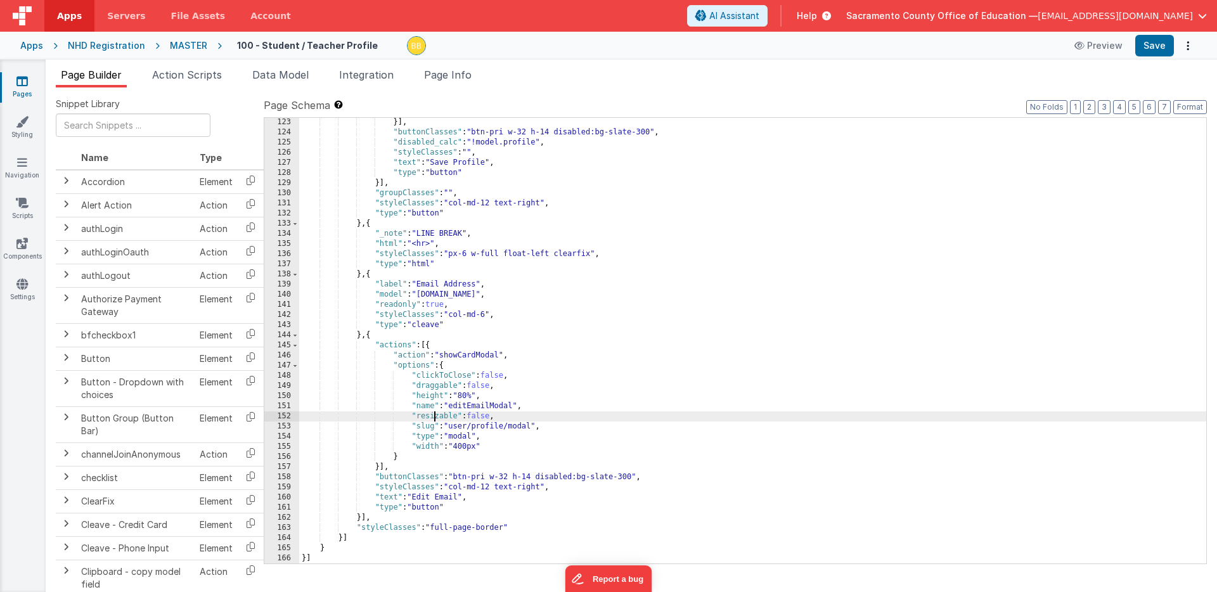
click at [436, 418] on div "}] , "buttonClasses" : "btn-pri w-32 h-14 disabled:bg-slate-300" , "disabled_ca…" at bounding box center [752, 350] width 907 height 466
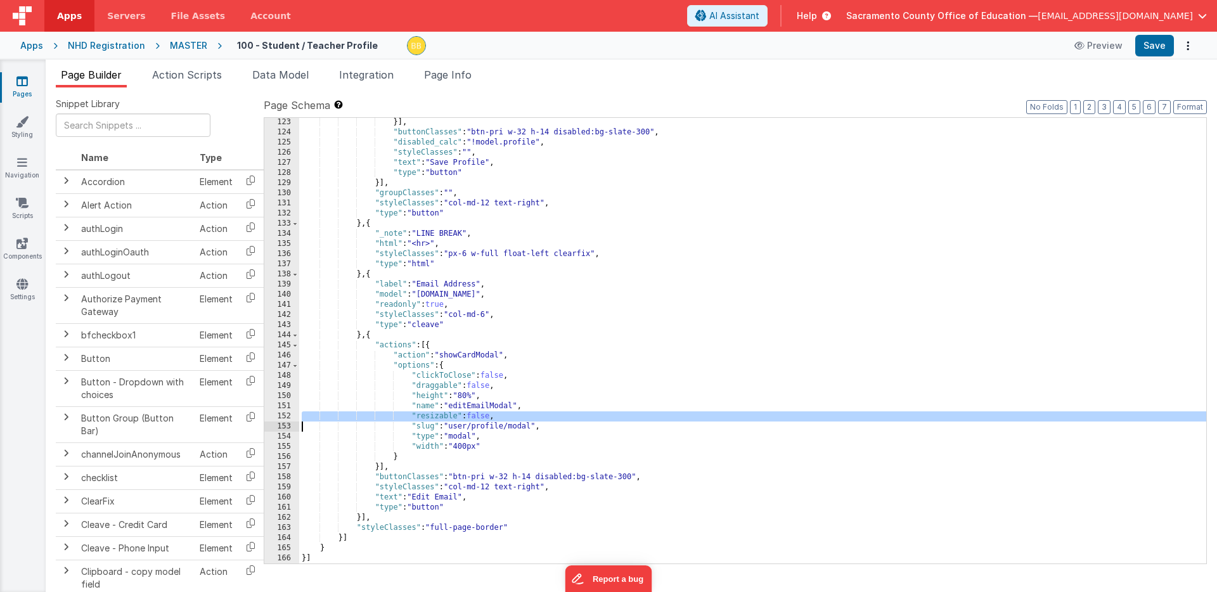
click at [436, 418] on div "}] , "buttonClasses" : "btn-pri w-32 h-14 disabled:bg-slate-300" , "disabled_ca…" at bounding box center [752, 350] width 907 height 466
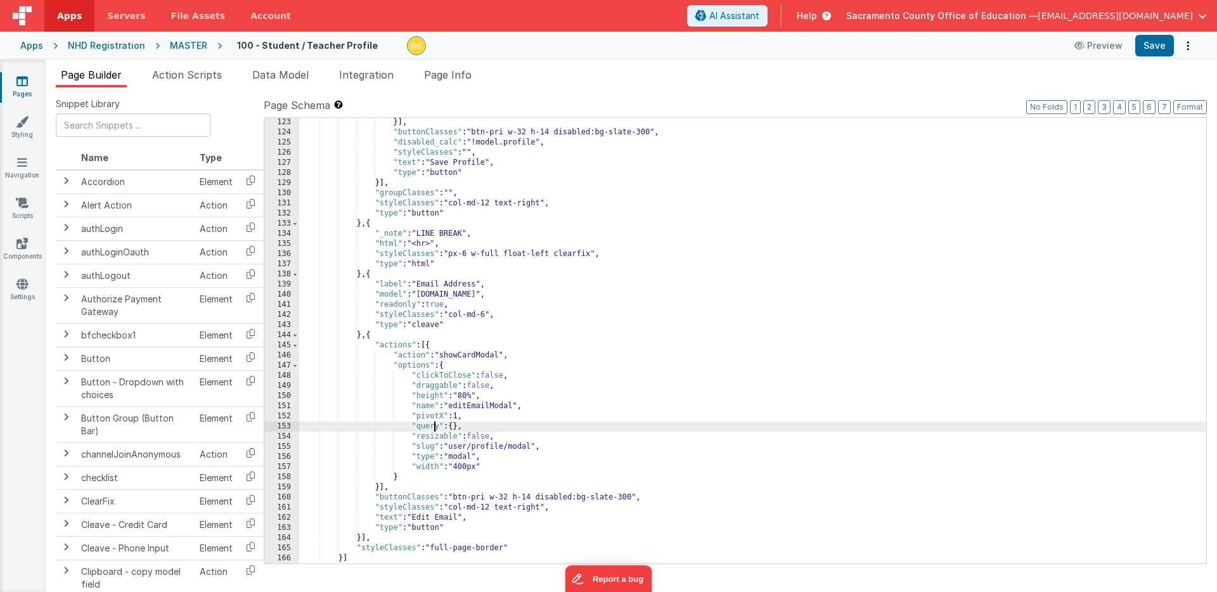
click at [434, 427] on div "}] , "buttonClasses" : "btn-pri w-32 h-14 disabled:bg-slate-300" , "disabled_ca…" at bounding box center [752, 350] width 907 height 466
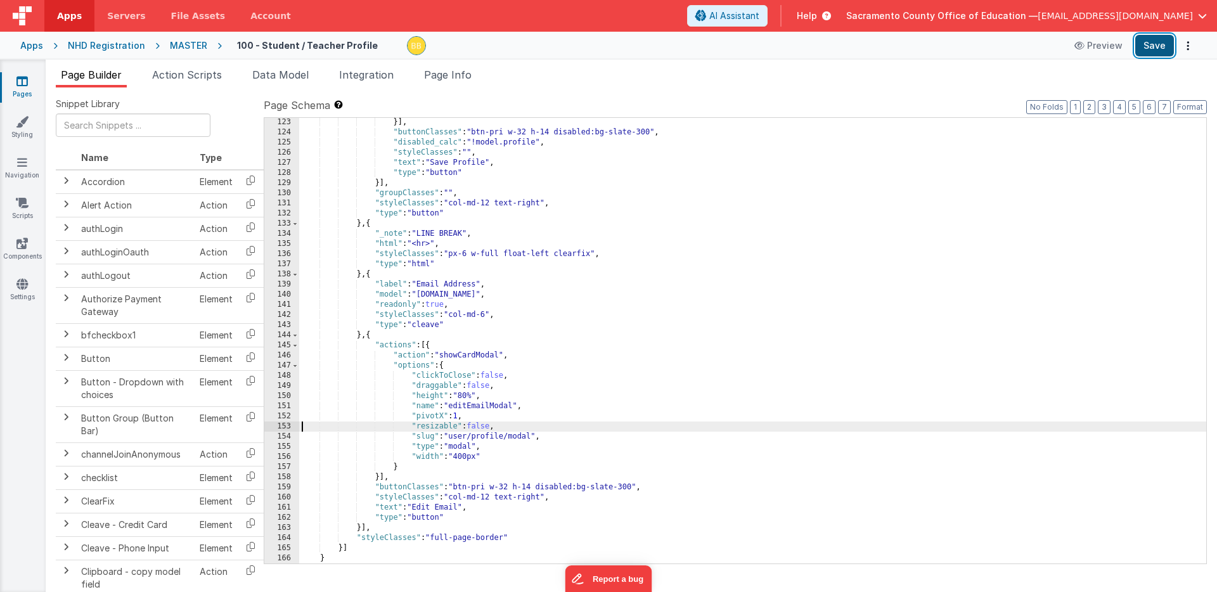
click at [1159, 43] on button "Save" at bounding box center [1154, 46] width 39 height 22
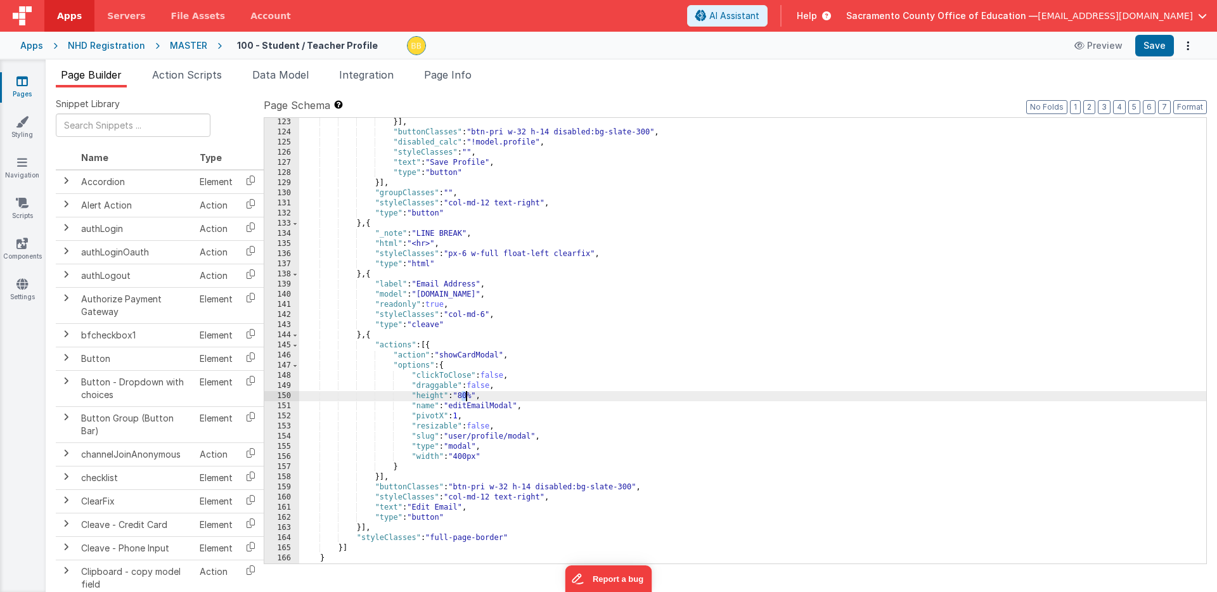
click at [467, 396] on div "}] , "buttonClasses" : "btn-pri w-32 h-14 disabled:bg-slate-300" , "disabled_ca…" at bounding box center [752, 350] width 907 height 466
click at [1156, 41] on button "Save" at bounding box center [1154, 46] width 39 height 22
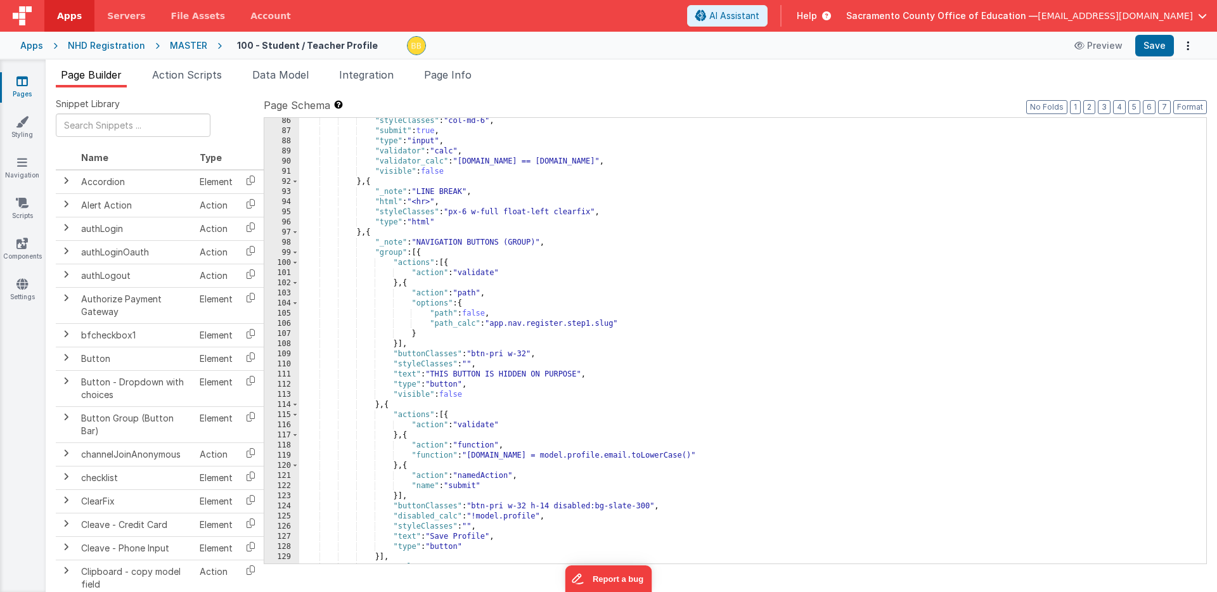
scroll to position [882, 0]
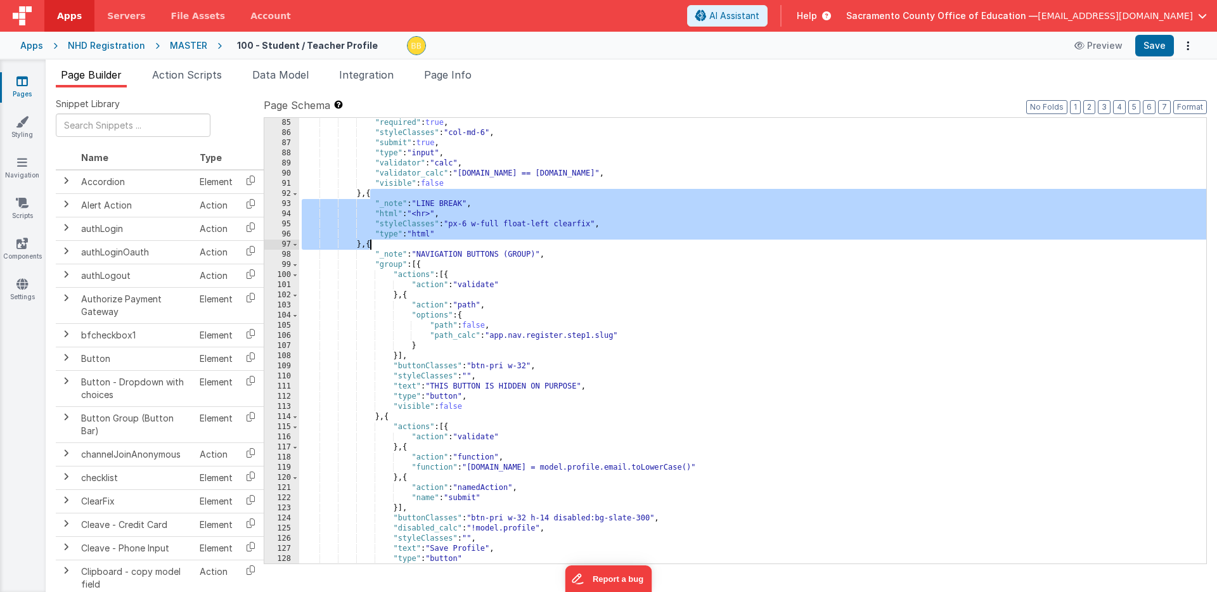
drag, startPoint x: 370, startPoint y: 195, endPoint x: 370, endPoint y: 243, distance: 48.2
click at [371, 241] on div ""required" : true , "styleClasses" : "col-md-6" , "submit" : true , "type" : "i…" at bounding box center [752, 351] width 907 height 466
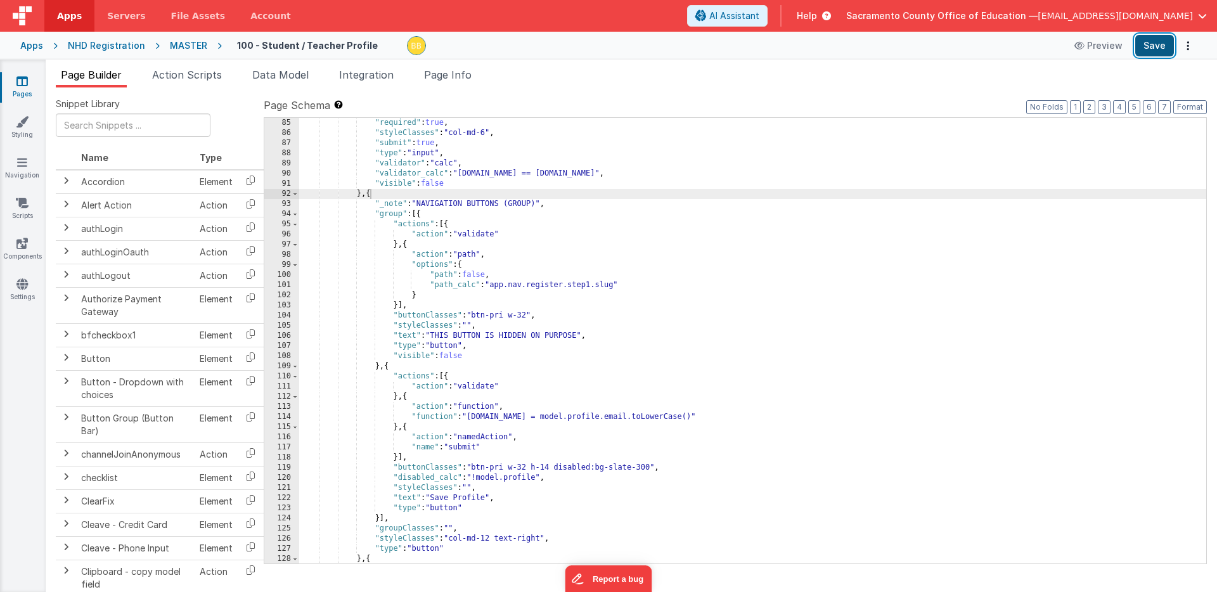
click at [1159, 44] on button "Save" at bounding box center [1154, 46] width 39 height 22
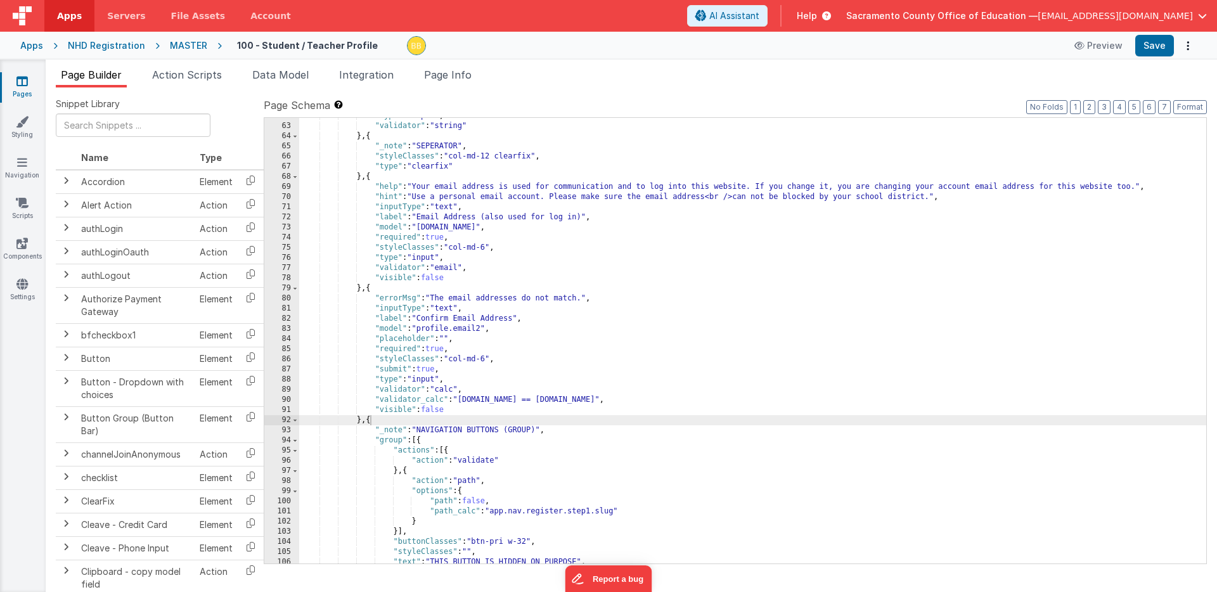
scroll to position [643, 0]
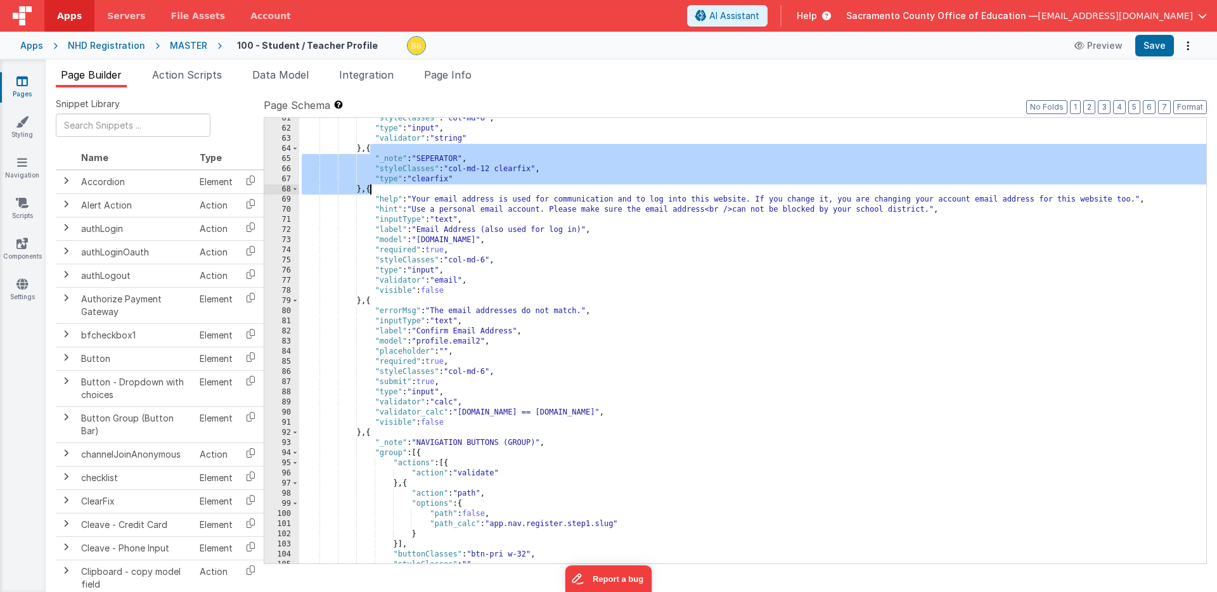
drag, startPoint x: 370, startPoint y: 150, endPoint x: 370, endPoint y: 187, distance: 37.4
click at [370, 187] on div ""styleClasses" : "col-md-6" , "type" : "input" , "validator" : "string" } , { "…" at bounding box center [752, 346] width 907 height 466
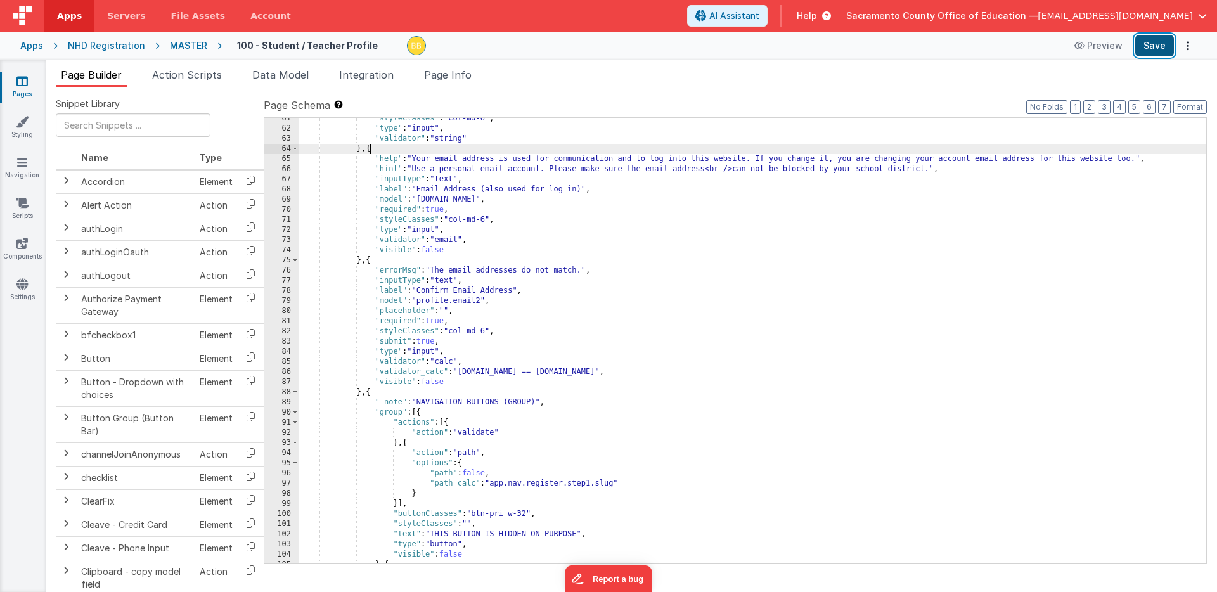
click at [1159, 47] on button "Save" at bounding box center [1154, 46] width 39 height 22
click at [370, 150] on div ""styleClasses" : "col-md-6" , "type" : "input" , "validator" : "string" } , { "…" at bounding box center [752, 346] width 907 height 466
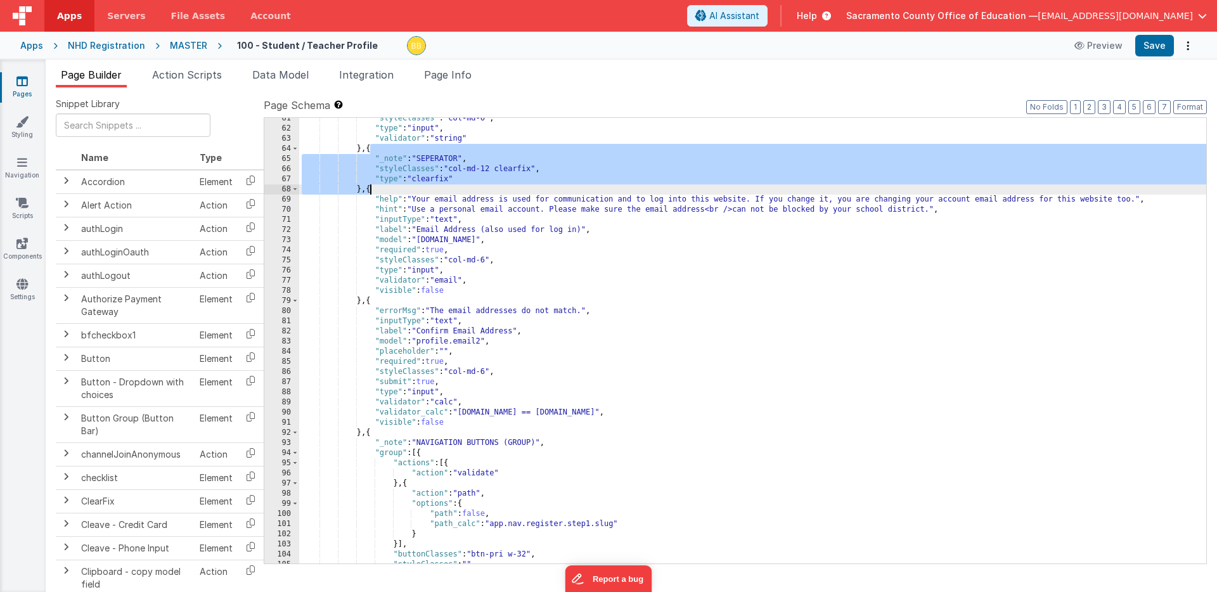
click at [402, 192] on div ""styleClasses" : "col-md-6" , "type" : "input" , "validator" : "string" } , { "…" at bounding box center [752, 346] width 907 height 466
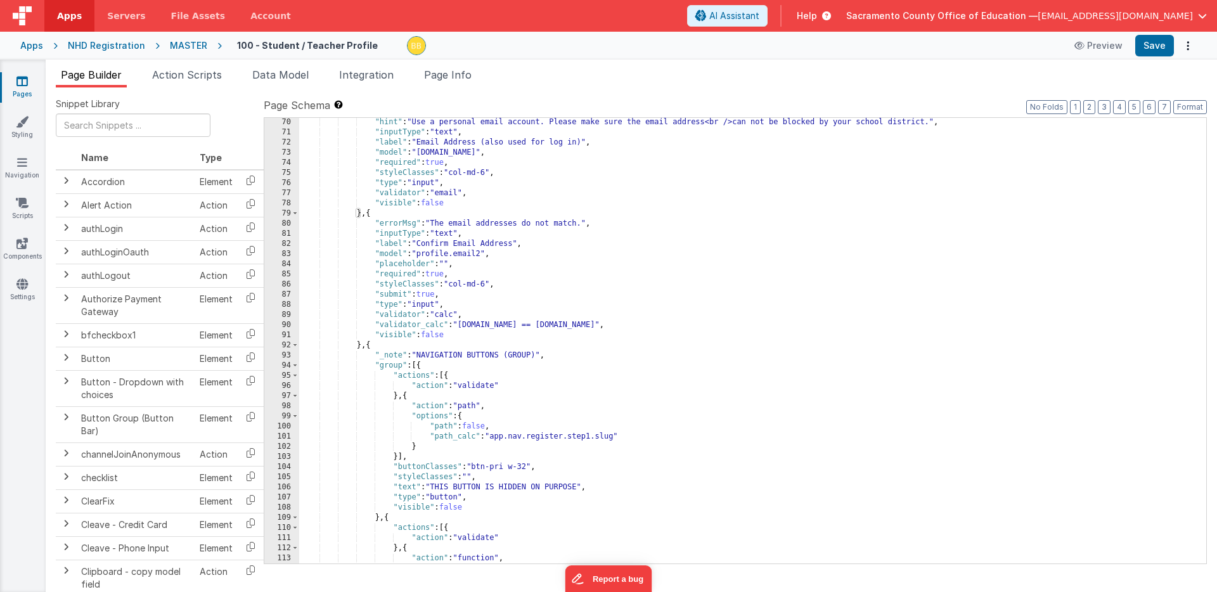
scroll to position [873, 0]
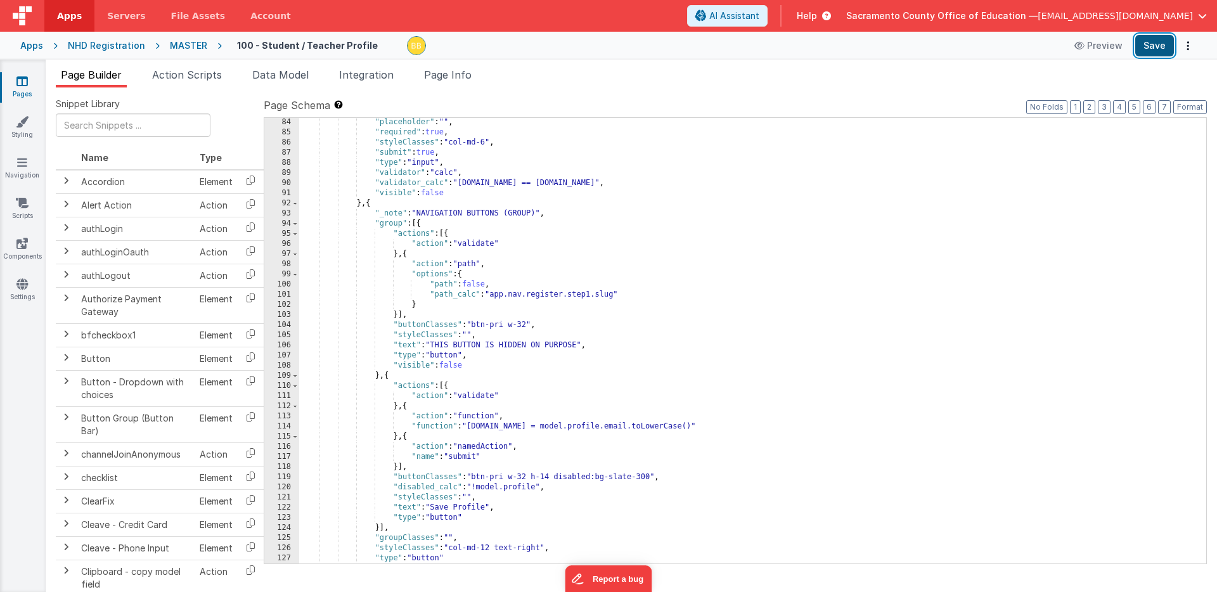
click at [1166, 42] on button "Save" at bounding box center [1154, 46] width 39 height 22
click at [24, 82] on icon at bounding box center [21, 81] width 11 height 13
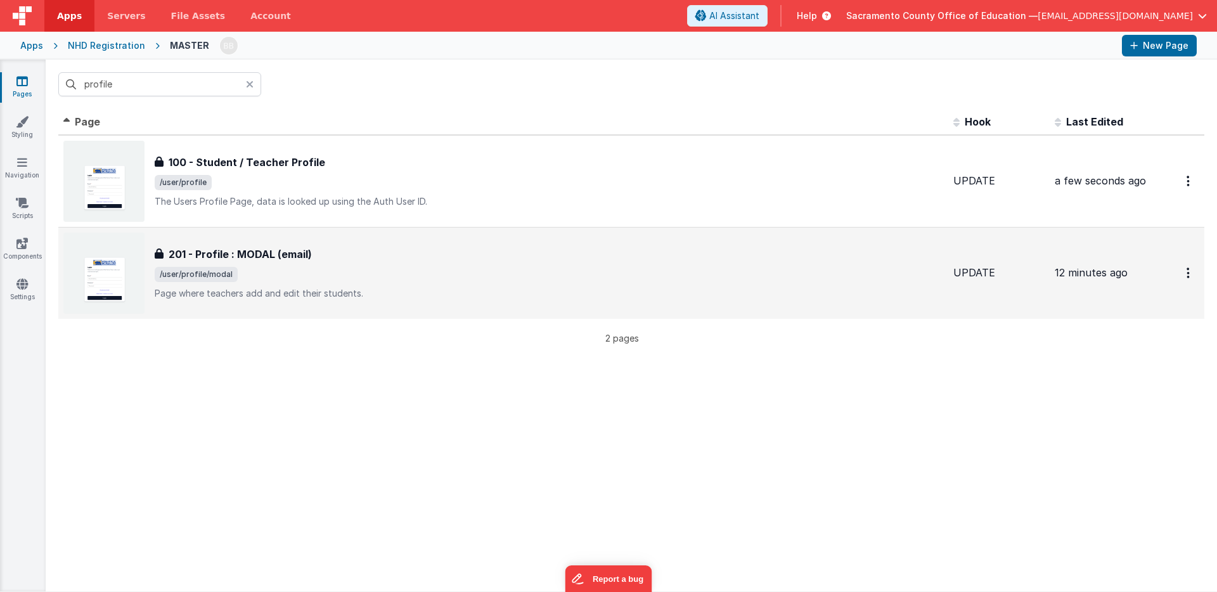
click at [217, 252] on h3 "201 - Profile : MODAL (email)" at bounding box center [240, 254] width 143 height 15
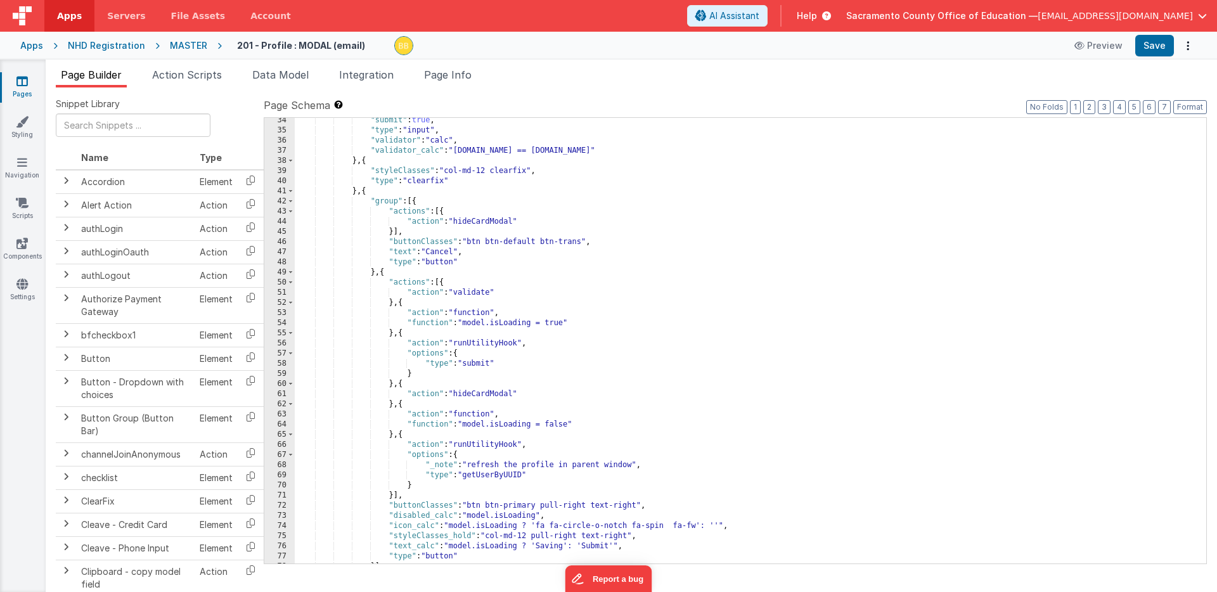
scroll to position [350, 0]
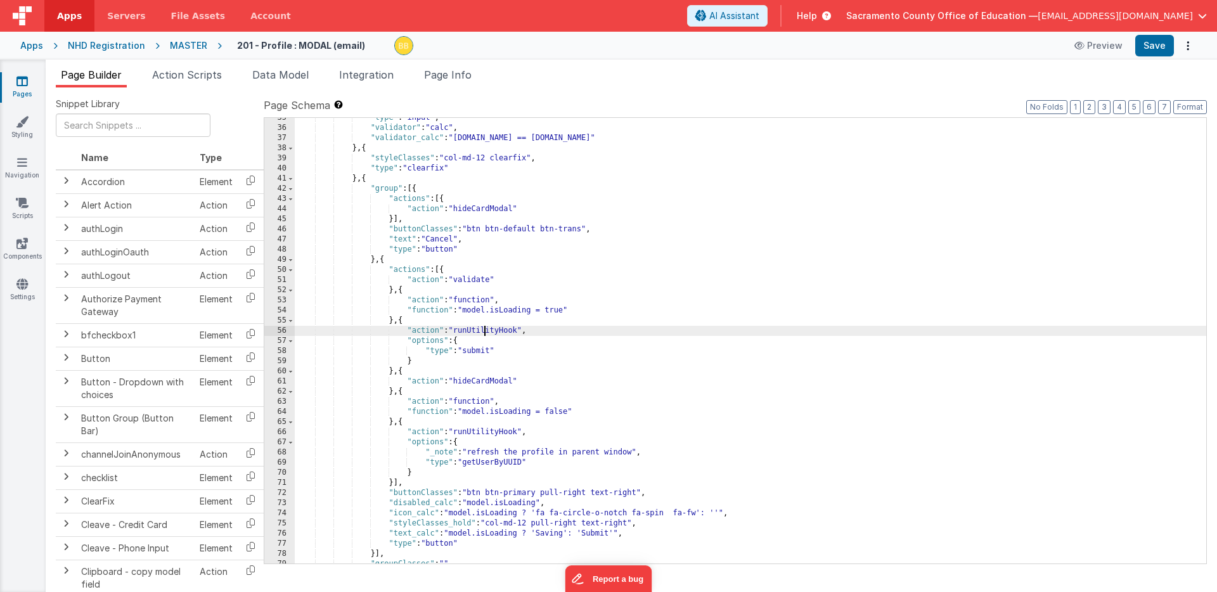
click at [482, 332] on div ""type" : "input" , "validator" : "calc" , "validator_calc" : "[DOMAIN_NAME] == …" at bounding box center [750, 346] width 911 height 466
click at [1157, 42] on button "Save" at bounding box center [1154, 46] width 39 height 22
click at [21, 78] on icon at bounding box center [21, 81] width 11 height 13
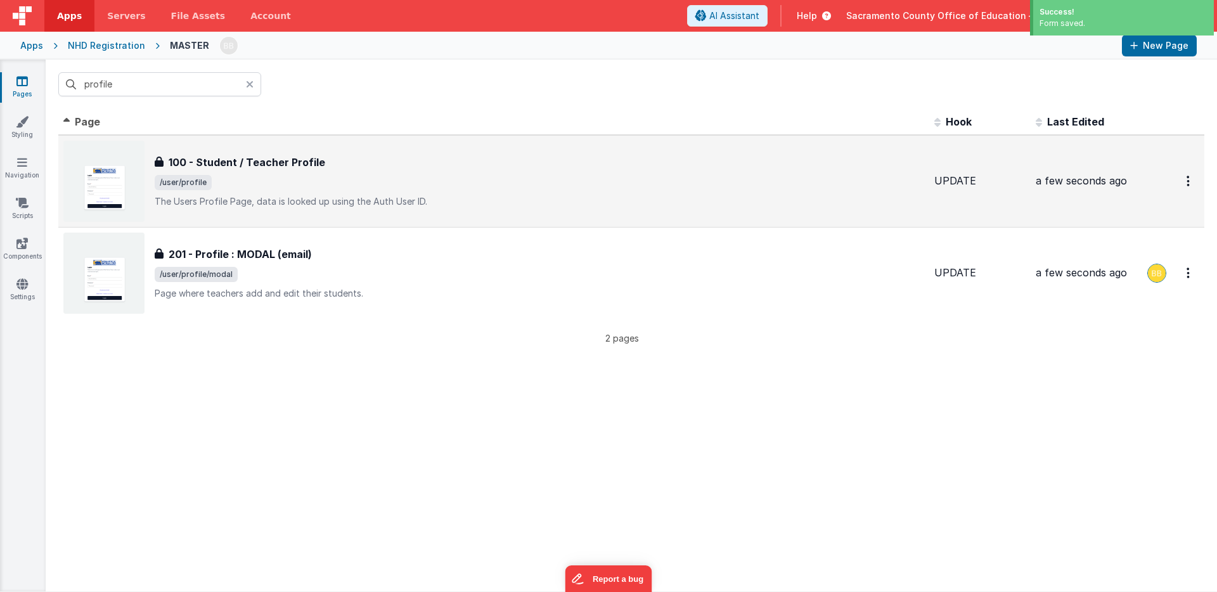
click at [247, 160] on h3 "100 - Student / Teacher Profile" at bounding box center [247, 162] width 157 height 15
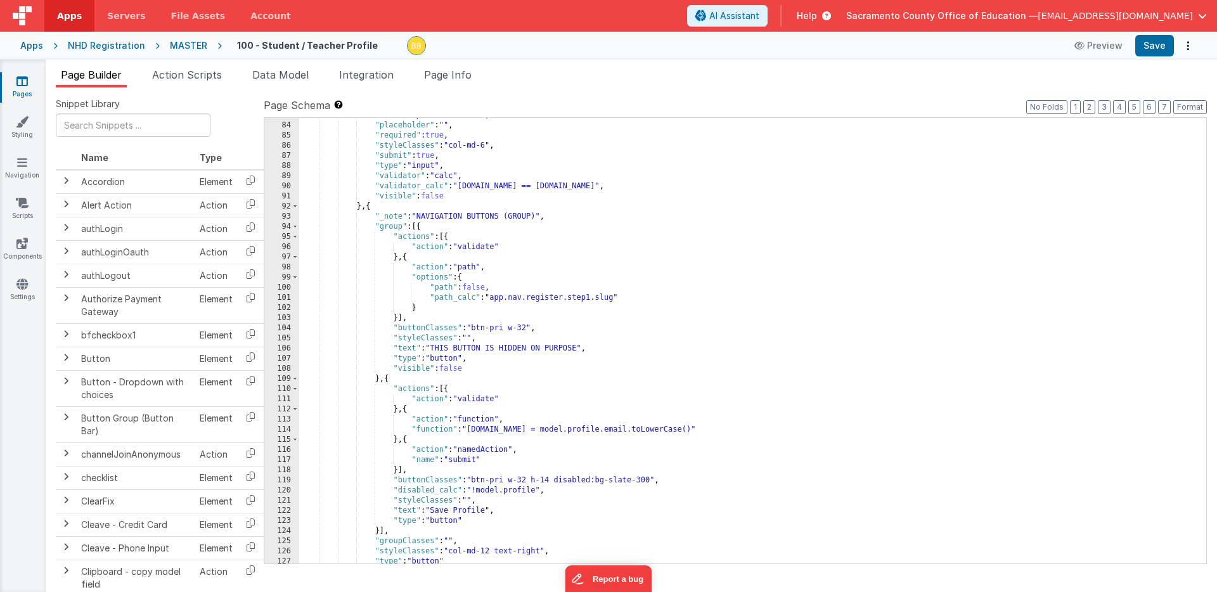
scroll to position [963, 0]
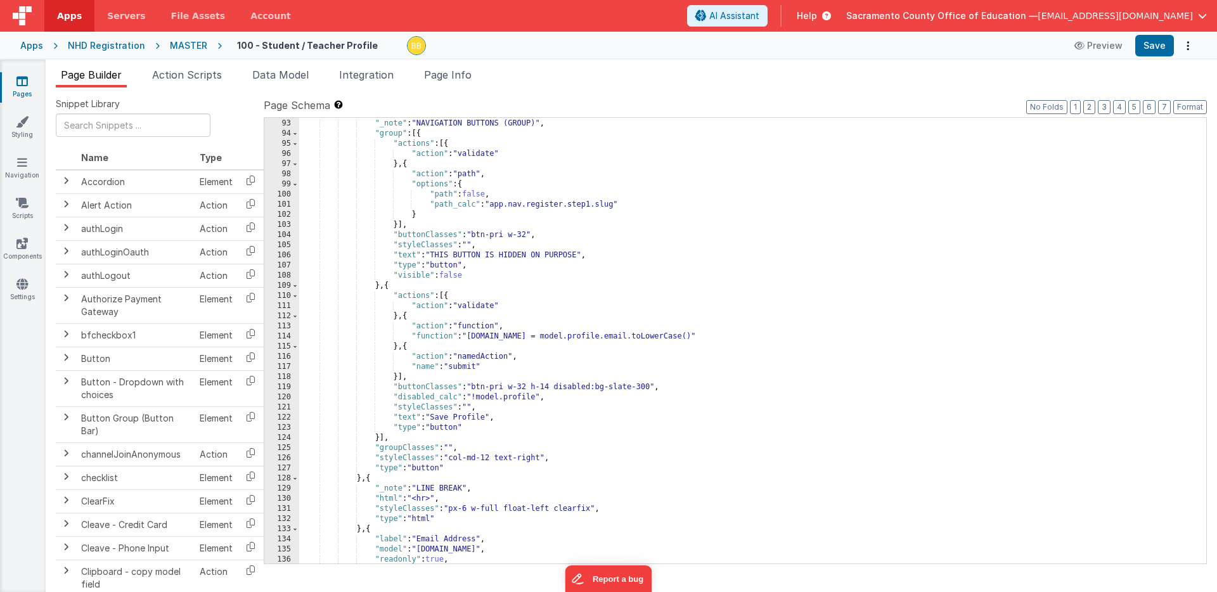
click at [432, 357] on div "} , { "_note" : "NAVIGATION BUTTONS (GROUP)" , "group" : [{ "actions" : [{ "act…" at bounding box center [752, 341] width 907 height 466
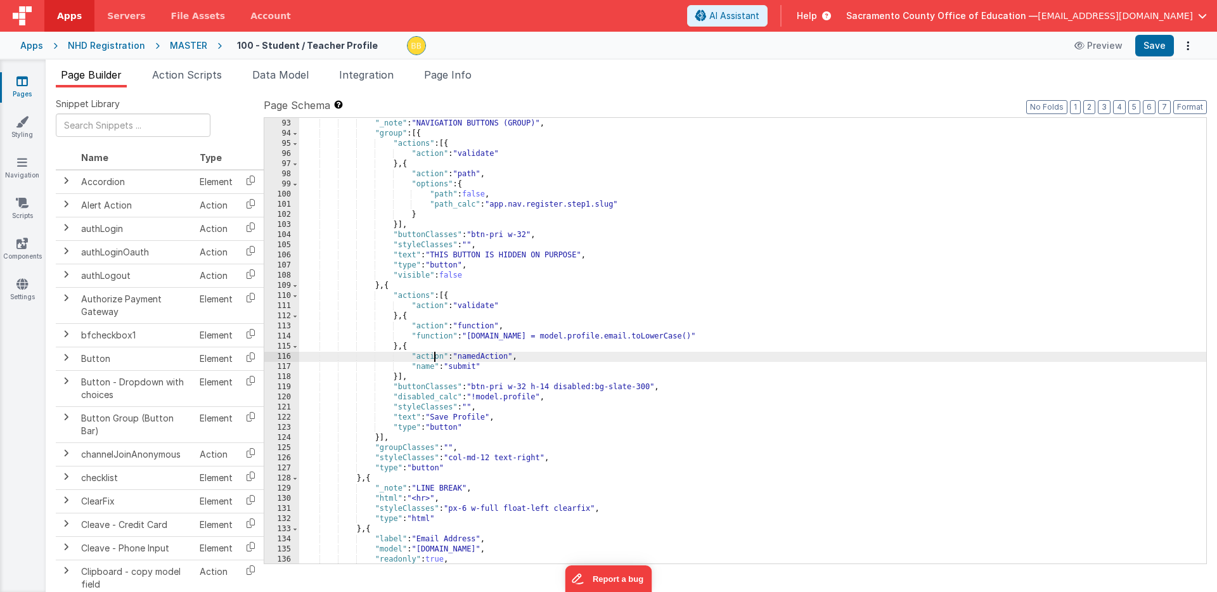
click at [432, 357] on div "} , { "_note" : "NAVIGATION BUTTONS (GROUP)" , "group" : [{ "actions" : [{ "act…" at bounding box center [752, 341] width 907 height 466
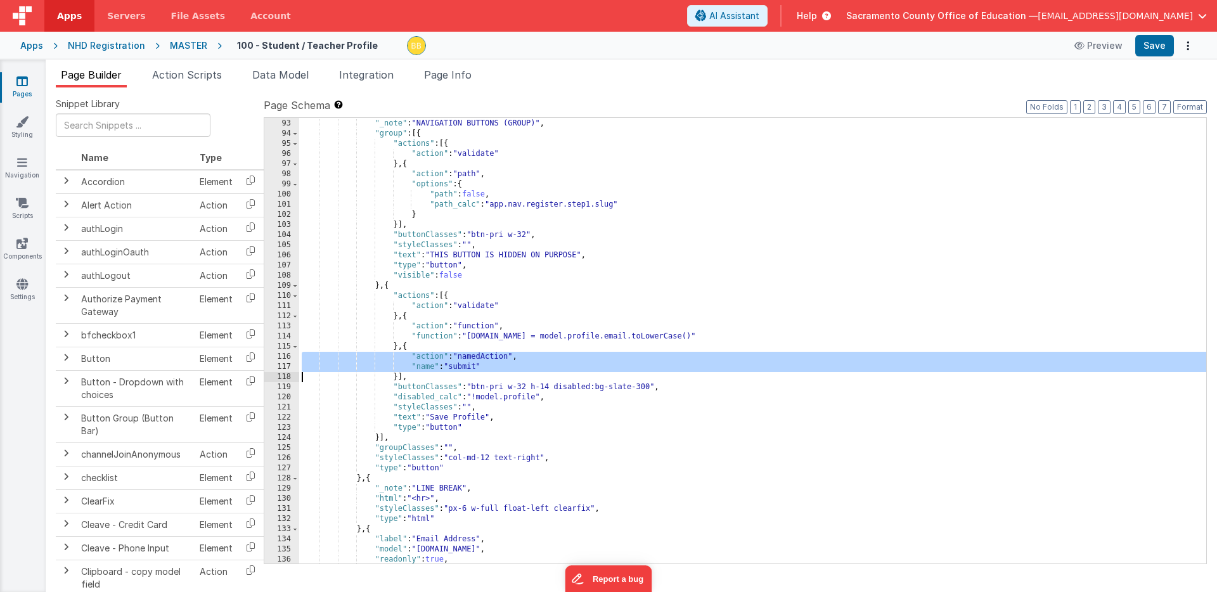
drag, startPoint x: 432, startPoint y: 357, endPoint x: 433, endPoint y: 364, distance: 6.4
click at [433, 364] on div "} , { "_note" : "NAVIGATION BUTTONS (GROUP)" , "group" : [{ "actions" : [{ "act…" at bounding box center [752, 341] width 907 height 466
click at [27, 77] on icon at bounding box center [21, 81] width 11 height 13
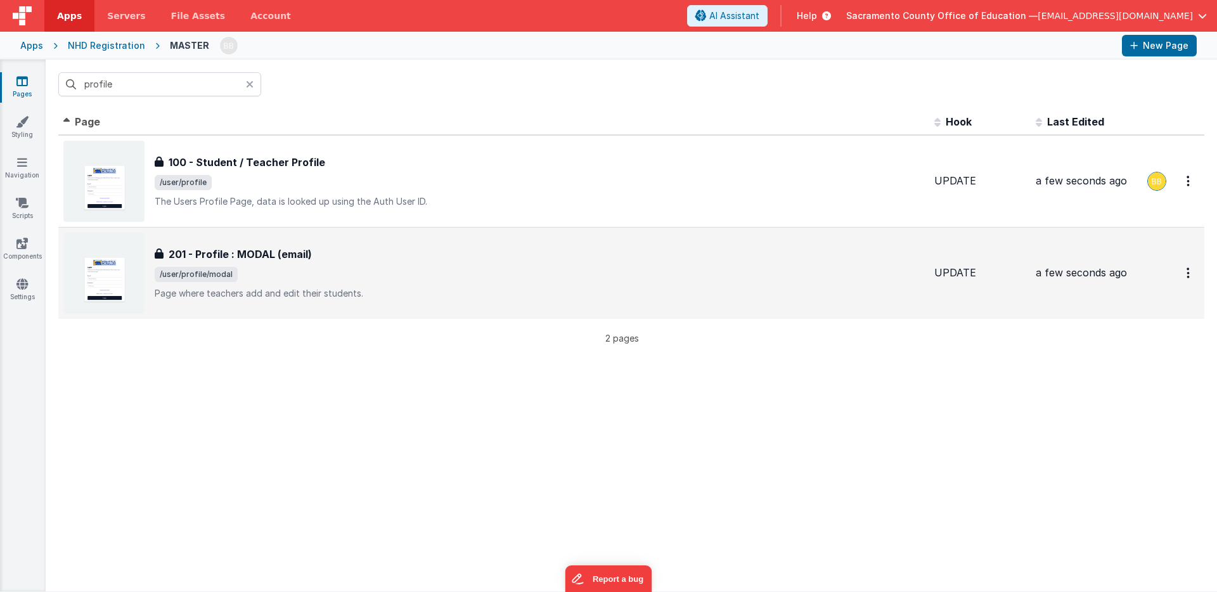
click at [217, 253] on h3 "201 - Profile : MODAL (email)" at bounding box center [240, 254] width 143 height 15
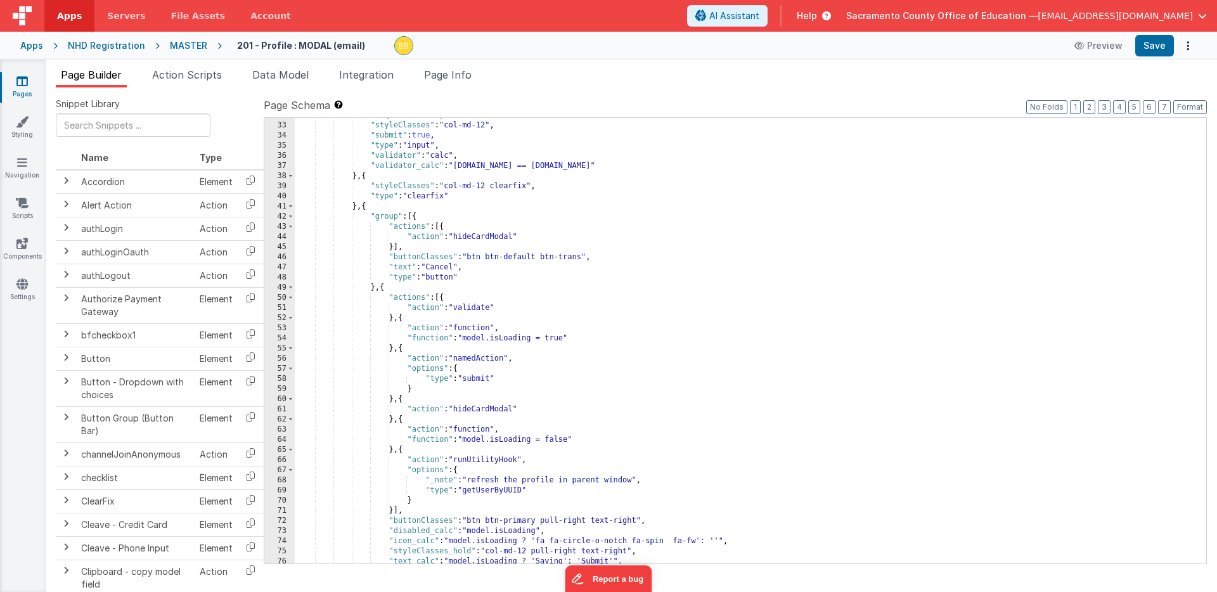
scroll to position [427, 0]
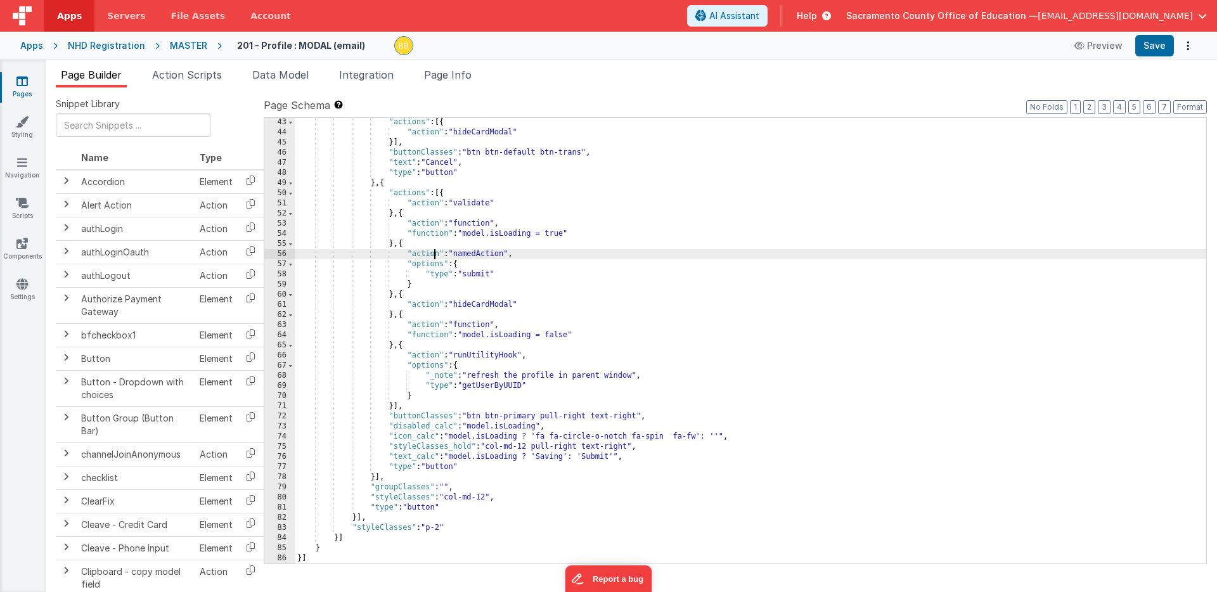
click at [435, 258] on div ""actions" : [{ "action" : "hideCardModal" }] , "buttonClasses" : "btn btn-defau…" at bounding box center [750, 350] width 911 height 466
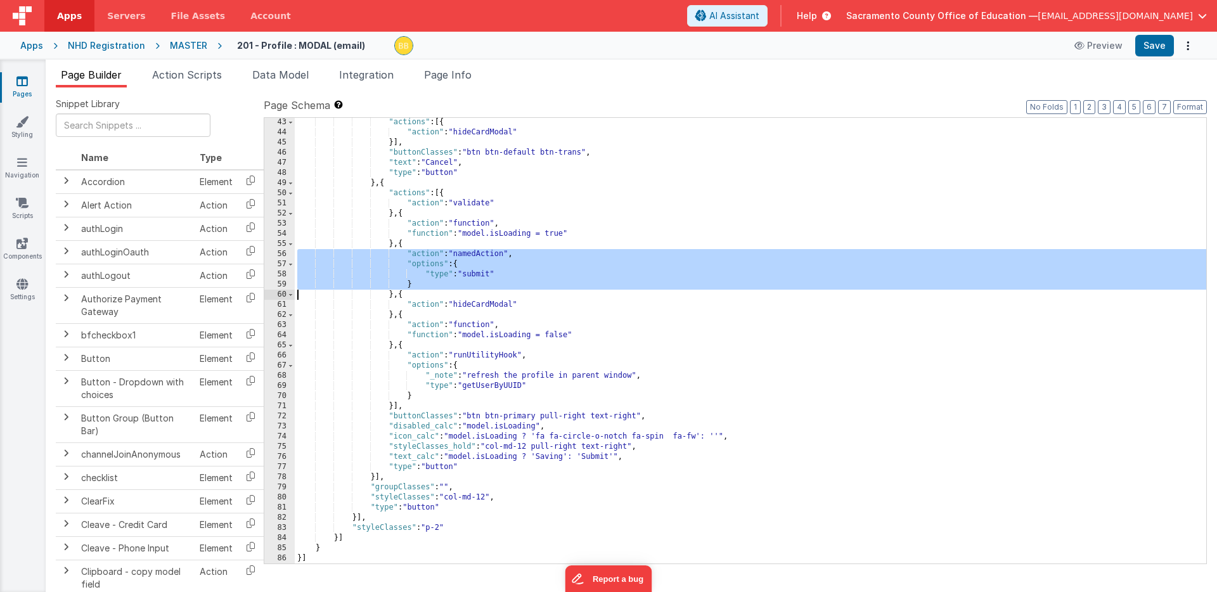
drag, startPoint x: 435, startPoint y: 258, endPoint x: 435, endPoint y: 282, distance: 24.1
click at [435, 282] on div ""actions" : [{ "action" : "hideCardModal" }] , "buttonClasses" : "btn btn-defau…" at bounding box center [750, 350] width 911 height 466
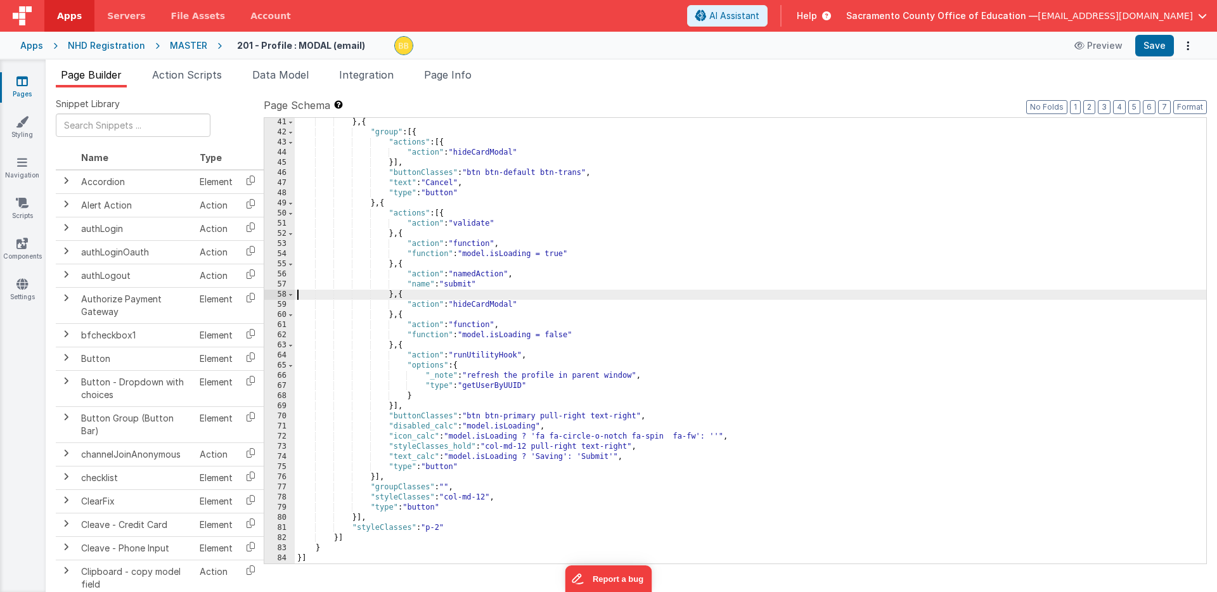
scroll to position [406, 0]
click at [1150, 44] on button "Save" at bounding box center [1154, 46] width 39 height 22
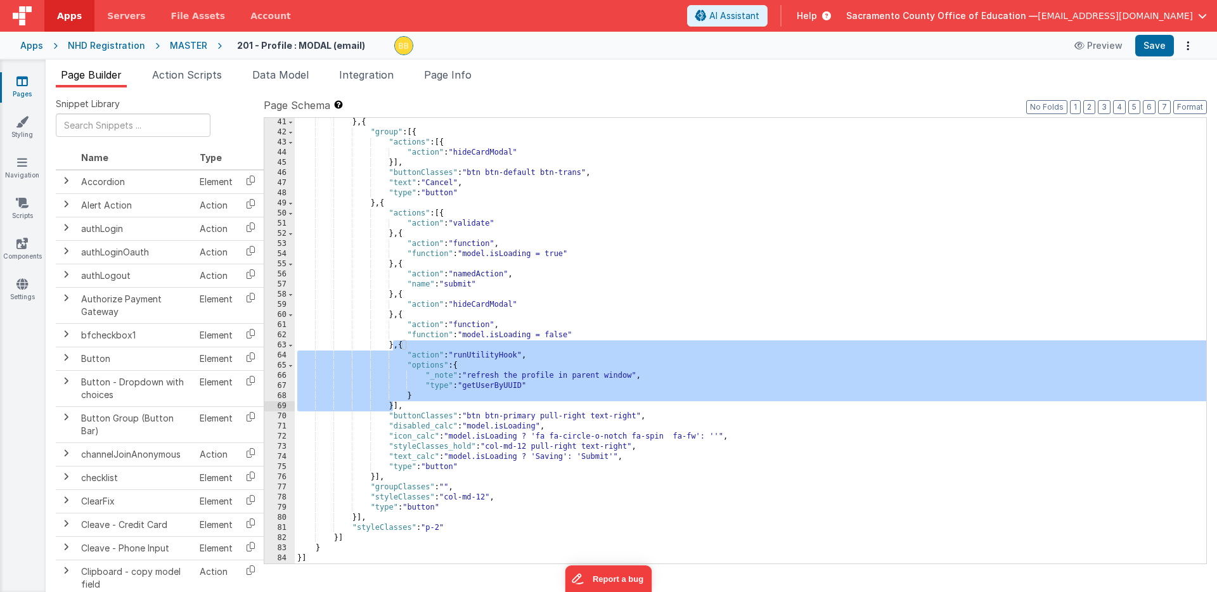
drag, startPoint x: 394, startPoint y: 347, endPoint x: 391, endPoint y: 404, distance: 57.7
click at [391, 404] on div "} , { "group" : [{ "actions" : [{ "action" : "hideCardModal" }] , "buttonClasse…" at bounding box center [750, 350] width 911 height 466
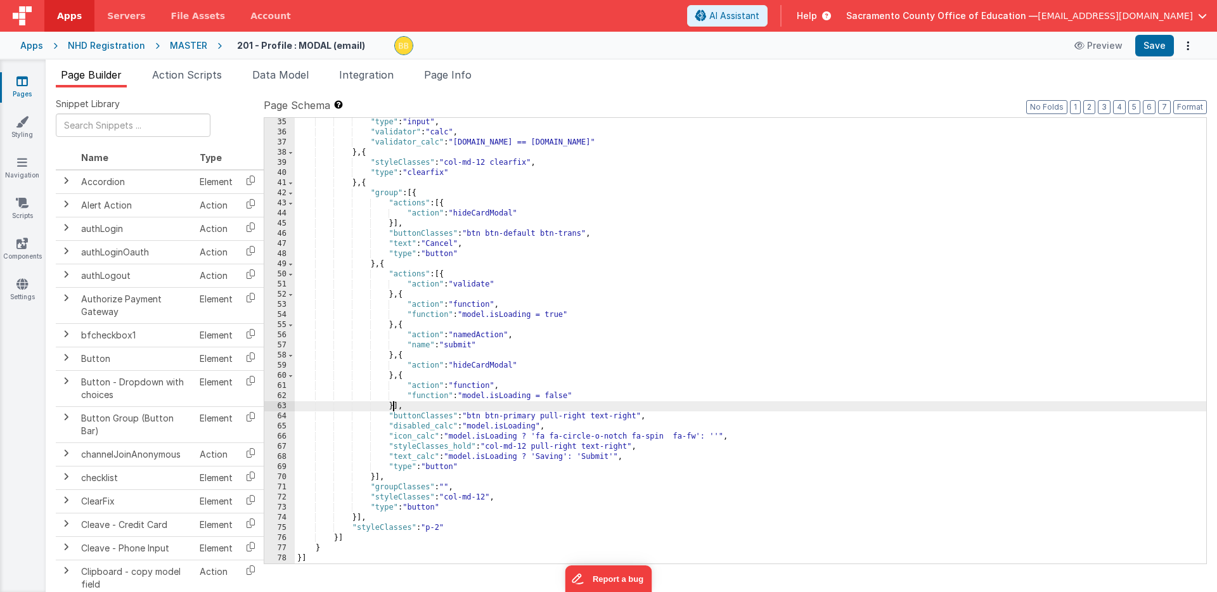
scroll to position [345, 0]
click at [1153, 48] on button "Save" at bounding box center [1154, 46] width 39 height 22
click at [23, 80] on icon at bounding box center [21, 81] width 11 height 13
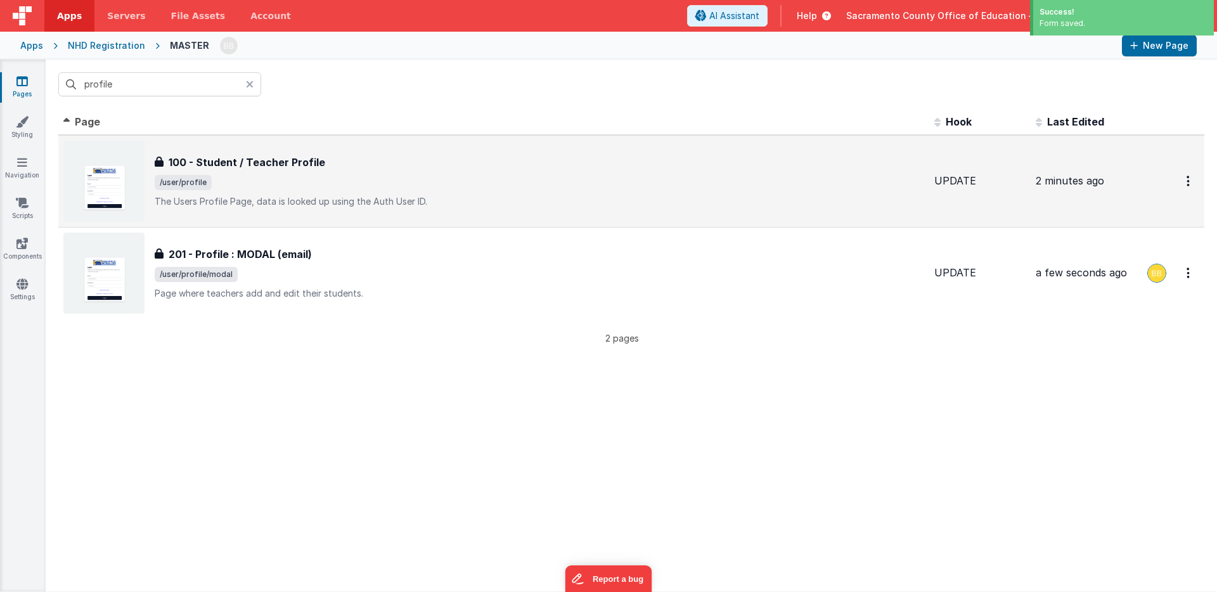
click at [224, 160] on h3 "100 - Student / Teacher Profile" at bounding box center [247, 162] width 157 height 15
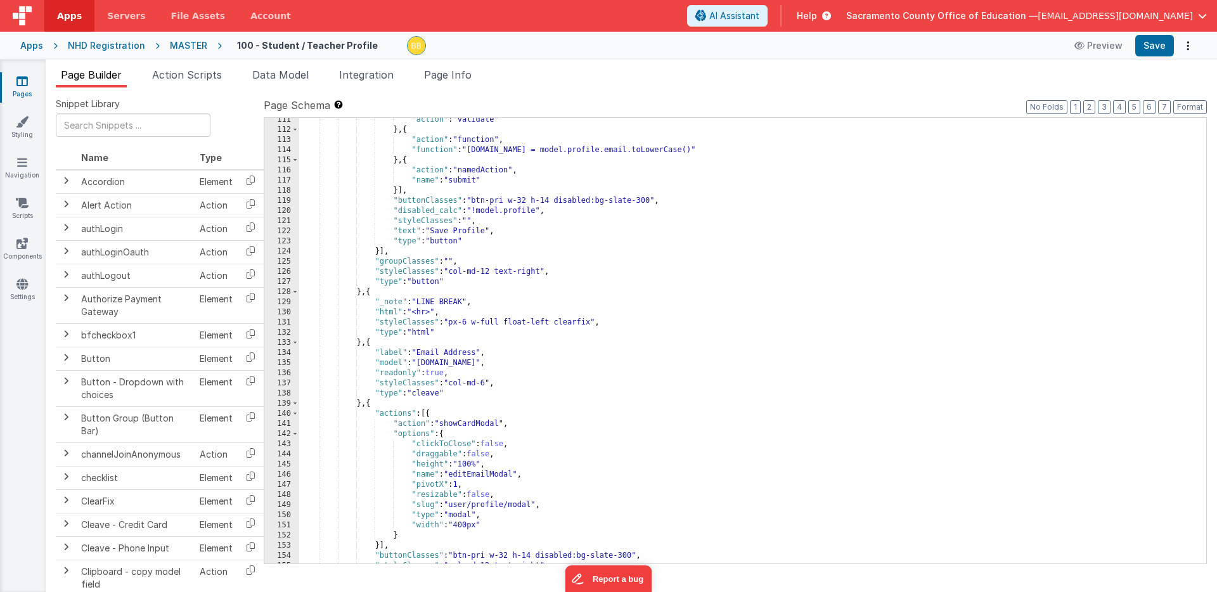
scroll to position [1228, 0]
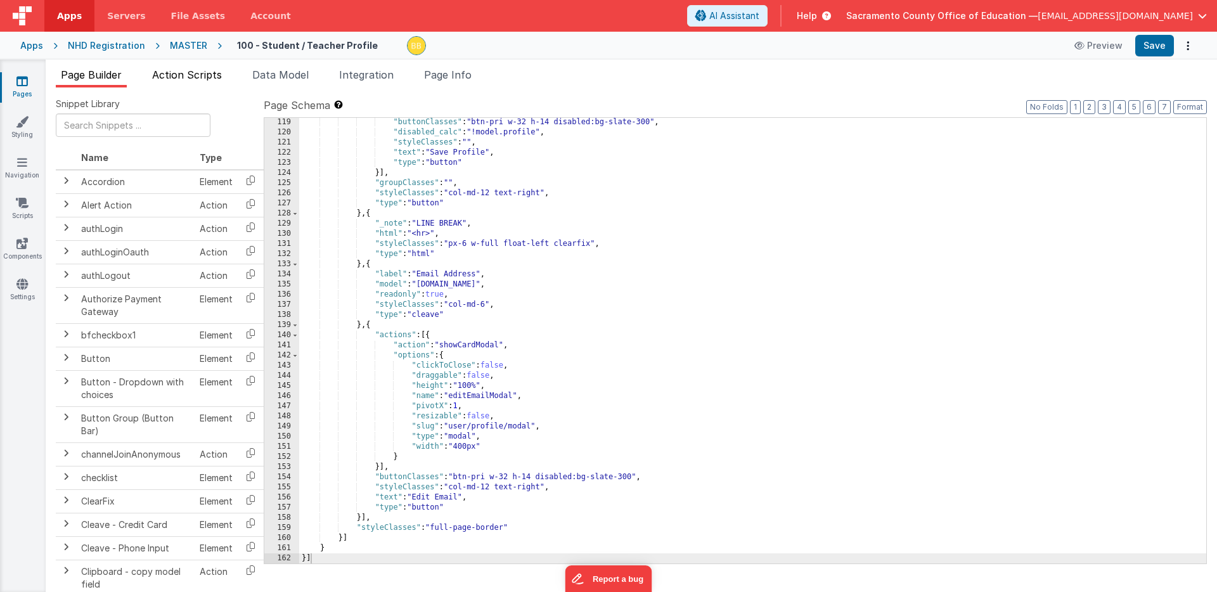
click at [196, 72] on span "Action Scripts" at bounding box center [187, 74] width 70 height 13
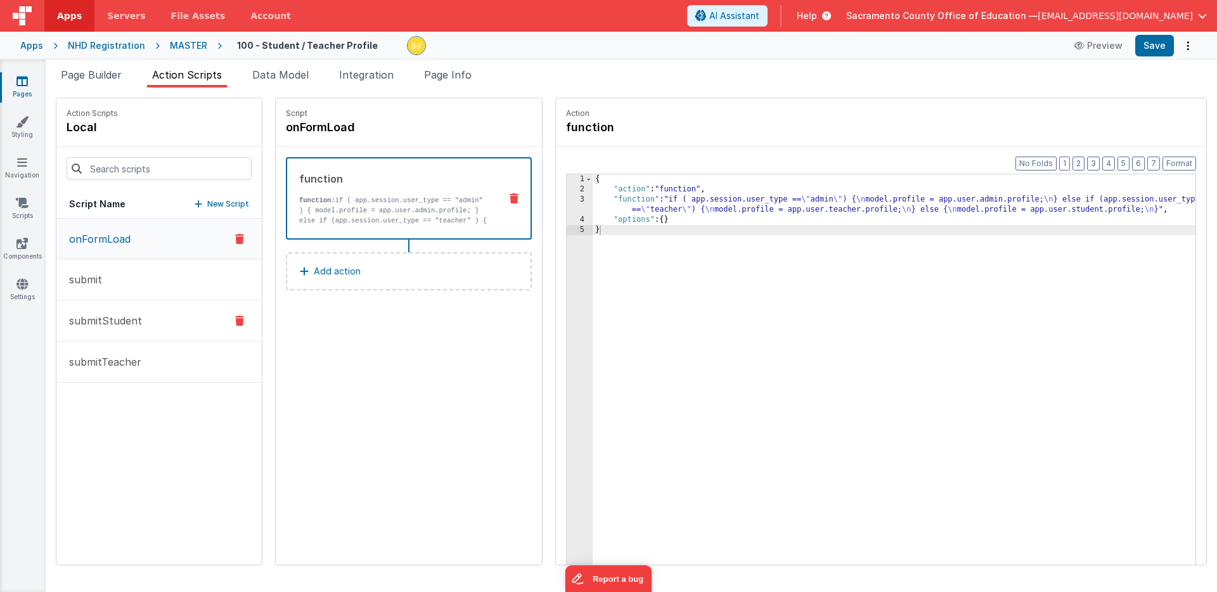
click at [110, 318] on p "submitStudent" at bounding box center [101, 320] width 80 height 15
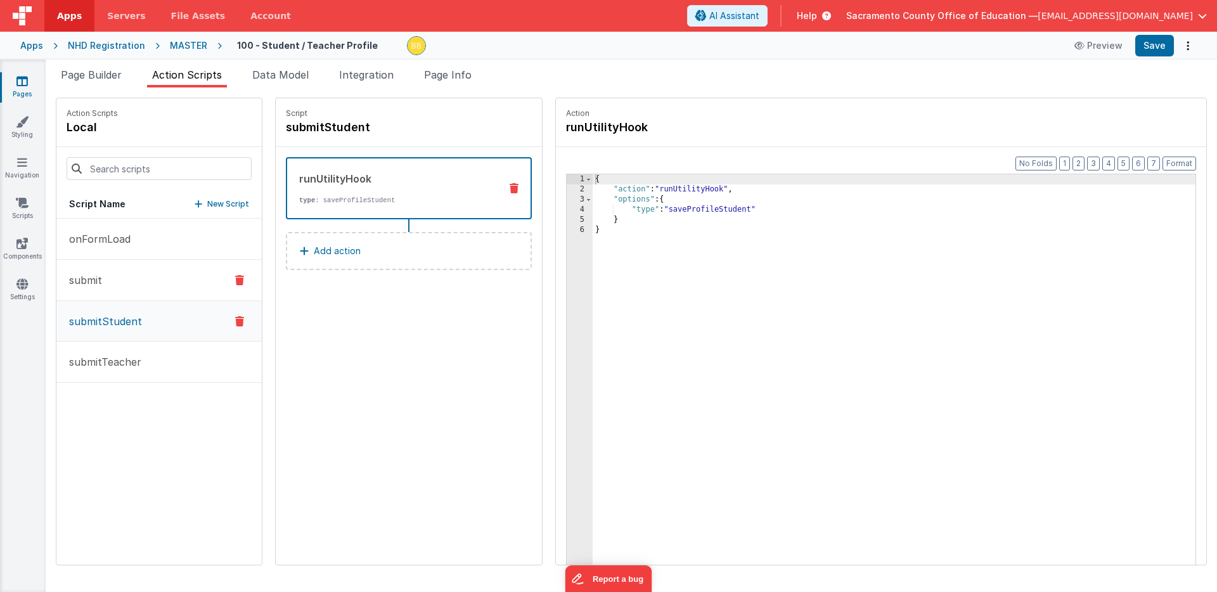
click at [97, 271] on button "submit" at bounding box center [158, 280] width 205 height 41
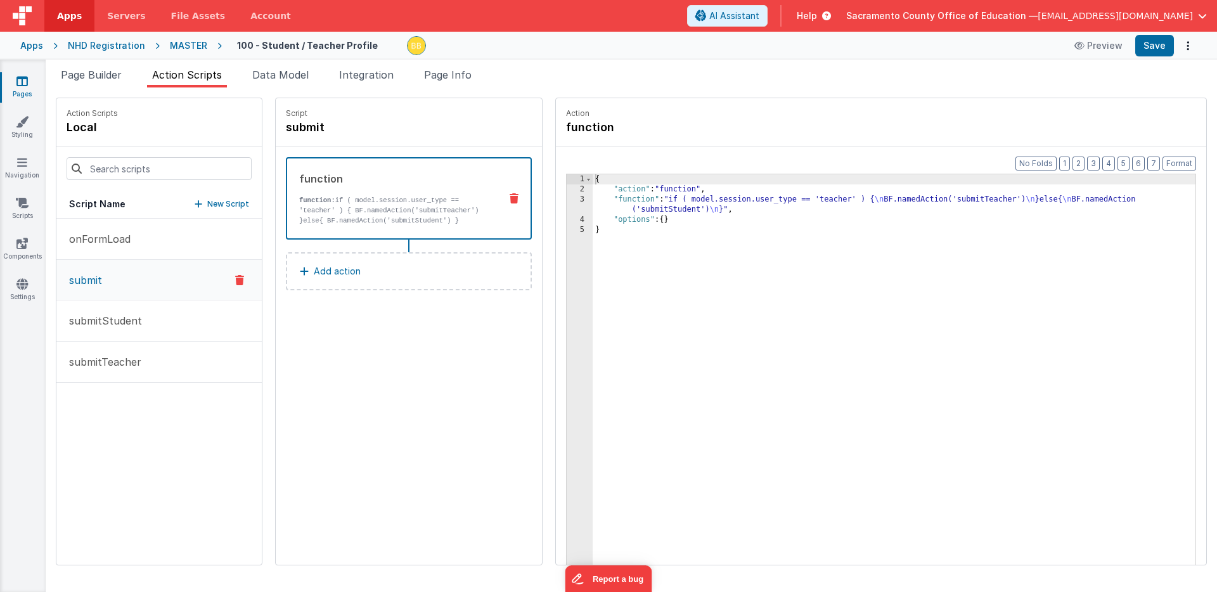
click at [22, 80] on icon at bounding box center [21, 81] width 11 height 13
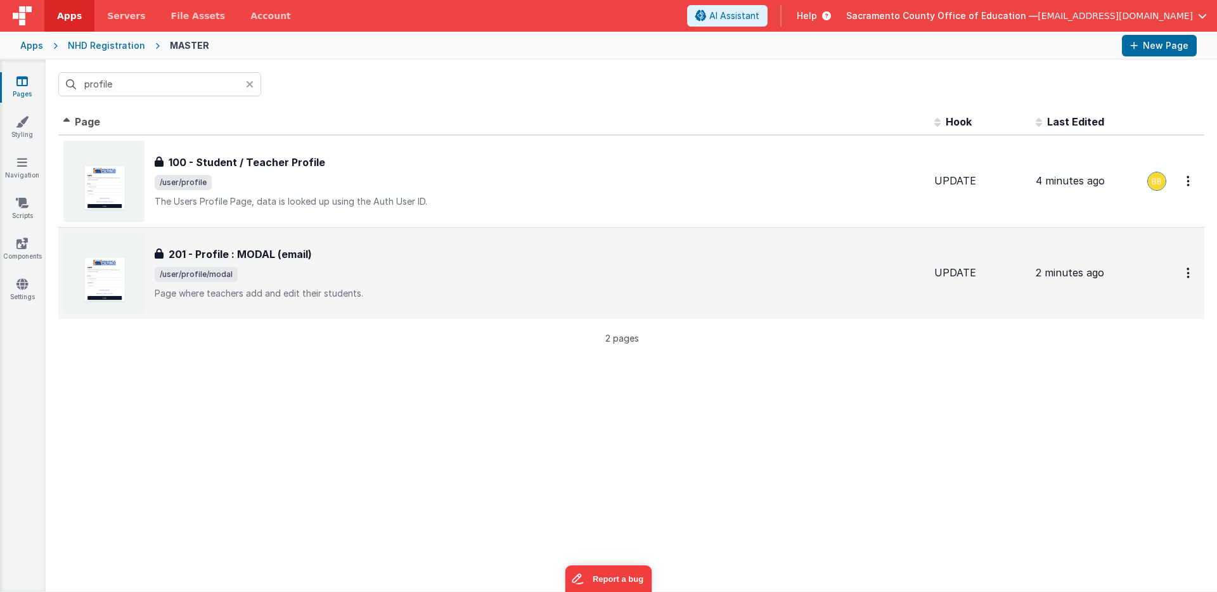
click at [210, 258] on h3 "201 - Profile : MODAL (email)" at bounding box center [240, 254] width 143 height 15
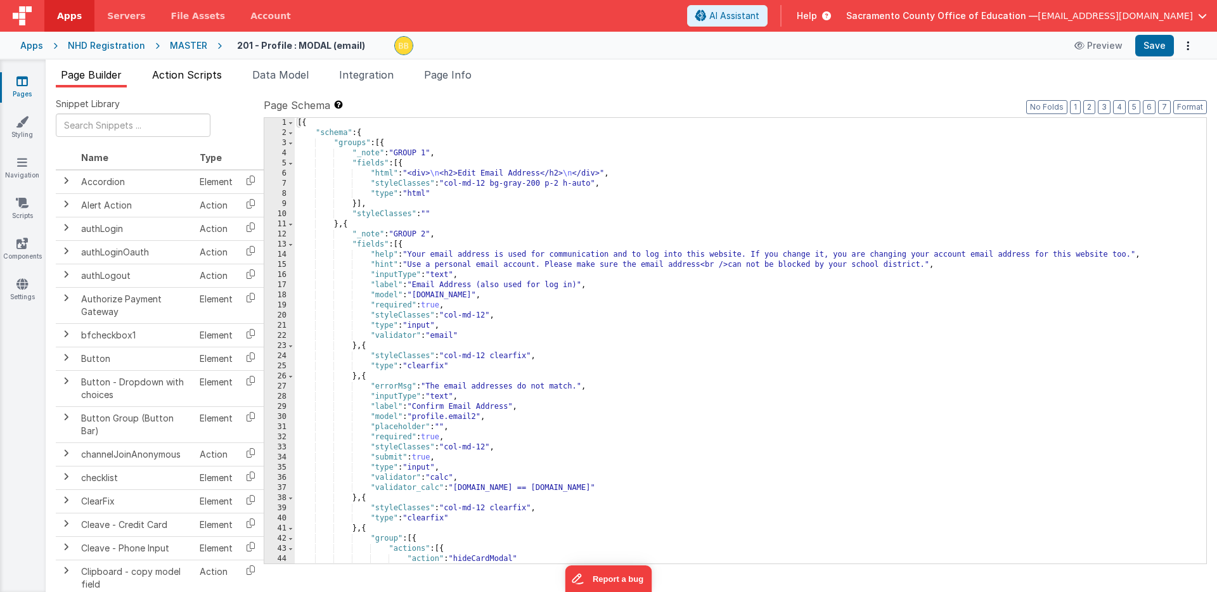
click at [197, 73] on span "Action Scripts" at bounding box center [187, 74] width 70 height 13
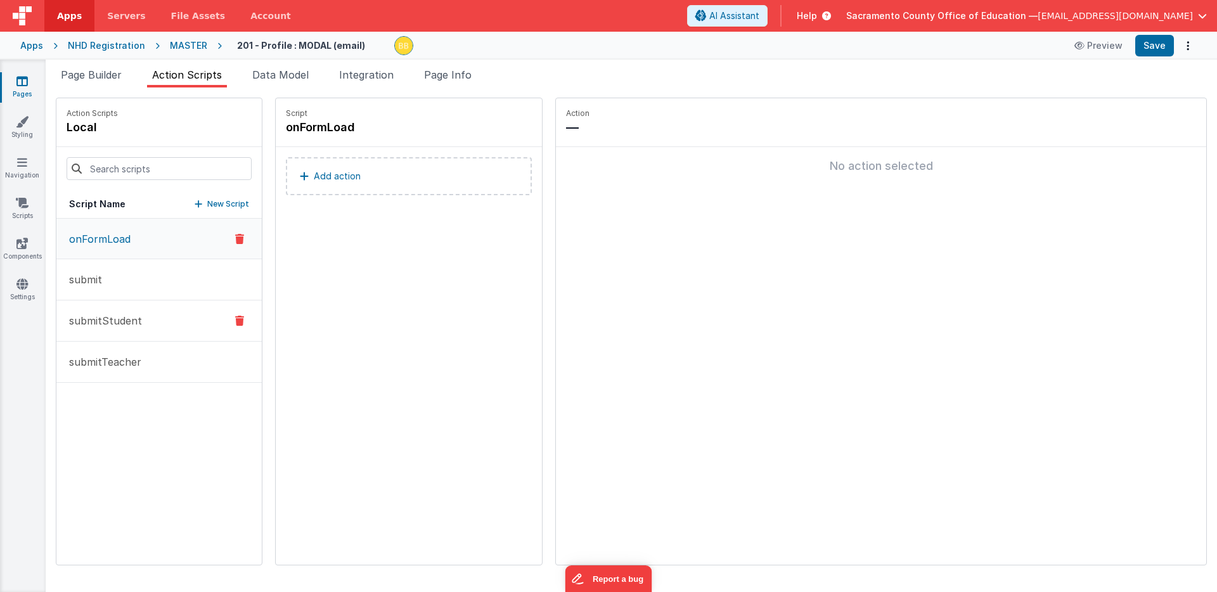
click at [119, 316] on p "submitStudent" at bounding box center [101, 320] width 80 height 15
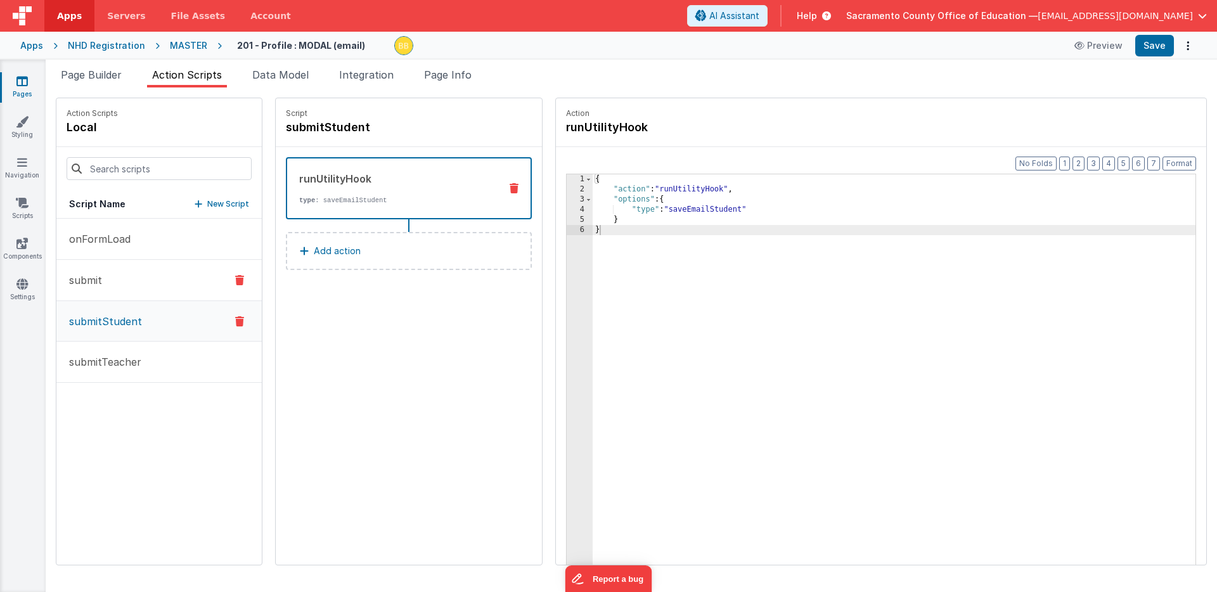
click at [94, 280] on p "submit" at bounding box center [81, 280] width 41 height 15
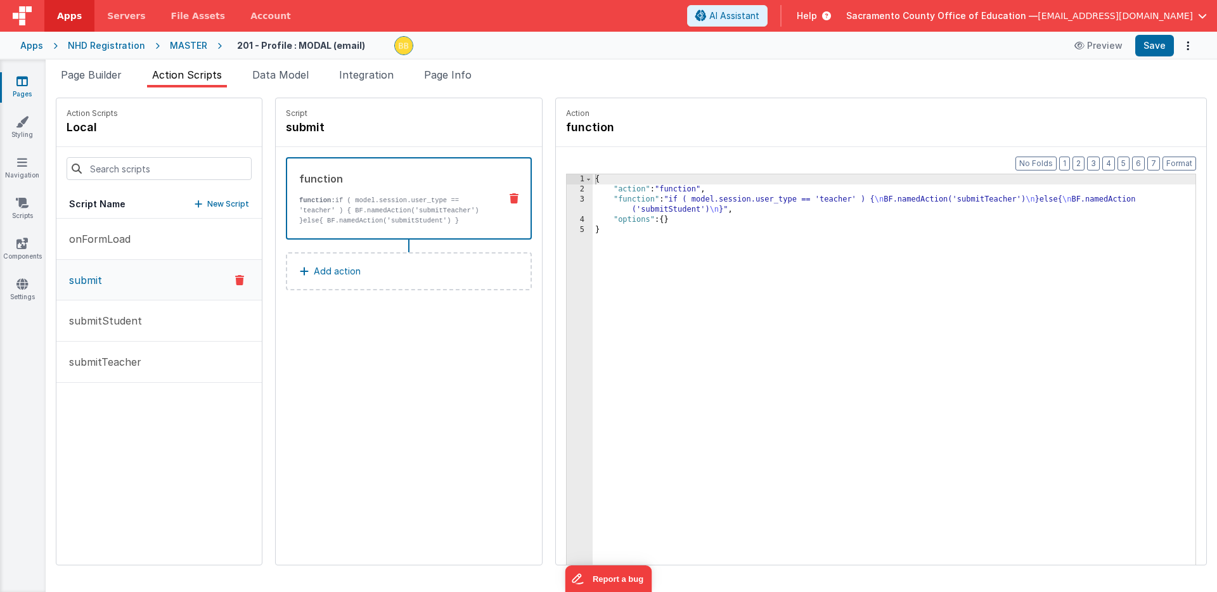
click at [417, 208] on p "function: if ( model.session.user_type == 'teacher' ) { BF.namedAction('submitT…" at bounding box center [394, 210] width 191 height 30
click at [1001, 200] on div "{ "action" : "function" , "function" : "if ( model.session.user_type == 'teache…" at bounding box center [913, 399] width 640 height 450
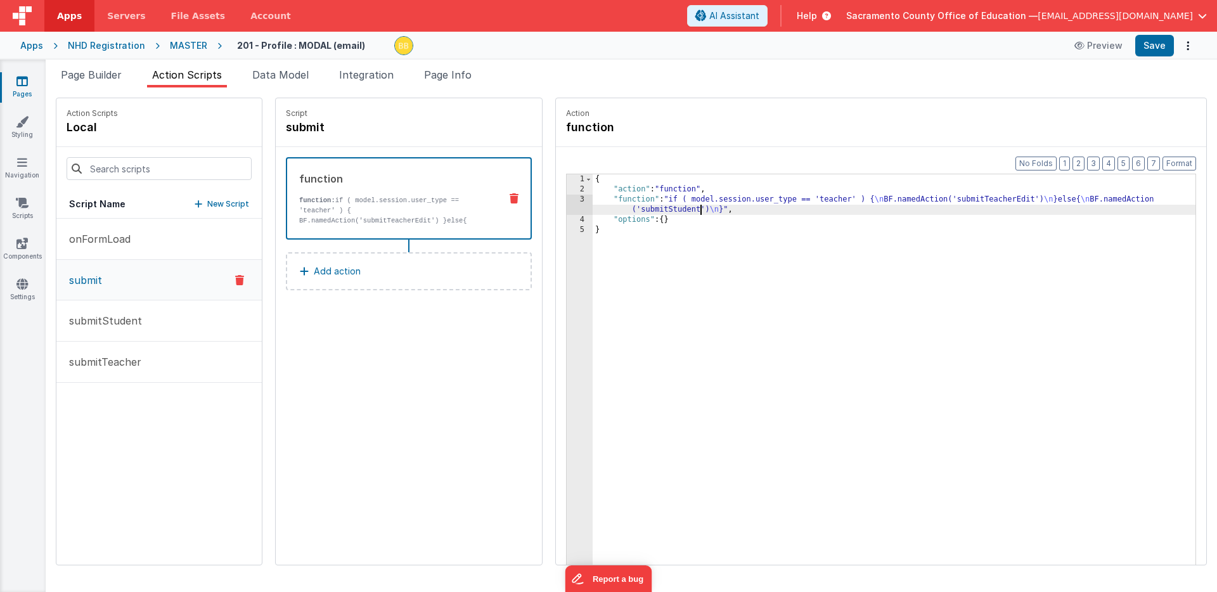
click at [664, 210] on div "{ "action" : "function" , "function" : "if ( model.session.user_type == 'teache…" at bounding box center [913, 399] width 640 height 450
click at [128, 317] on p "submitStudent" at bounding box center [101, 320] width 80 height 15
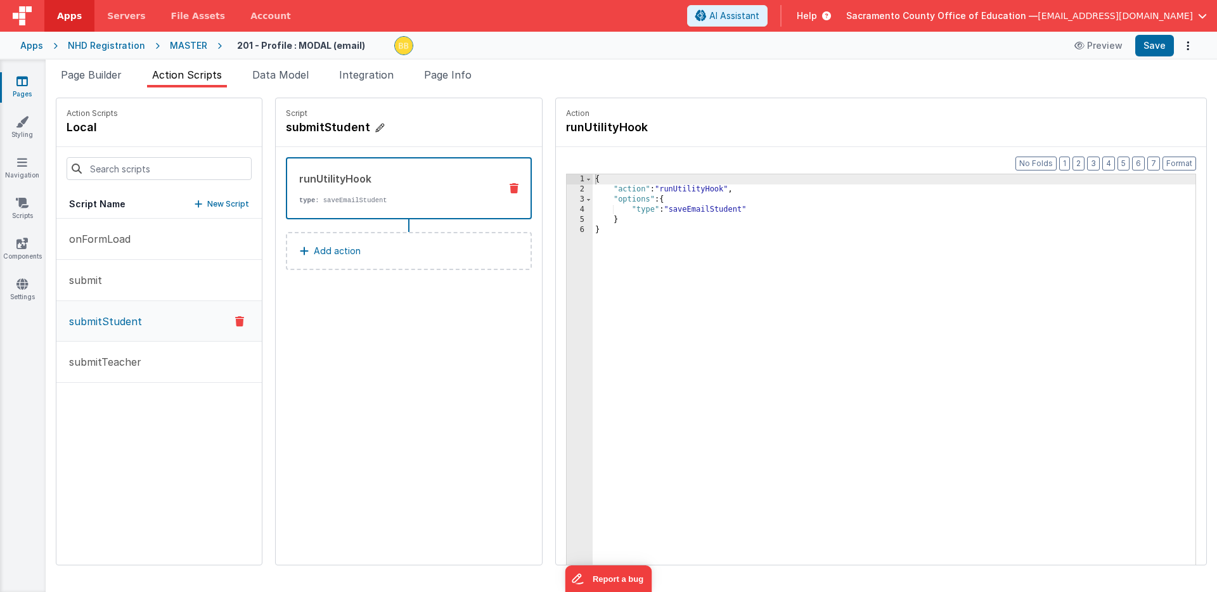
click at [306, 127] on h4 "submitStudent" at bounding box center [381, 128] width 190 height 18
click at [337, 127] on input "submitStudent" at bounding box center [349, 128] width 127 height 18
type input "submitStudentEdit"
click at [420, 125] on icon at bounding box center [424, 127] width 9 height 15
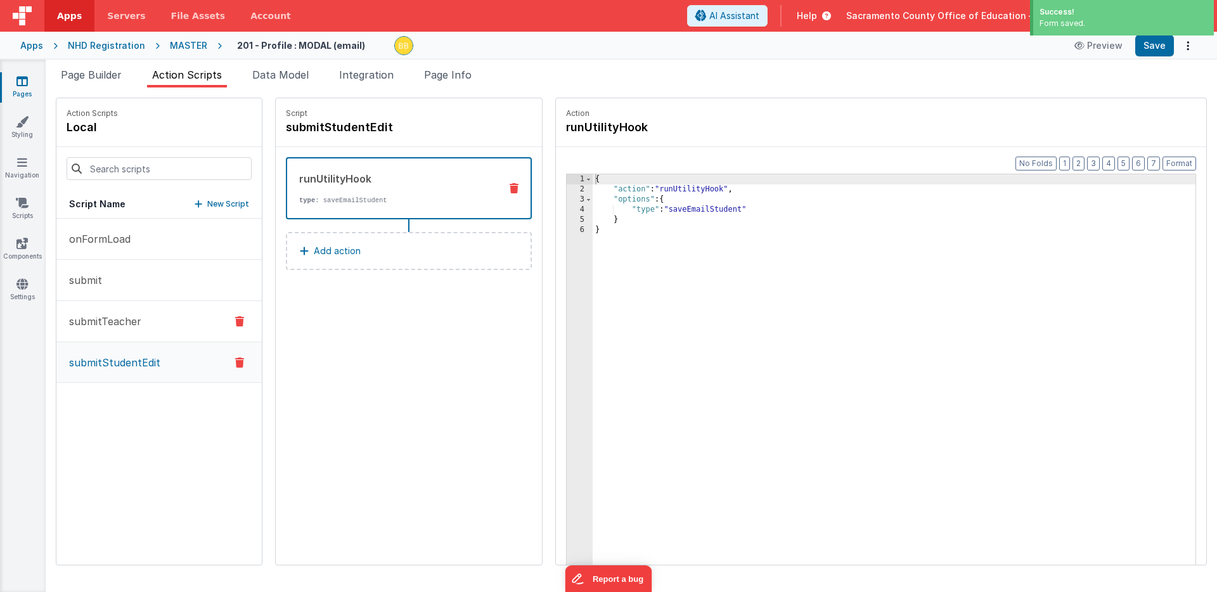
click at [134, 319] on p "submitTeacher" at bounding box center [101, 321] width 80 height 15
click at [316, 129] on h4 "submitTeacher" at bounding box center [381, 128] width 190 height 18
click at [341, 127] on input "submitTeacher" at bounding box center [349, 128] width 127 height 18
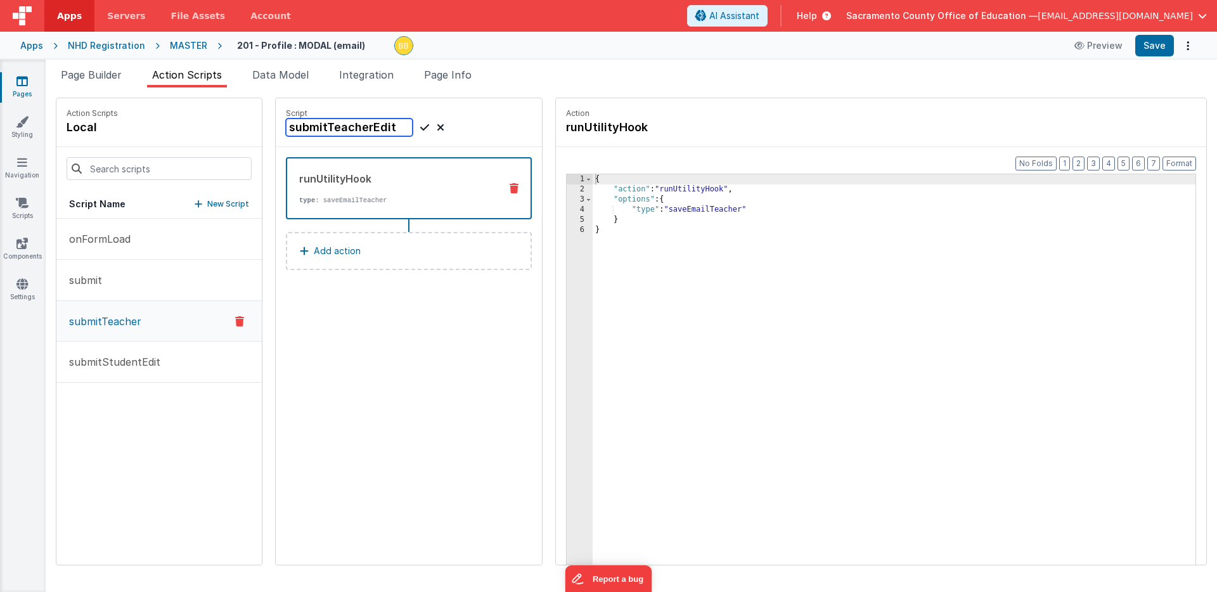
type input "submitTeacherEdit"
click at [420, 124] on icon at bounding box center [424, 127] width 9 height 15
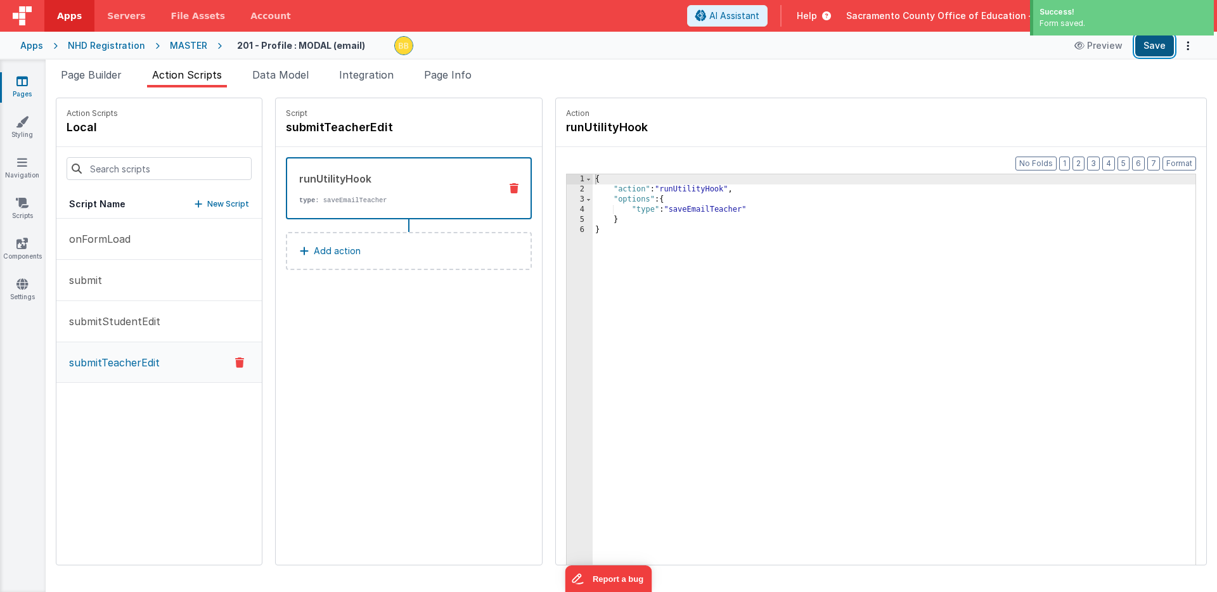
click at [1156, 43] on button "Save" at bounding box center [1154, 46] width 39 height 22
click at [461, 77] on span "Page Info" at bounding box center [448, 74] width 48 height 13
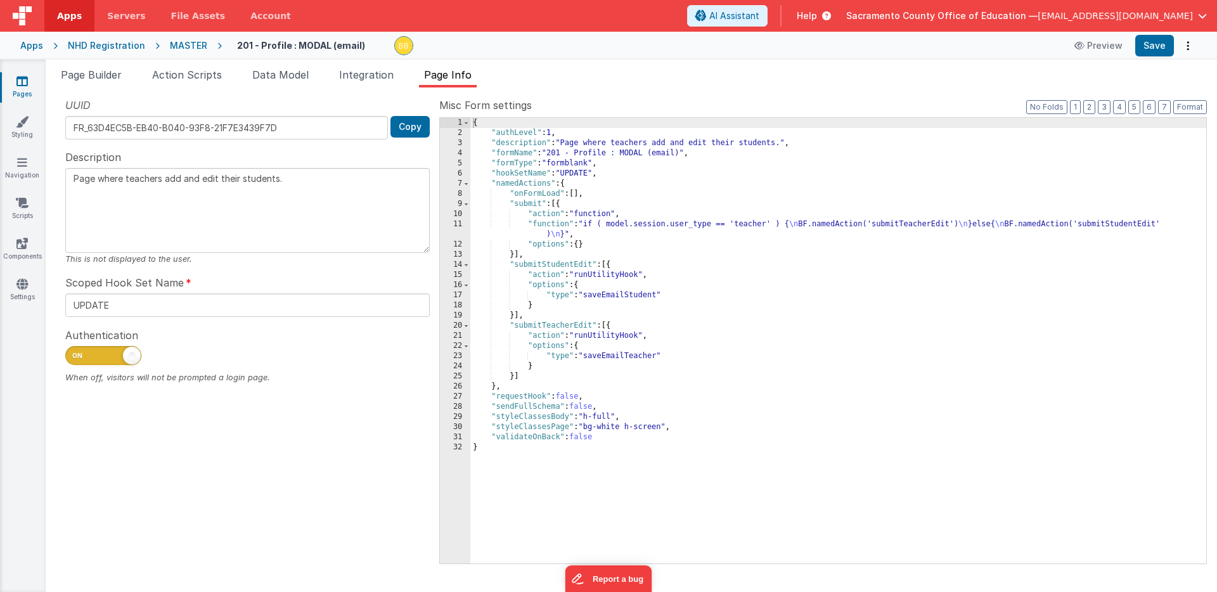
click at [524, 207] on div "{ "authLevel" : 1 , "description" : "Page where teachers add and edit their stu…" at bounding box center [838, 351] width 736 height 466
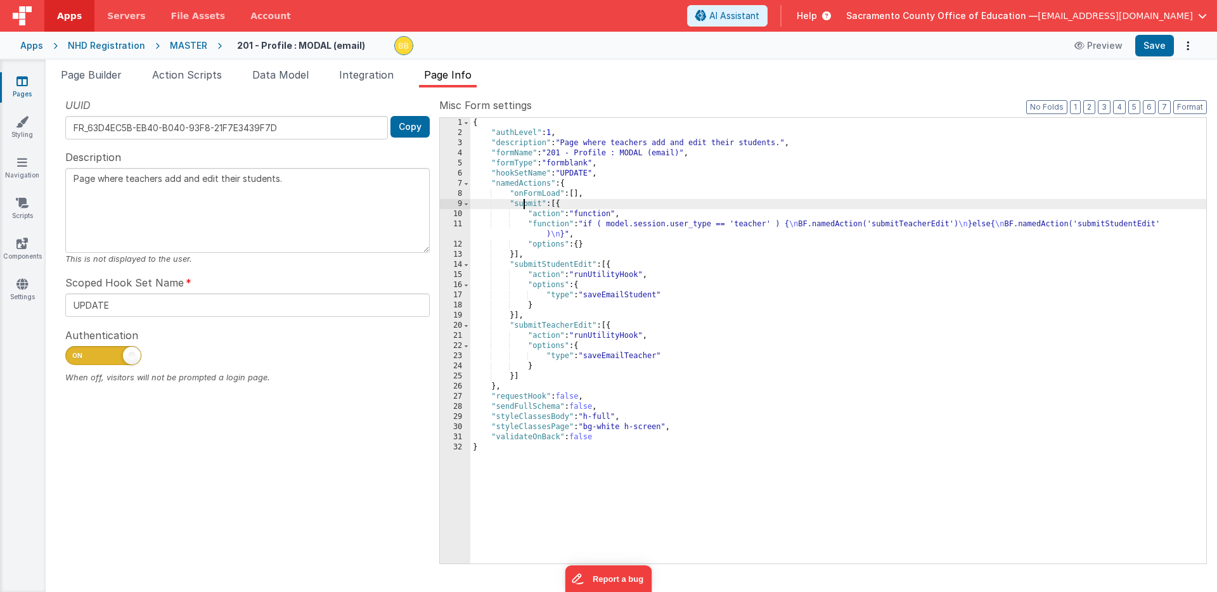
click at [524, 206] on div "{ "authLevel" : 1 , "description" : "Page where teachers add and edit their stu…" at bounding box center [838, 351] width 736 height 466
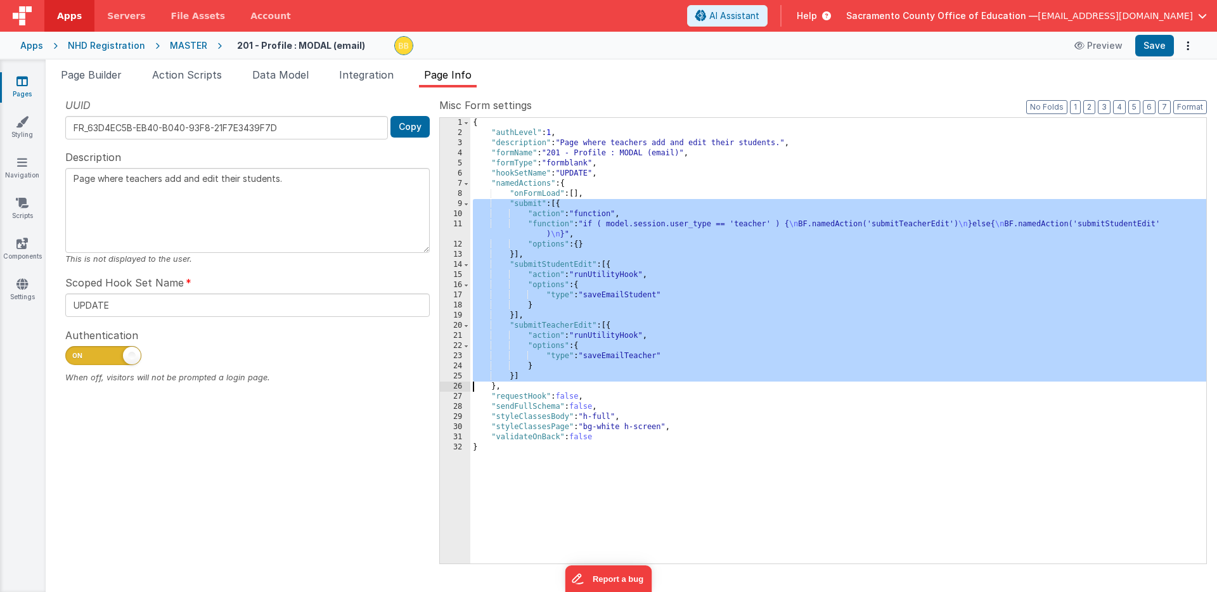
drag, startPoint x: 524, startPoint y: 206, endPoint x: 522, endPoint y: 376, distance: 169.9
click at [522, 376] on div "{ "authLevel" : 1 , "description" : "Page where teachers add and edit their stu…" at bounding box center [838, 351] width 736 height 466
click at [23, 79] on icon at bounding box center [21, 81] width 11 height 13
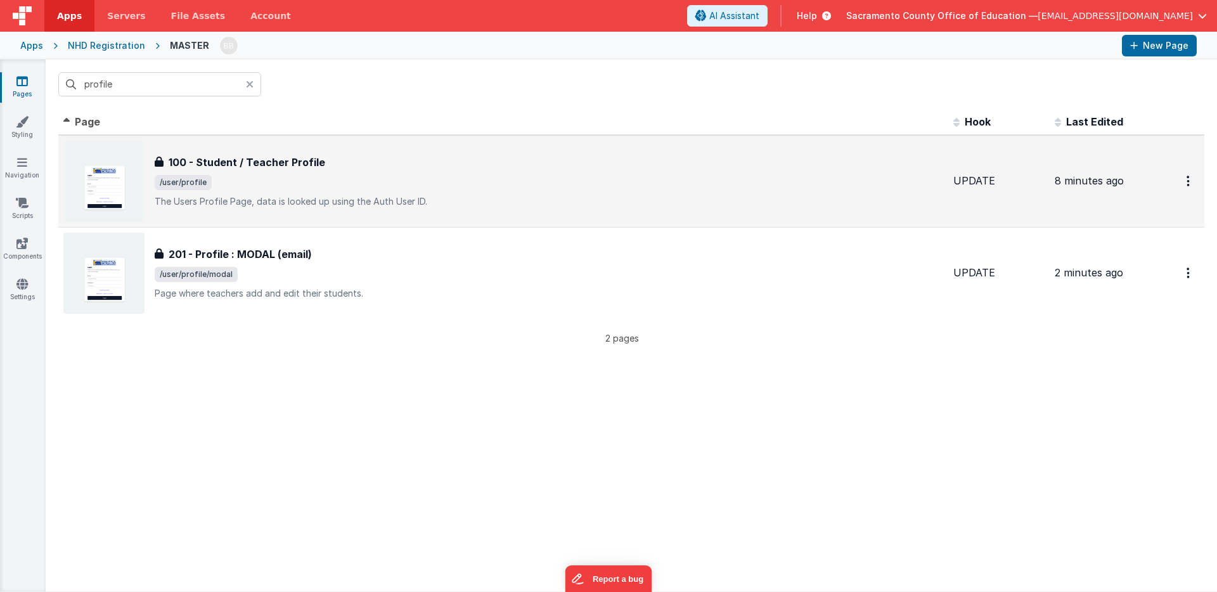
click at [254, 162] on h3 "100 - Student / Teacher Profile" at bounding box center [247, 162] width 157 height 15
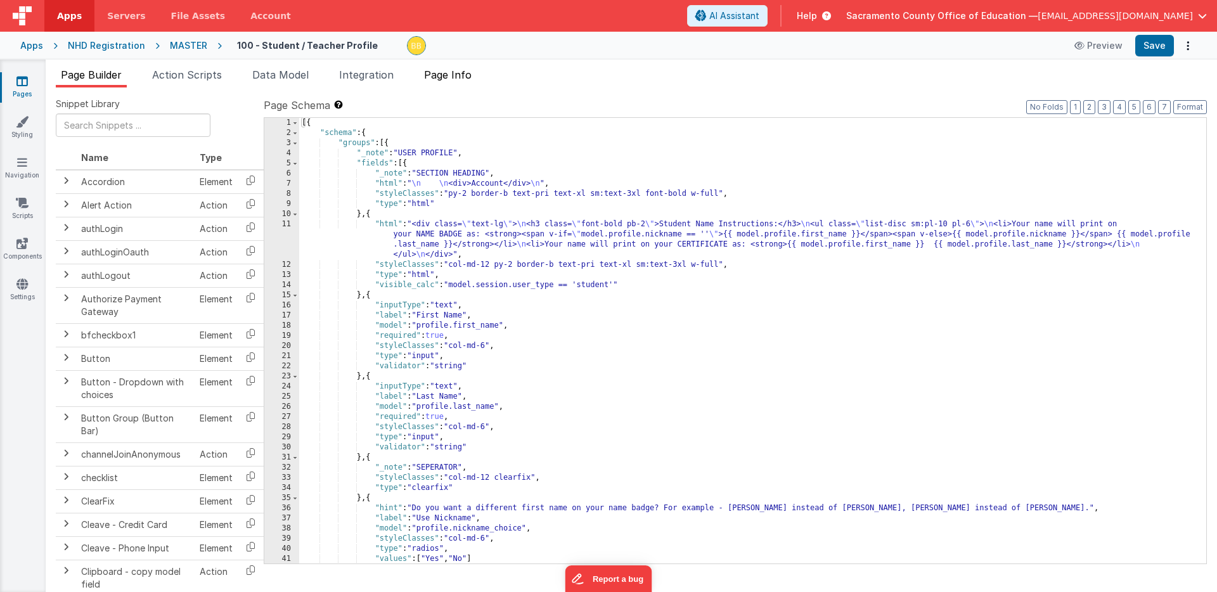
click at [465, 74] on span "Page Info" at bounding box center [448, 74] width 48 height 13
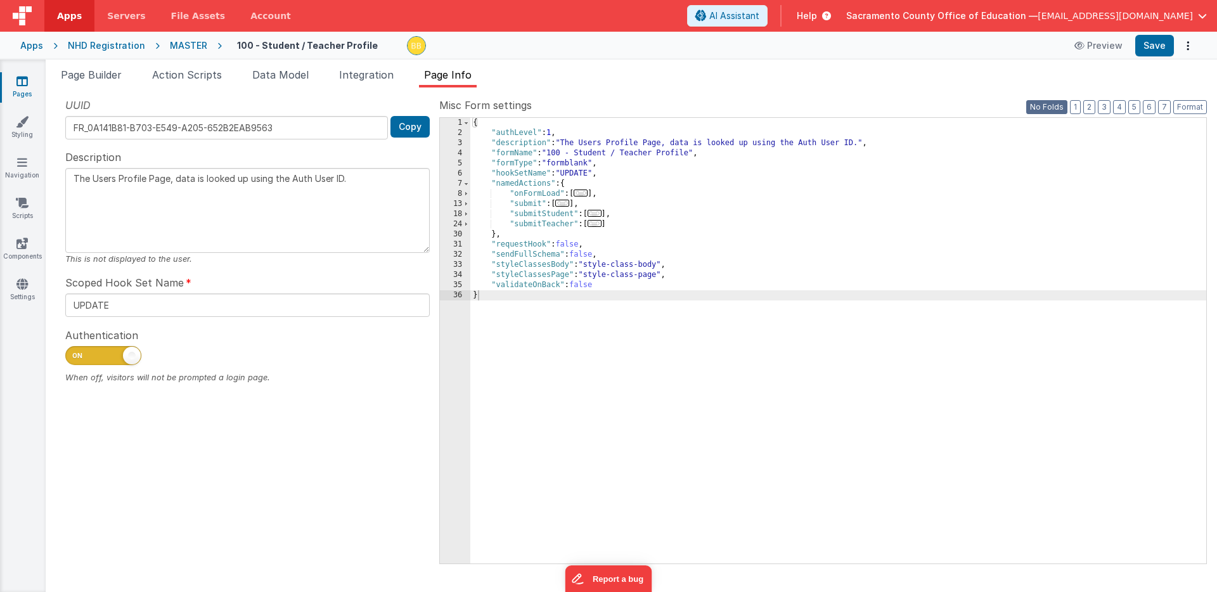
click at [1055, 106] on button "No Folds" at bounding box center [1046, 107] width 41 height 14
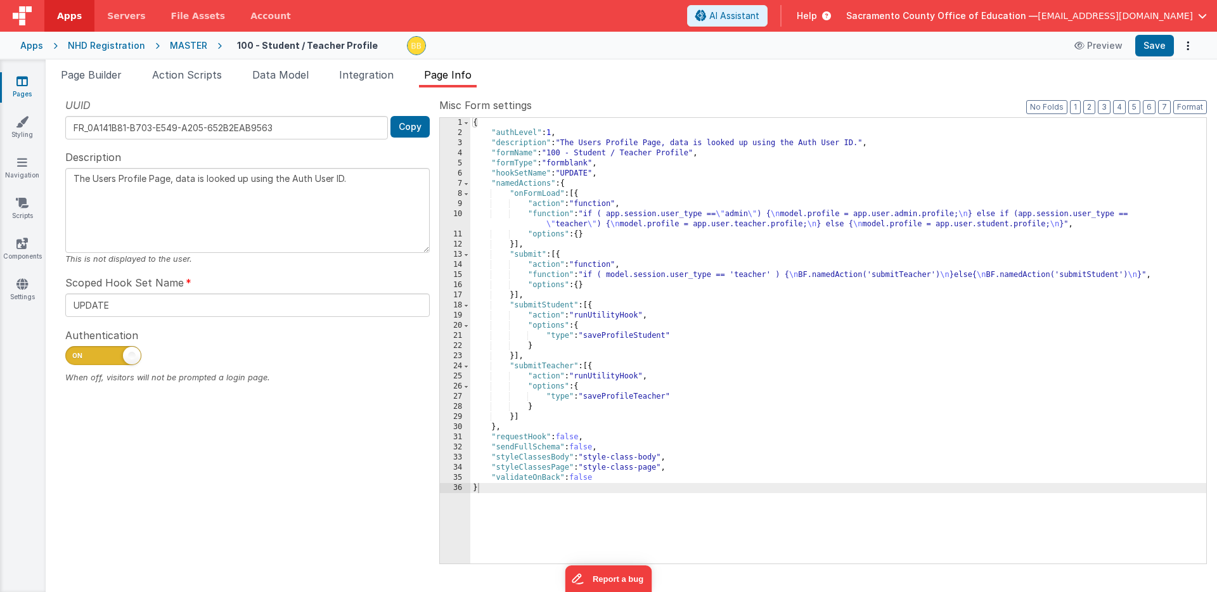
click at [517, 418] on div "{ "authLevel" : 1 , "description" : "The Users Profile Page, data is looked up …" at bounding box center [838, 351] width 736 height 466
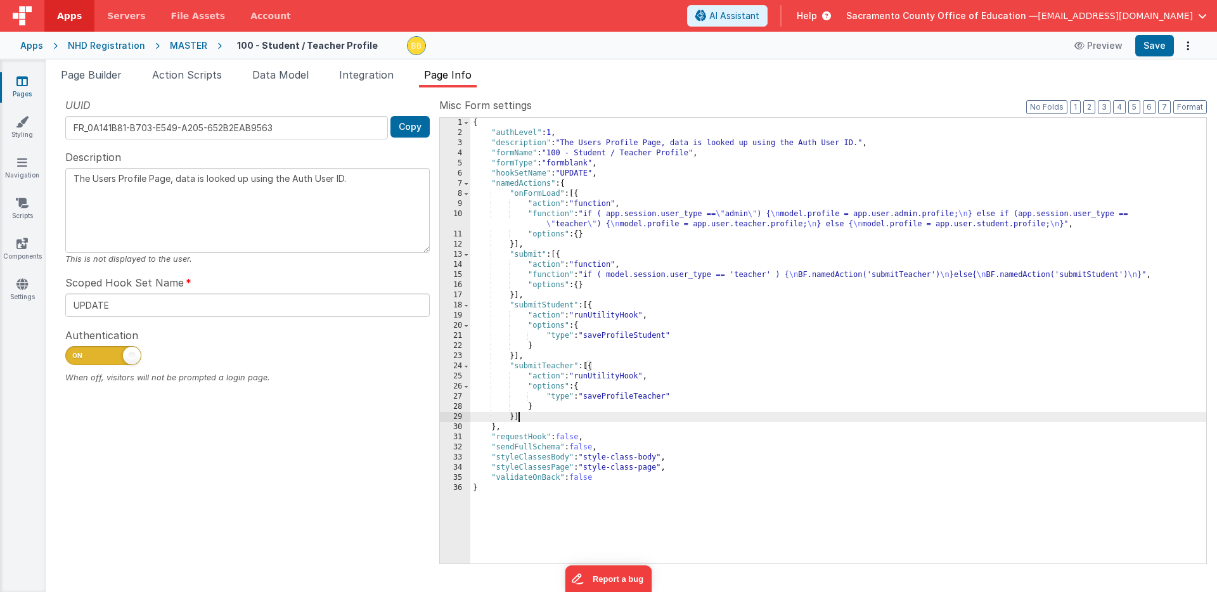
click at [517, 418] on div "{ "authLevel" : 1 , "description" : "The Users Profile Page, data is looked up …" at bounding box center [838, 351] width 736 height 466
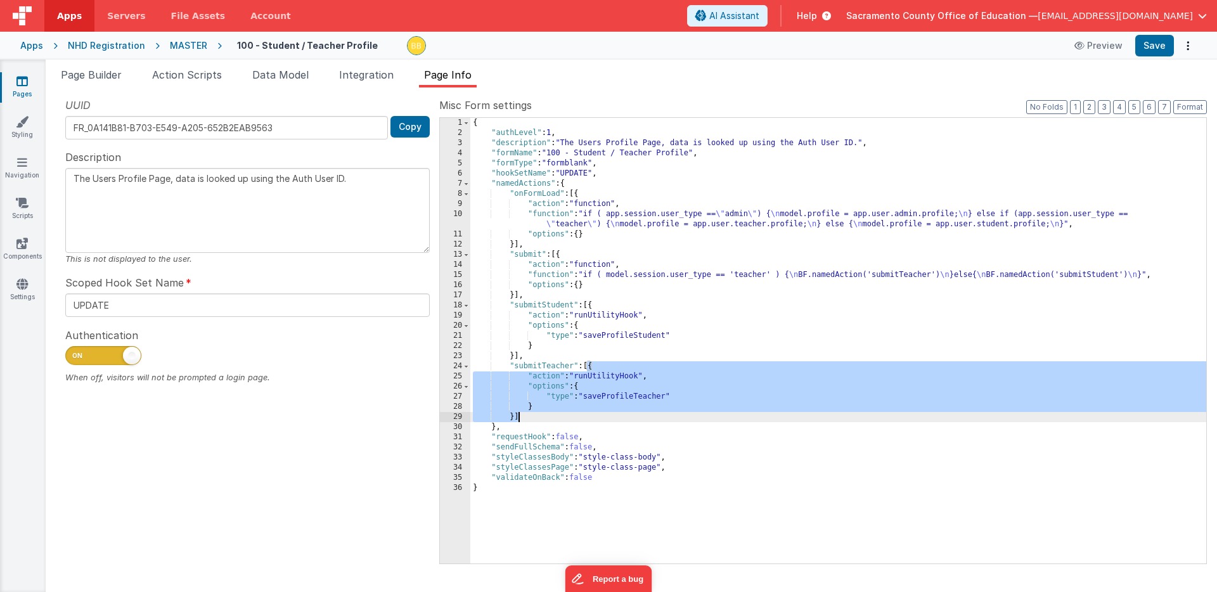
click at [524, 419] on div "{ "authLevel" : 1 , "description" : "The Users Profile Page, data is looked up …" at bounding box center [838, 351] width 736 height 466
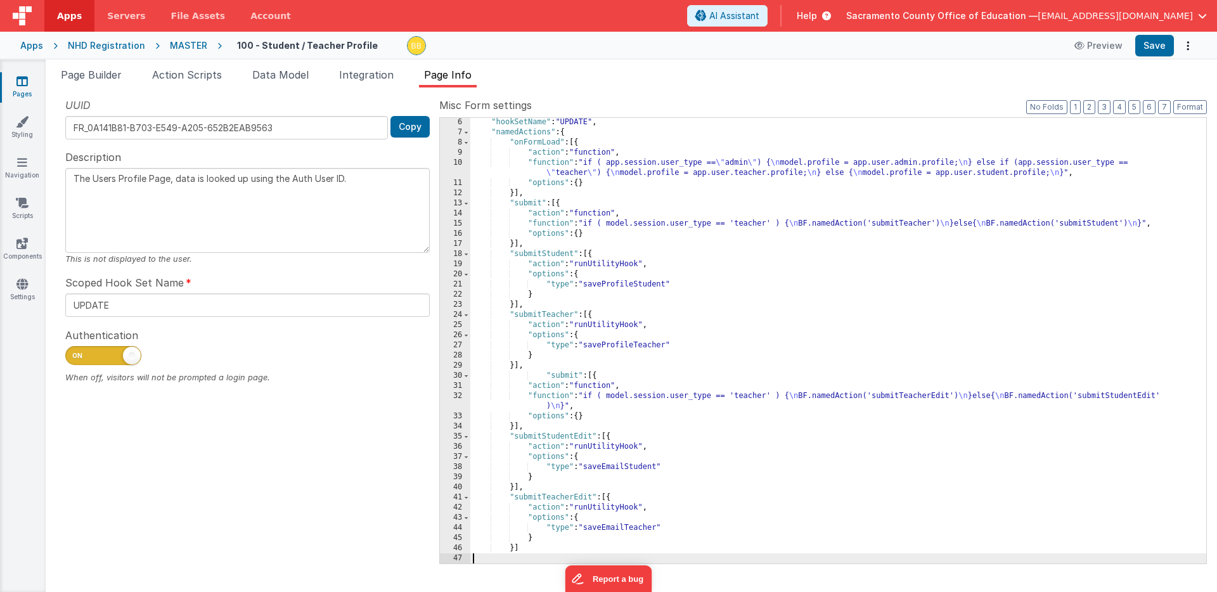
scroll to position [51, 0]
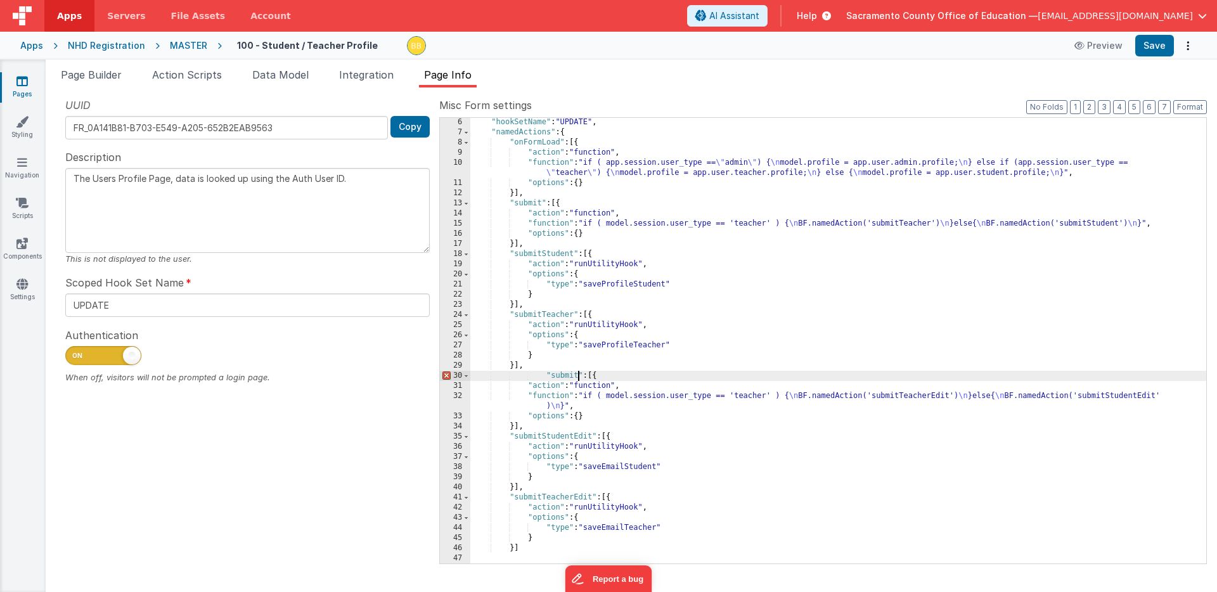
click at [577, 377] on div ""hookSetName" : "UPDATE" , "namedActions" : { "onFormLoad" : [{ "action" : "fun…" at bounding box center [838, 350] width 736 height 466
drag, startPoint x: 551, startPoint y: 375, endPoint x: 577, endPoint y: 375, distance: 26.6
click at [577, 375] on div ""hookSetName" : "UPDATE" , "namedActions" : { "onFormLoad" : [{ "action" : "fun…" at bounding box center [838, 350] width 736 height 466
drag, startPoint x: 602, startPoint y: 376, endPoint x: 619, endPoint y: 377, distance: 17.1
click at [619, 377] on div ""hookSetName" : "UPDATE" , "namedActions" : { "onFormLoad" : [{ "action" : "fun…" at bounding box center [838, 350] width 736 height 466
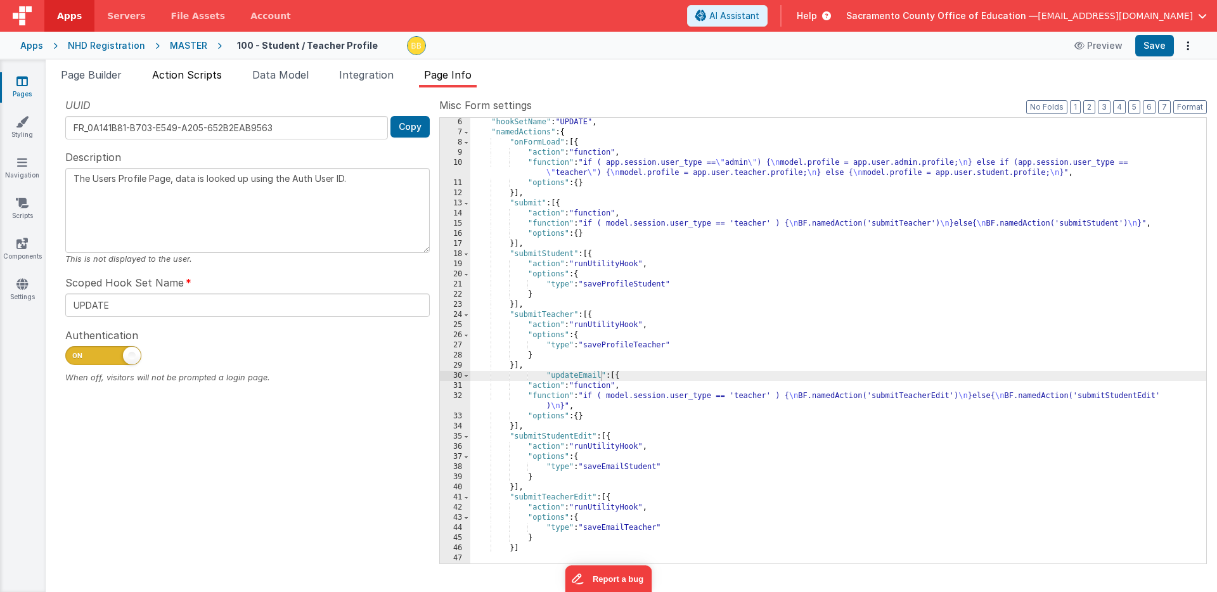
click at [195, 72] on span "Action Scripts" at bounding box center [187, 74] width 70 height 13
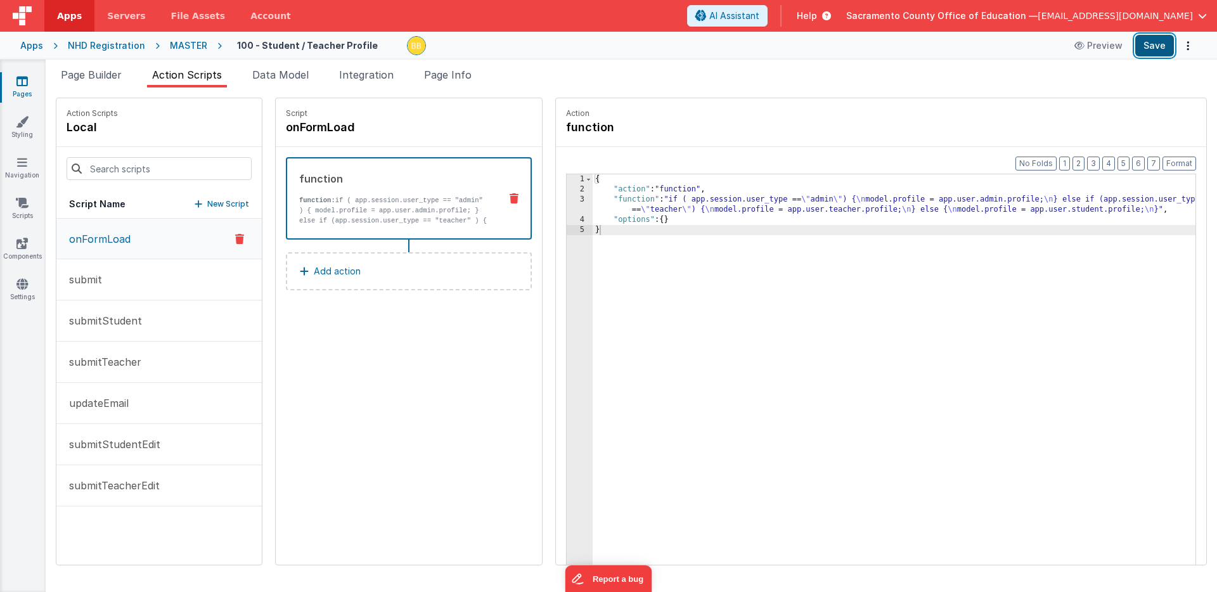
click at [1154, 41] on button "Save" at bounding box center [1154, 46] width 39 height 22
click at [23, 80] on icon at bounding box center [21, 81] width 11 height 13
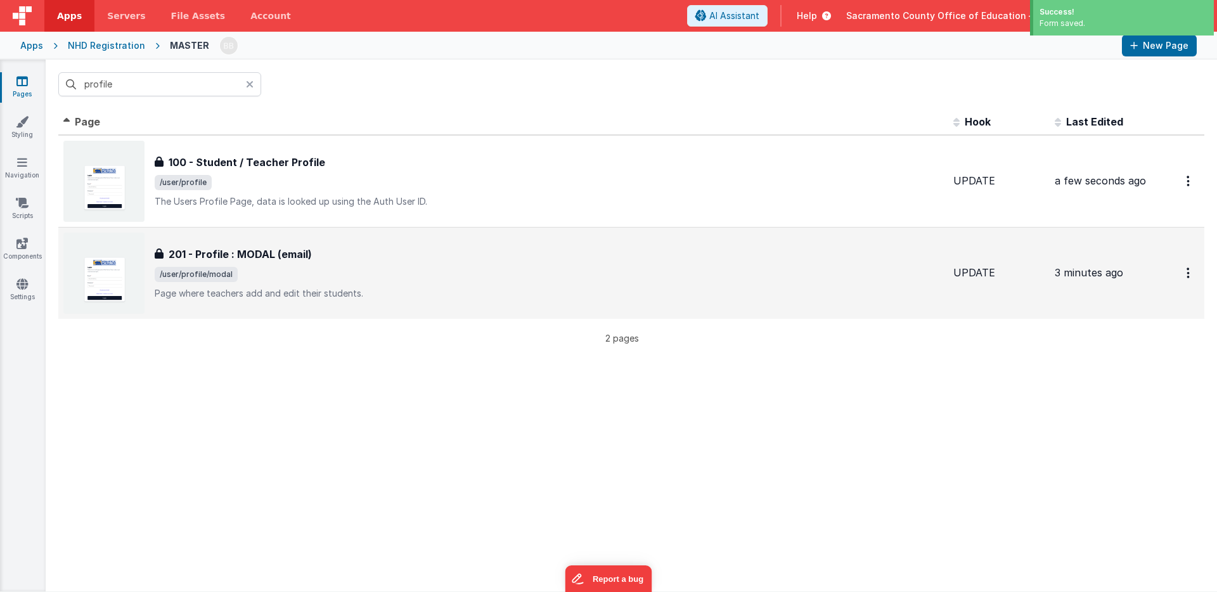
click at [237, 255] on h3 "201 - Profile : MODAL (email)" at bounding box center [240, 254] width 143 height 15
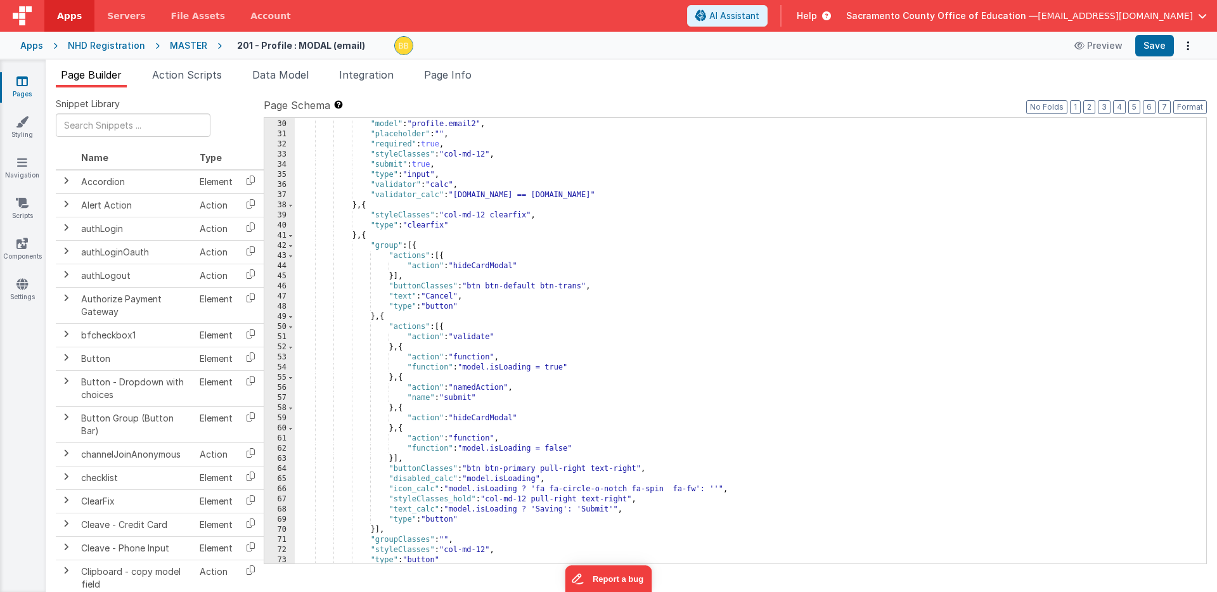
scroll to position [345, 0]
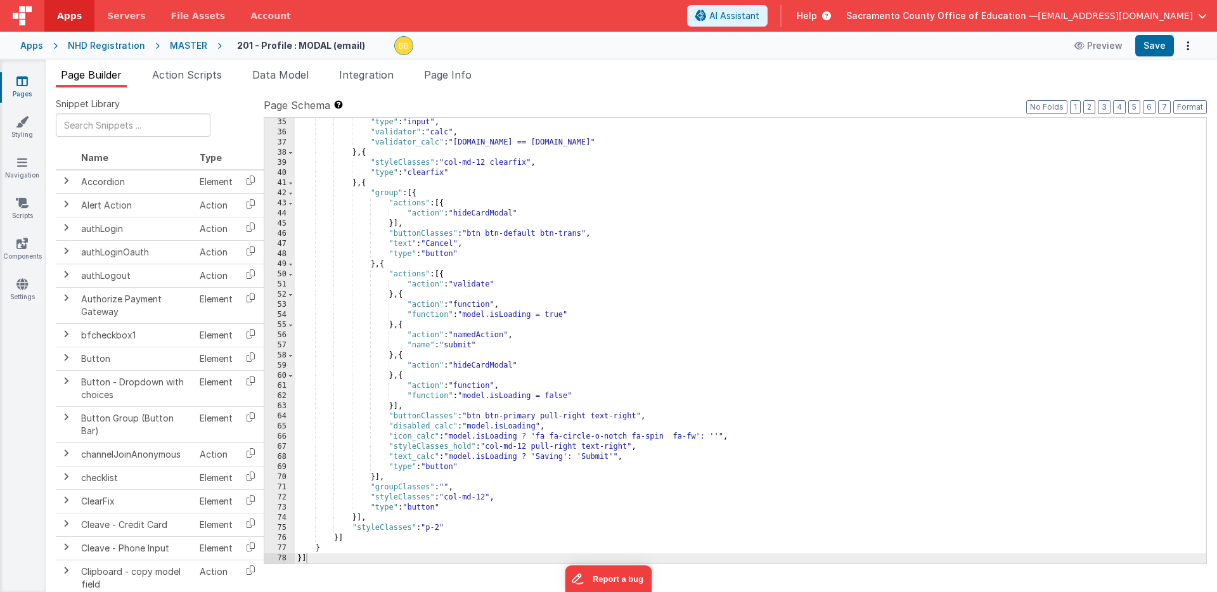
click at [460, 346] on div ""type" : "input" , "validator" : "calc" , "validator_calc" : "[DOMAIN_NAME] == …" at bounding box center [750, 350] width 911 height 466
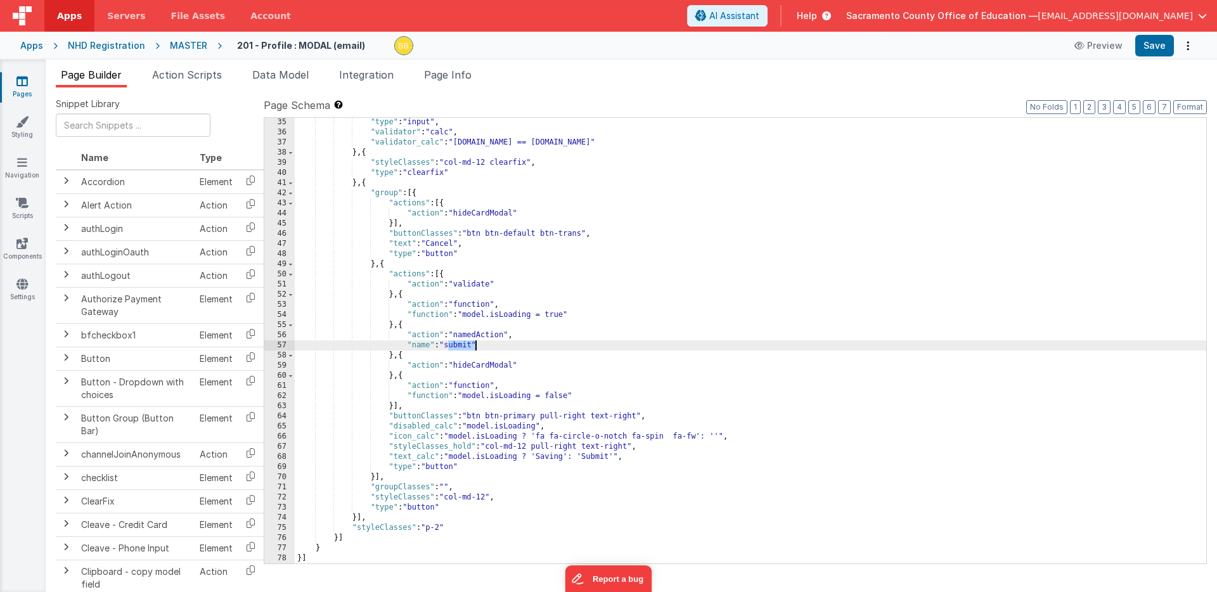
click at [460, 346] on div ""type" : "input" , "validator" : "calc" , "validator_calc" : "[DOMAIN_NAME] == …" at bounding box center [750, 350] width 911 height 466
click at [1162, 43] on button "Save" at bounding box center [1154, 46] width 39 height 22
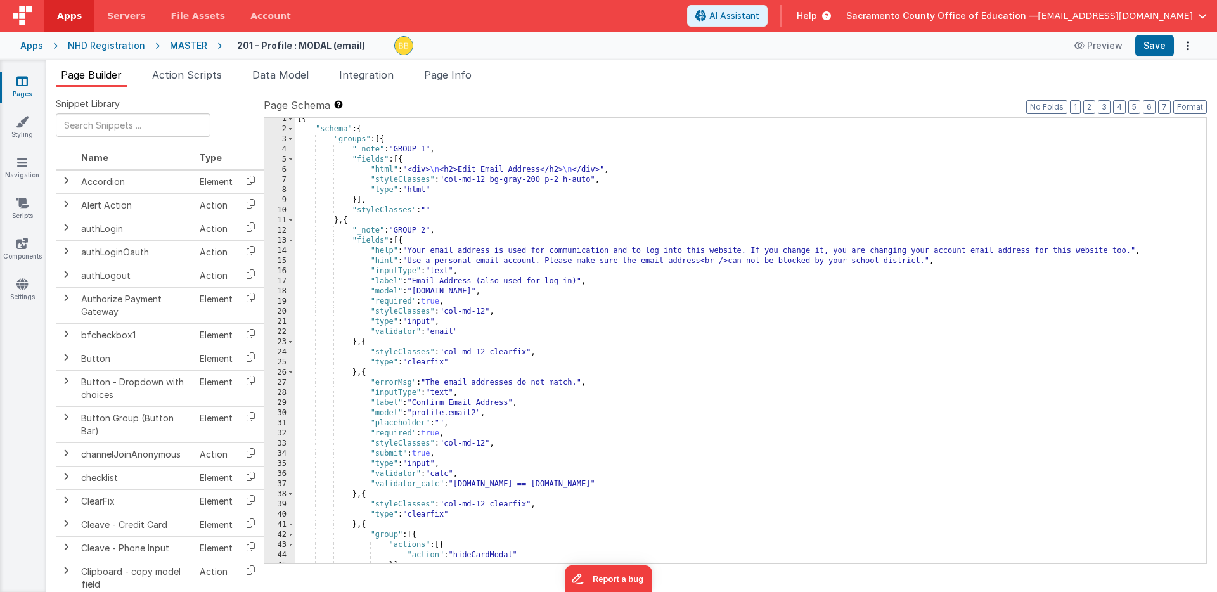
scroll to position [101, 0]
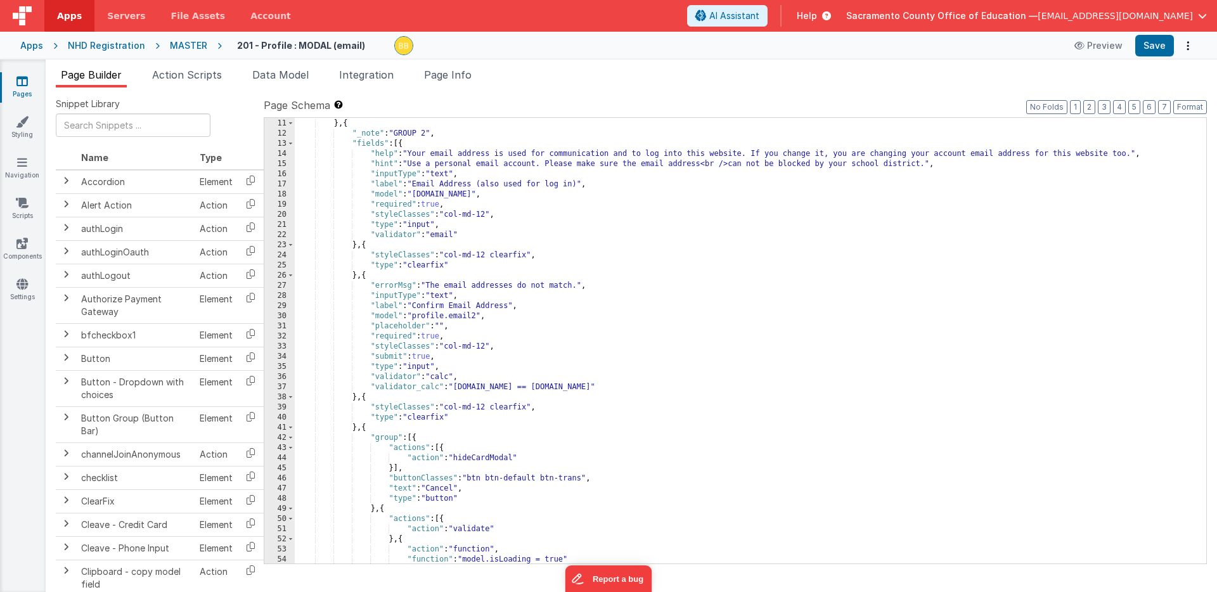
click at [422, 155] on div ""styleClasses" : "" } , { "_note" : "GROUP 2" , "fields" : [{ "help" : "Your em…" at bounding box center [750, 341] width 911 height 466
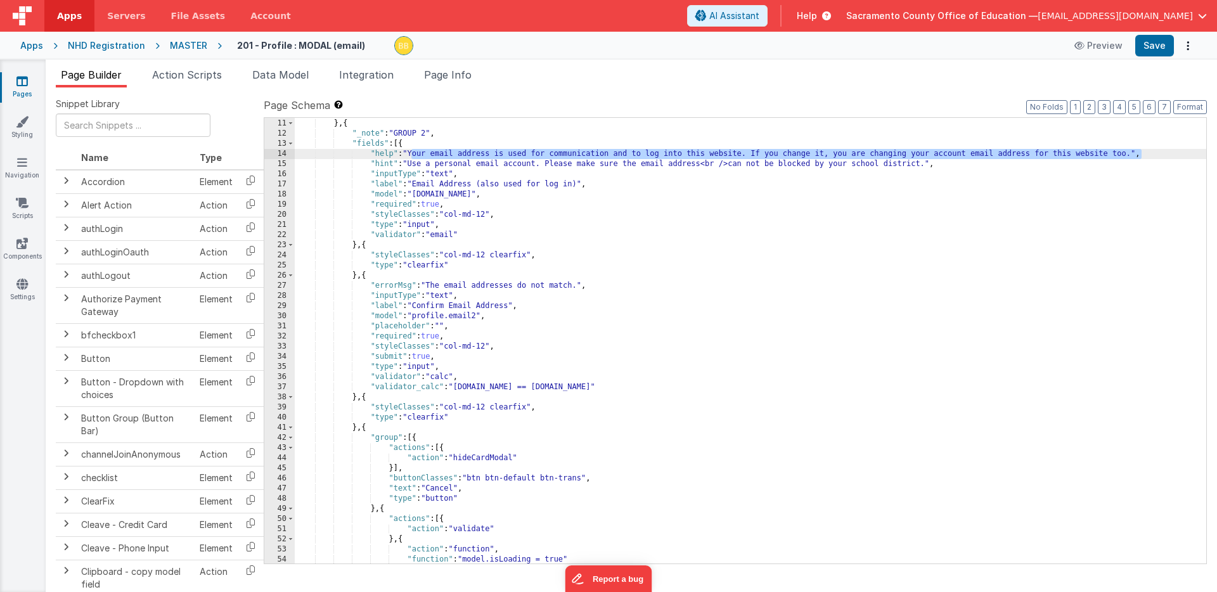
drag, startPoint x: 422, startPoint y: 155, endPoint x: 1131, endPoint y: 153, distance: 709.9
click at [1131, 153] on div ""styleClasses" : "" } , { "_note" : "GROUP 2" , "fields" : [{ "help" : "Your em…" at bounding box center [750, 341] width 911 height 466
click at [1133, 154] on div ""styleClasses" : "" } , { "_note" : "GROUP 2" , "fields" : [{ "help" : "Your em…" at bounding box center [750, 341] width 911 height 466
drag, startPoint x: 406, startPoint y: 154, endPoint x: 1137, endPoint y: 151, distance: 730.8
click at [1137, 151] on div ""styleClasses" : "" } , { "_note" : "GROUP 2" , "fields" : [{ "help" : "Your em…" at bounding box center [750, 341] width 911 height 466
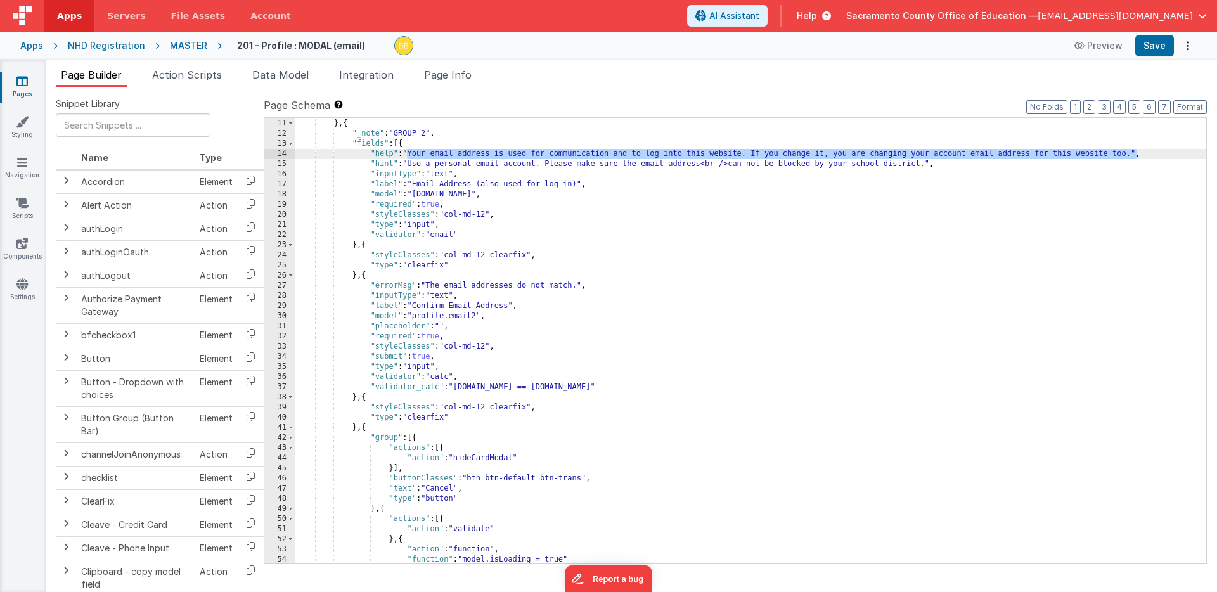
click at [402, 145] on div ""styleClasses" : "" } , { "_note" : "GROUP 2" , "fields" : [{ "help" : "Your em…" at bounding box center [750, 341] width 911 height 466
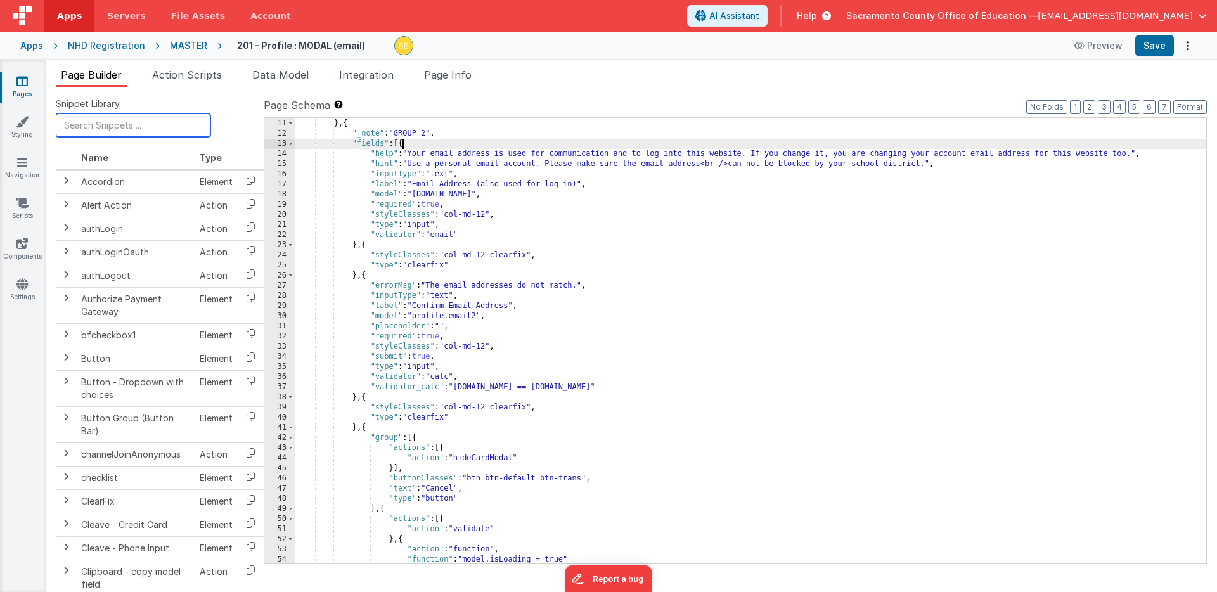
click at [112, 125] on input "text" at bounding box center [133, 124] width 155 height 23
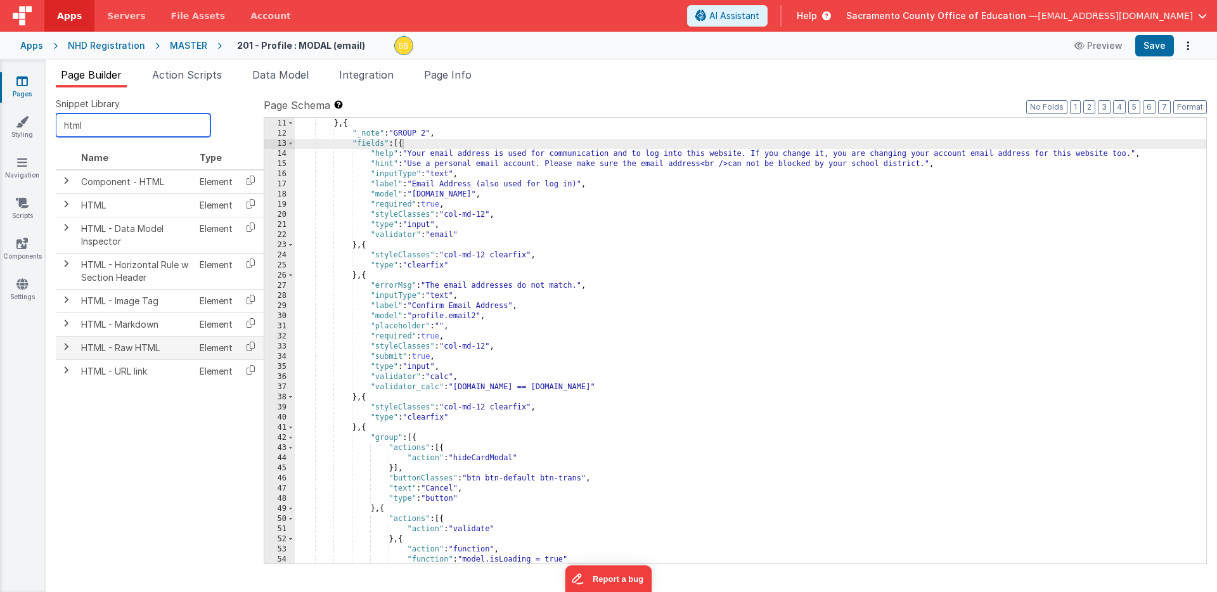
type input "html"
click at [66, 345] on span at bounding box center [66, 347] width 10 height 10
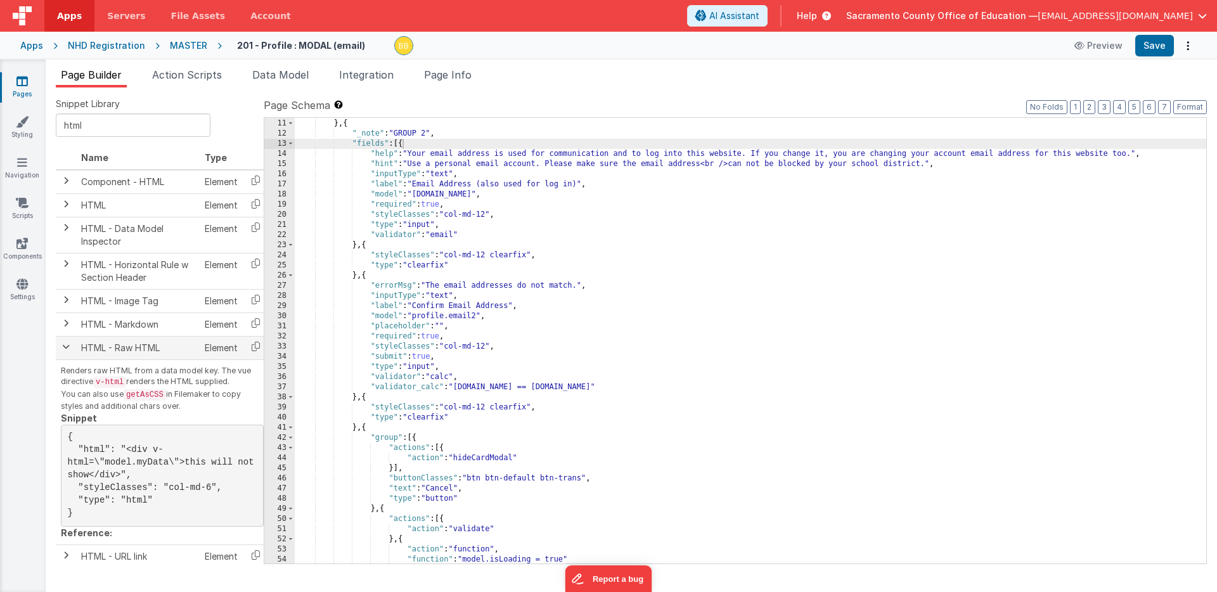
click at [63, 345] on span at bounding box center [66, 347] width 10 height 10
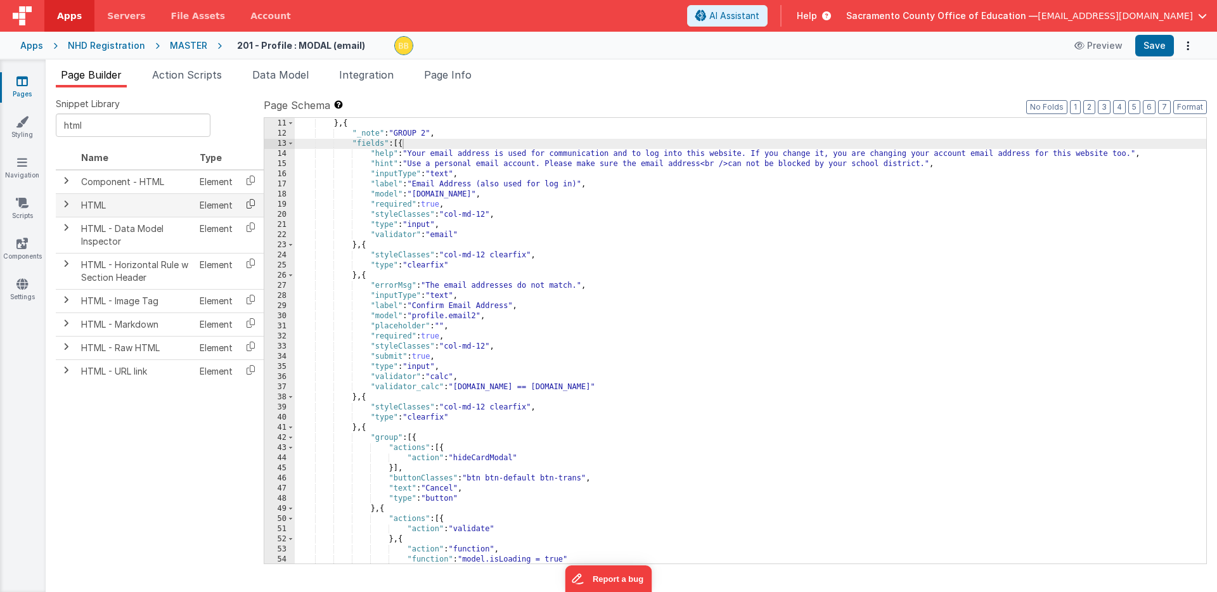
click at [252, 205] on icon at bounding box center [251, 204] width 26 height 20
click at [402, 144] on div ""styleClasses" : "" } , { "_note" : "GROUP 2" , "fields" : [{ "help" : "Your em…" at bounding box center [750, 341] width 911 height 466
paste textarea
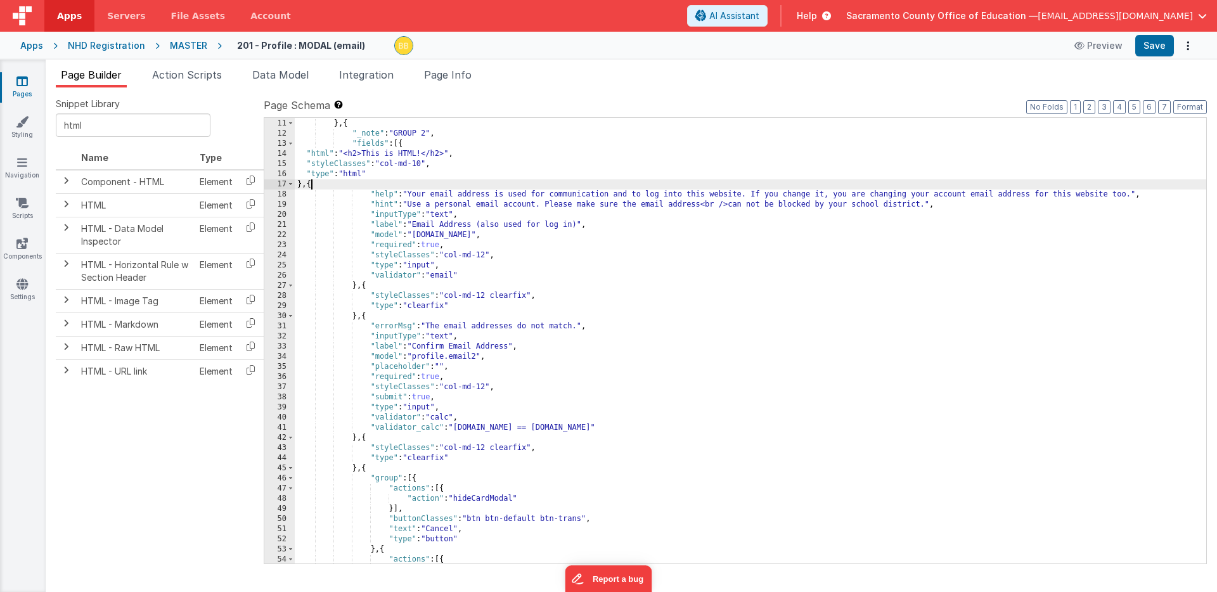
click at [420, 195] on div ""styleClasses" : "" } , { "_note" : "GROUP 2" , "fields" : [{ "html" : "<h2>Thi…" at bounding box center [750, 341] width 911 height 466
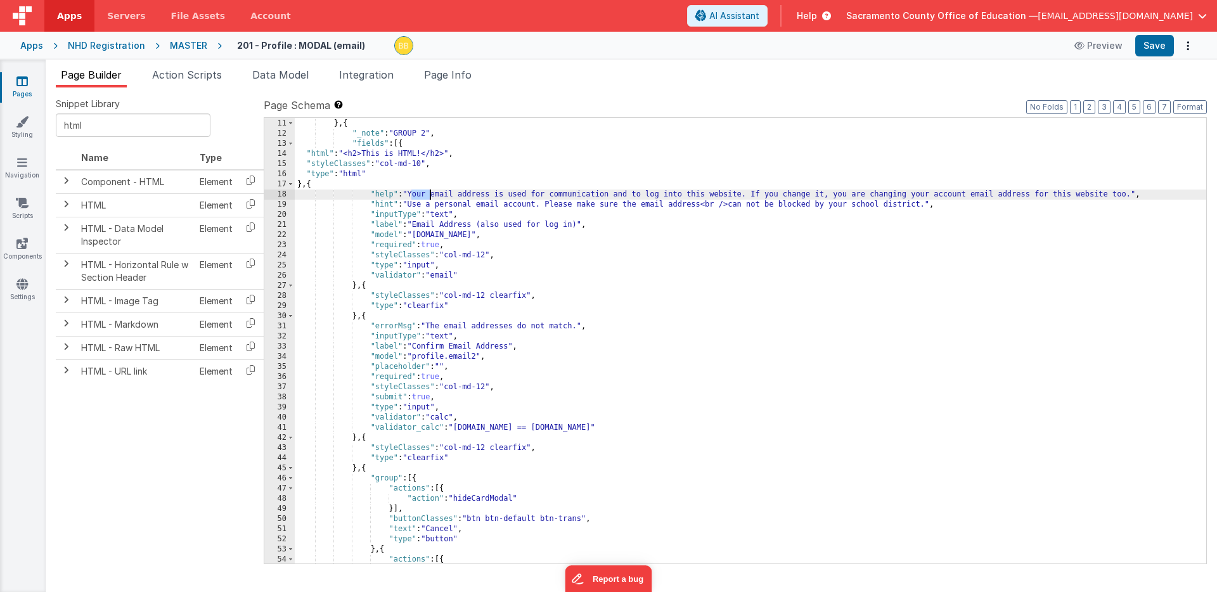
click at [420, 195] on div ""styleClasses" : "" } , { "_note" : "GROUP 2" , "fields" : [{ "html" : "<h2>Thi…" at bounding box center [750, 341] width 911 height 466
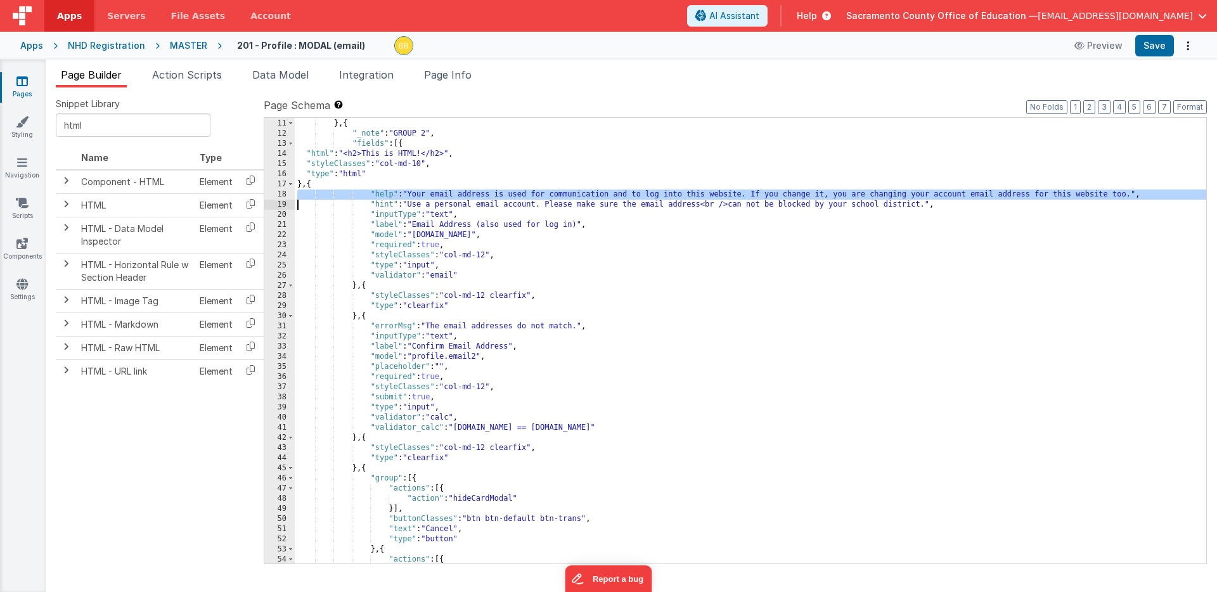
click at [420, 195] on div ""styleClasses" : "" } , { "_note" : "GROUP 2" , "fields" : [{ "html" : "<h2>Thi…" at bounding box center [750, 341] width 911 height 466
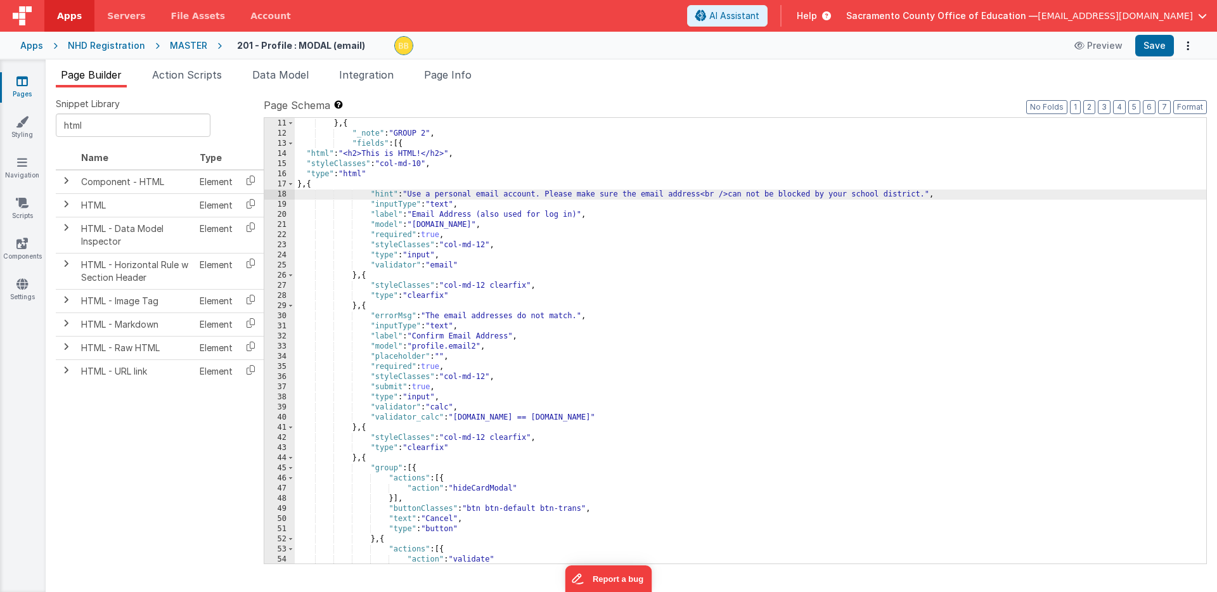
click at [319, 153] on div ""styleClasses" : "" } , { "_note" : "GROUP 2" , "fields" : [{ "html" : "<h2>Thi…" at bounding box center [750, 341] width 911 height 466
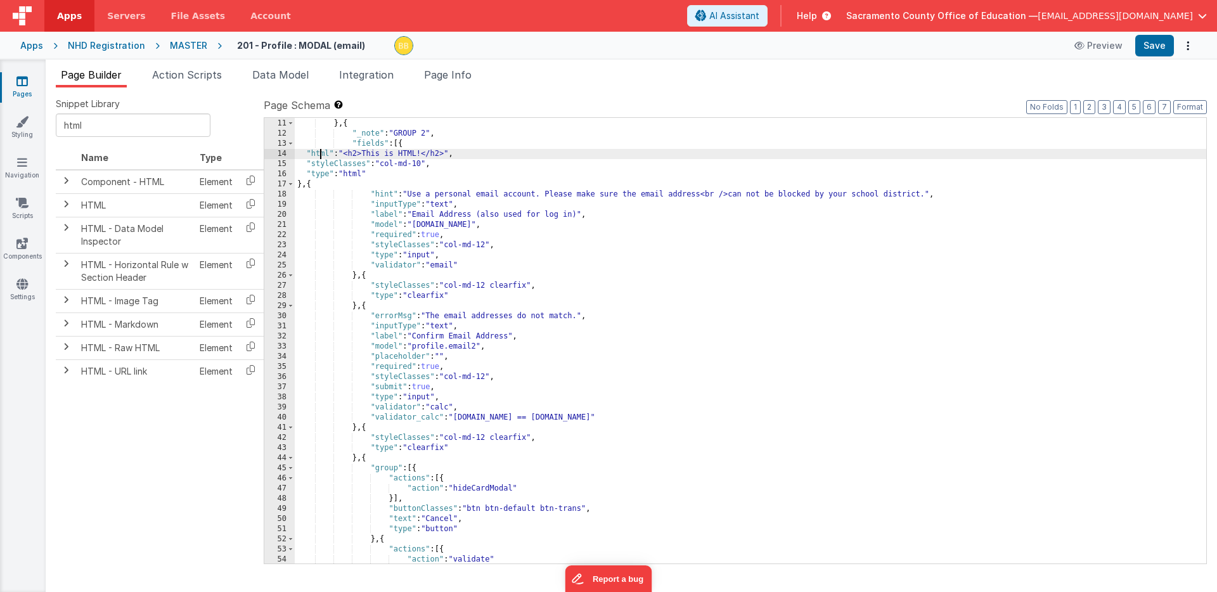
click at [319, 153] on div ""styleClasses" : "" } , { "_note" : "GROUP 2" , "fields" : [{ "html" : "<h2>Thi…" at bounding box center [750, 341] width 911 height 466
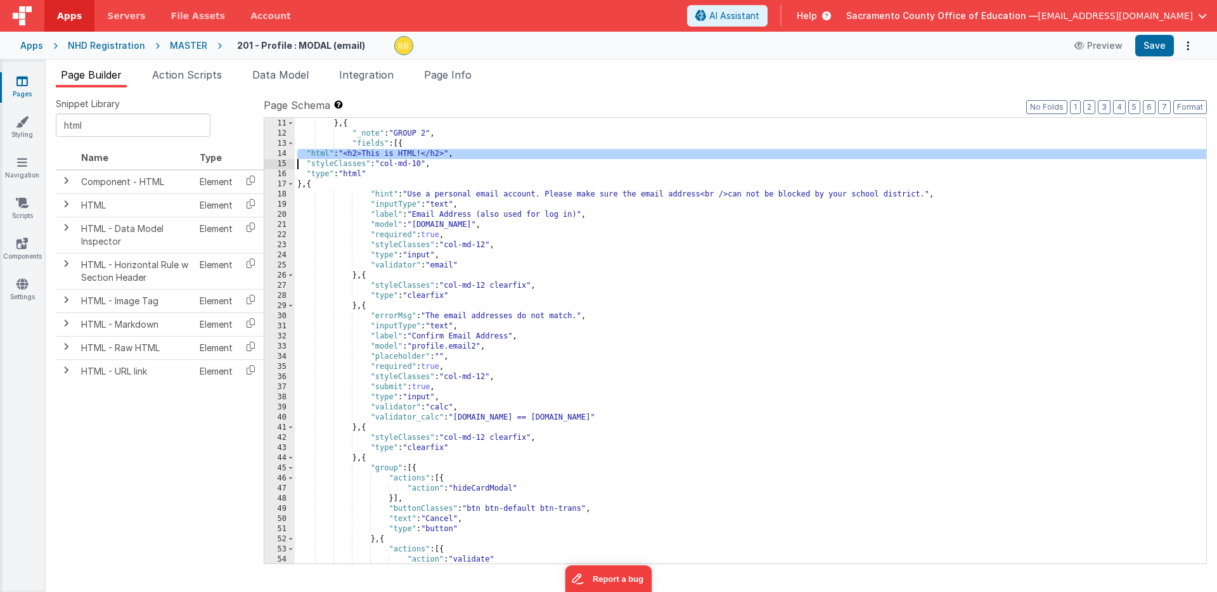
click at [319, 153] on div ""styleClasses" : "" } , { "_note" : "GROUP 2" , "fields" : [{ "html" : "<h2>Thi…" at bounding box center [750, 341] width 911 height 466
paste textarea
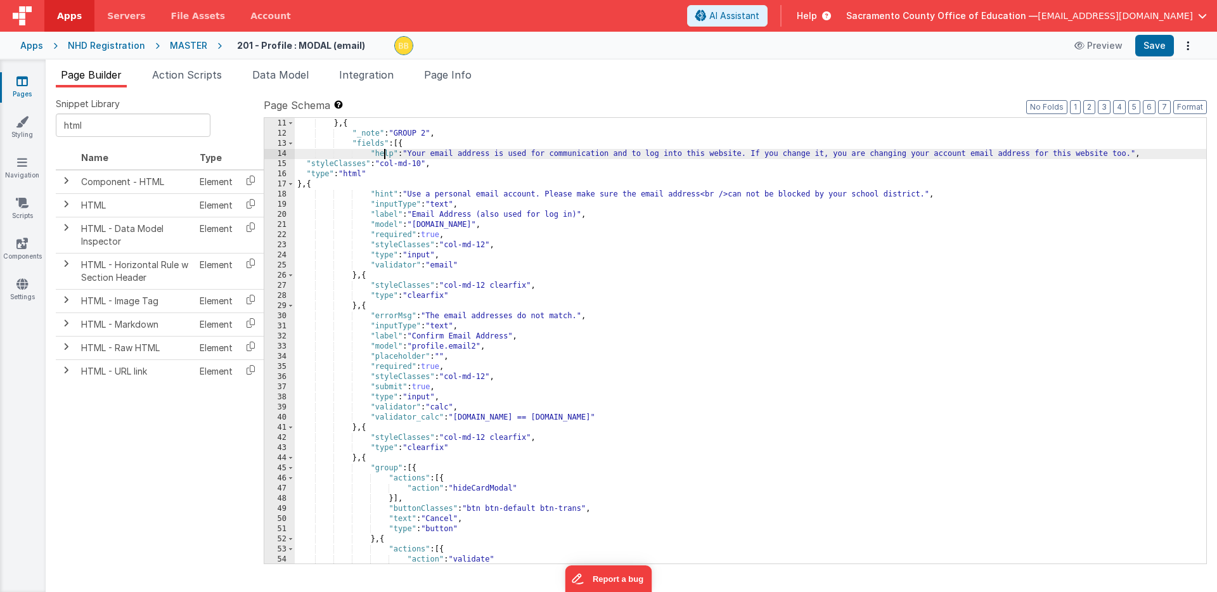
click at [383, 155] on div ""styleClasses" : "" } , { "_note" : "GROUP 2" , "fields" : [{ "help" : "Your em…" at bounding box center [750, 341] width 911 height 466
click at [1161, 40] on button "Save" at bounding box center [1154, 46] width 39 height 22
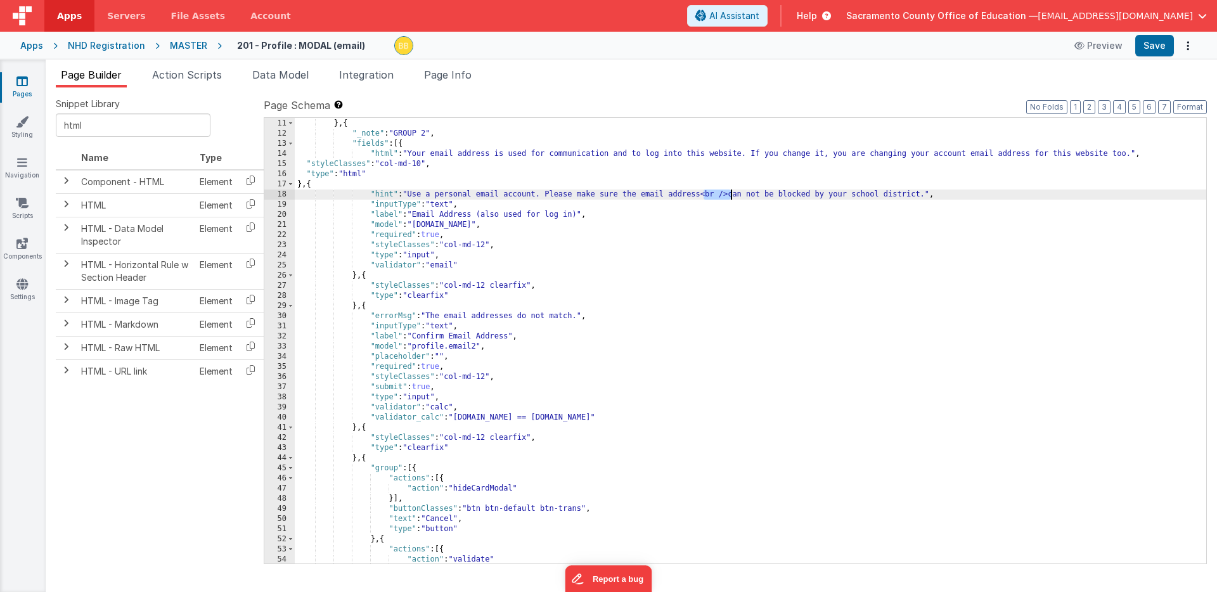
drag, startPoint x: 702, startPoint y: 196, endPoint x: 730, endPoint y: 196, distance: 27.9
click at [730, 196] on div ""styleClasses" : "" } , { "_note" : "GROUP 2" , "fields" : [{ "html" : "Your em…" at bounding box center [750, 341] width 911 height 466
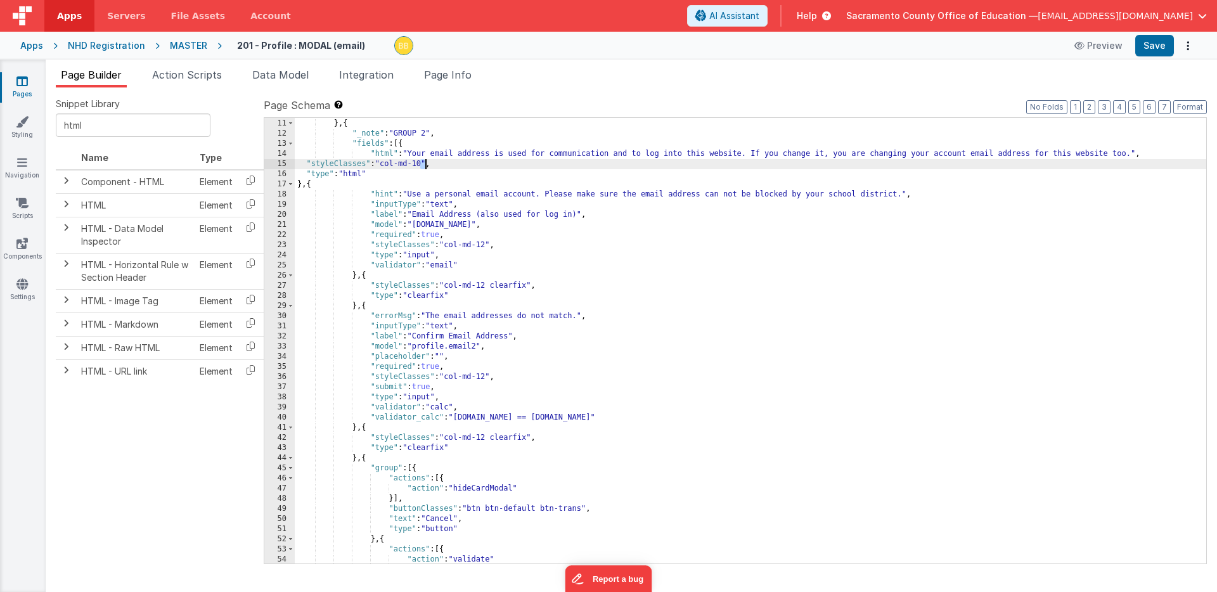
click at [425, 165] on div ""styleClasses" : "" } , { "_note" : "GROUP 2" , "fields" : [{ "html" : "Your em…" at bounding box center [750, 341] width 911 height 466
click at [1164, 41] on button "Save" at bounding box center [1154, 46] width 39 height 22
click at [21, 78] on icon at bounding box center [21, 81] width 11 height 13
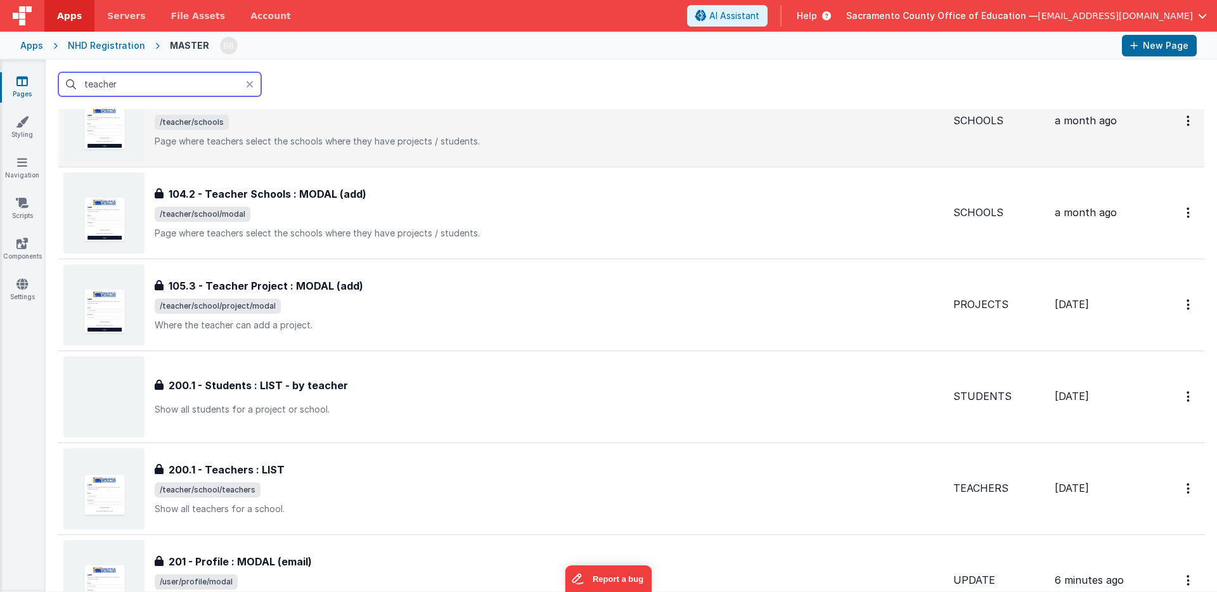
scroll to position [896, 0]
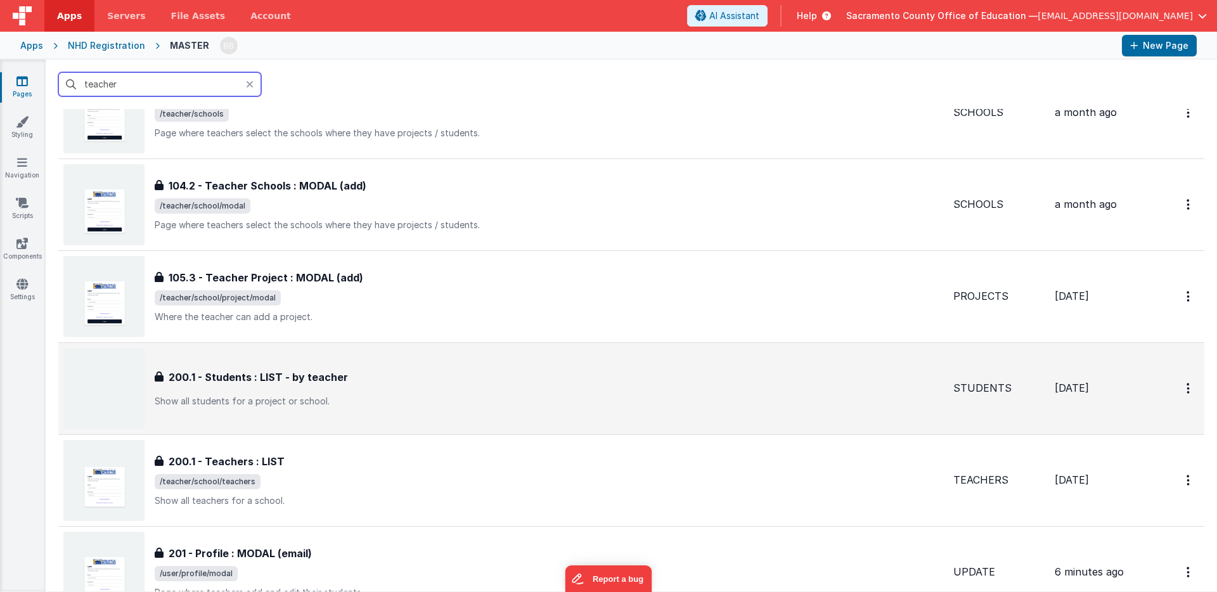
type input "teacher"
click at [228, 375] on h3 "200.1 - Students : LIST - by teacher" at bounding box center [258, 377] width 179 height 15
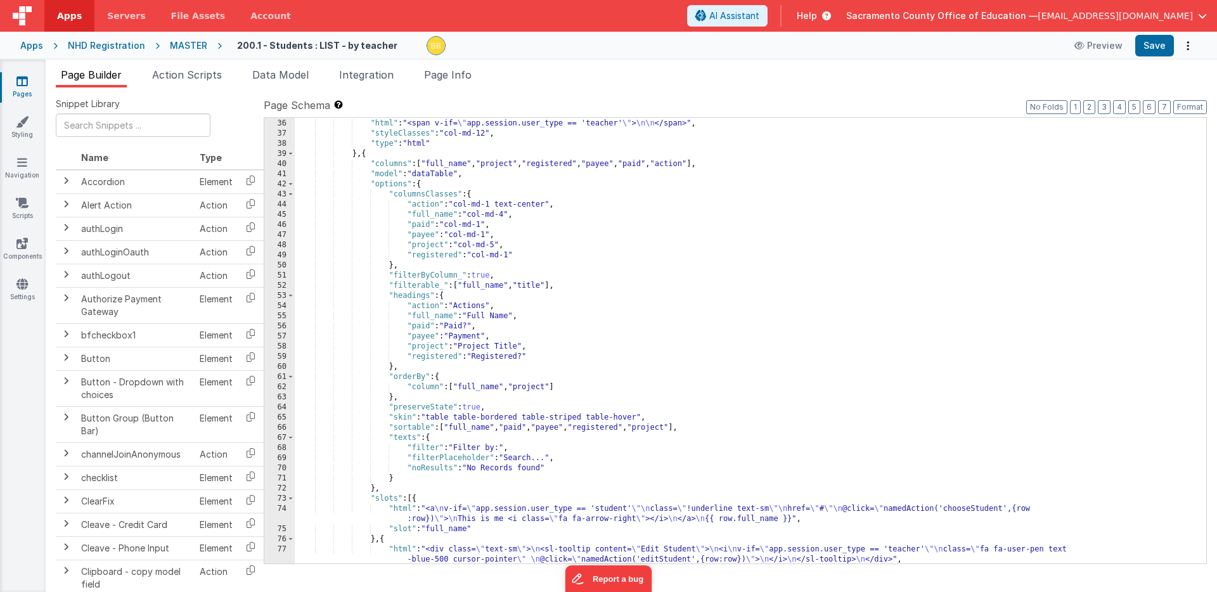
scroll to position [609, 0]
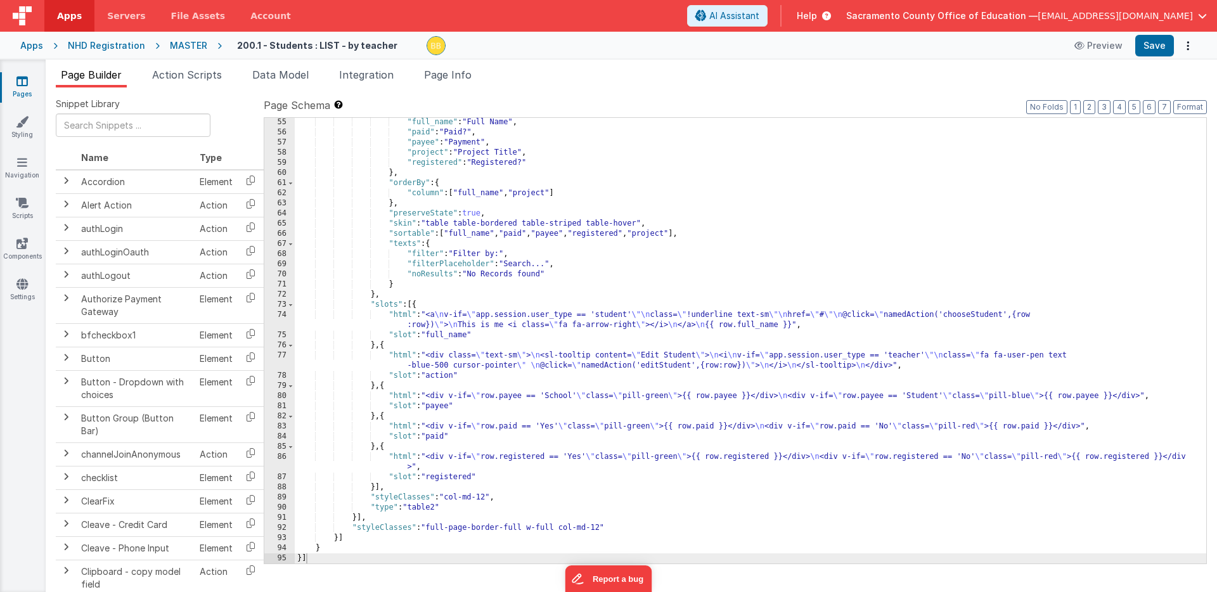
click at [23, 80] on icon at bounding box center [21, 81] width 11 height 13
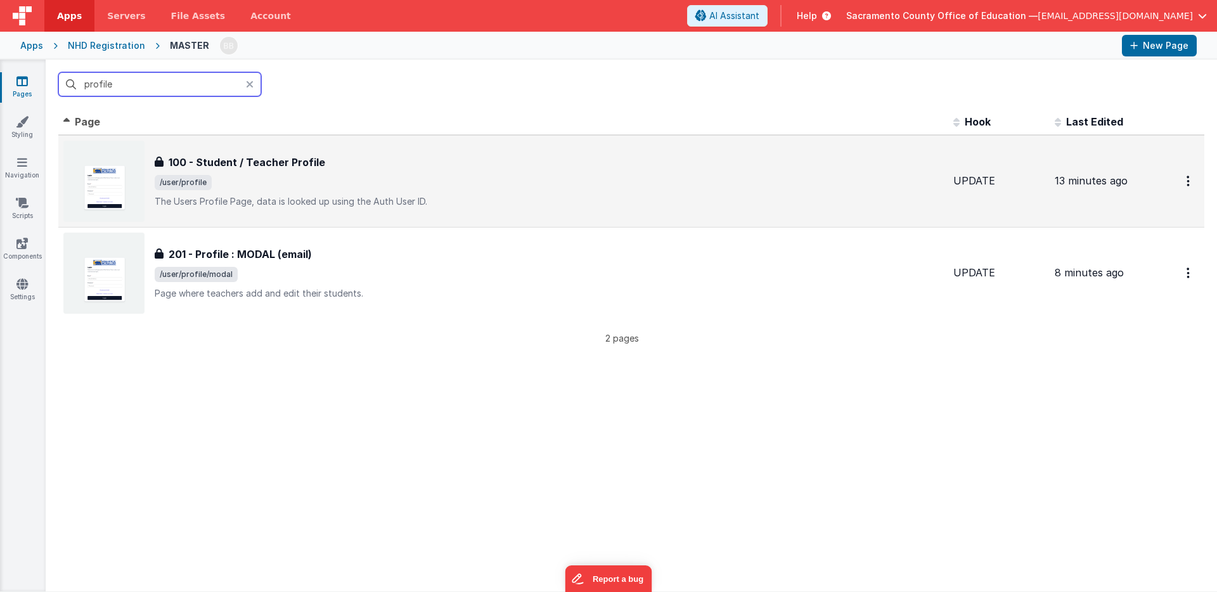
type input "profile"
click at [248, 160] on h3 "100 - Student / Teacher Profile" at bounding box center [247, 162] width 157 height 15
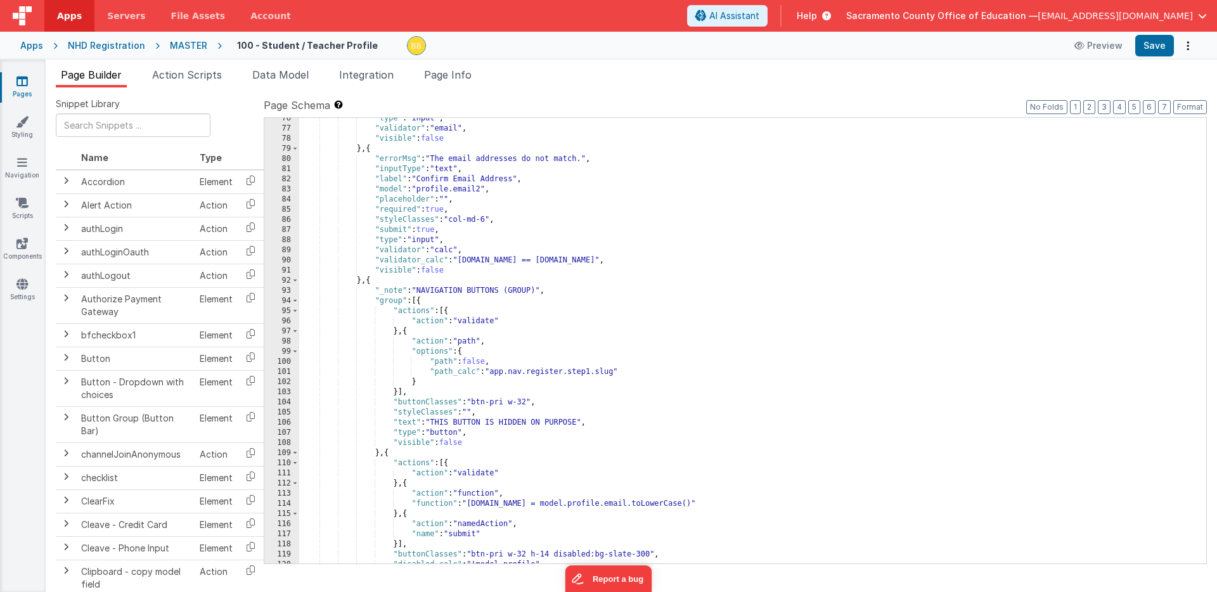
scroll to position [1211, 0]
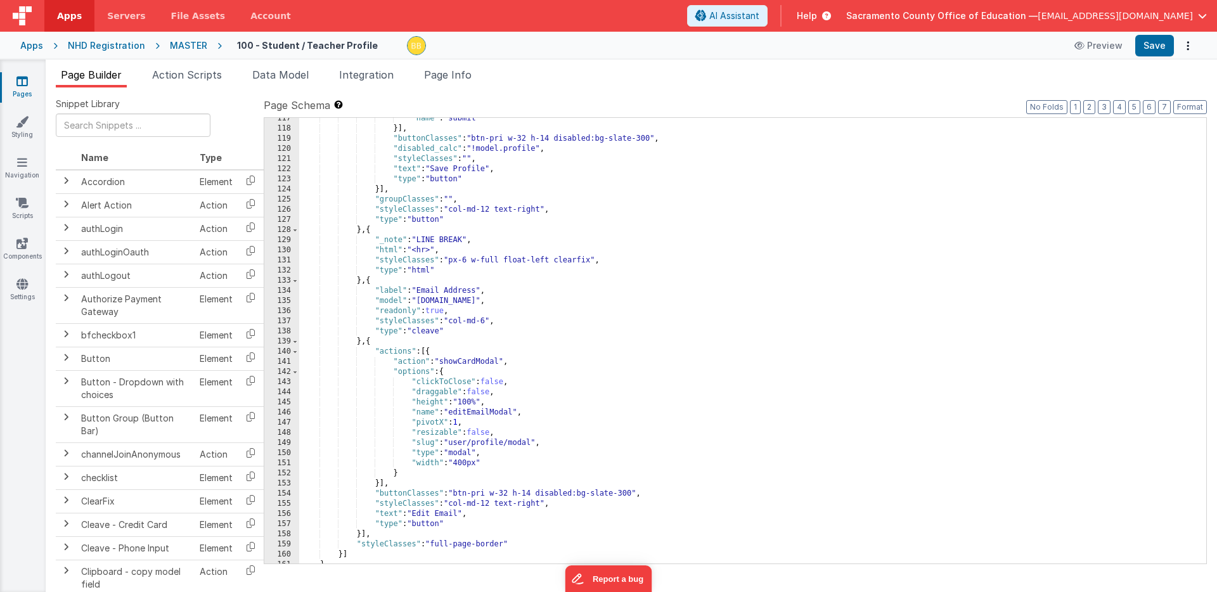
click at [21, 79] on icon at bounding box center [21, 81] width 11 height 13
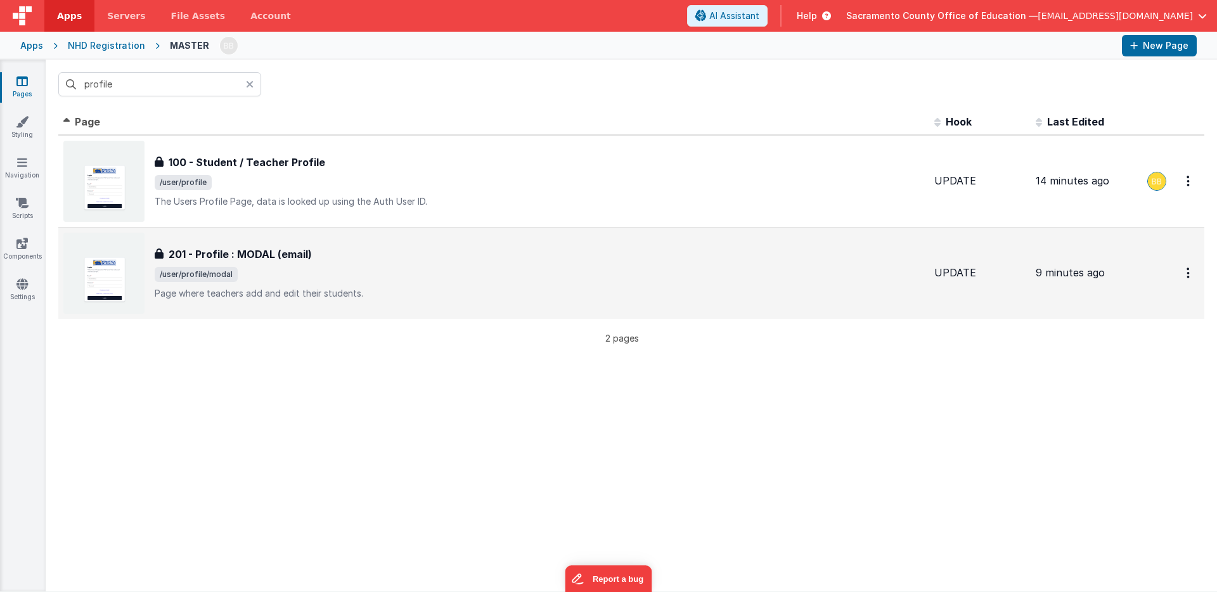
click at [215, 249] on h3 "201 - Profile : MODAL (email)" at bounding box center [240, 254] width 143 height 15
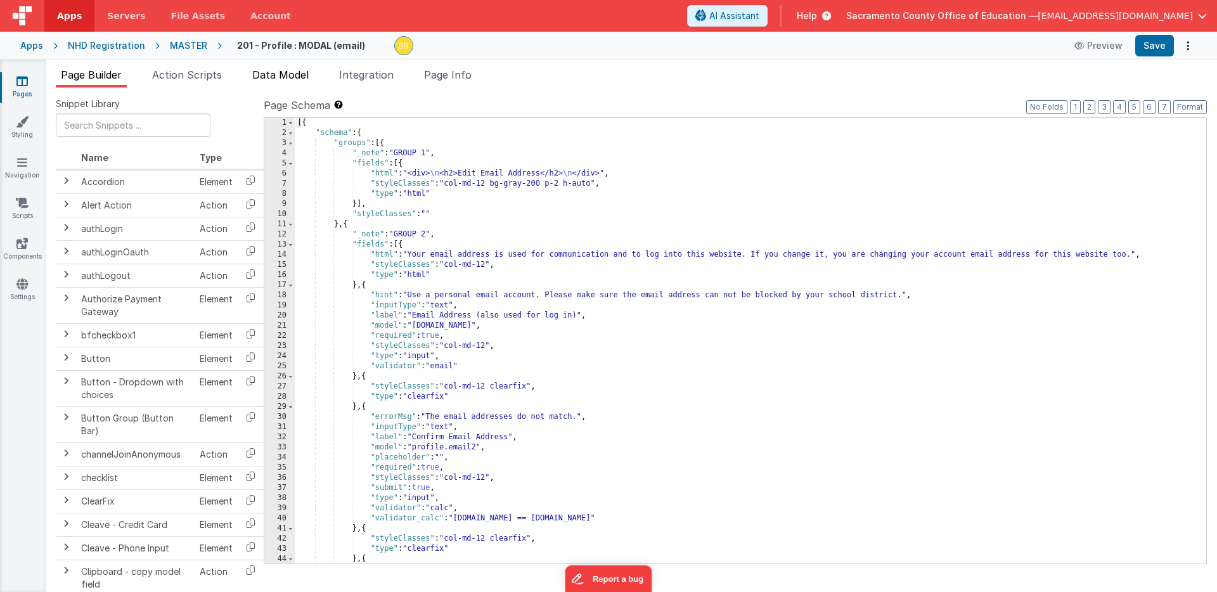
click at [273, 74] on span "Data Model" at bounding box center [280, 74] width 56 height 13
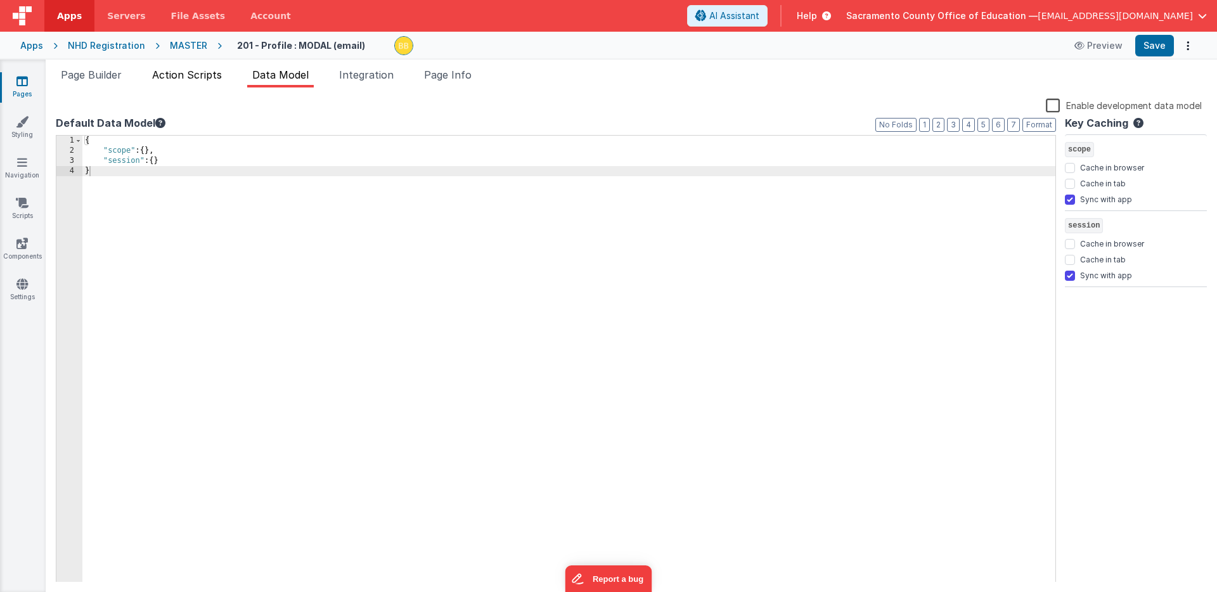
click at [205, 75] on span "Action Scripts" at bounding box center [187, 74] width 70 height 13
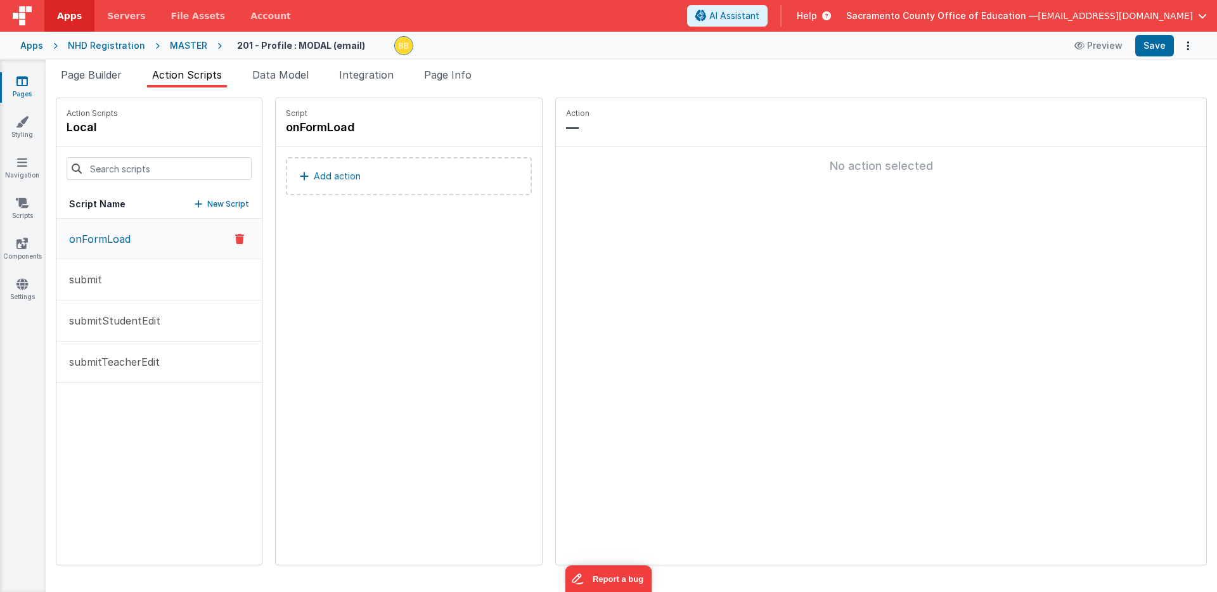
click at [120, 237] on p "onFormLoad" at bounding box center [95, 238] width 69 height 15
click at [23, 80] on icon at bounding box center [21, 81] width 11 height 13
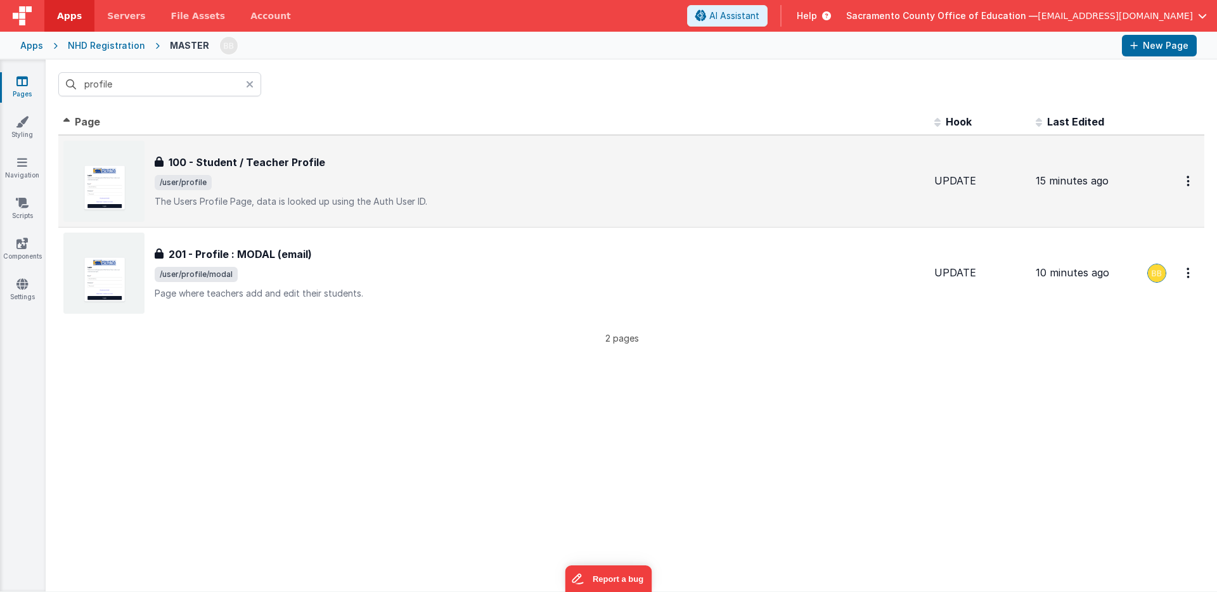
click at [241, 159] on h3 "100 - Student / Teacher Profile" at bounding box center [247, 162] width 157 height 15
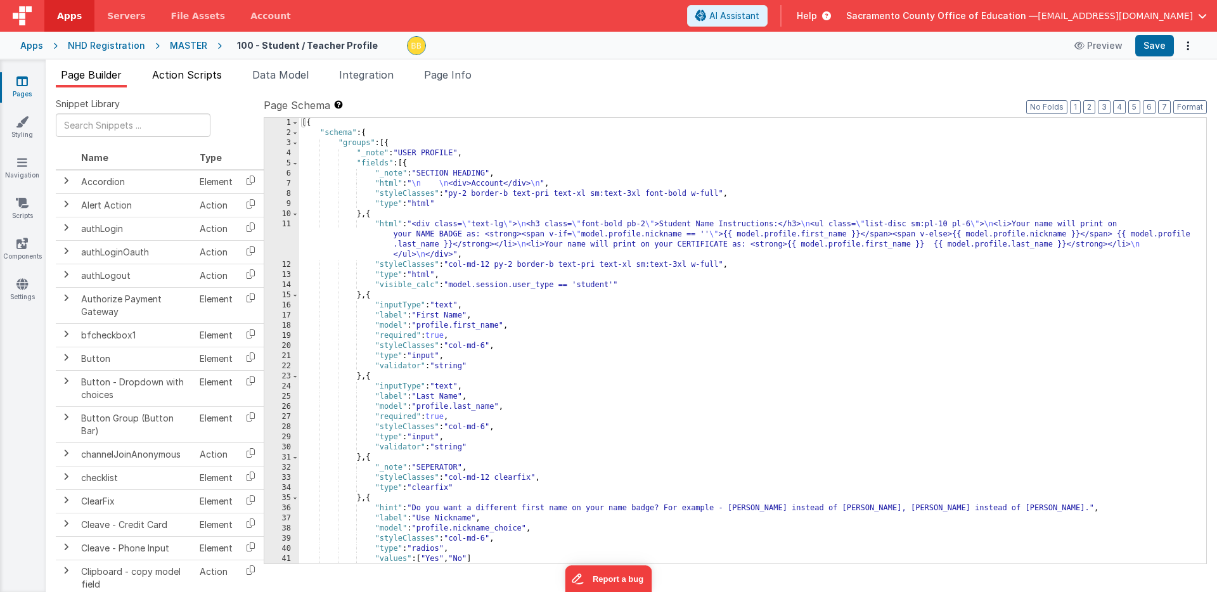
click at [195, 73] on span "Action Scripts" at bounding box center [187, 74] width 70 height 13
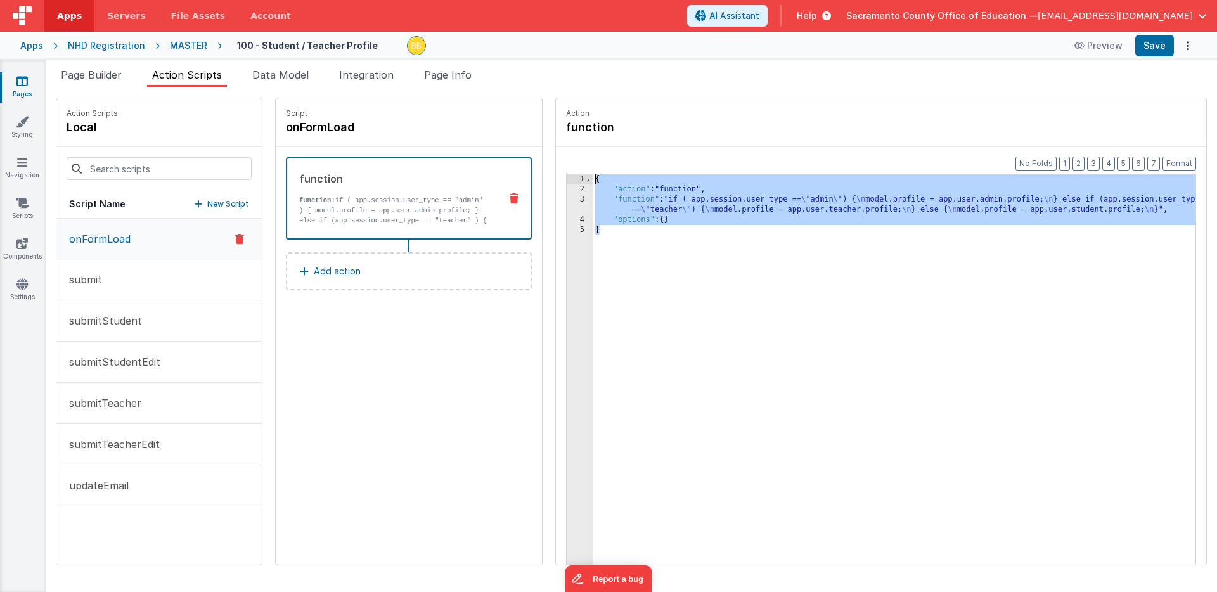
drag, startPoint x: 567, startPoint y: 234, endPoint x: 546, endPoint y: 177, distance: 60.8
click at [566, 177] on div "1 2 3 4 5 { "action" : "function" , "function" : "if ( app.session.user_type ==…" at bounding box center [881, 389] width 630 height 431
click at [468, 74] on span "Page Info" at bounding box center [448, 74] width 48 height 13
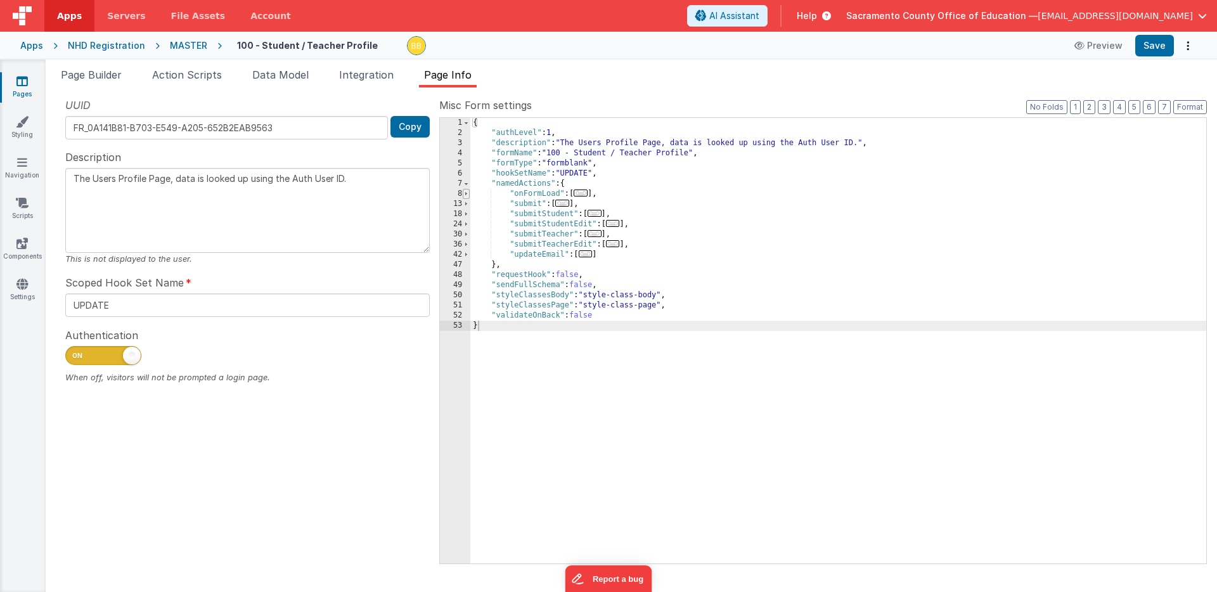
click at [466, 195] on span at bounding box center [466, 194] width 7 height 10
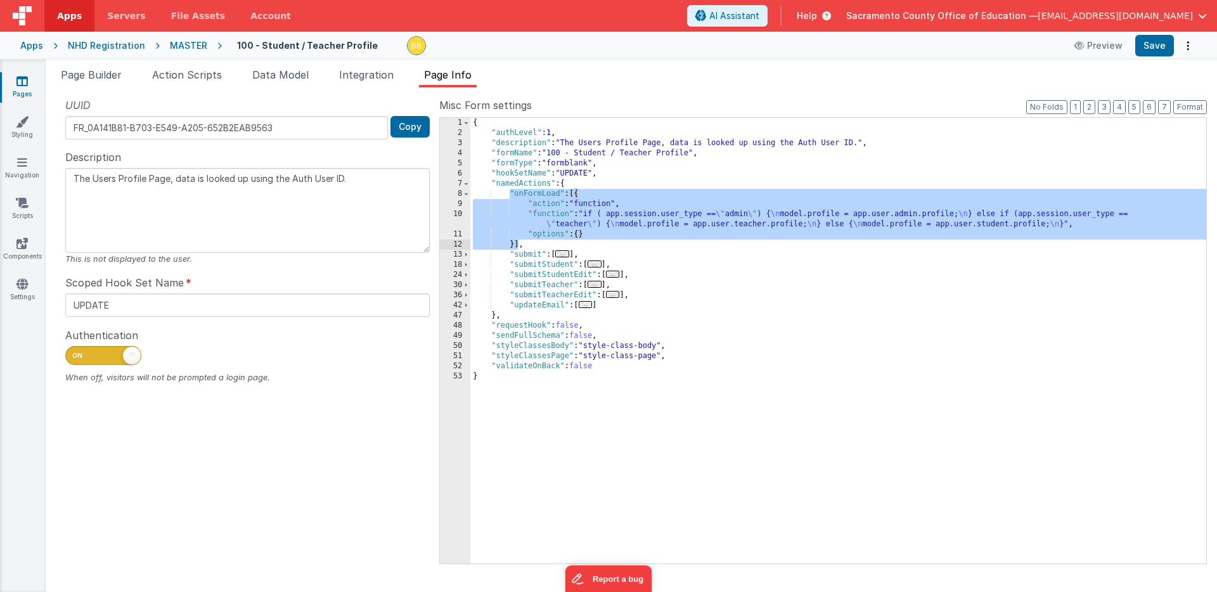
drag, startPoint x: 510, startPoint y: 195, endPoint x: 519, endPoint y: 243, distance: 49.1
click at [519, 243] on div "{ "authLevel" : 1 , "description" : "The Users Profile Page, data is looked up …" at bounding box center [838, 351] width 736 height 466
click at [22, 80] on icon at bounding box center [21, 81] width 11 height 13
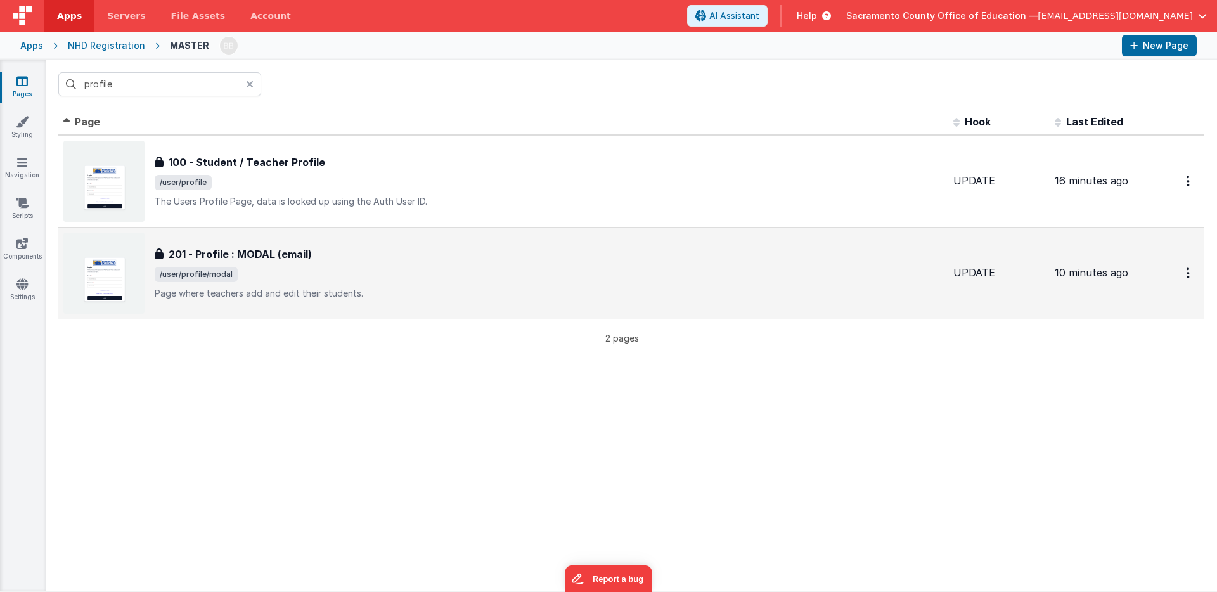
click at [224, 254] on h3 "201 - Profile : MODAL (email)" at bounding box center [240, 254] width 143 height 15
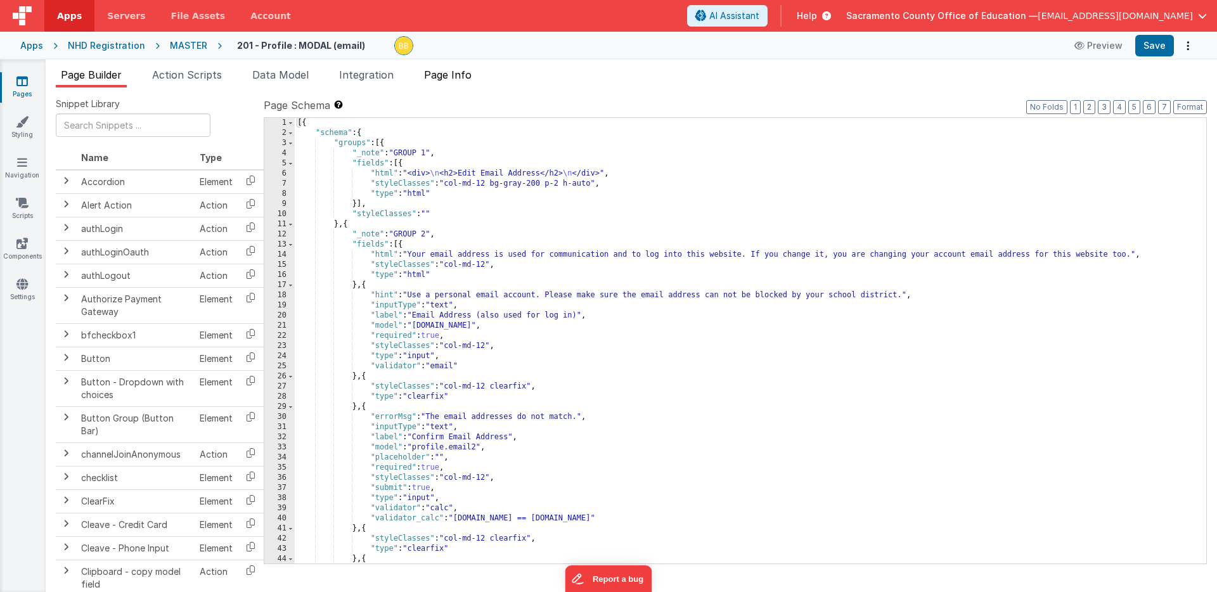
click at [458, 77] on span "Page Info" at bounding box center [448, 74] width 48 height 13
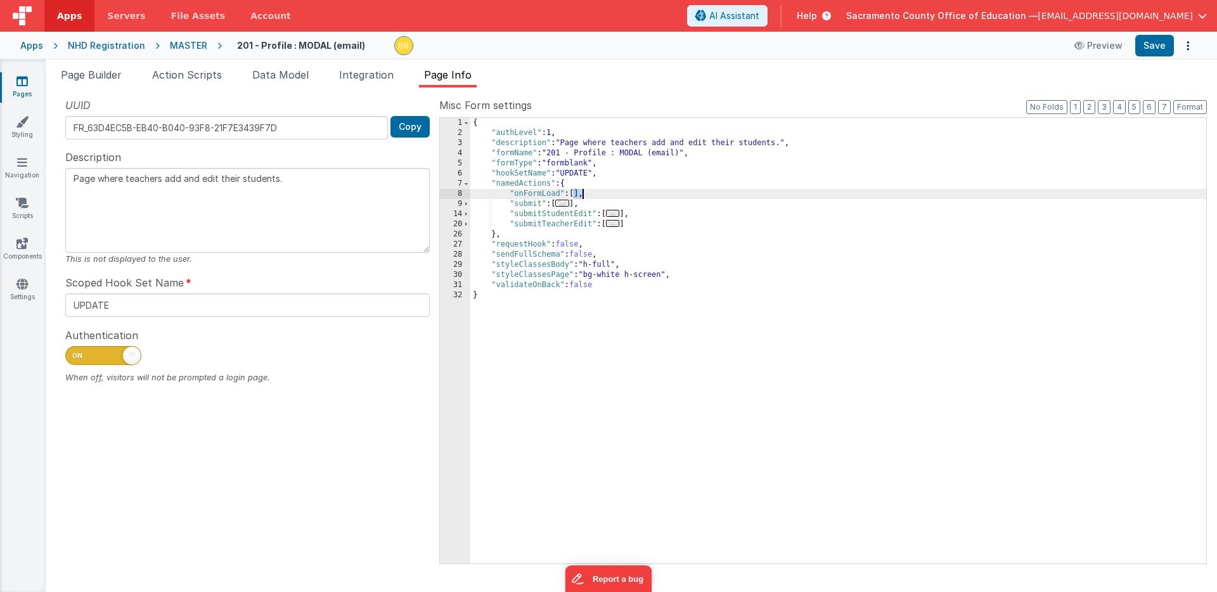
drag, startPoint x: 572, startPoint y: 193, endPoint x: 584, endPoint y: 193, distance: 11.4
click at [584, 193] on div "{ "authLevel" : 1 , "description" : "Page where teachers add and edit their stu…" at bounding box center [838, 351] width 736 height 466
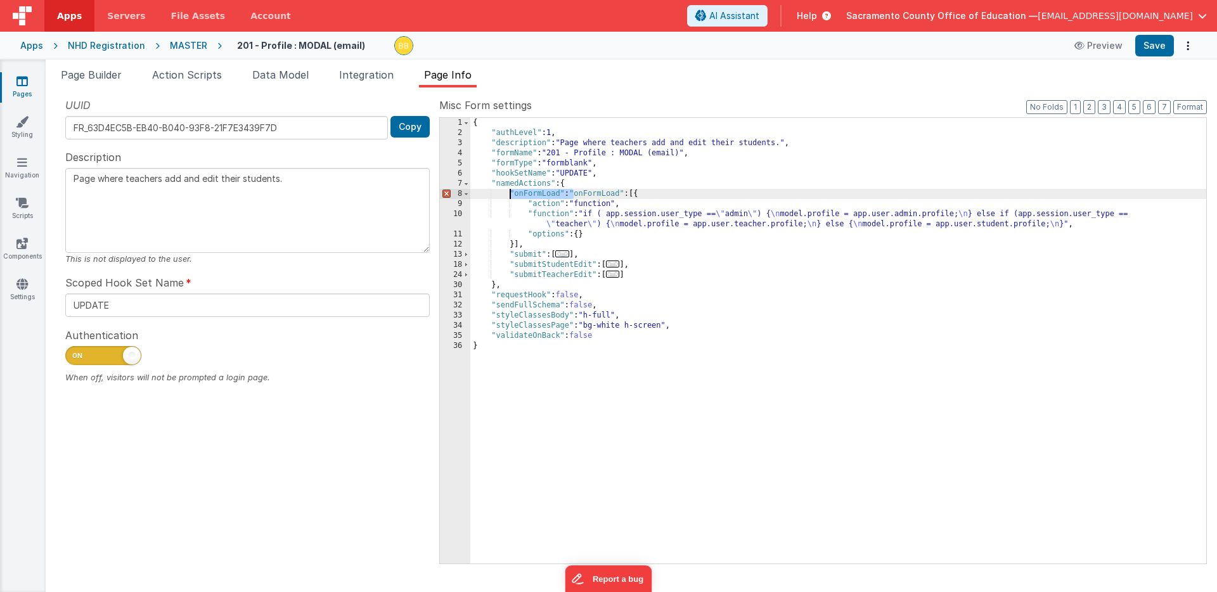
drag, startPoint x: 574, startPoint y: 193, endPoint x: 510, endPoint y: 194, distance: 64.0
click at [510, 194] on div "{ "authLevel" : 1 , "description" : "Page where teachers add and edit their stu…" at bounding box center [838, 351] width 736 height 466
click at [1154, 45] on button "Save" at bounding box center [1154, 46] width 39 height 22
click at [216, 76] on span "Action Scripts" at bounding box center [187, 74] width 70 height 13
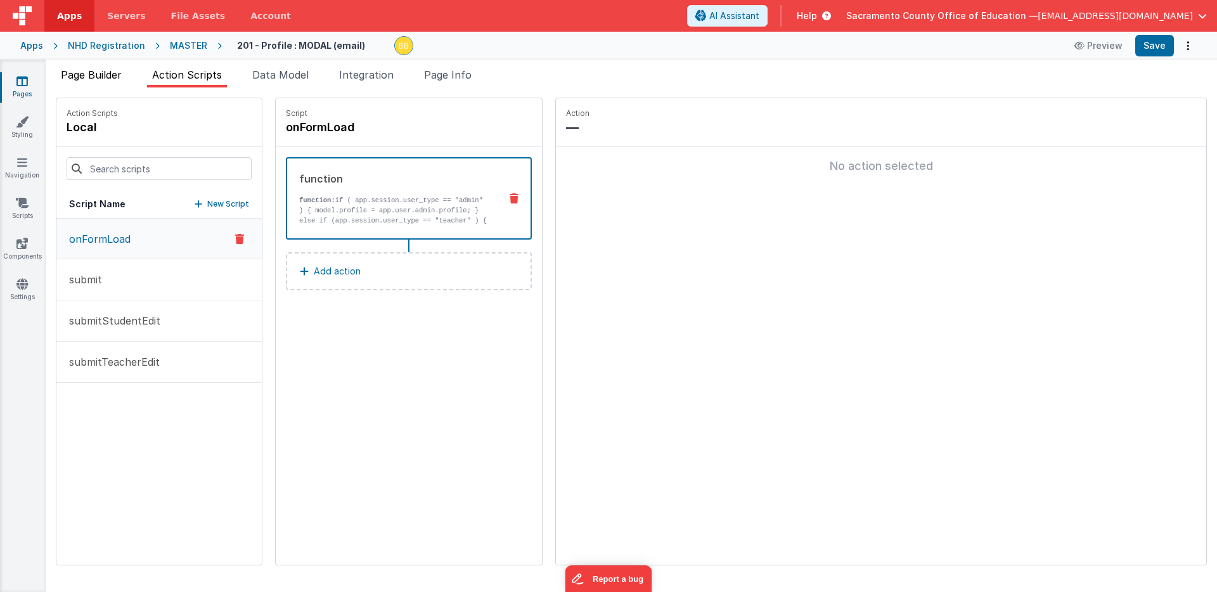
click at [103, 75] on span "Page Builder" at bounding box center [91, 74] width 61 height 13
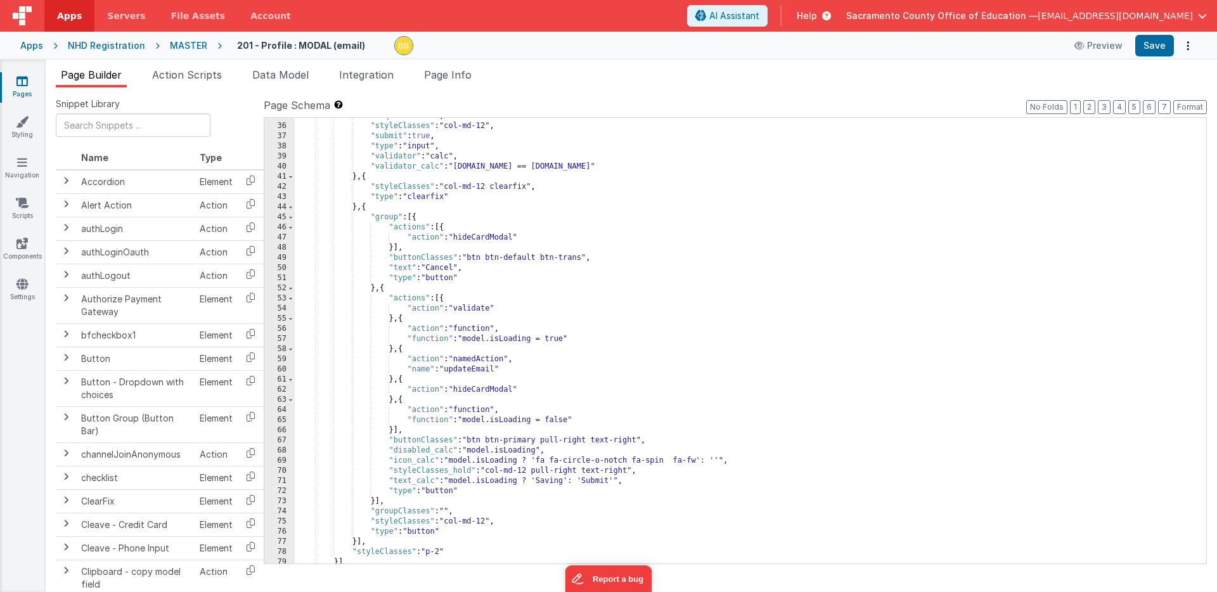
scroll to position [376, 0]
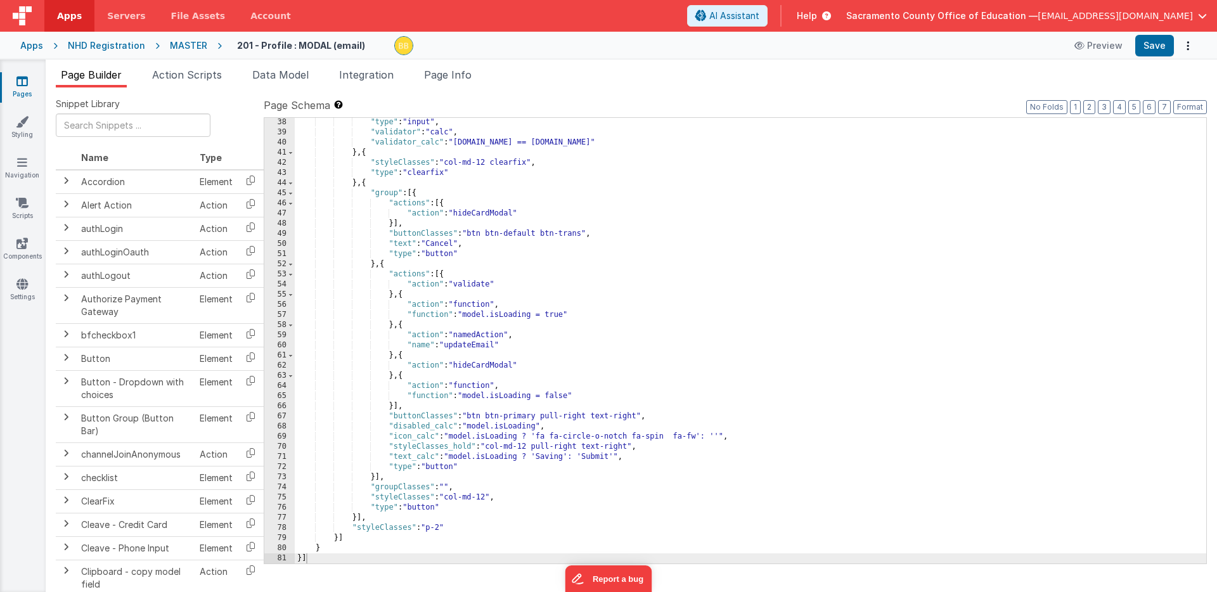
click at [467, 345] on div ""type" : "input" , "validator" : "calc" , "validator_calc" : "[DOMAIN_NAME] == …" at bounding box center [750, 350] width 911 height 466
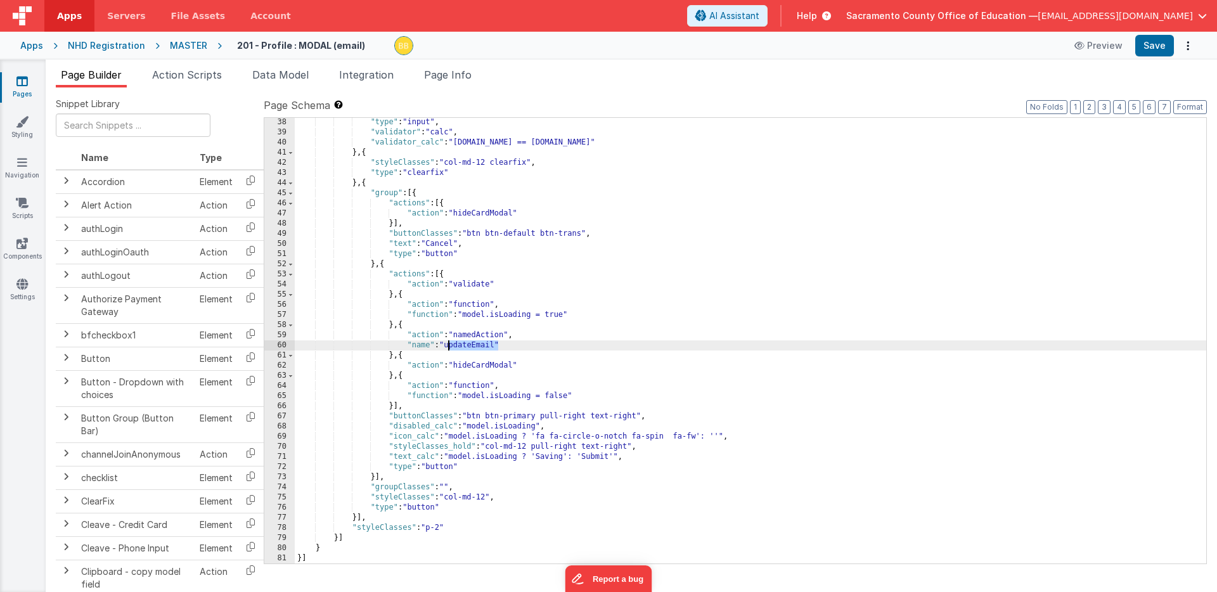
click at [467, 345] on div ""type" : "input" , "validator" : "calc" , "validator_calc" : "[DOMAIN_NAME] == …" at bounding box center [750, 350] width 911 height 466
click at [1155, 46] on button "Save" at bounding box center [1154, 46] width 39 height 22
click at [187, 72] on span "Action Scripts" at bounding box center [187, 74] width 70 height 13
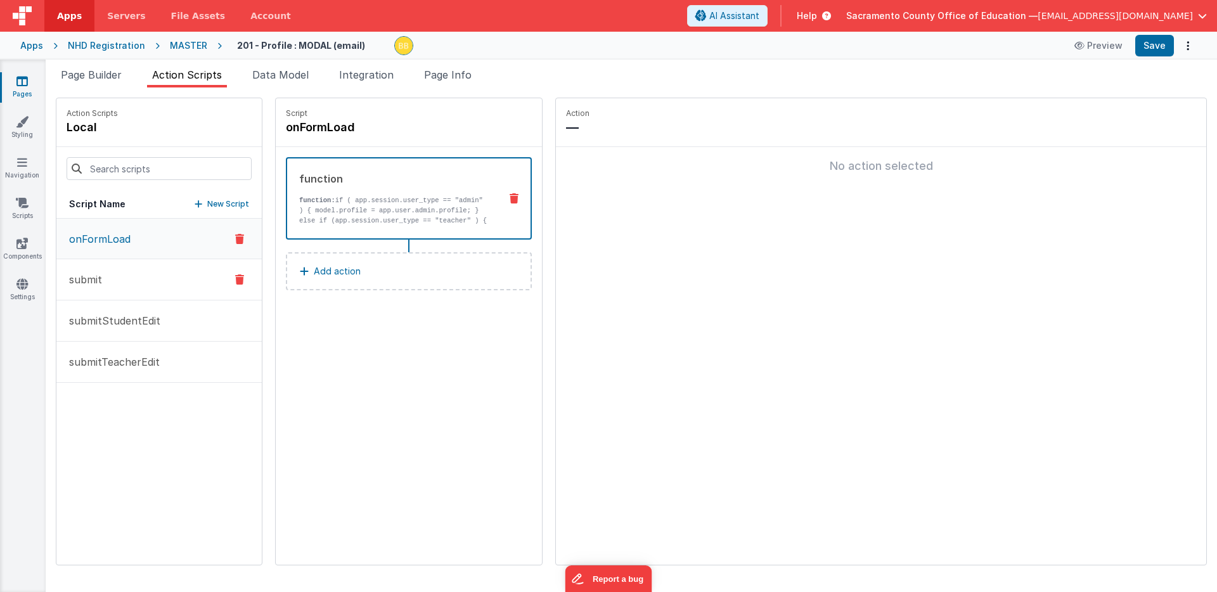
click at [91, 273] on p "submit" at bounding box center [81, 279] width 41 height 15
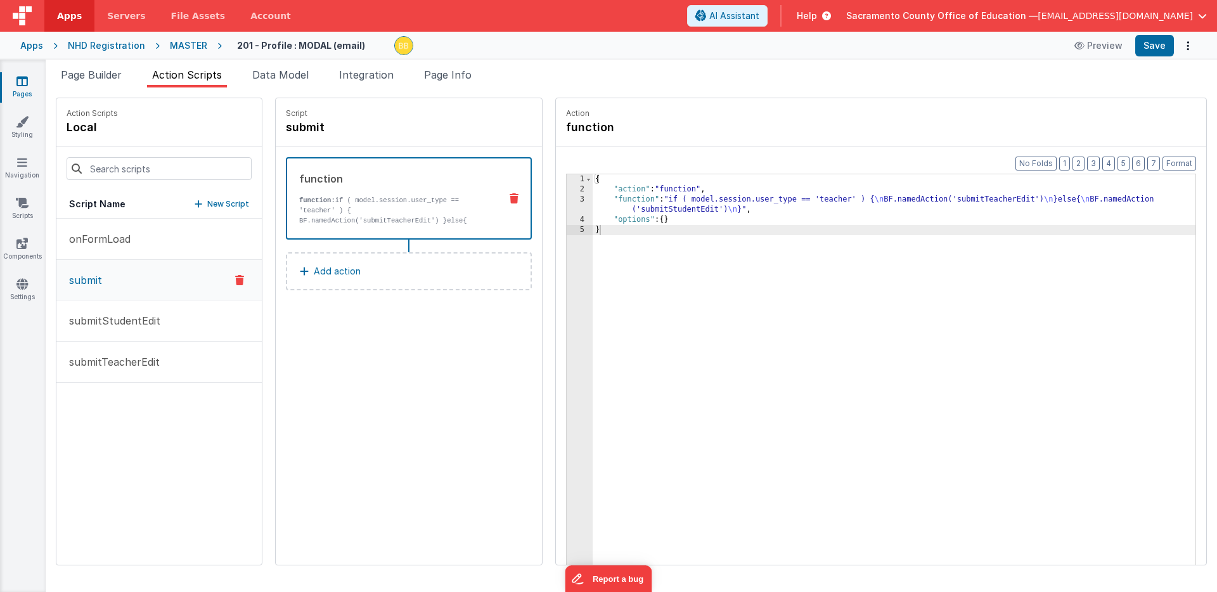
click at [406, 357] on div "Script submit function function: if ( model.session.user_type == 'teacher' ) { …" at bounding box center [409, 331] width 266 height 467
click at [20, 80] on icon at bounding box center [21, 81] width 11 height 13
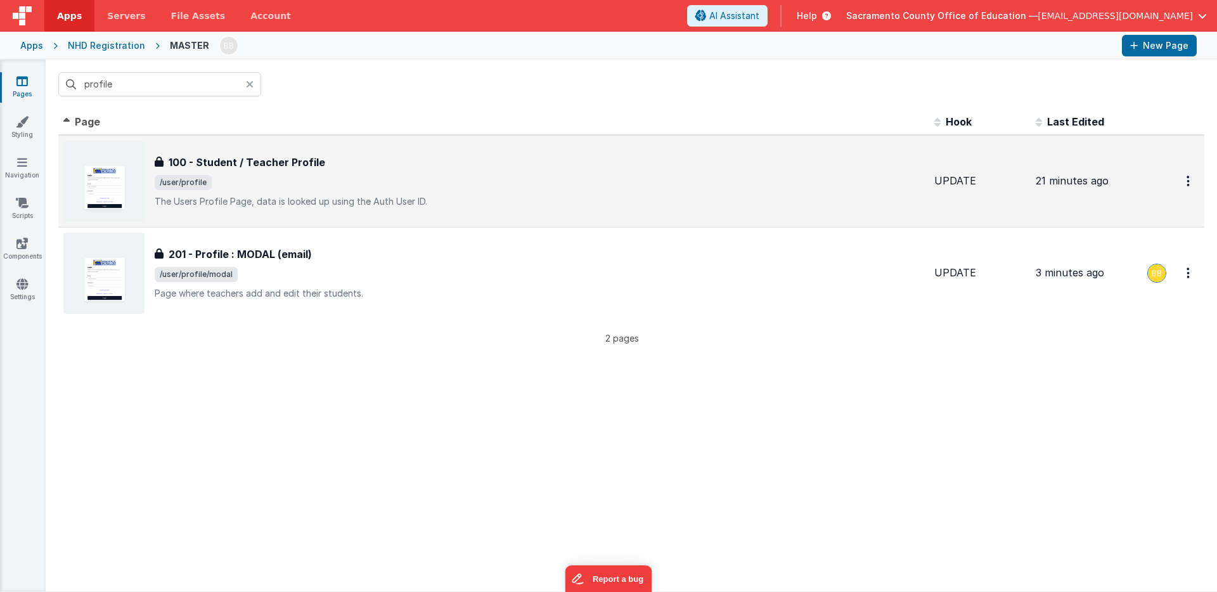
click at [247, 160] on h3 "100 - Student / Teacher Profile" at bounding box center [247, 162] width 157 height 15
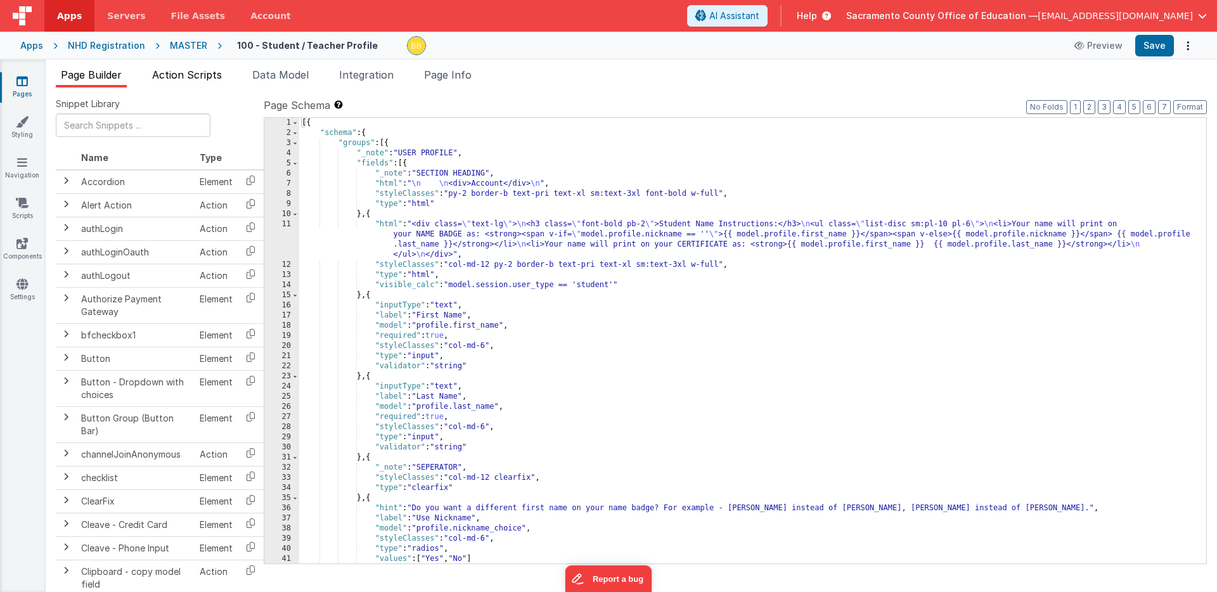
click at [211, 75] on span "Action Scripts" at bounding box center [187, 74] width 70 height 13
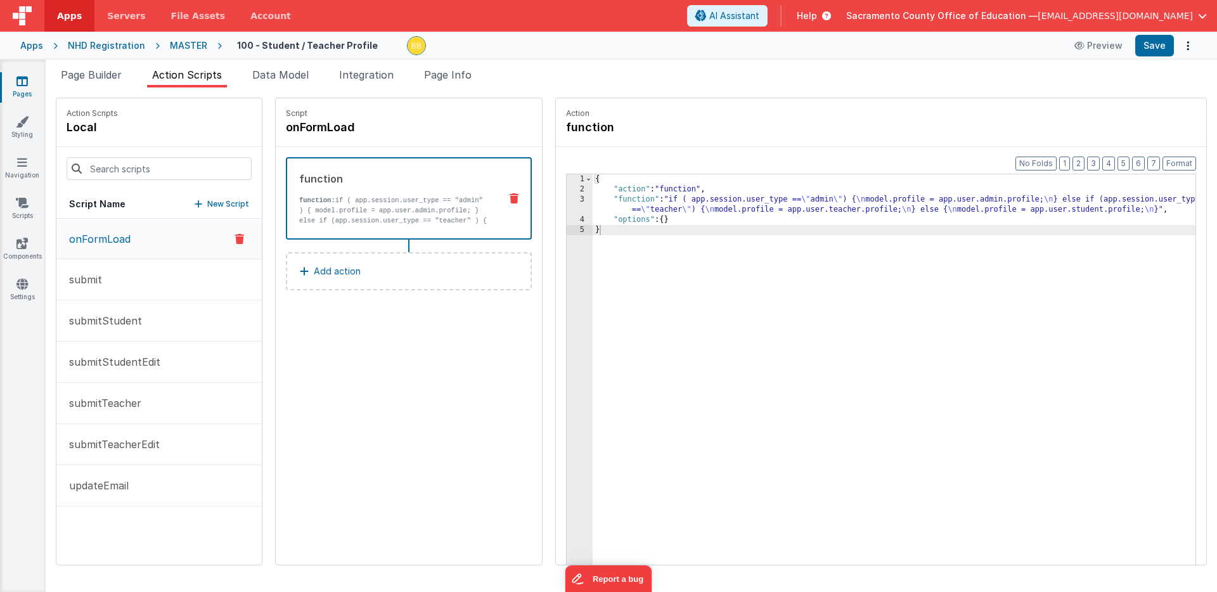
click at [23, 79] on icon at bounding box center [21, 81] width 11 height 13
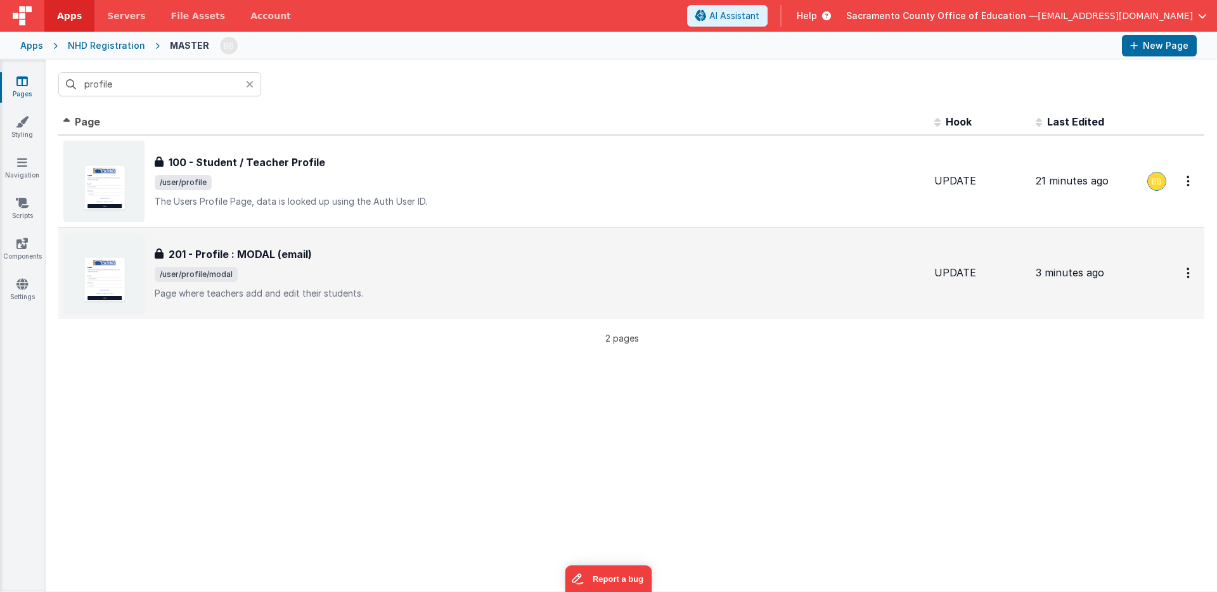
click at [210, 250] on h3 "201 - Profile : MODAL (email)" at bounding box center [240, 254] width 143 height 15
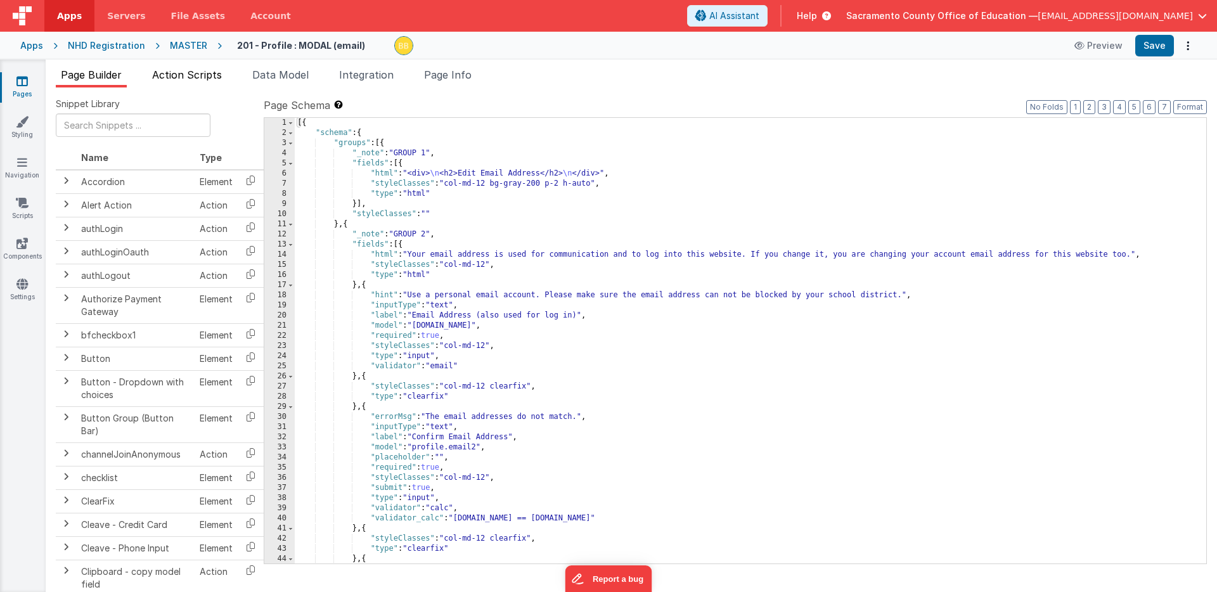
click at [205, 73] on span "Action Scripts" at bounding box center [187, 74] width 70 height 13
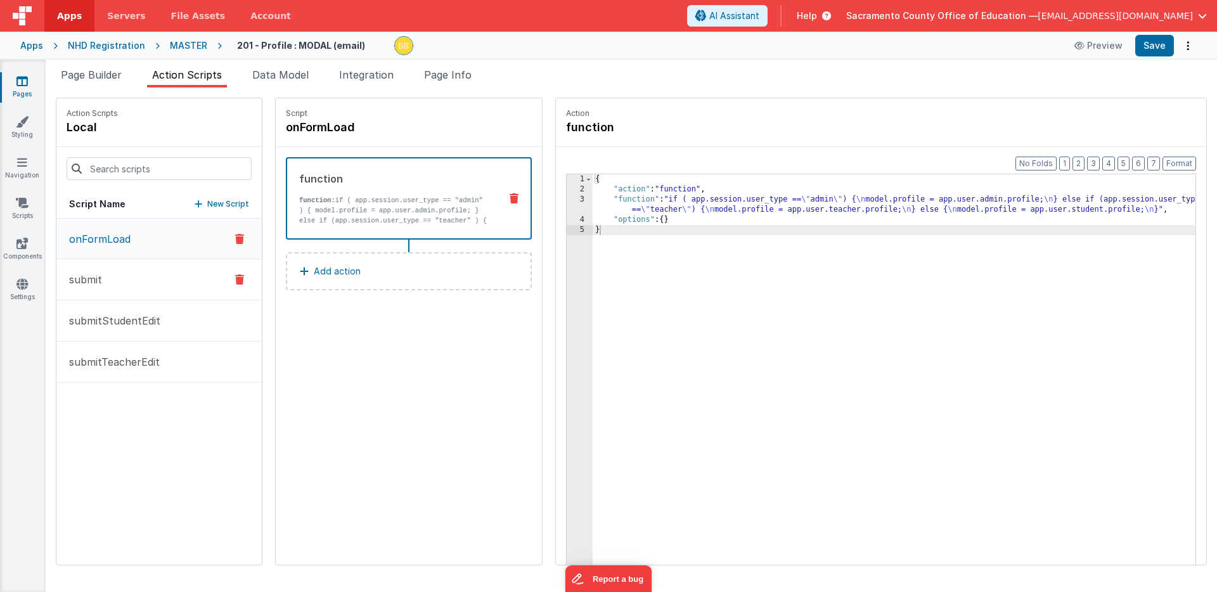
click at [99, 276] on p "submit" at bounding box center [81, 279] width 41 height 15
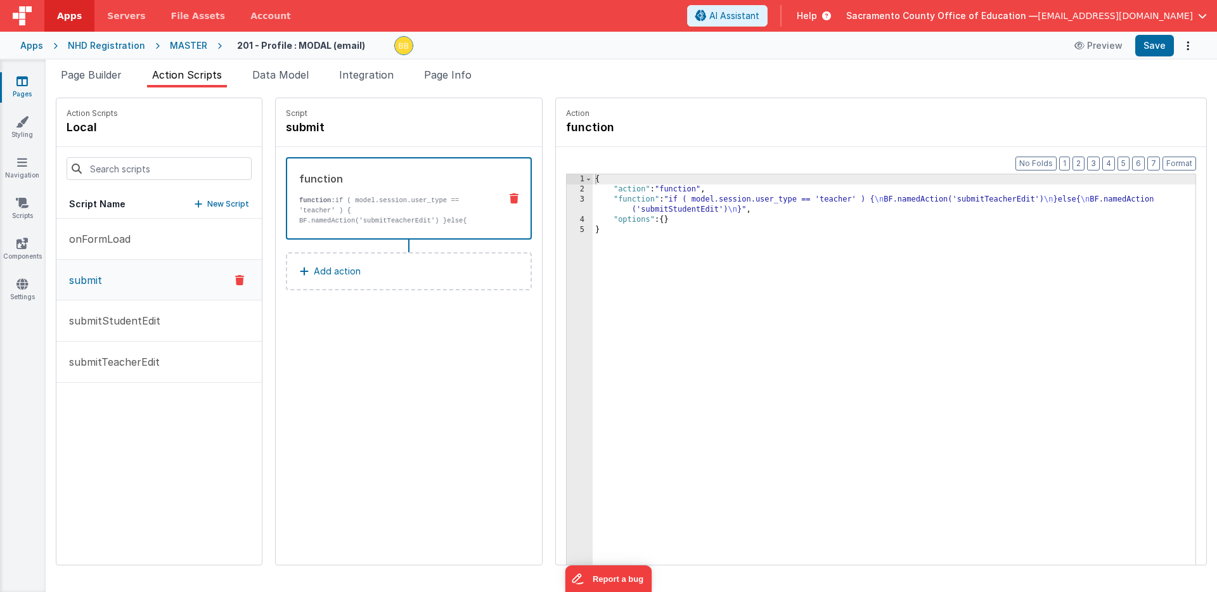
click at [671, 199] on div "{ "action" : "function" , "function" : "if ( model.session.user_type == 'teache…" at bounding box center [913, 399] width 640 height 450
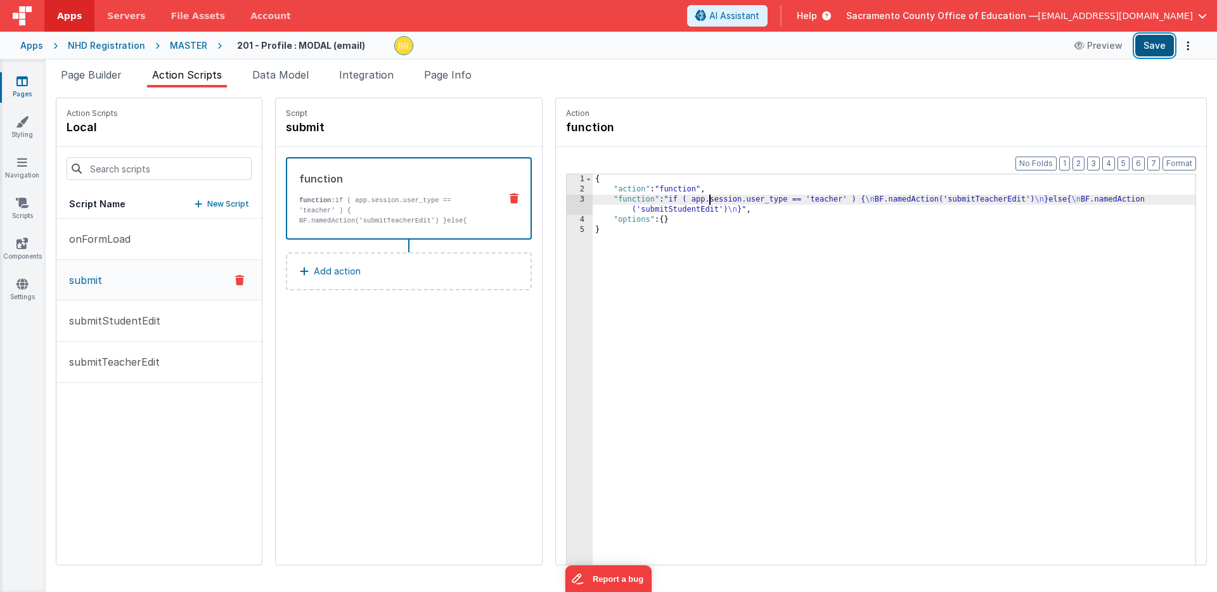
click at [1151, 42] on button "Save" at bounding box center [1154, 46] width 39 height 22
click at [86, 313] on p "submitStudentEdit" at bounding box center [110, 320] width 99 height 15
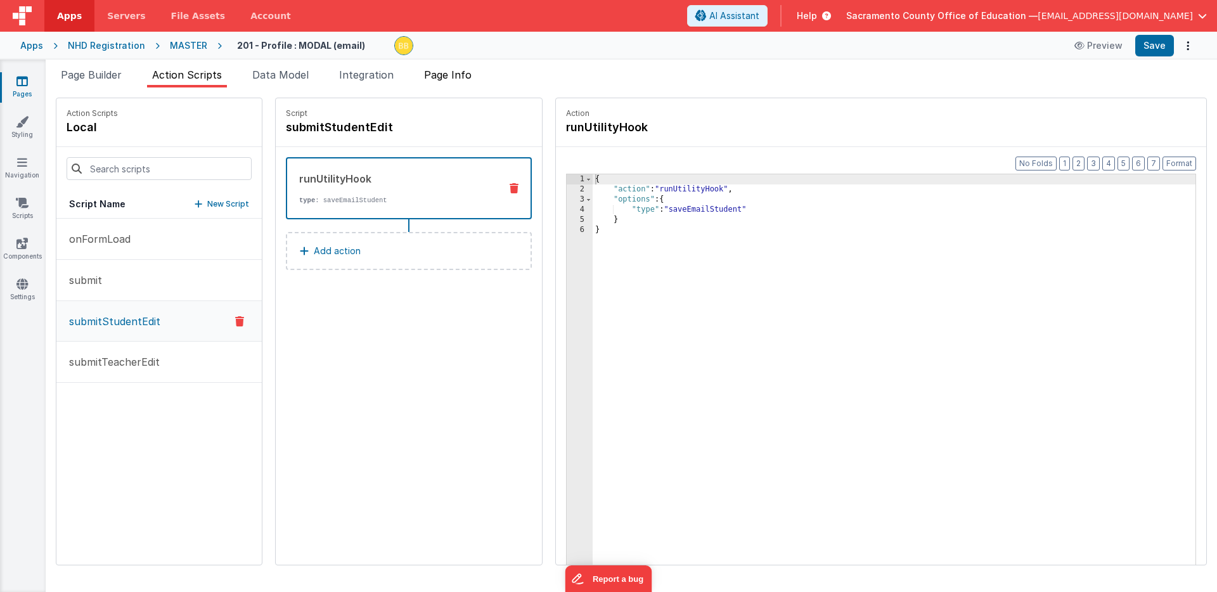
click at [458, 74] on span "Page Info" at bounding box center [448, 74] width 48 height 13
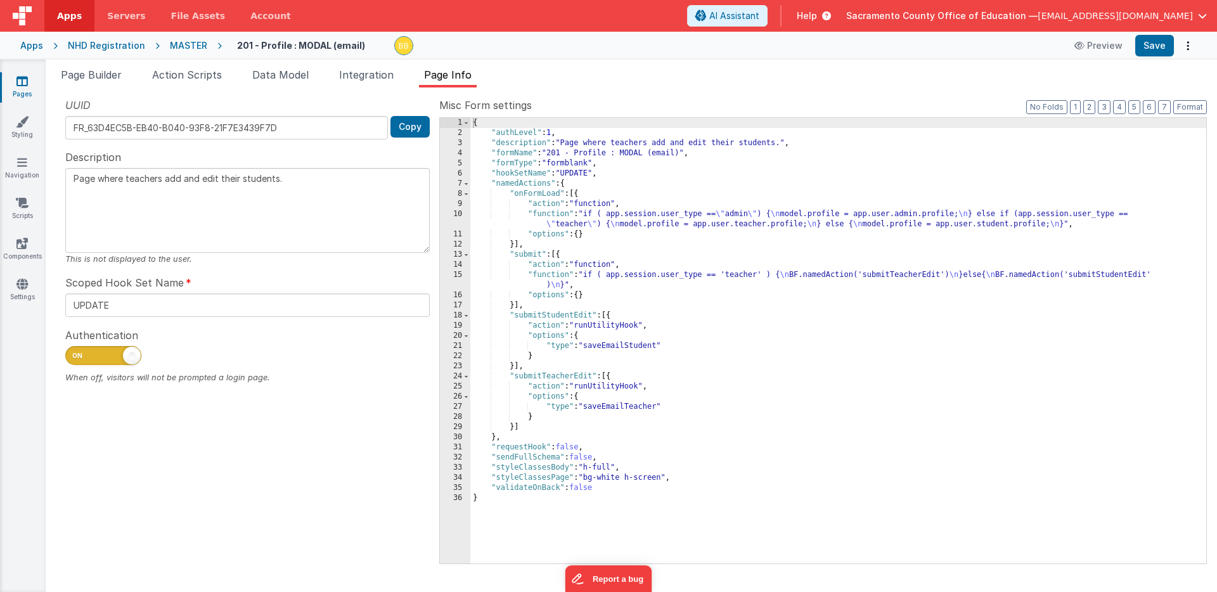
click at [665, 216] on div "{ "authLevel" : 1 , "description" : "Page where teachers add and edit their stu…" at bounding box center [838, 351] width 736 height 466
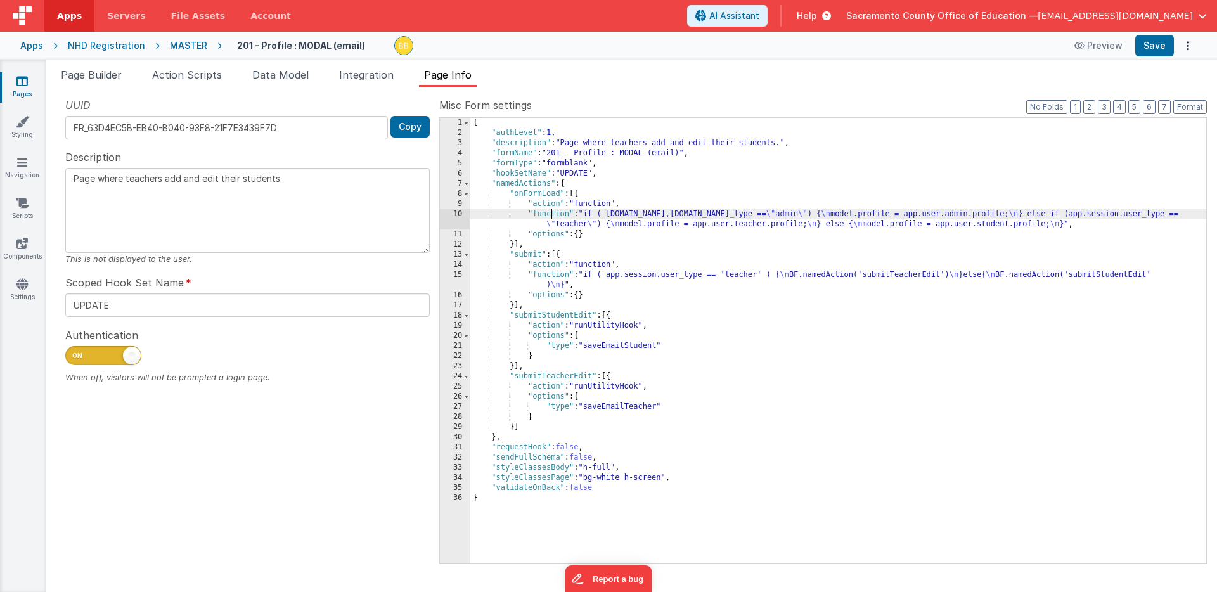
click at [550, 216] on div "{ "authLevel" : 1 , "description" : "Page where teachers add and edit their stu…" at bounding box center [838, 351] width 736 height 466
click at [191, 73] on span "Action Scripts" at bounding box center [187, 74] width 70 height 13
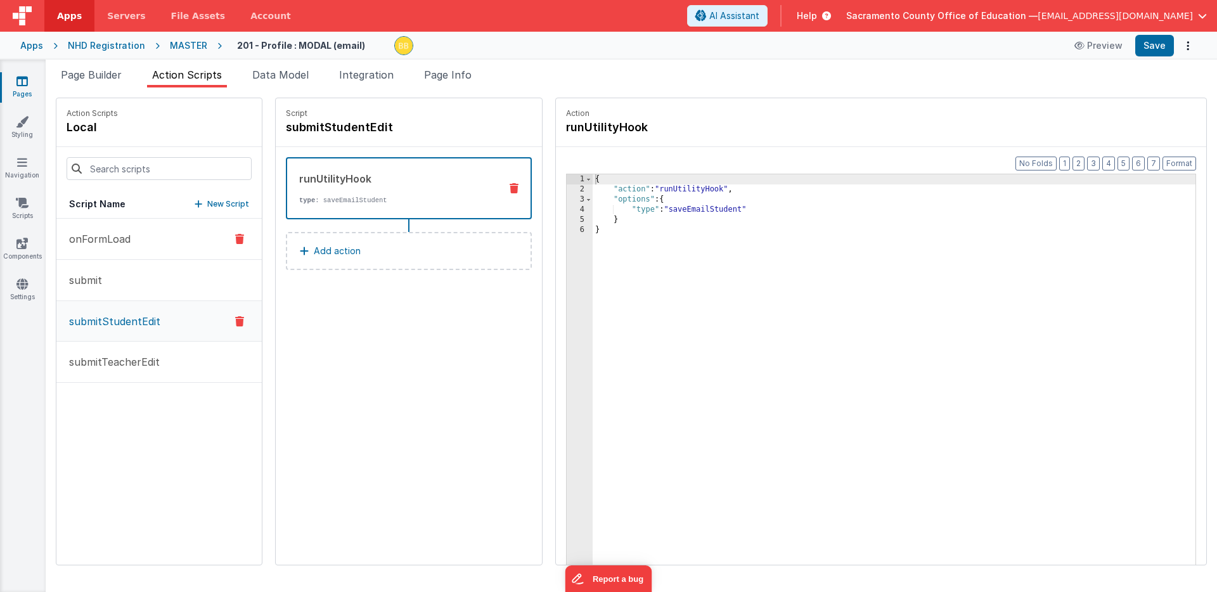
click at [128, 236] on p "onFormLoad" at bounding box center [95, 238] width 69 height 15
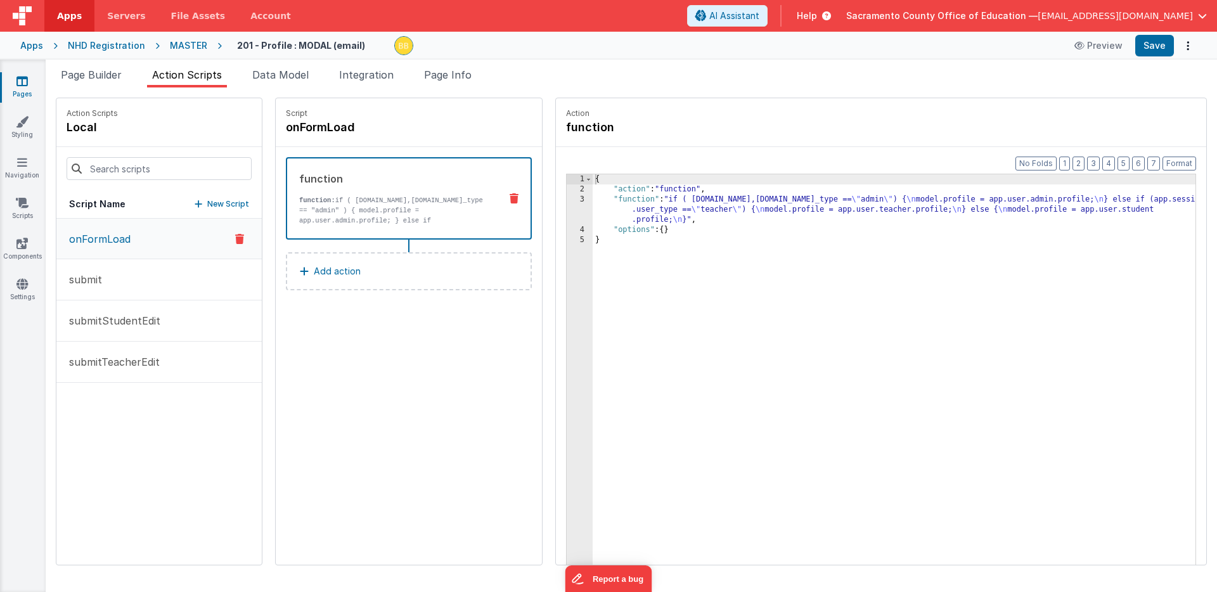
click at [602, 202] on div "{ "action" : "function" , "function" : "if ( [DOMAIN_NAME],[DOMAIN_NAME]_type =…" at bounding box center [913, 399] width 640 height 450
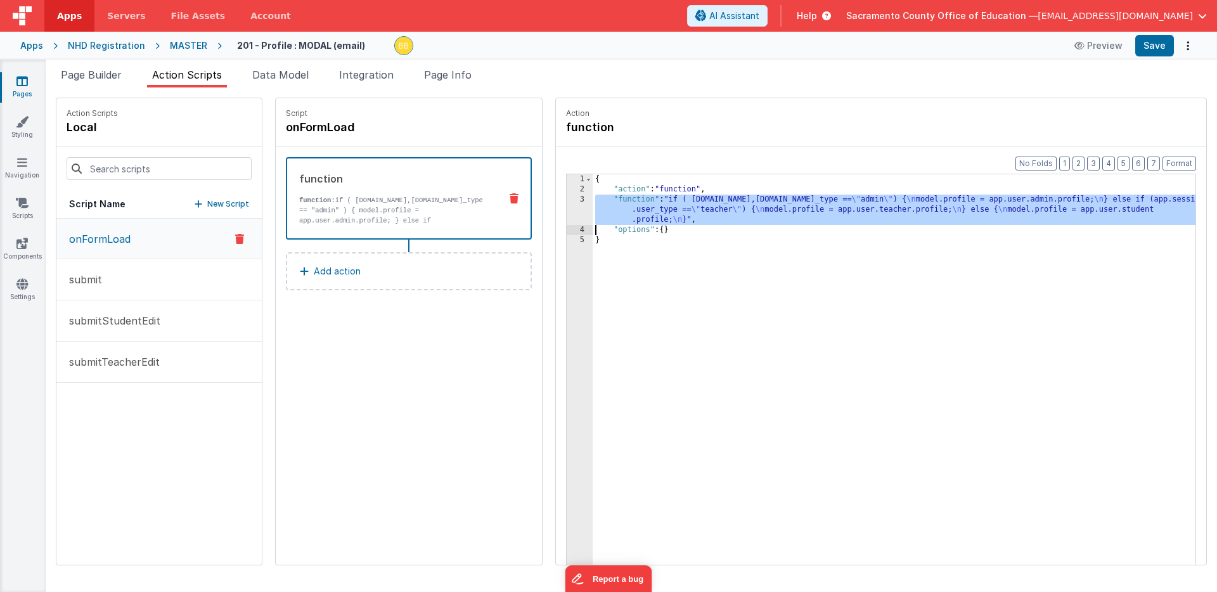
click at [567, 207] on div "3" at bounding box center [580, 210] width 26 height 30
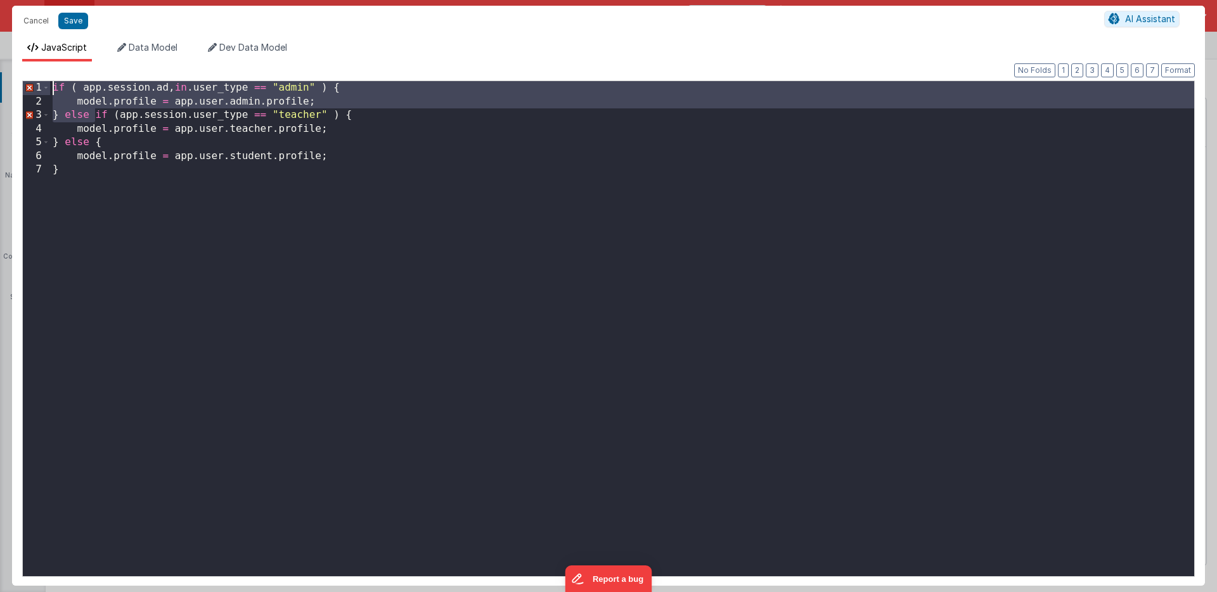
drag, startPoint x: 94, startPoint y: 114, endPoint x: 41, endPoint y: 86, distance: 60.4
click at [41, 86] on div "1 2 3 4 5 6 7 if ( app . session . ad , in . user_type == "admin" ) { model . p…" at bounding box center [608, 328] width 1173 height 496
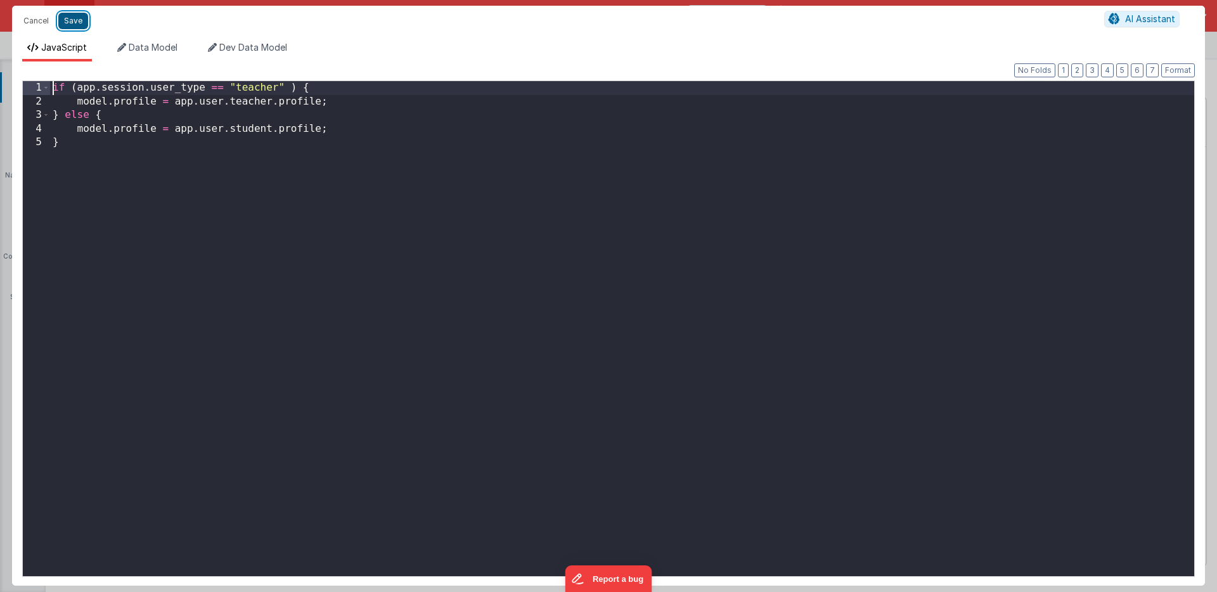
click at [72, 18] on button "Save" at bounding box center [73, 21] width 30 height 16
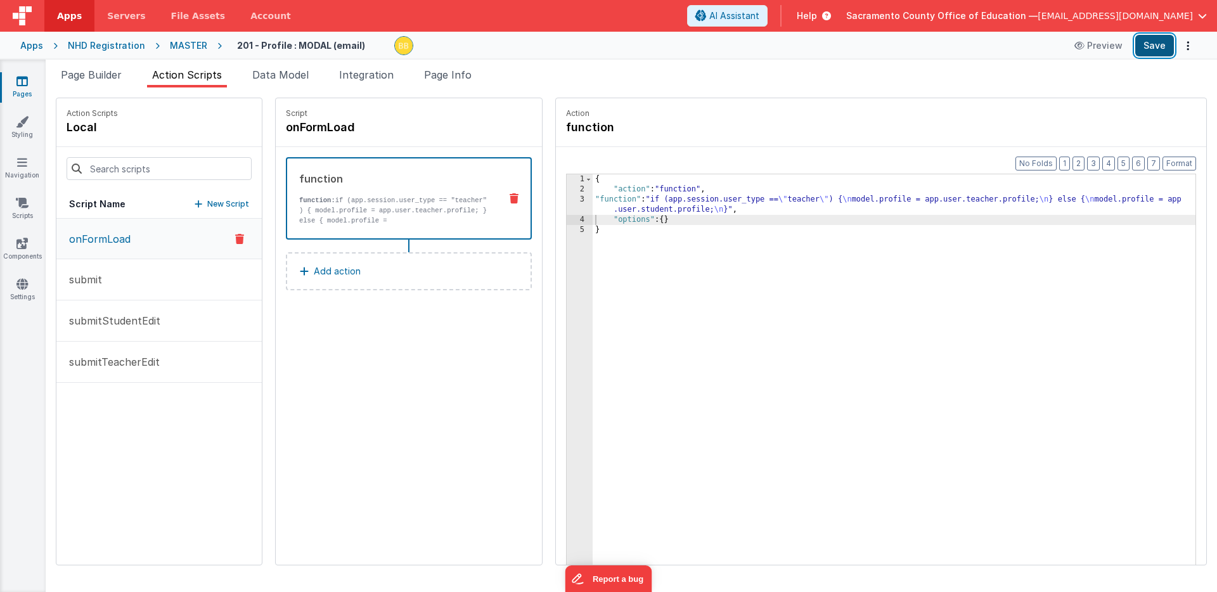
click at [1153, 43] on button "Save" at bounding box center [1154, 46] width 39 height 22
click at [21, 81] on icon at bounding box center [21, 81] width 11 height 13
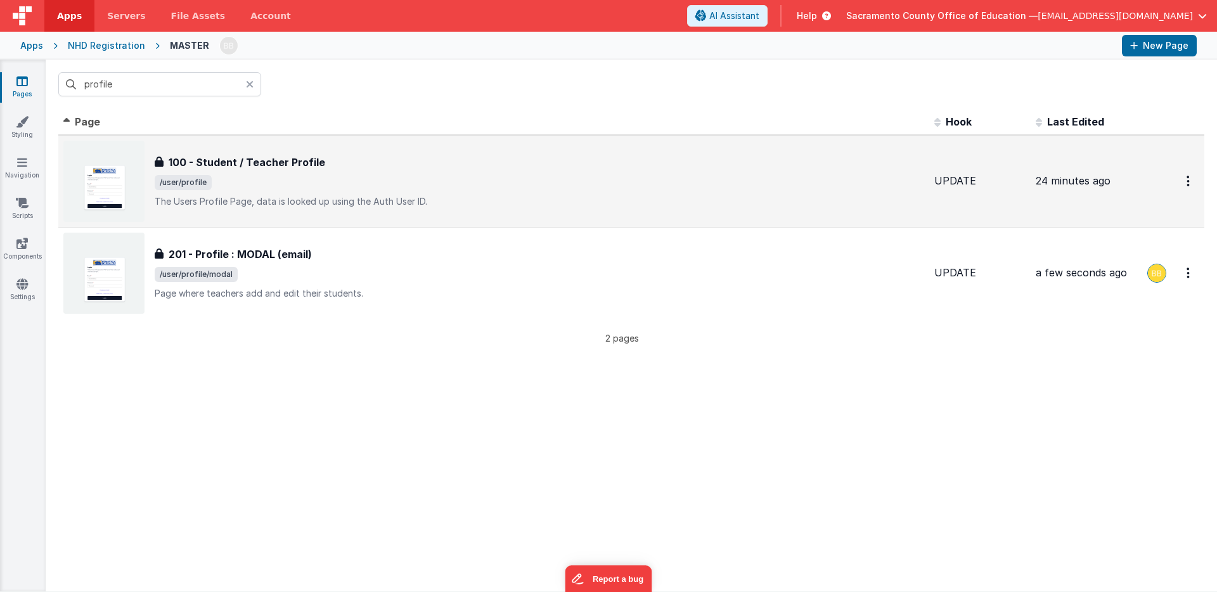
click at [225, 158] on h3 "100 - Student / Teacher Profile" at bounding box center [247, 162] width 157 height 15
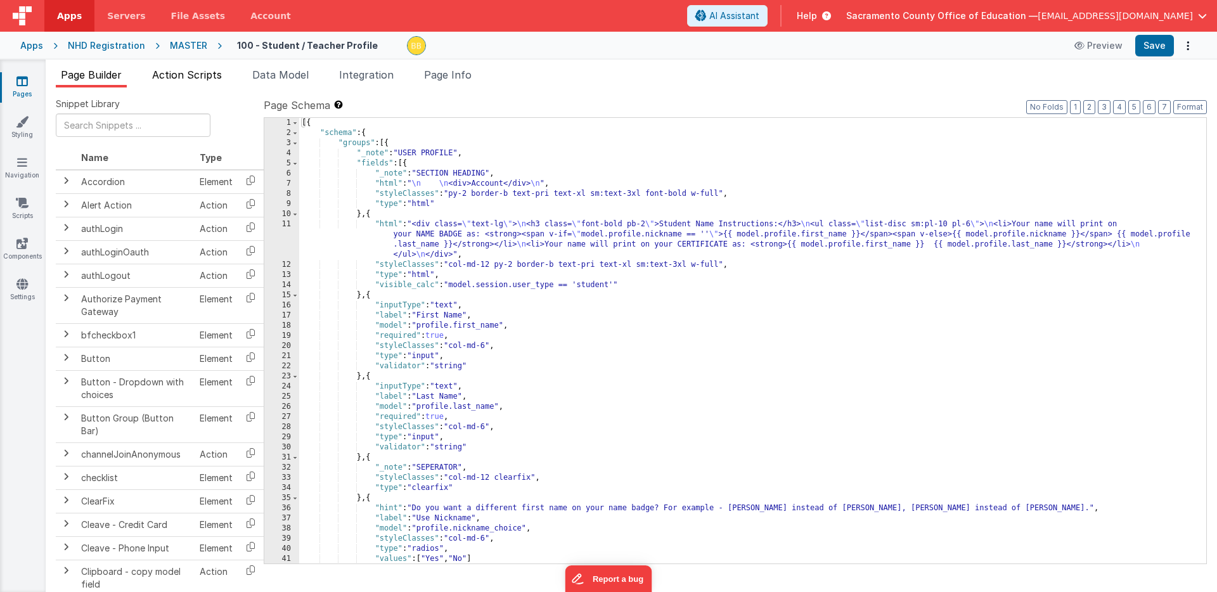
click at [200, 72] on span "Action Scripts" at bounding box center [187, 74] width 70 height 13
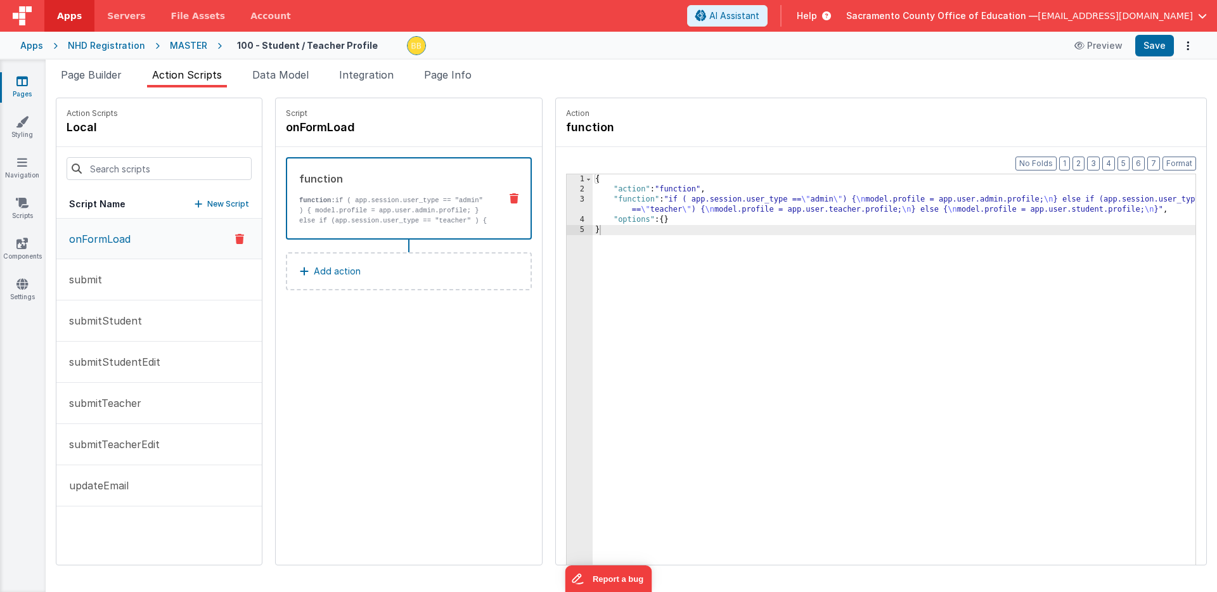
click at [112, 236] on p "onFormLoad" at bounding box center [95, 238] width 69 height 15
click at [609, 198] on div "{ "action" : "function" , "function" : "if ( app.session.user_type == \" admin …" at bounding box center [913, 399] width 640 height 450
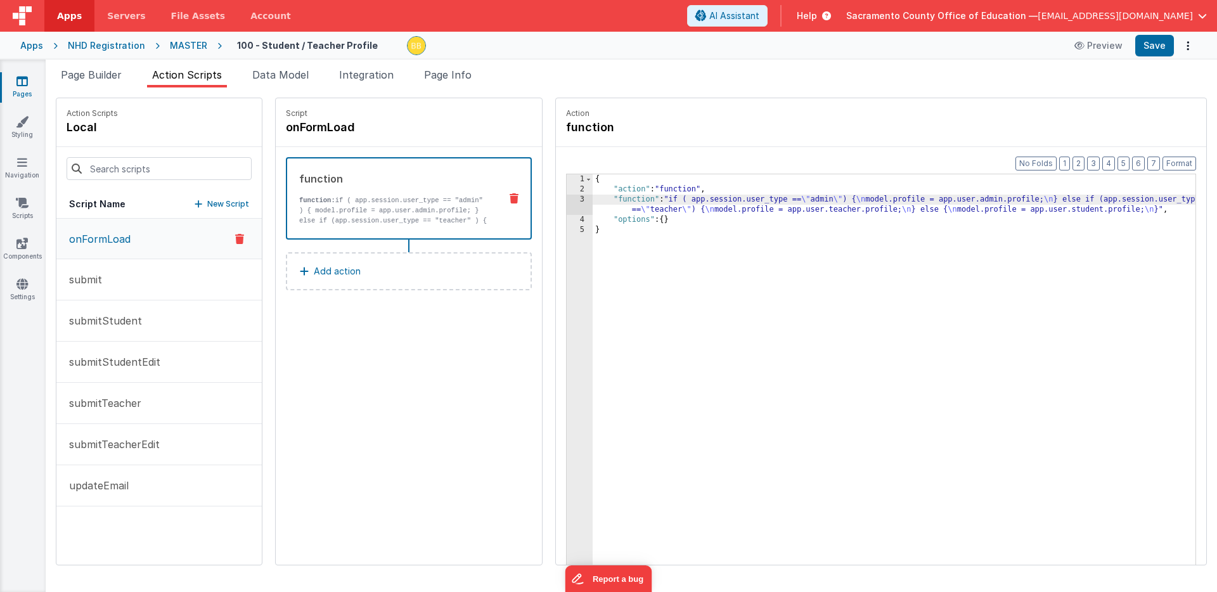
click at [567, 202] on div "3" at bounding box center [580, 205] width 26 height 20
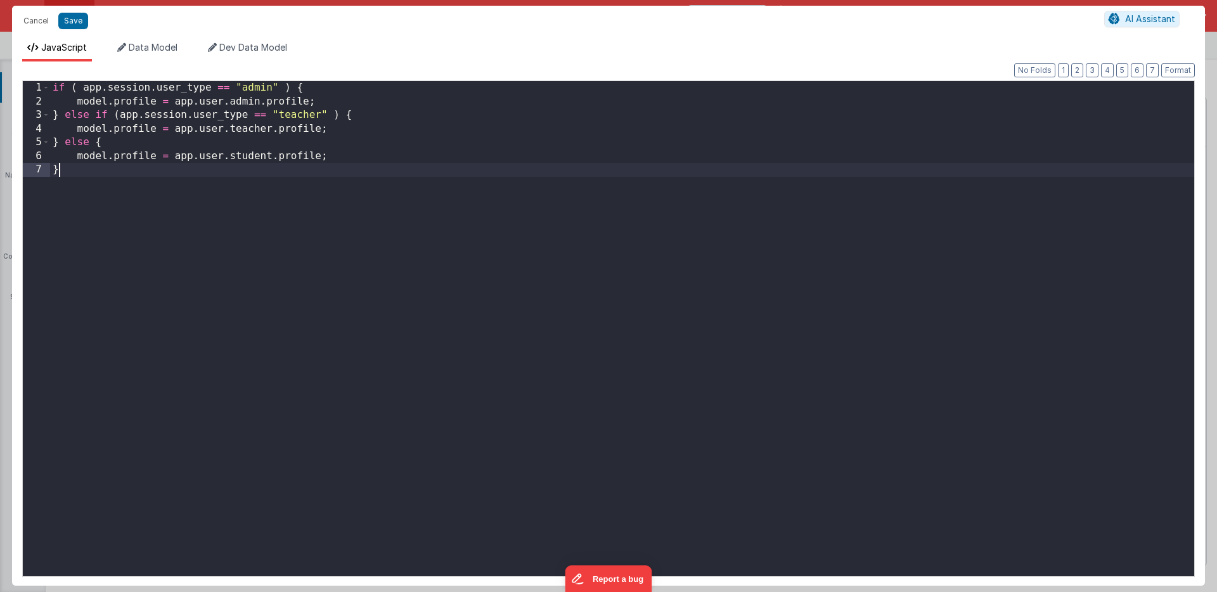
click at [543, 202] on div "if ( app . session . user_type == "admin" ) { model . profile = app . user . ad…" at bounding box center [622, 342] width 1144 height 522
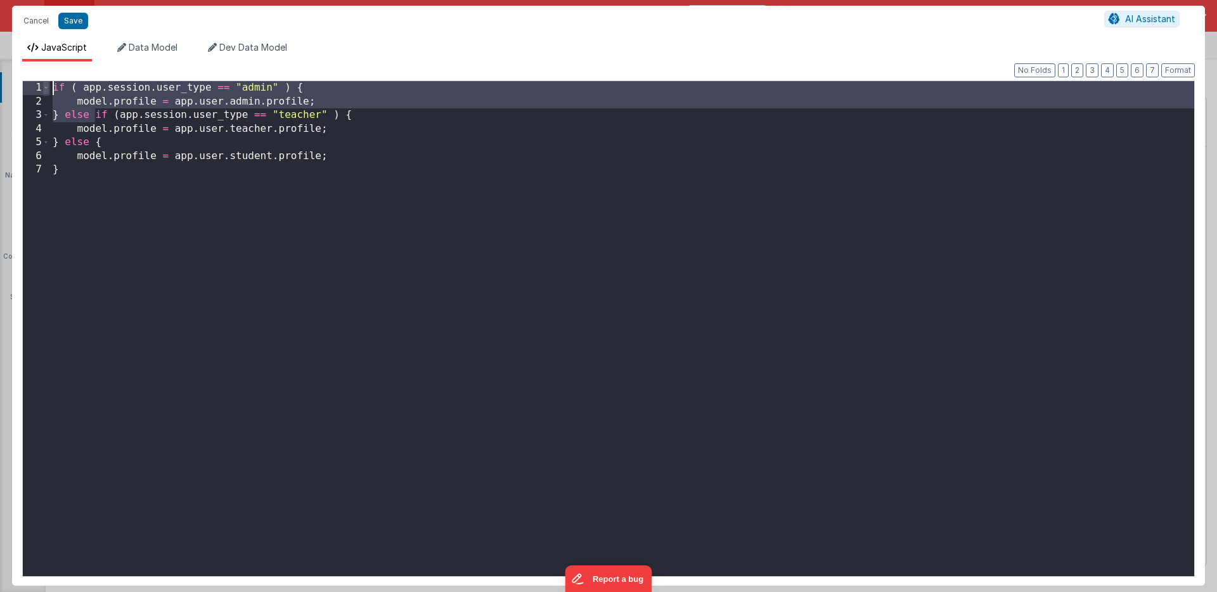
drag, startPoint x: 94, startPoint y: 114, endPoint x: 47, endPoint y: 83, distance: 56.8
click at [47, 83] on div "1 2 3 4 5 6 7 if ( app . session . user_type == "admin" ) { model . profile = a…" at bounding box center [608, 328] width 1173 height 496
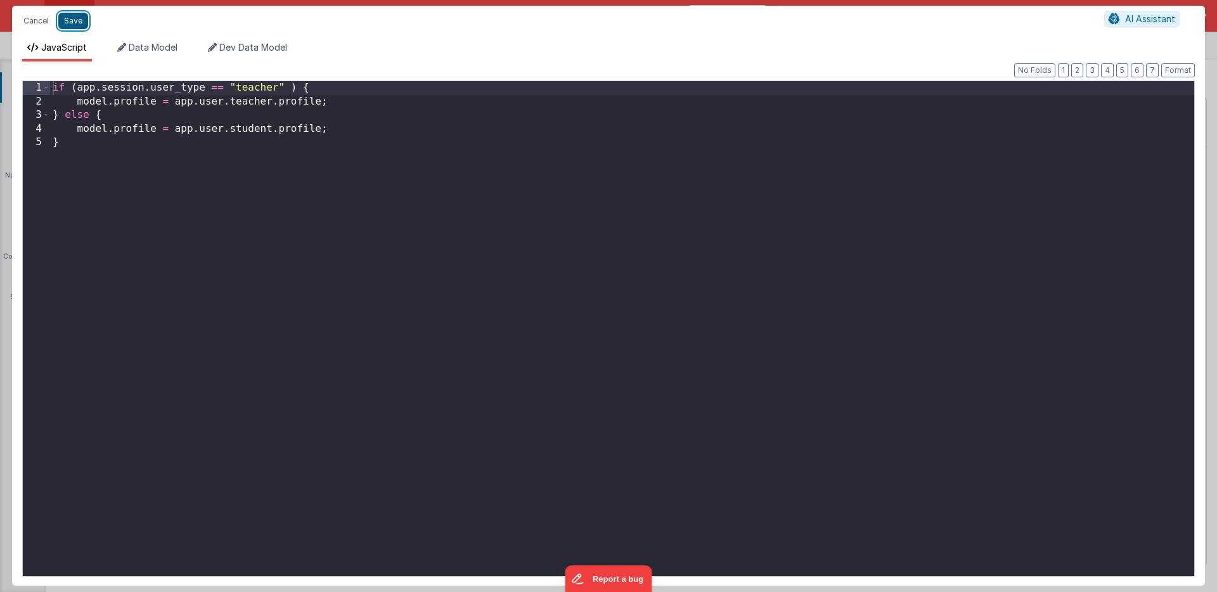
click at [76, 20] on button "Save" at bounding box center [73, 21] width 30 height 16
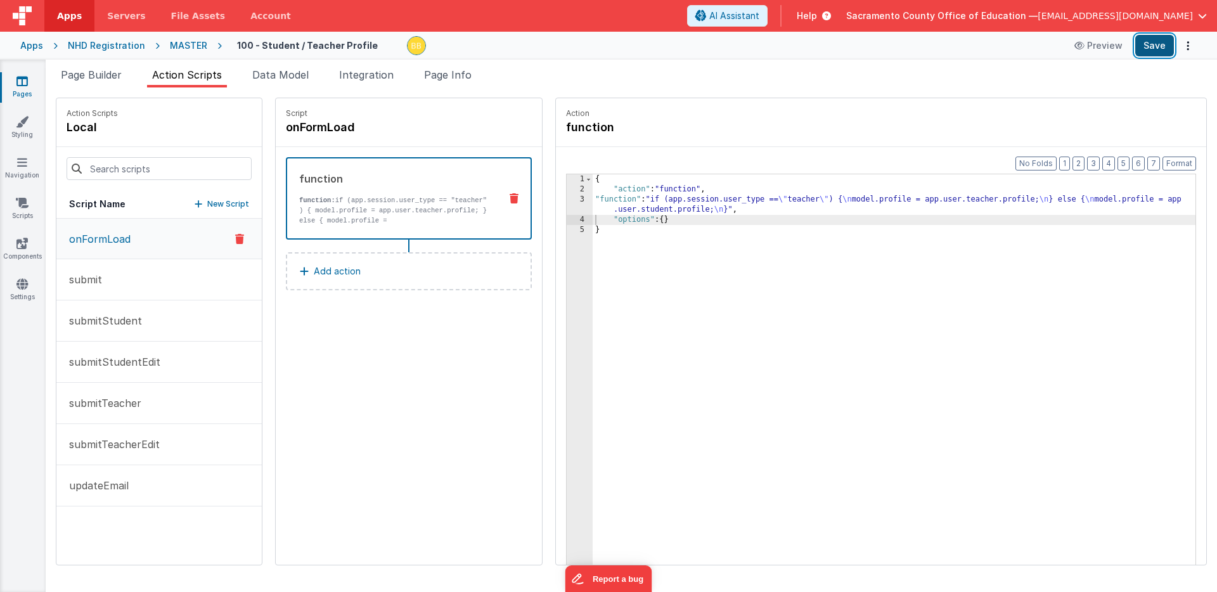
click at [1161, 42] on button "Save" at bounding box center [1154, 46] width 39 height 22
